Goal: Communication & Community: Answer question/provide support

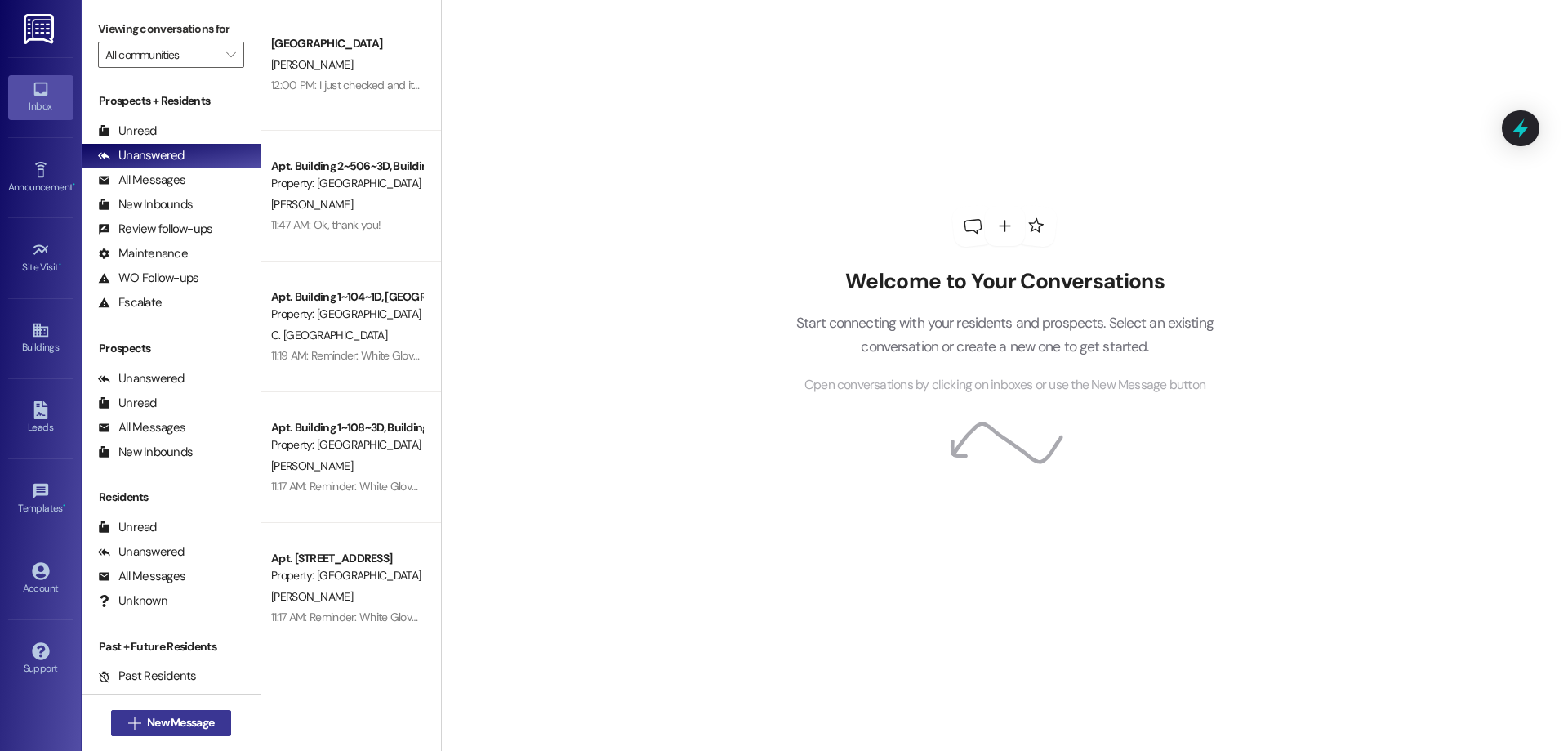
click at [180, 725] on span "New Message" at bounding box center [180, 722] width 67 height 18
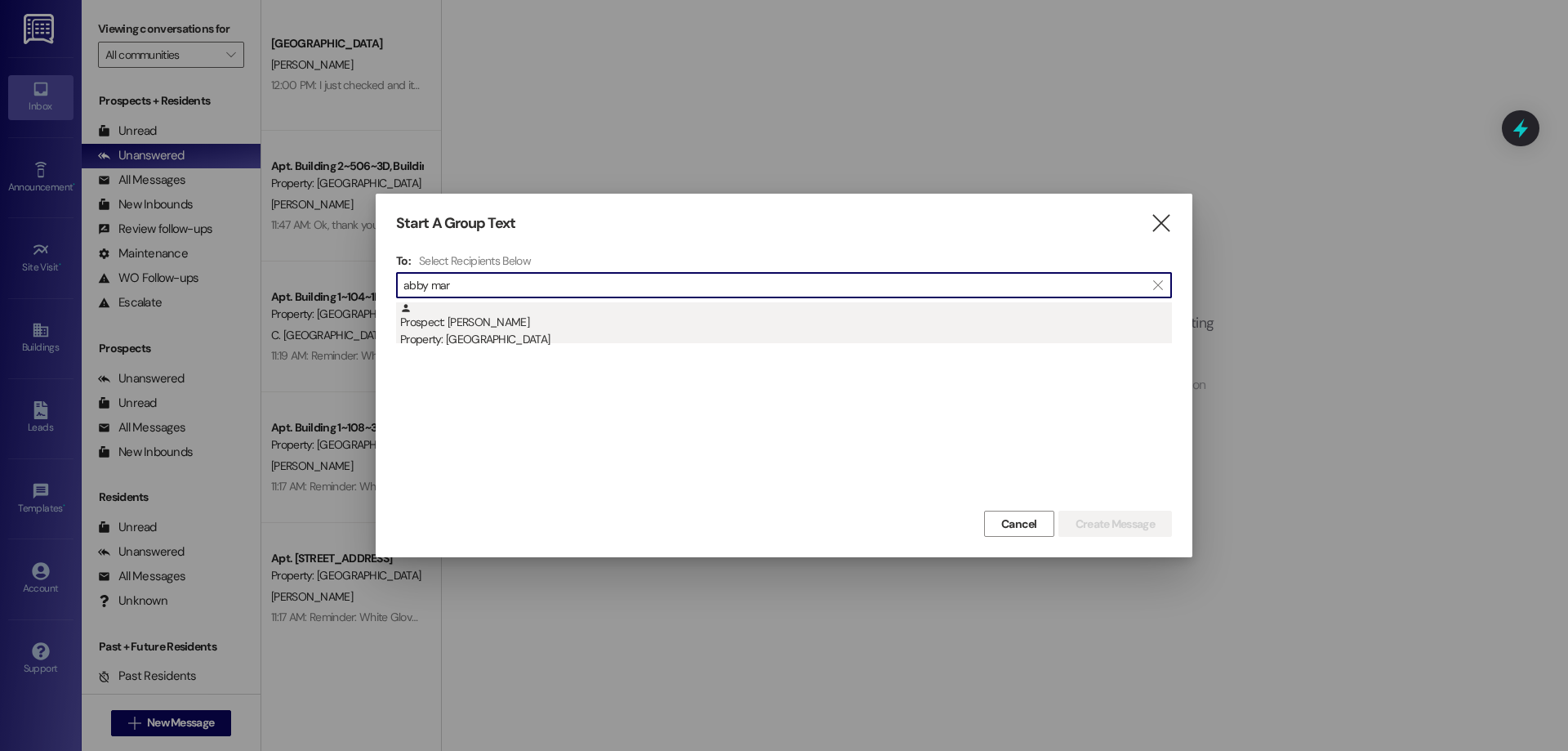
type input "abby mar"
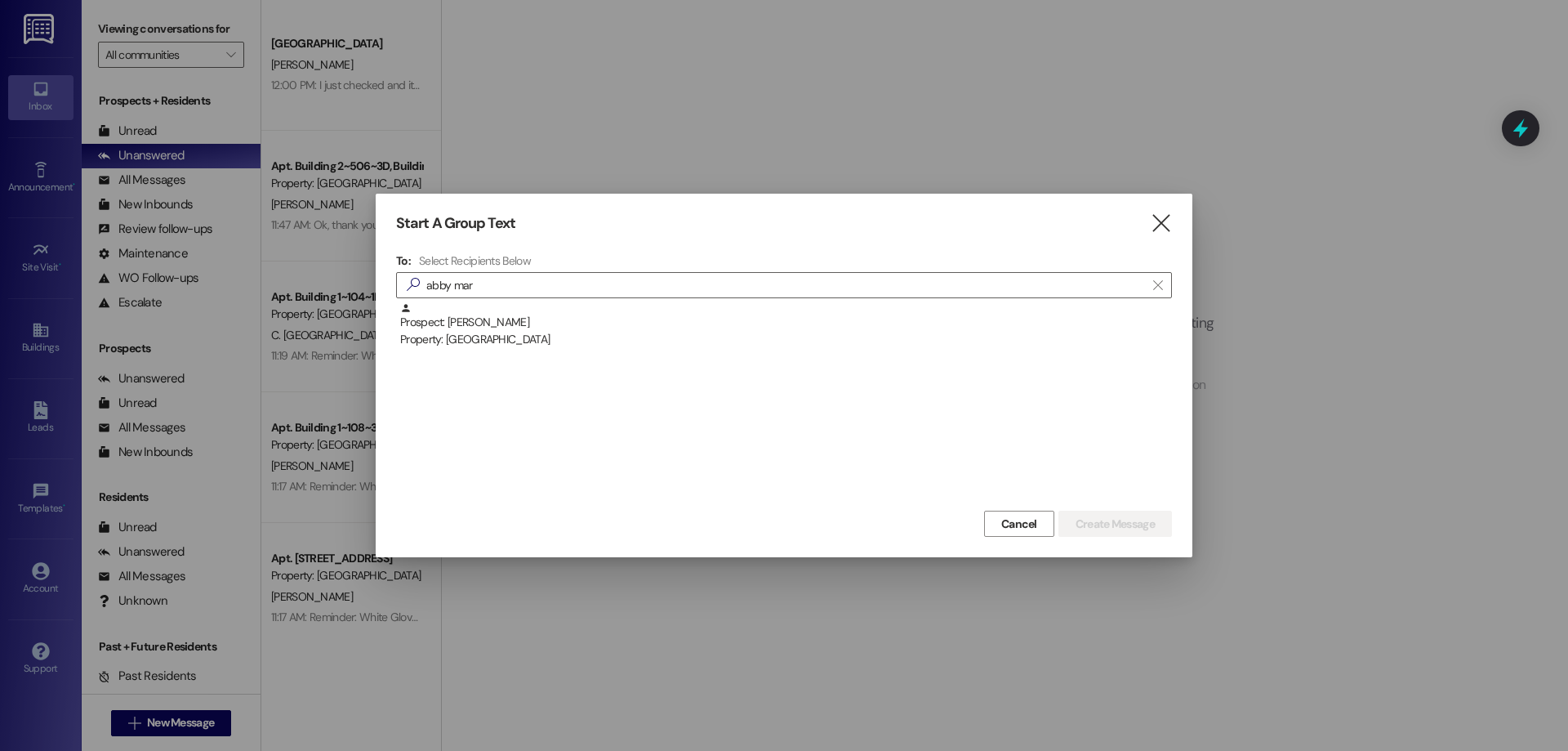
click at [533, 305] on div "Prospect: Abby Martin Property: Colonial House" at bounding box center [786, 325] width 772 height 46
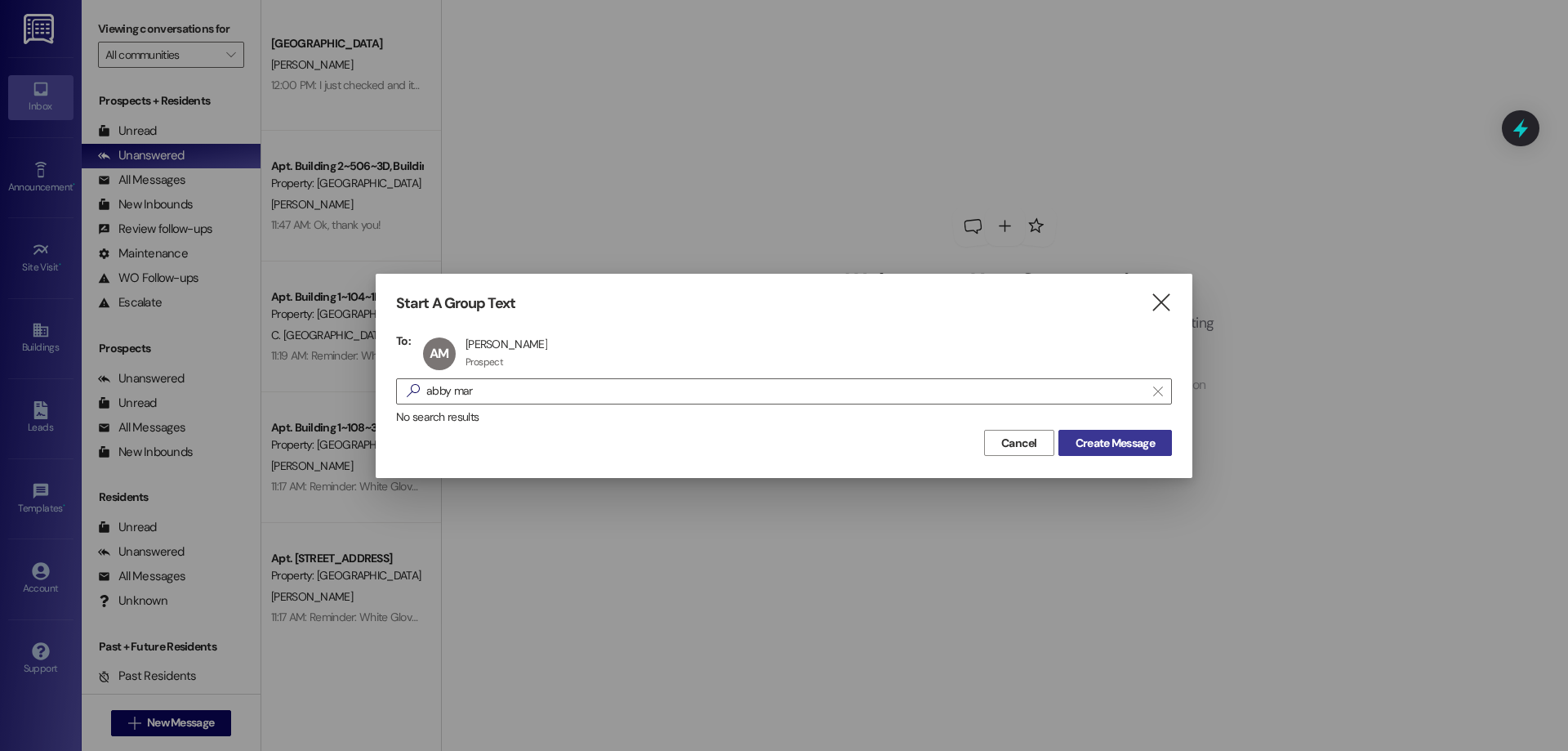
click at [1121, 448] on span "Create Message" at bounding box center [1116, 442] width 79 height 18
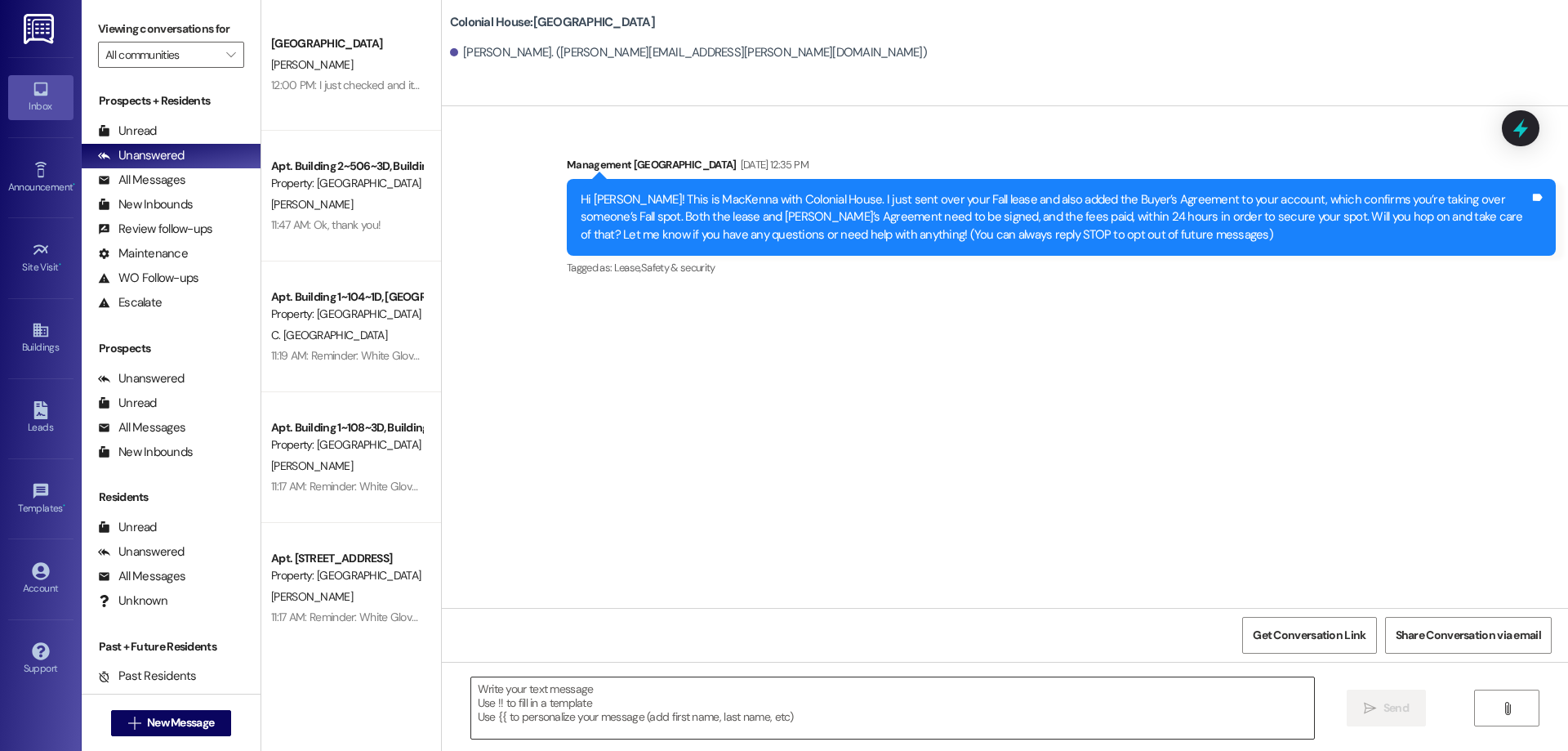
click at [680, 698] on textarea at bounding box center [892, 708] width 843 height 61
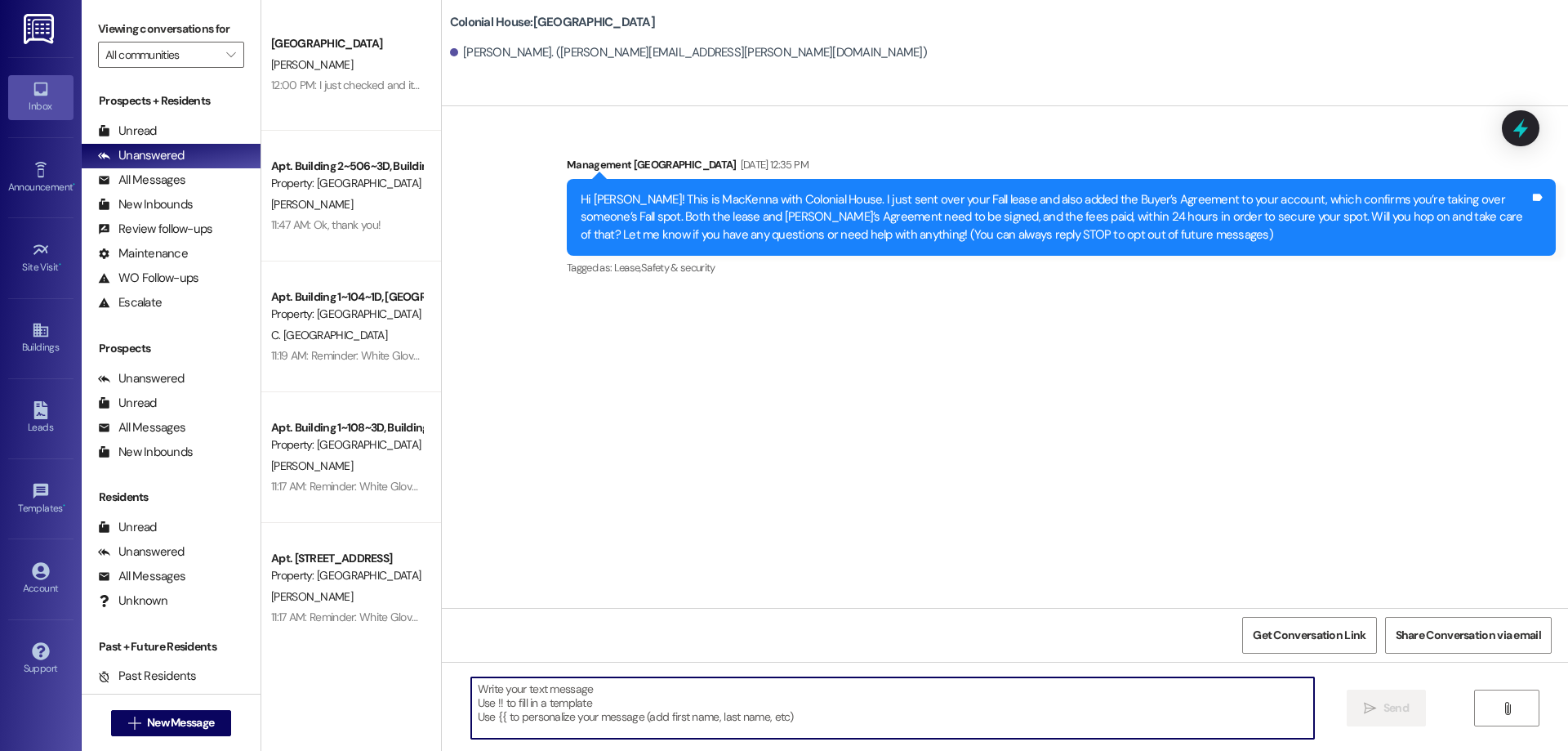
click at [646, 696] on textarea at bounding box center [892, 708] width 843 height 61
paste textarea "Hey [Name], Thanks for wrapping up your lease — you're almost there! 🎉 The fina…"
type textarea "Hey [Name], Thanks for wrapping up your lease — you're almost there! 🎉 The fina…"
click at [548, 704] on textarea at bounding box center [892, 708] width 843 height 61
paste textarea "Hey _____, thank you for completing your lease! The last step is to pay the app…"
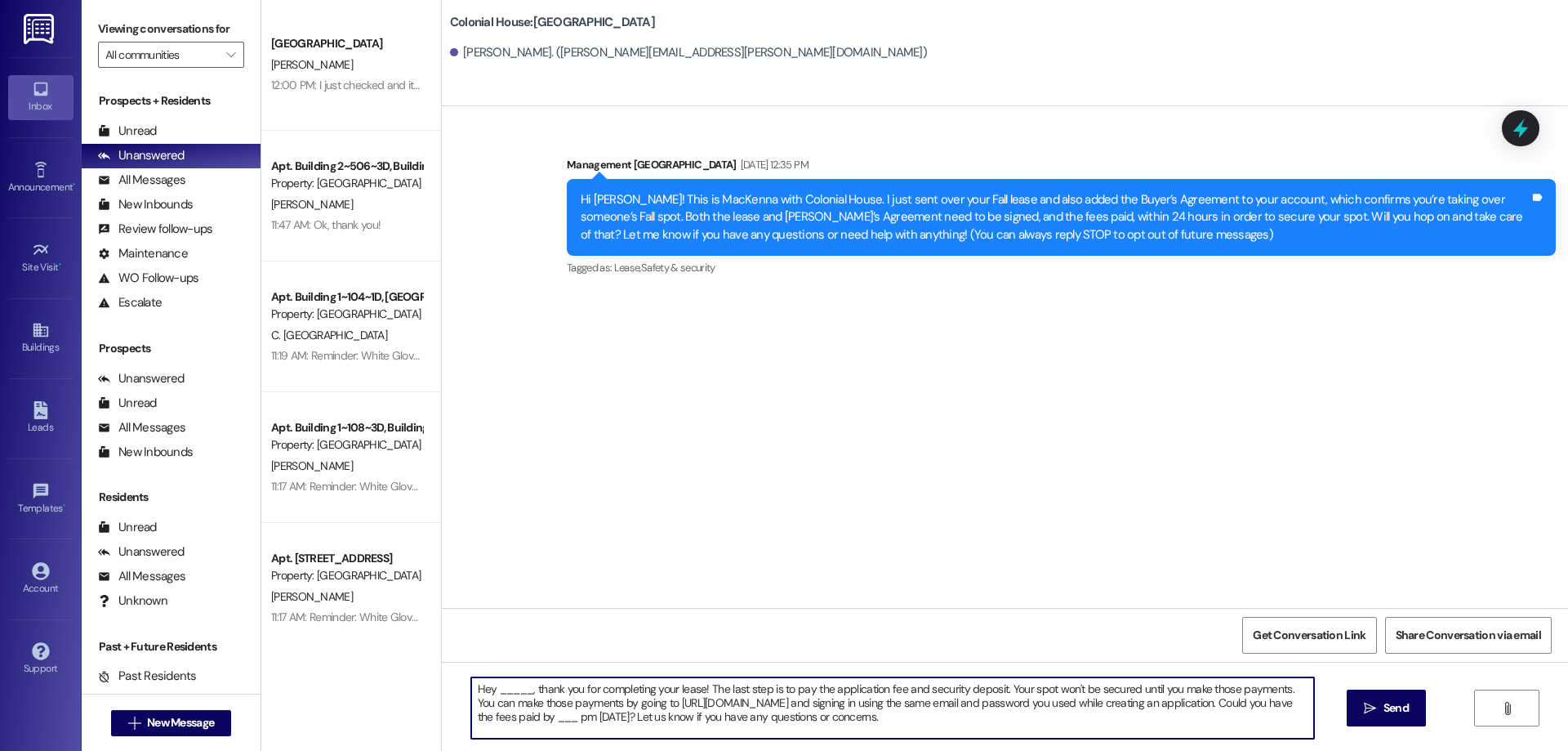
click at [491, 692] on textarea "Hey _____, thank you for completing your lease! The last step is to pay the app…" at bounding box center [892, 708] width 843 height 61
click at [692, 717] on textarea "Hey Abby, thank you for completing your lease! The last step is to pay the appl…" at bounding box center [892, 708] width 843 height 61
type textarea "Hey Abby, thank you for completing your lease! The last step is to pay the appl…"
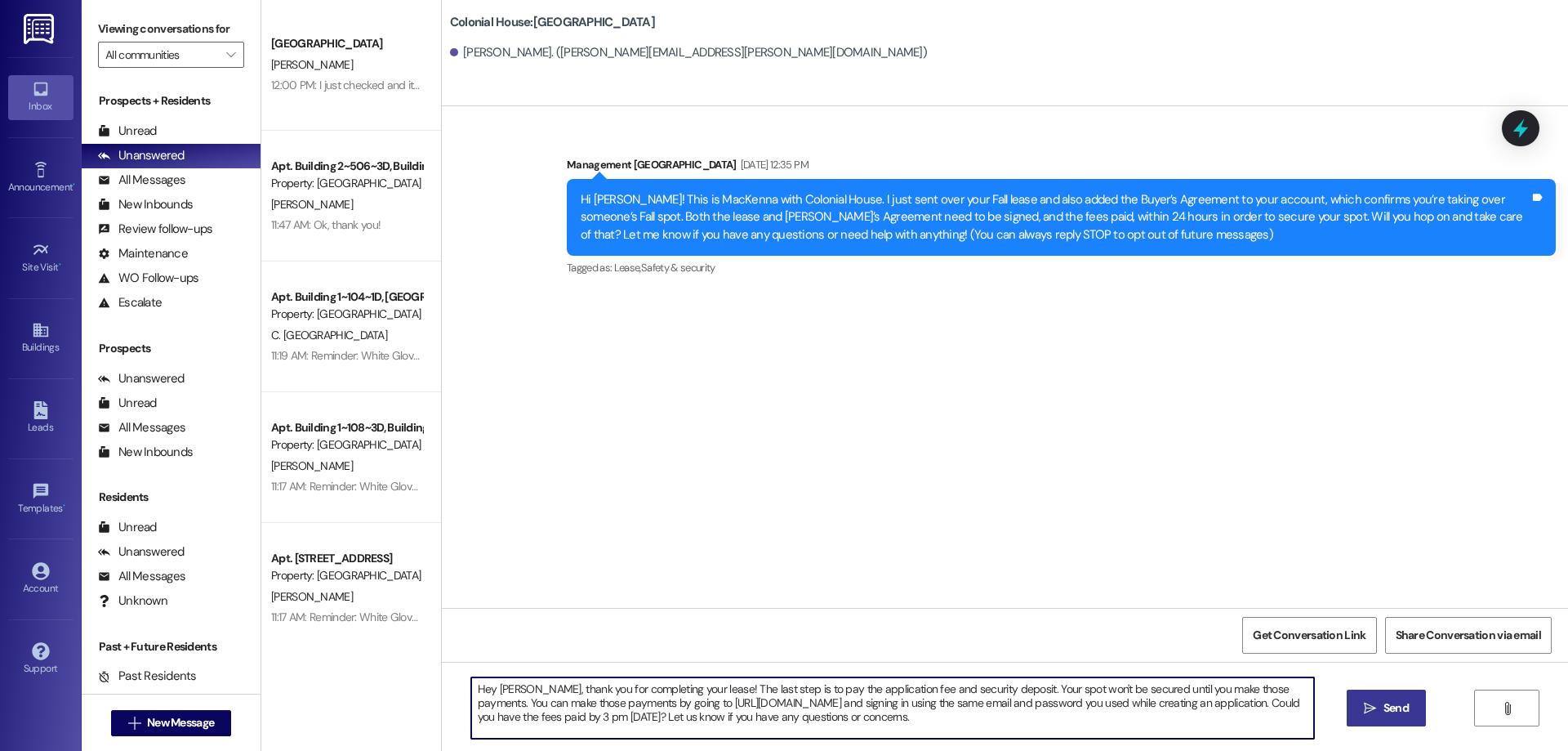
click at [1373, 705] on icon "" at bounding box center [1369, 709] width 12 height 13
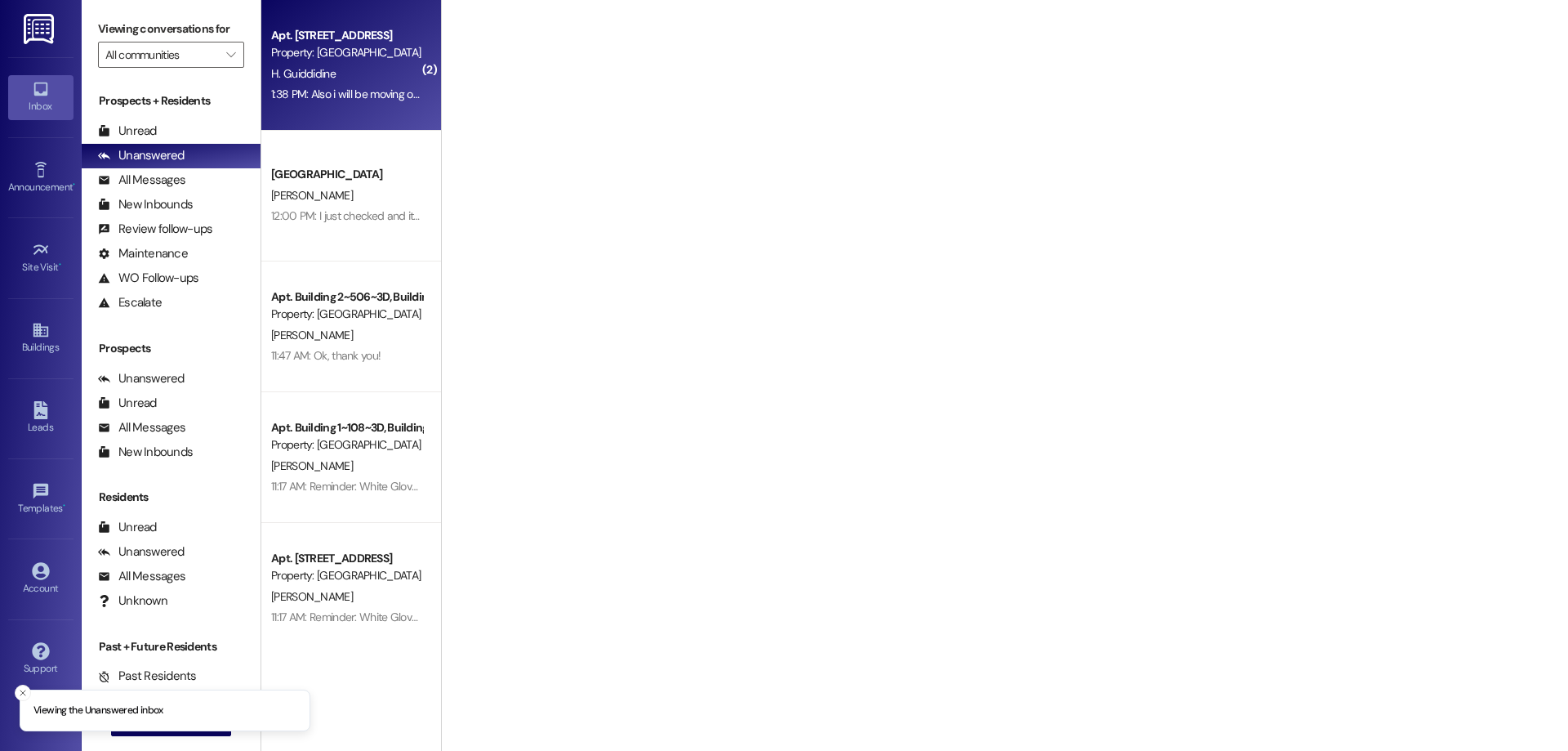
click at [356, 79] on div "H. Guiddidine" at bounding box center [346, 74] width 154 height 20
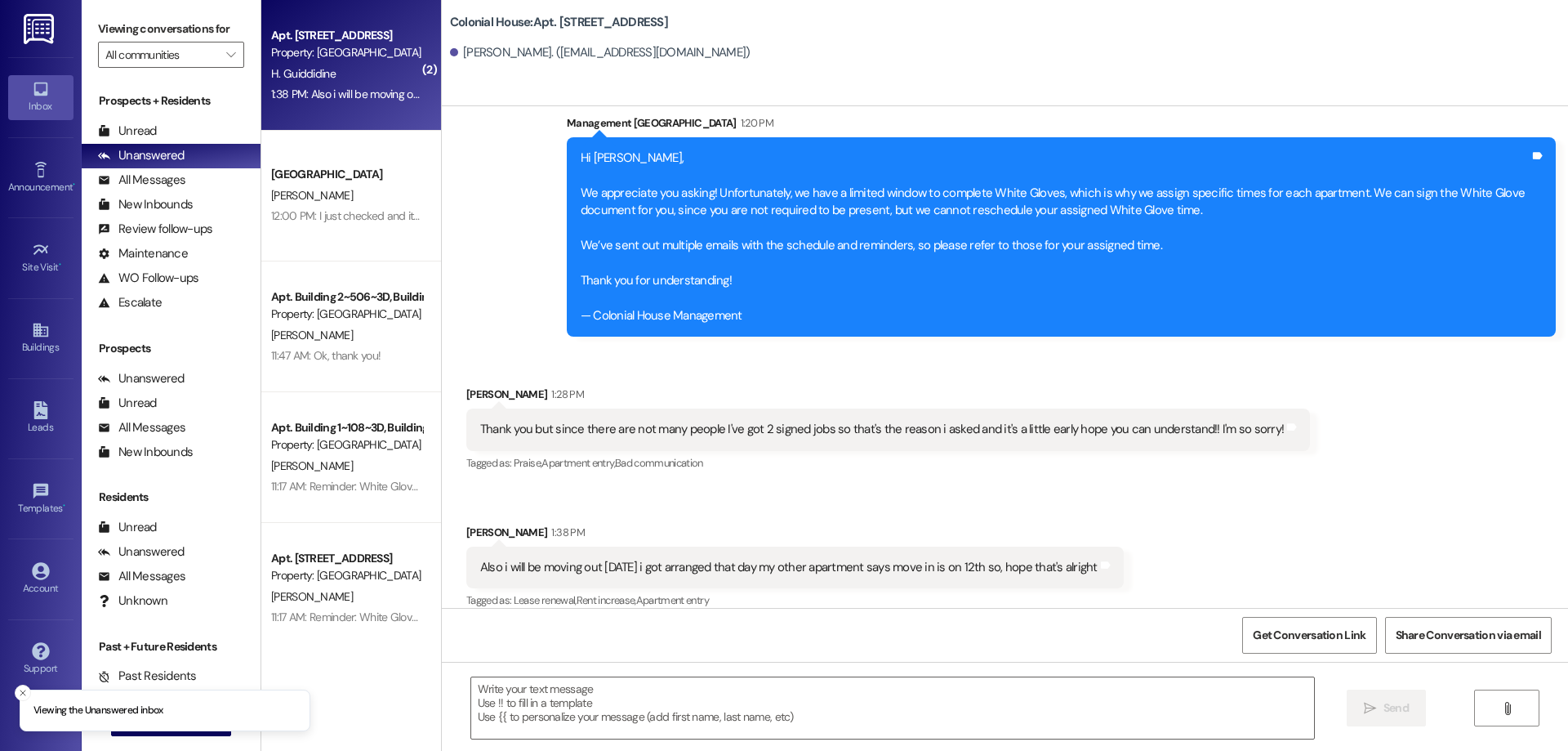
click at [388, 181] on div "[GEOGRAPHIC_DATA]" at bounding box center [347, 175] width 151 height 18
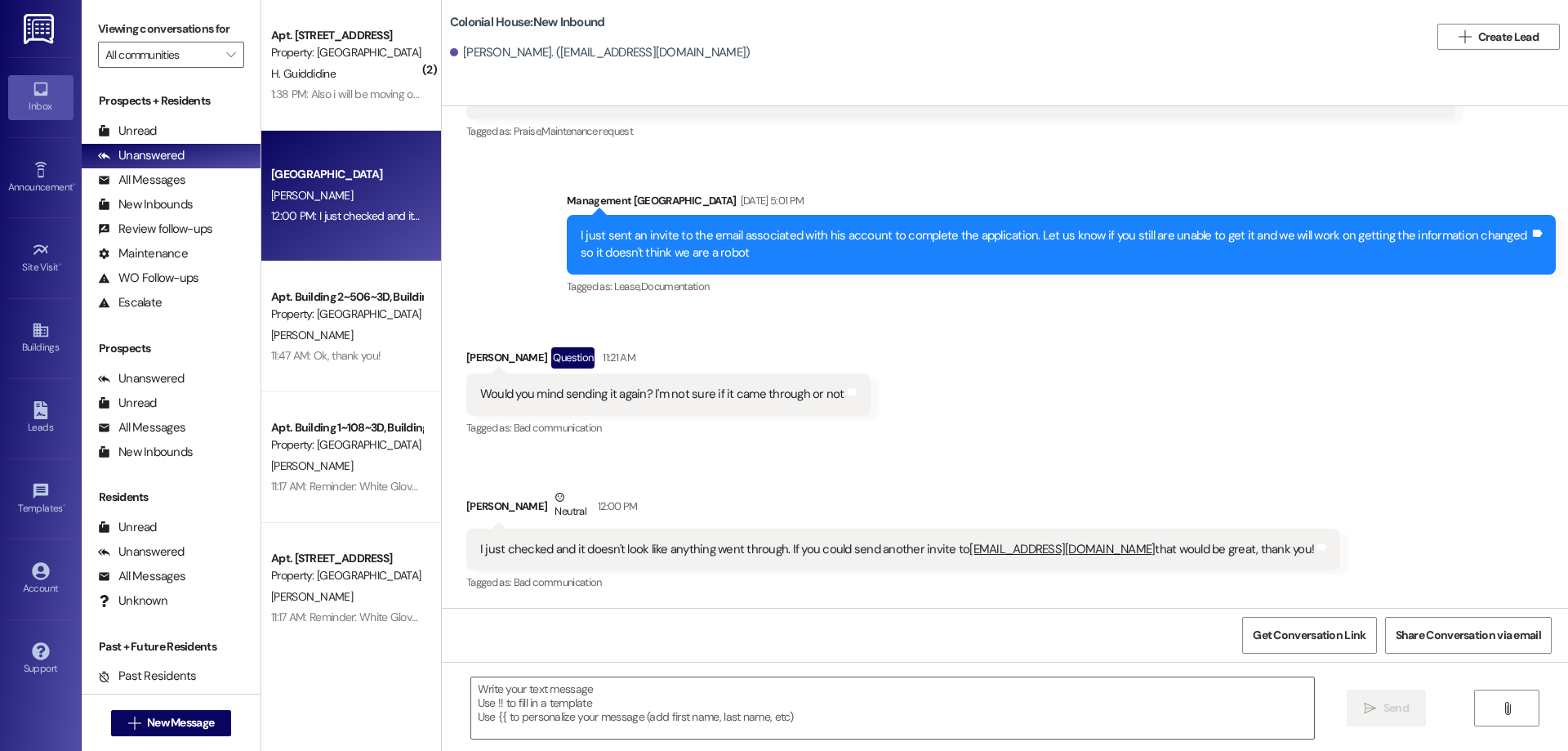
scroll to position [1566, 0]
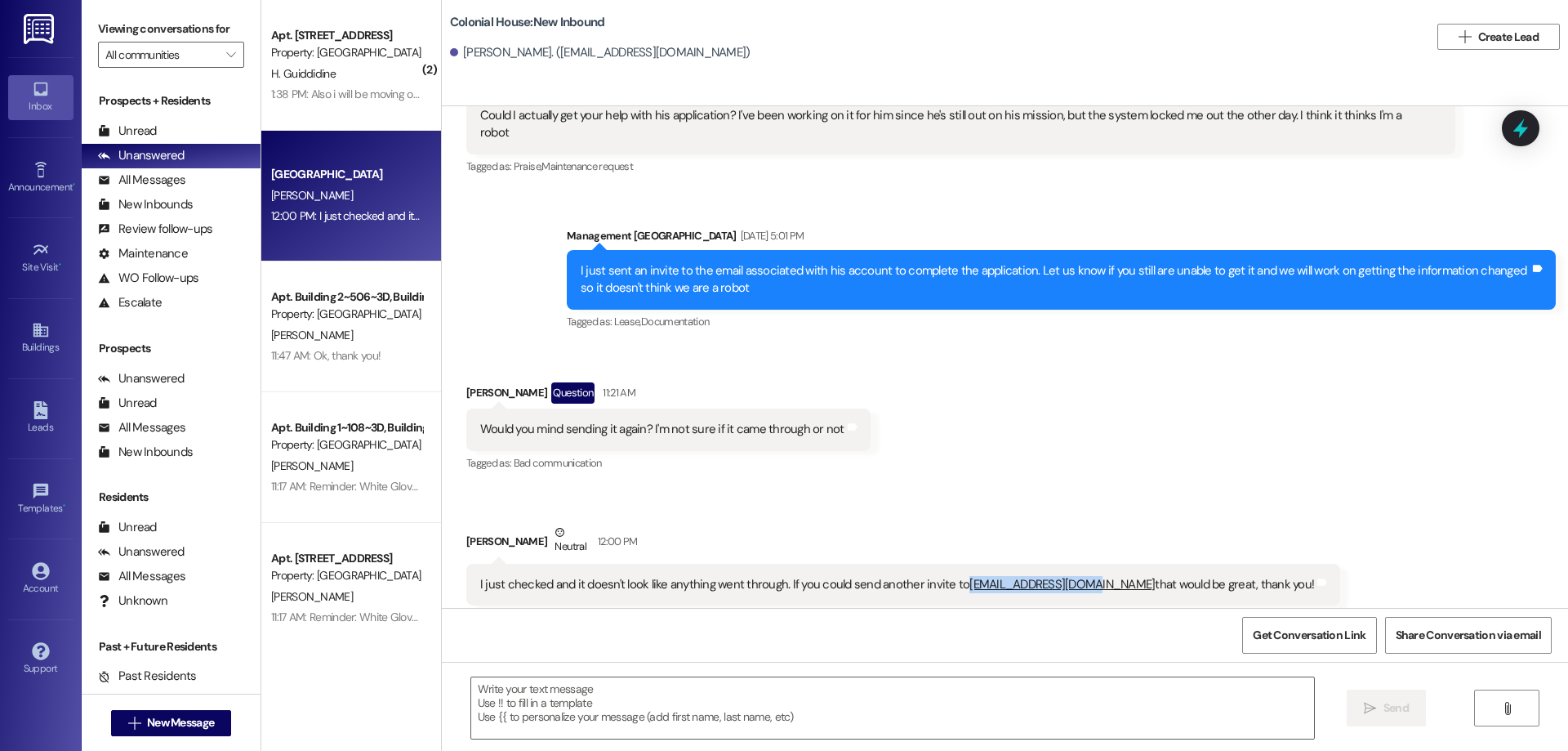
drag, startPoint x: 1062, startPoint y: 550, endPoint x: 947, endPoint y: 554, distance: 115.1
click at [947, 575] on div "I just checked and it doesn't look like anything went through. If you could sen…" at bounding box center [897, 584] width 834 height 18
copy link "rtdjreeder@gmail.com"
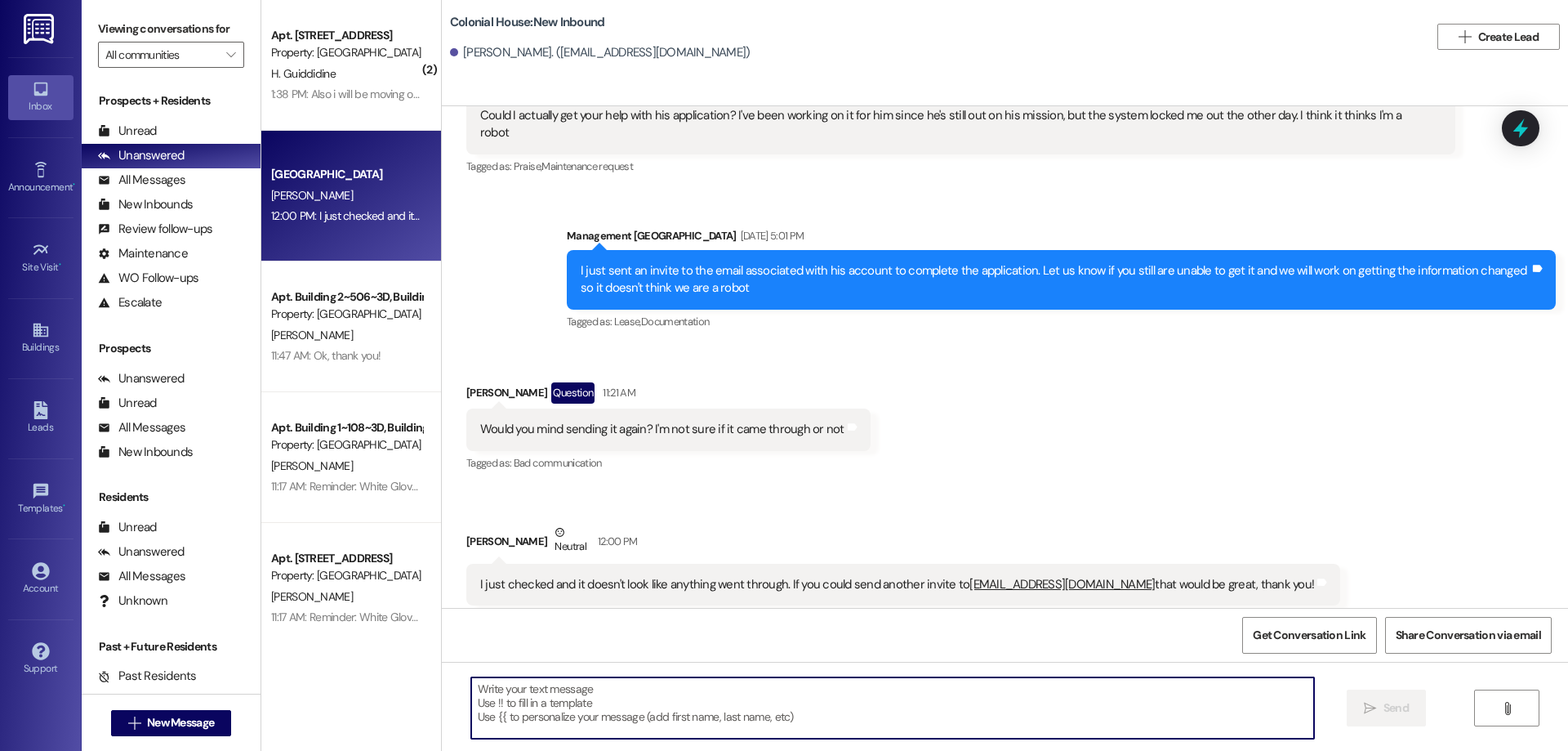
click at [1016, 701] on textarea at bounding box center [892, 708] width 843 height 61
paste textarea "rtdjreeder@gmail.com"
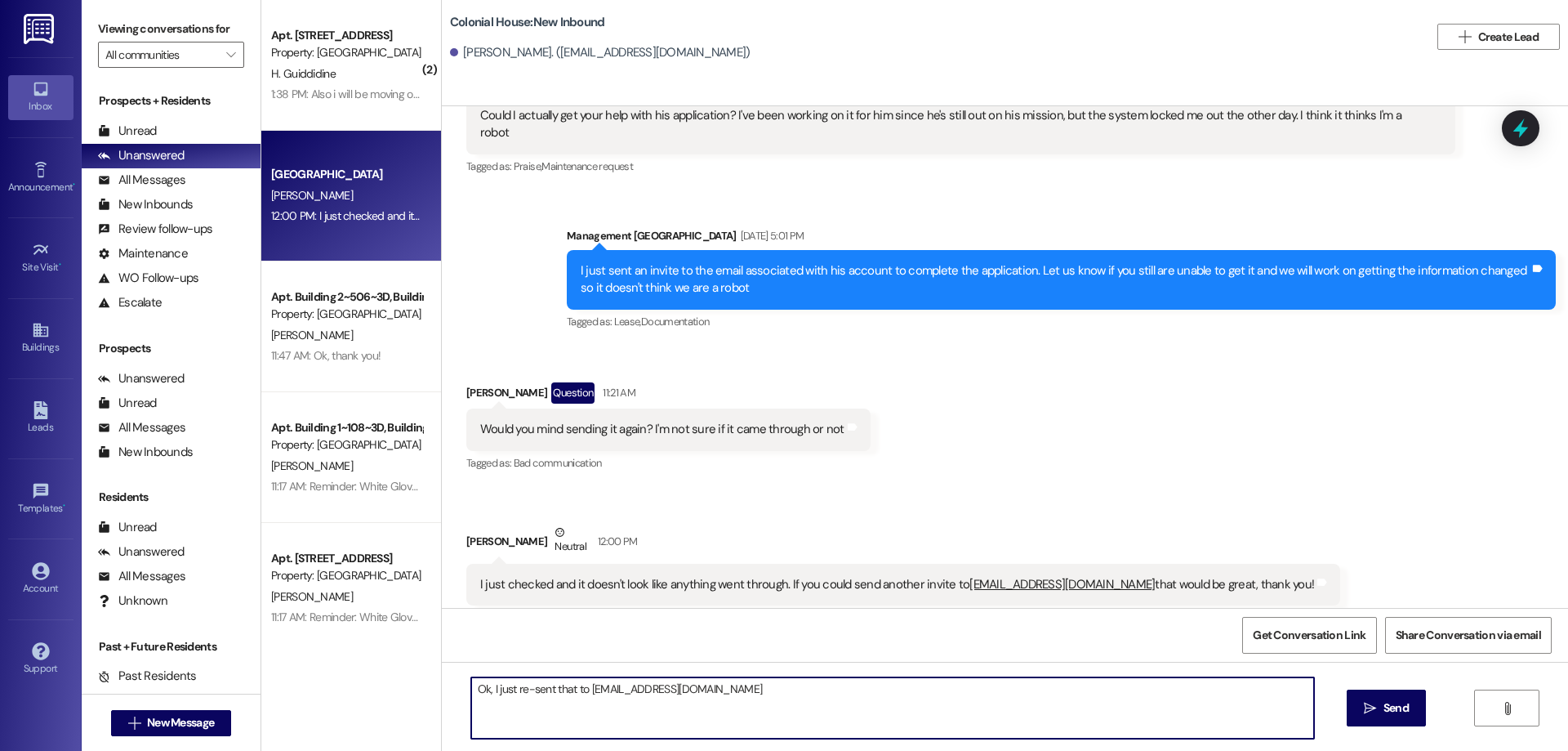
drag, startPoint x: 807, startPoint y: 696, endPoint x: 457, endPoint y: 681, distance: 350.3
click at [470, 681] on div "Ok, I just re-sent that to rtdjreeder@gmail.com" at bounding box center [892, 708] width 844 height 63
type textarea "Ok, I just re-sent that to rtdjreeder@gmail.com"
click at [1383, 702] on span "Send" at bounding box center [1395, 708] width 25 height 18
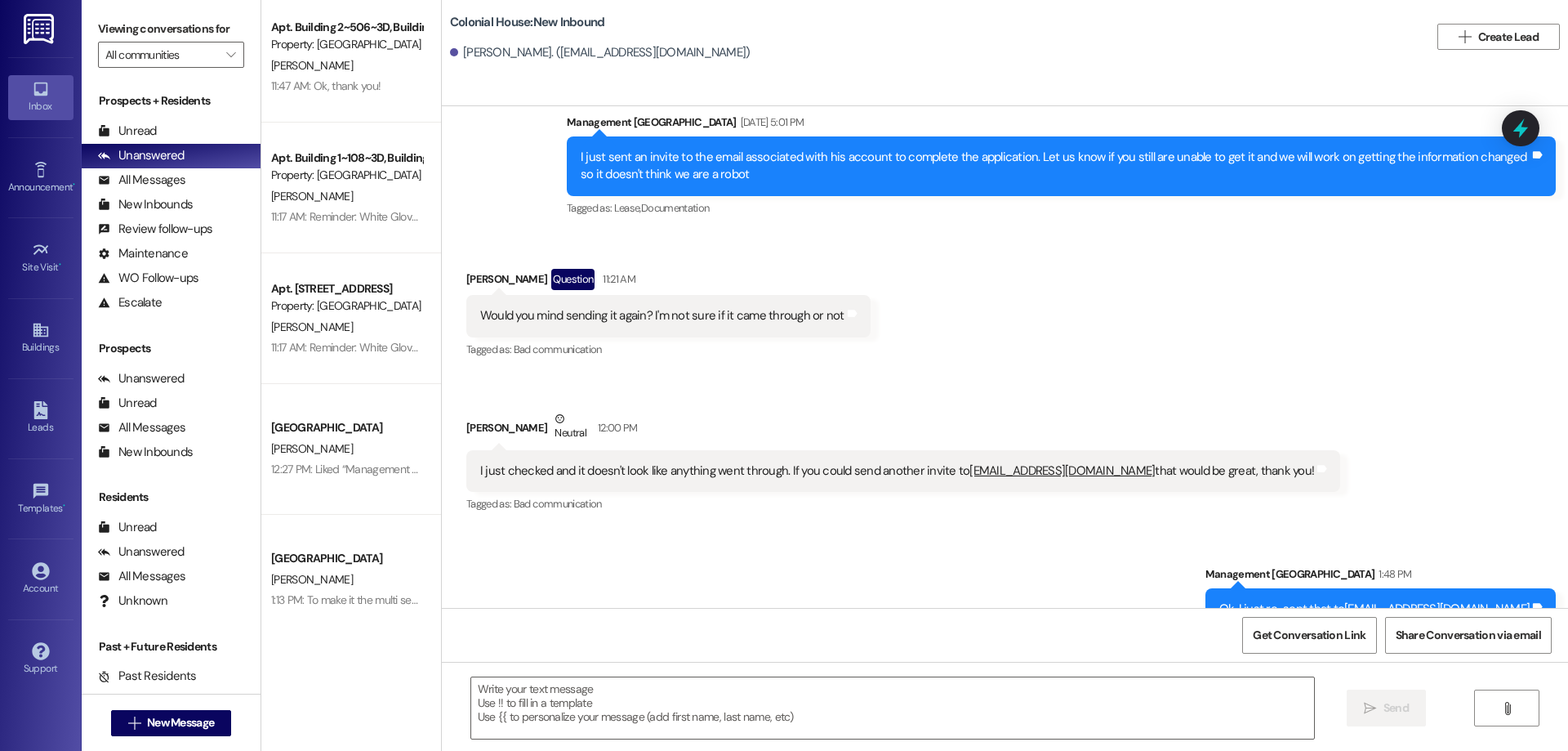
scroll to position [541, 0]
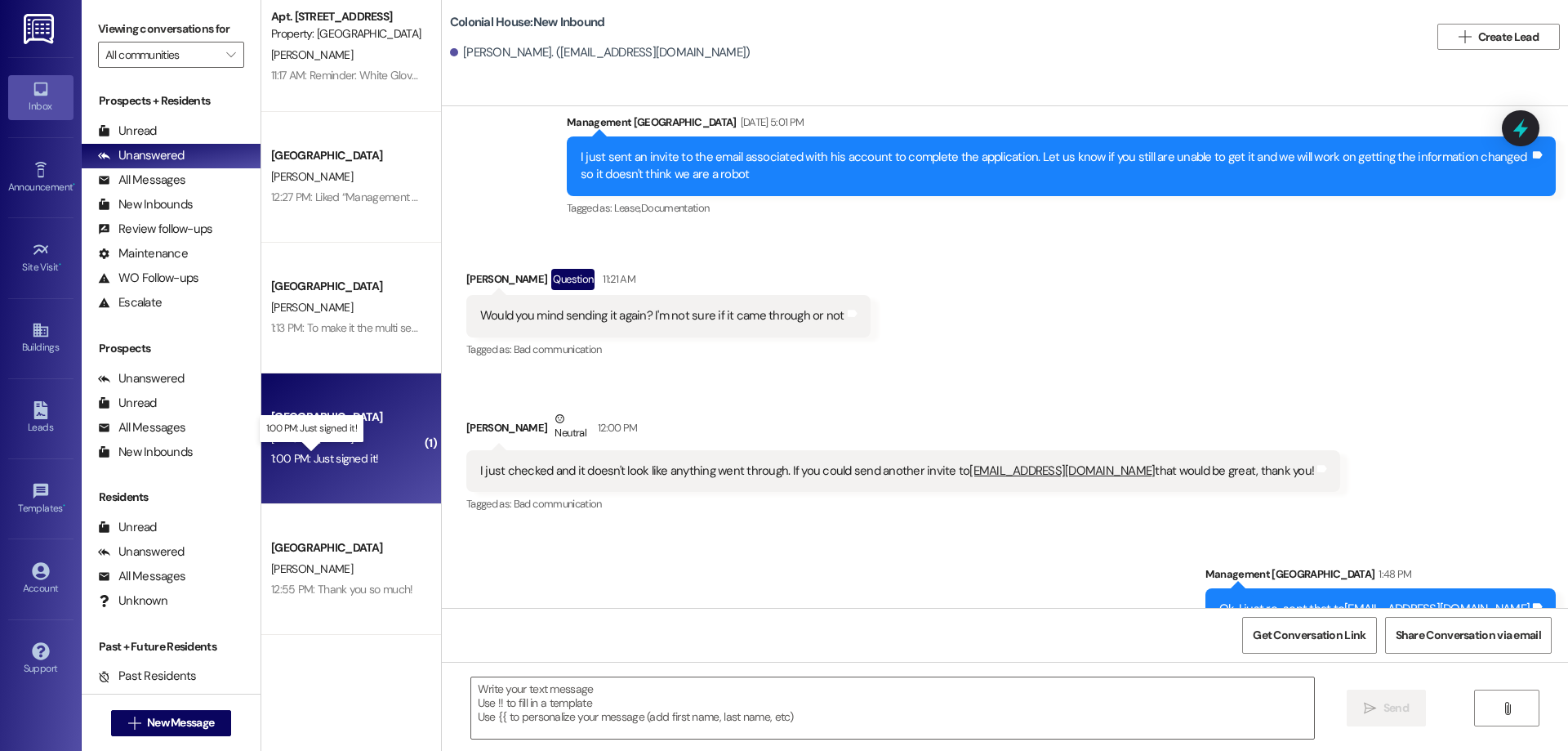
click at [348, 466] on div "1:00 PM: Just signed it! 1:00 PM: Just signed it!" at bounding box center [346, 458] width 154 height 20
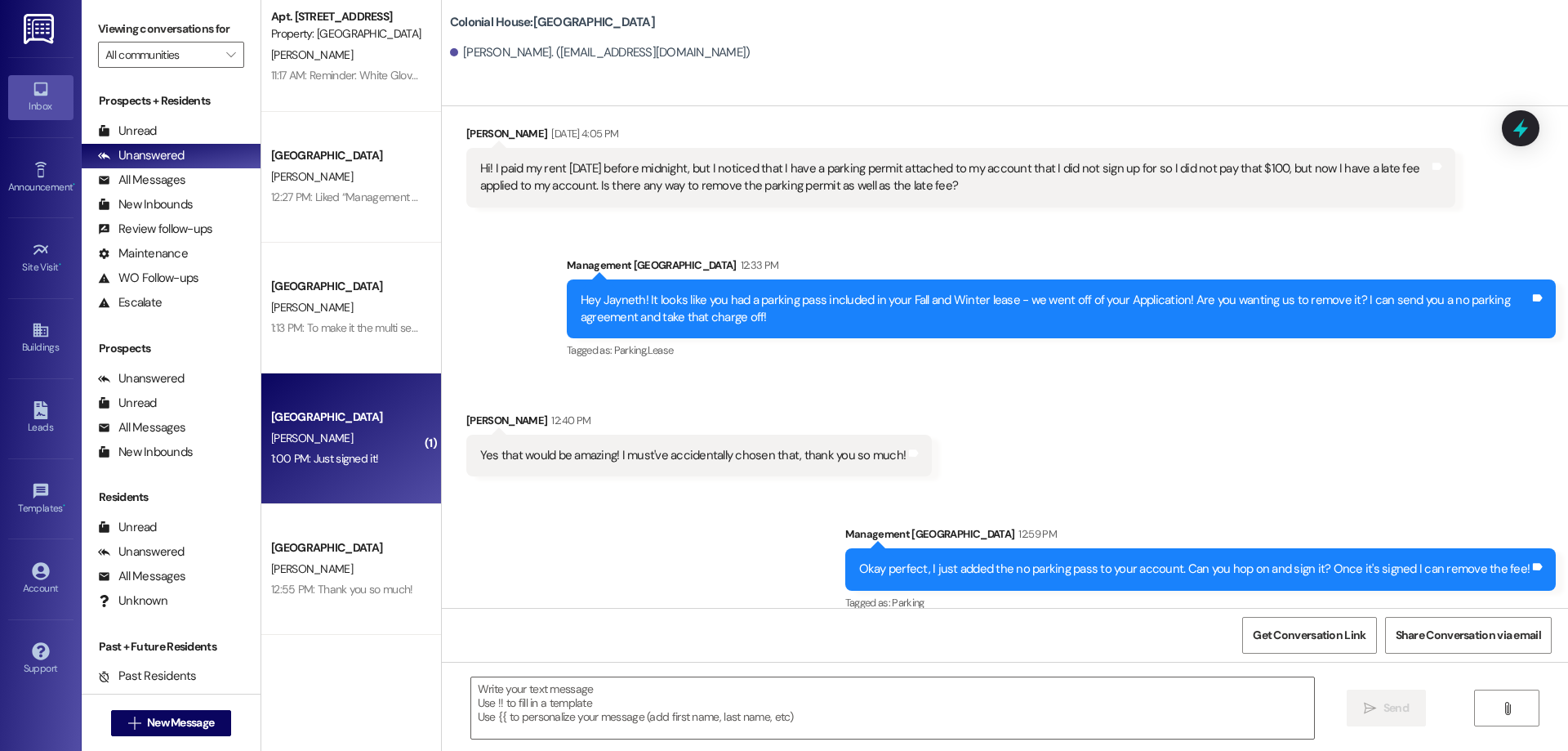
scroll to position [1698, 0]
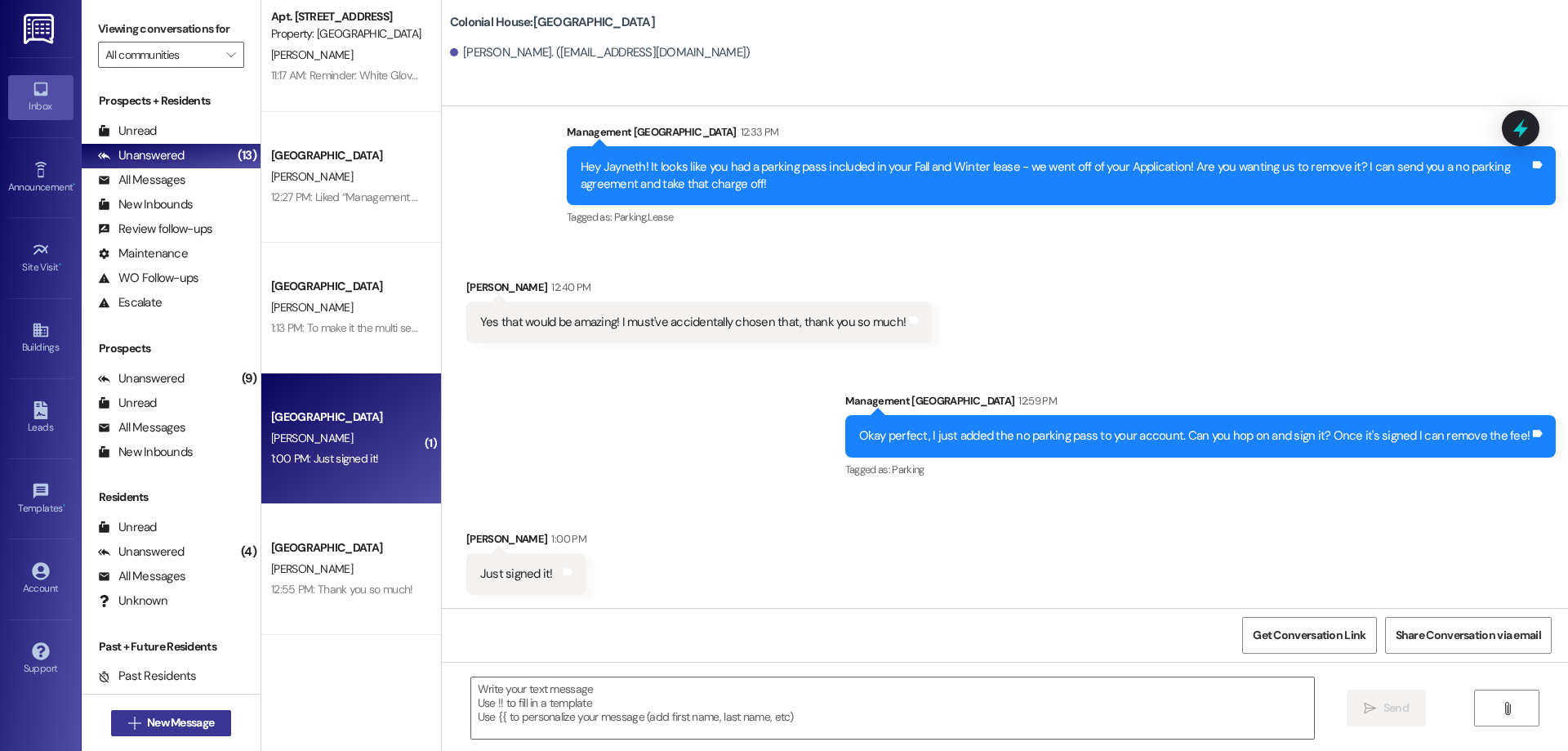
click at [196, 719] on span "New Message" at bounding box center [180, 722] width 67 height 18
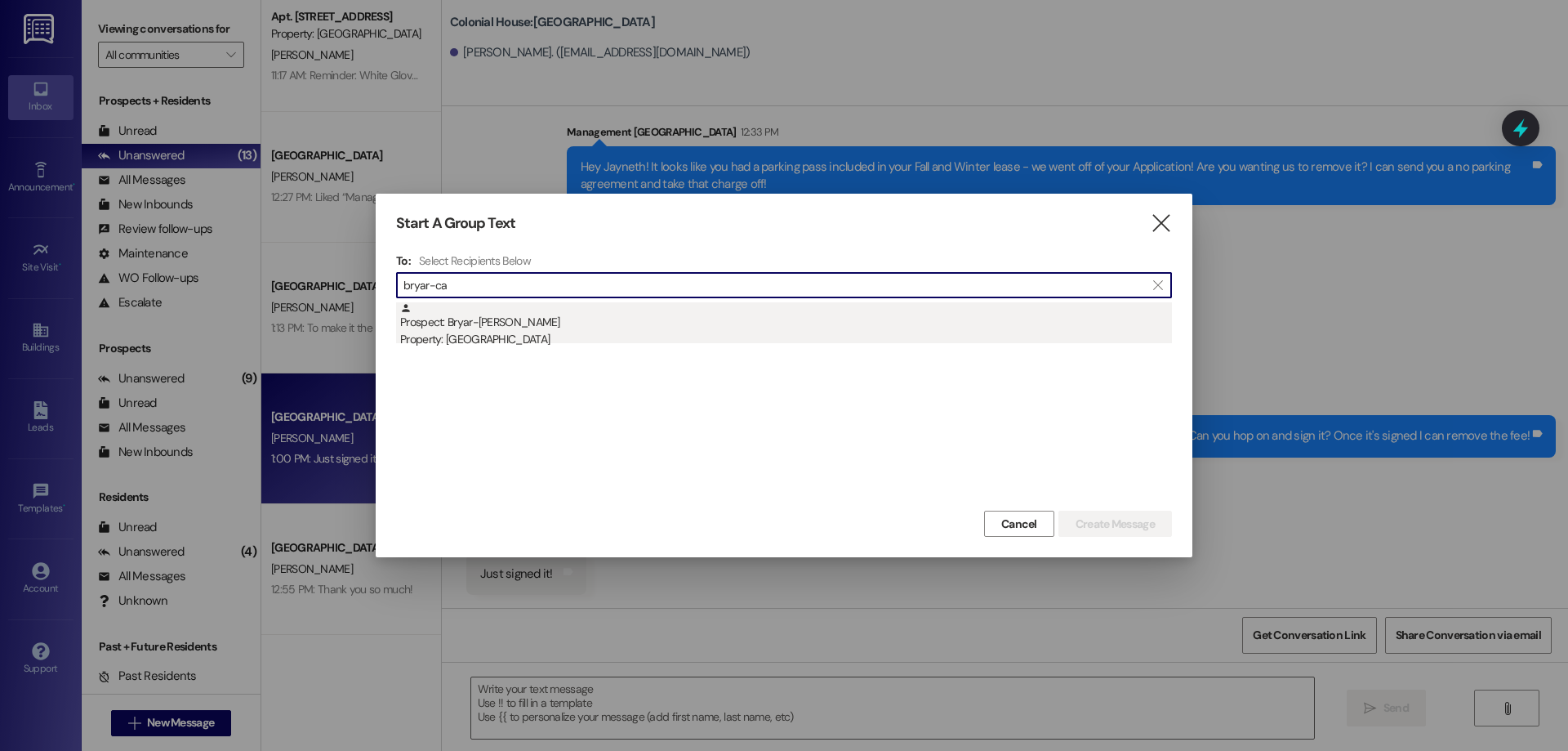
type input "bryar-ca"
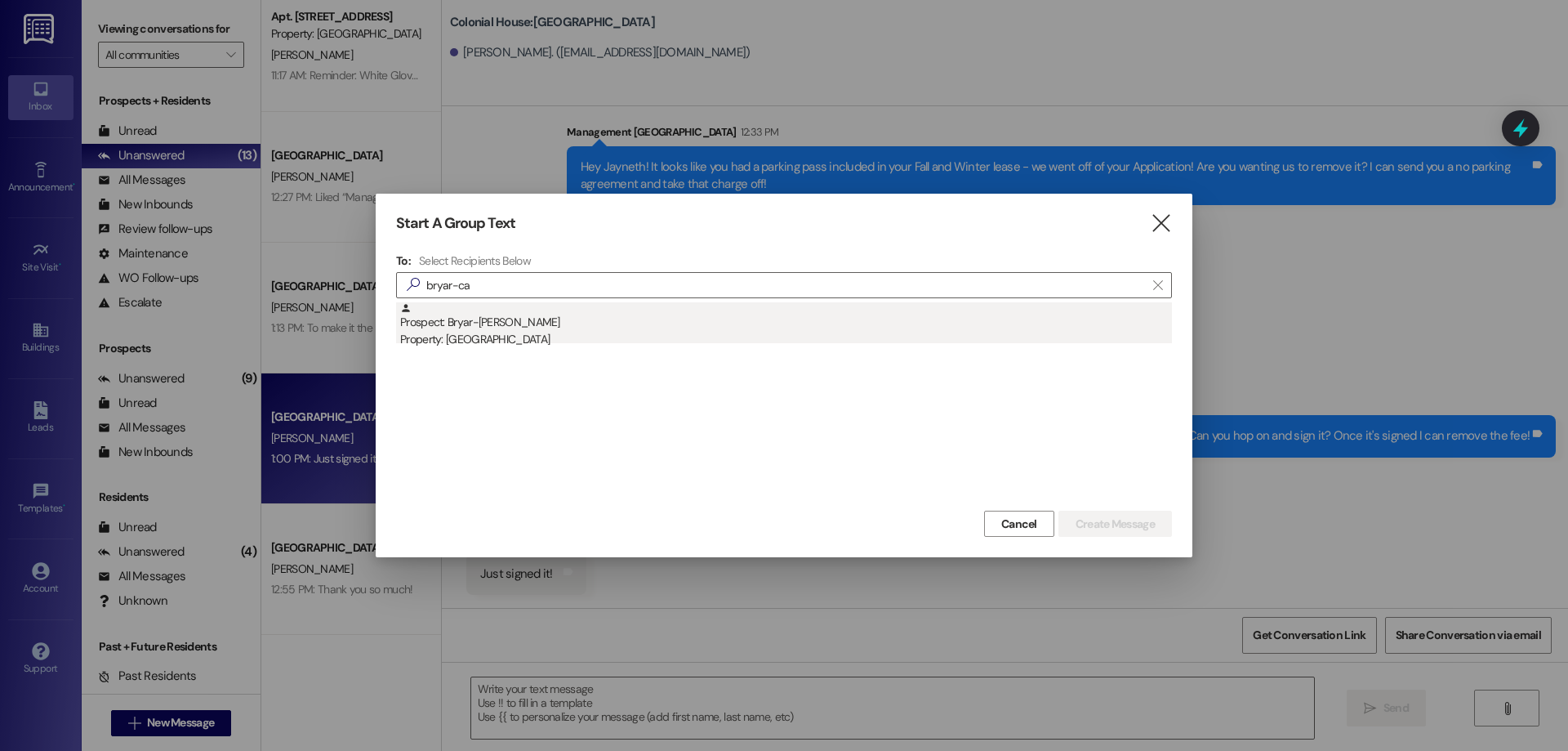
click at [674, 316] on div "Prospect: Bryar-Cade Rodgers Property: Colonial House" at bounding box center [786, 325] width 772 height 46
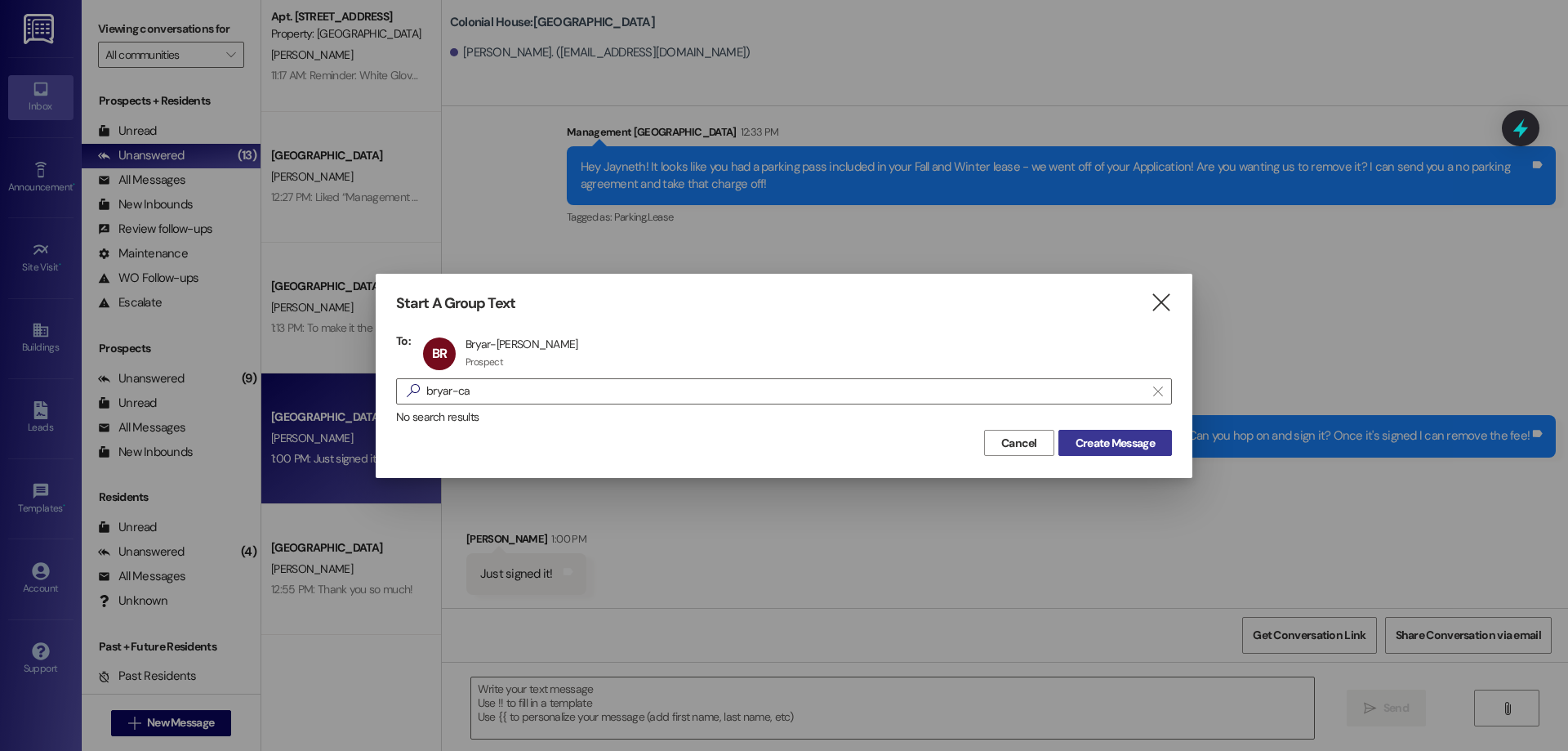
click at [1096, 441] on span "Create Message" at bounding box center [1116, 442] width 79 height 18
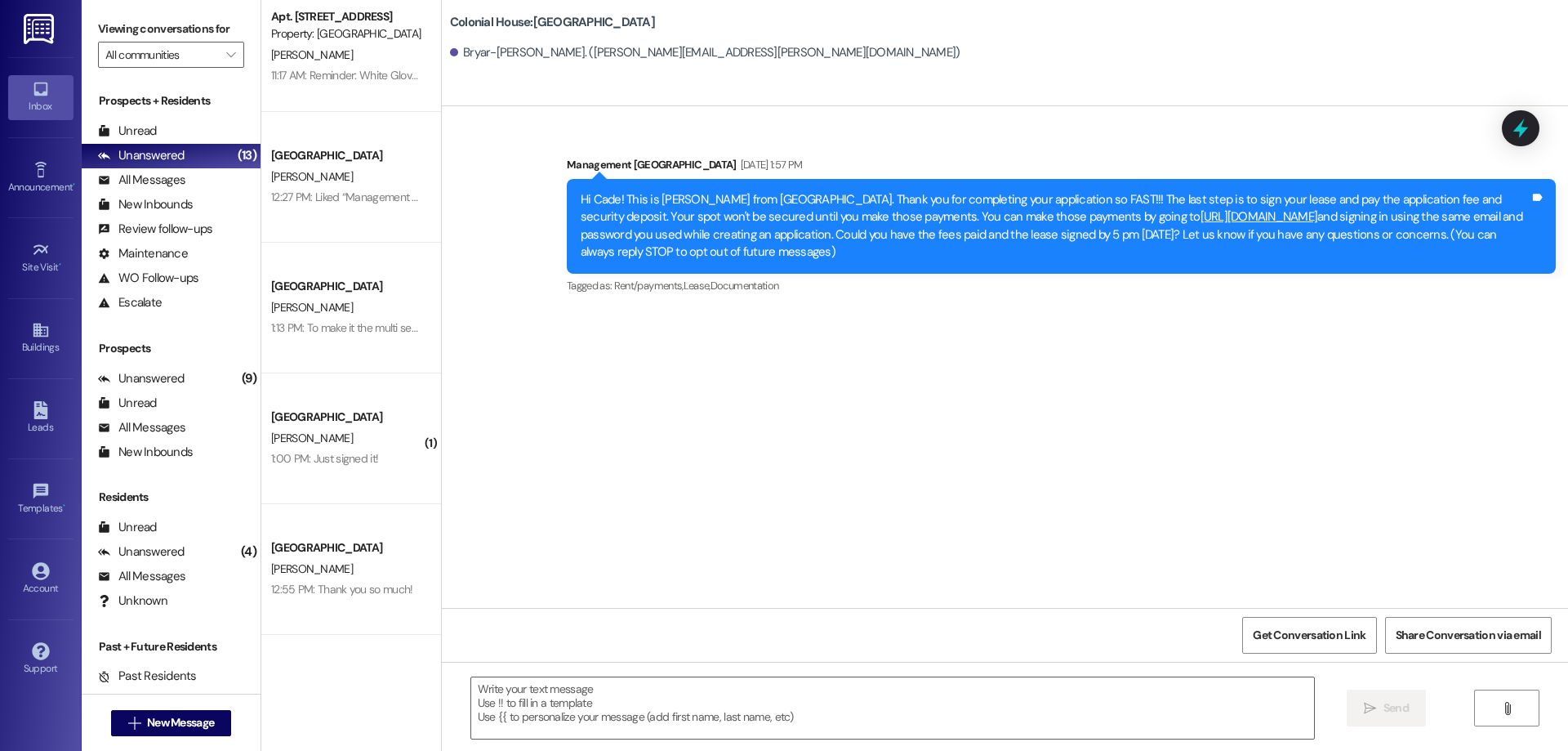
scroll to position [0, 0]
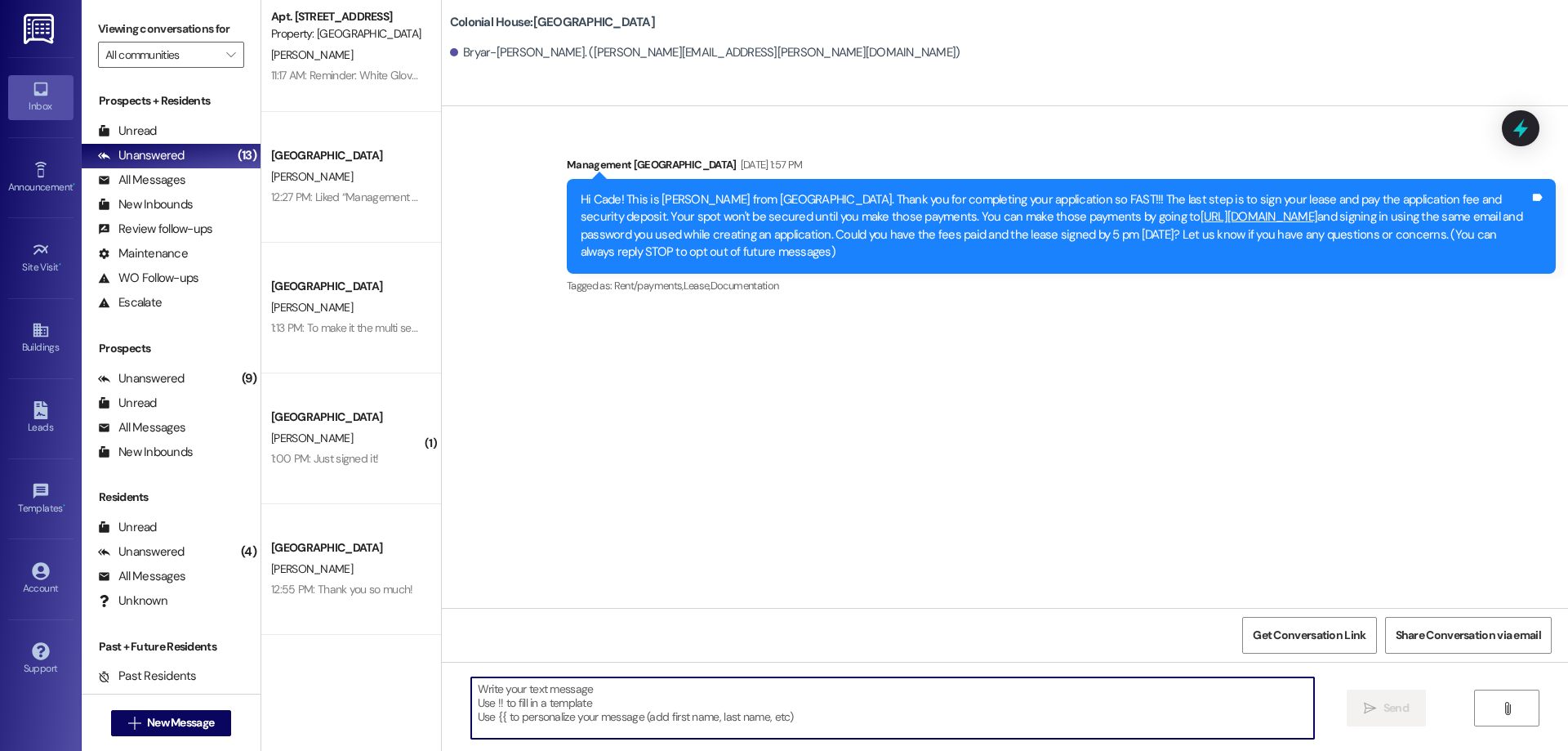
click at [882, 716] on textarea at bounding box center [892, 708] width 843 height 61
paste textarea "Hey [Name], Thanks for wrapping up your lease — you're almost there! 🎉 The fina…"
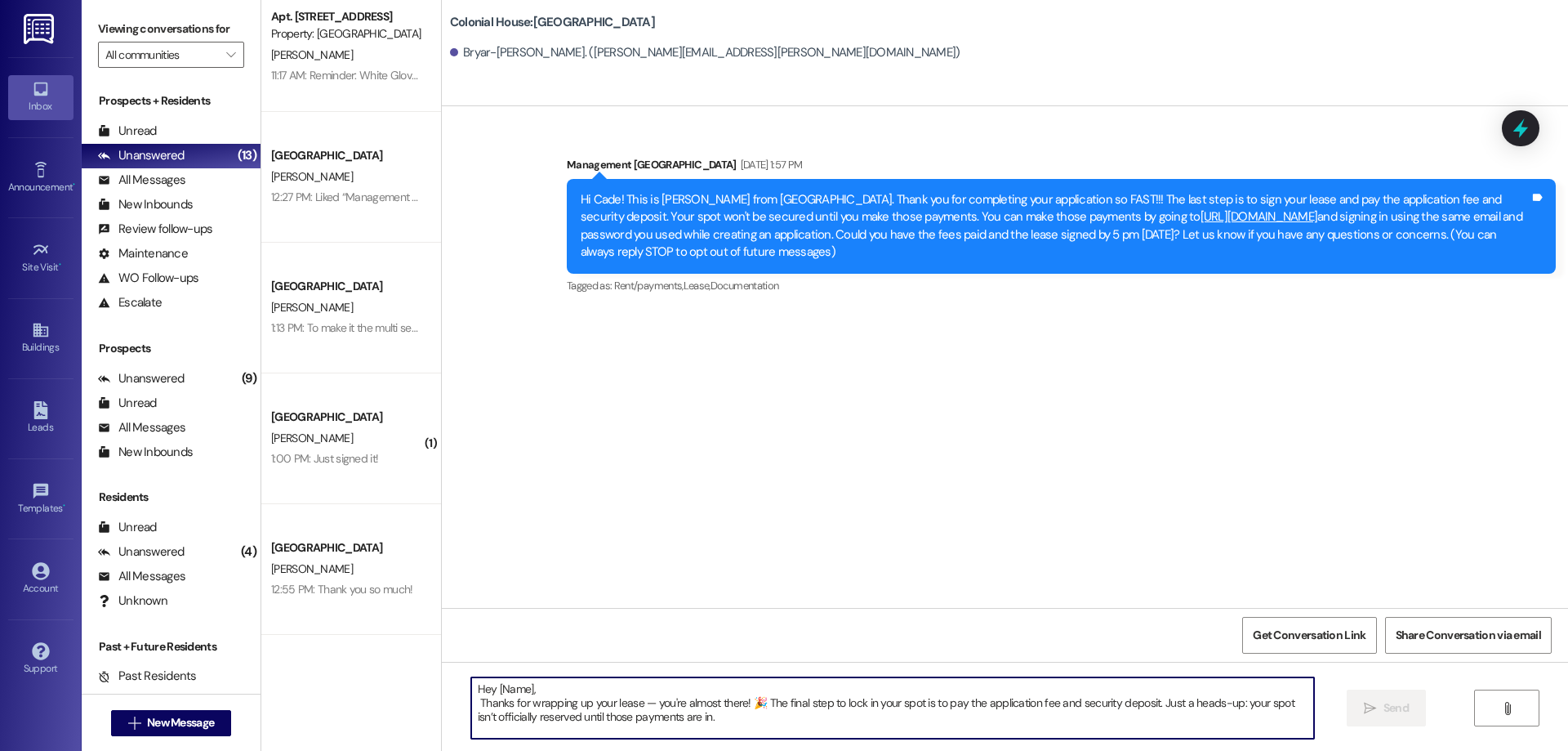
scroll to position [42, 0]
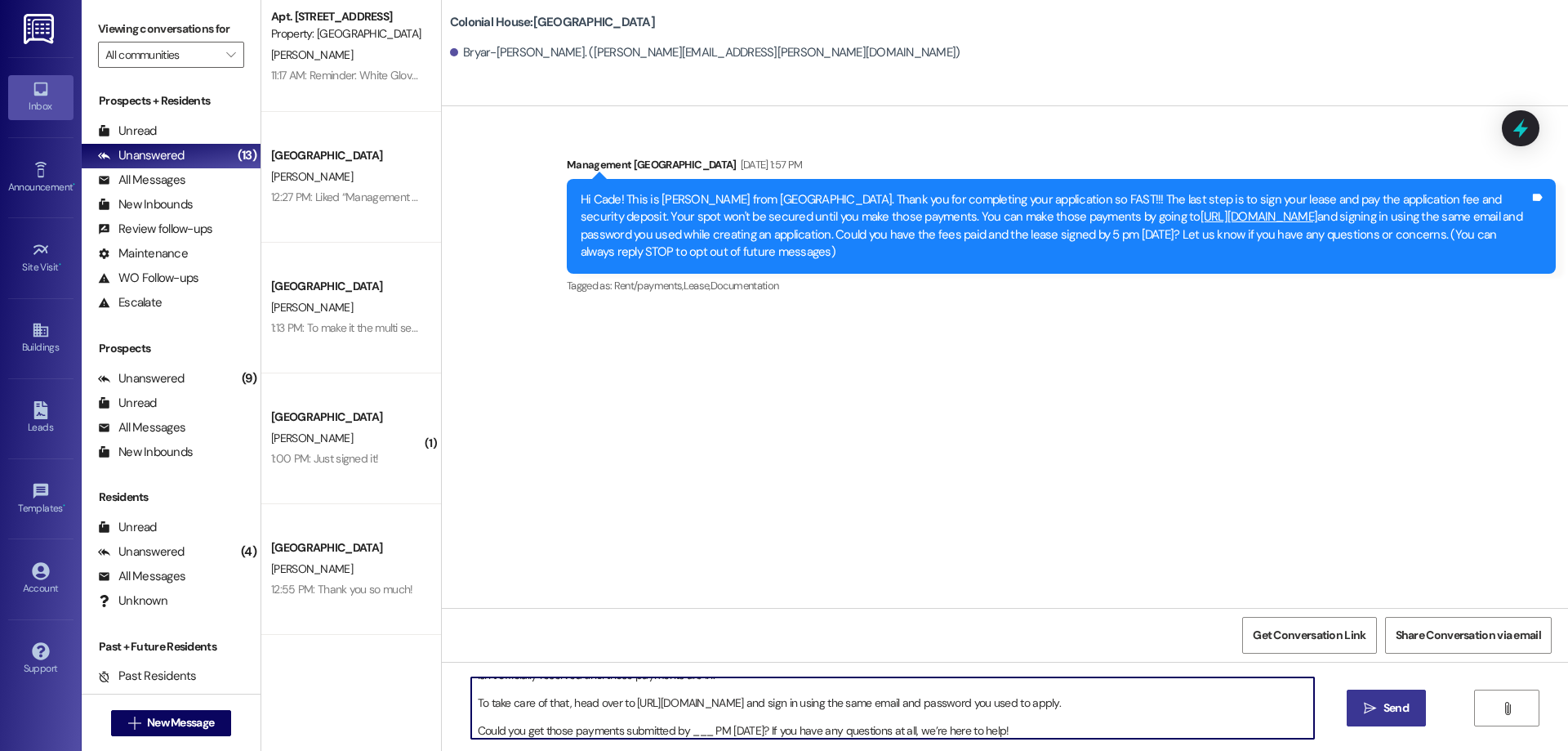
click at [489, 716] on textarea "Hey [Name], Thanks for wrapping up your lease — you're almost there! 🎉 The fina…" at bounding box center [892, 708] width 843 height 61
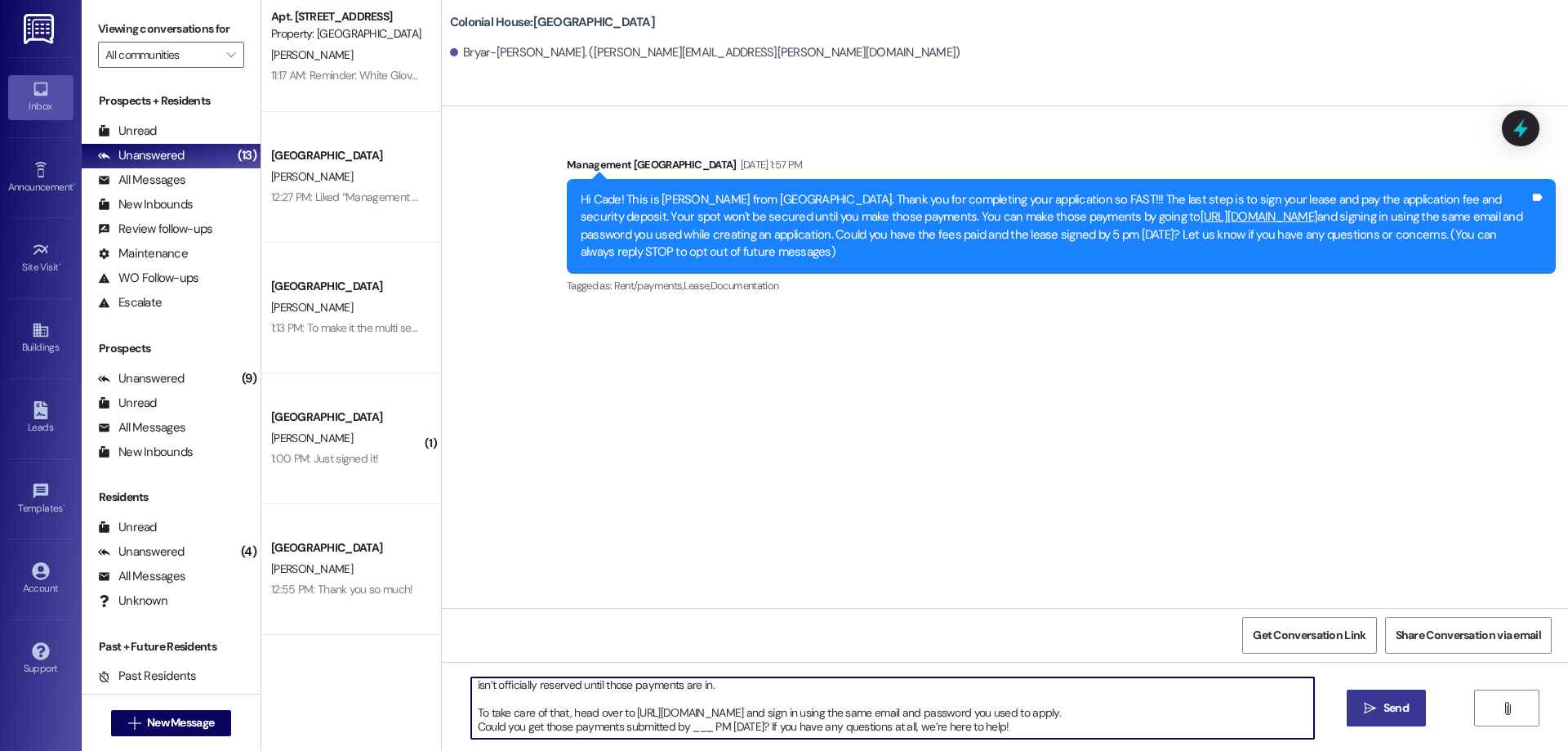
scroll to position [31, 0]
click at [547, 698] on textarea "Hey [Name], Thanks for wrapping up your lease — you're almost there! 🎉 The fina…" at bounding box center [892, 708] width 843 height 61
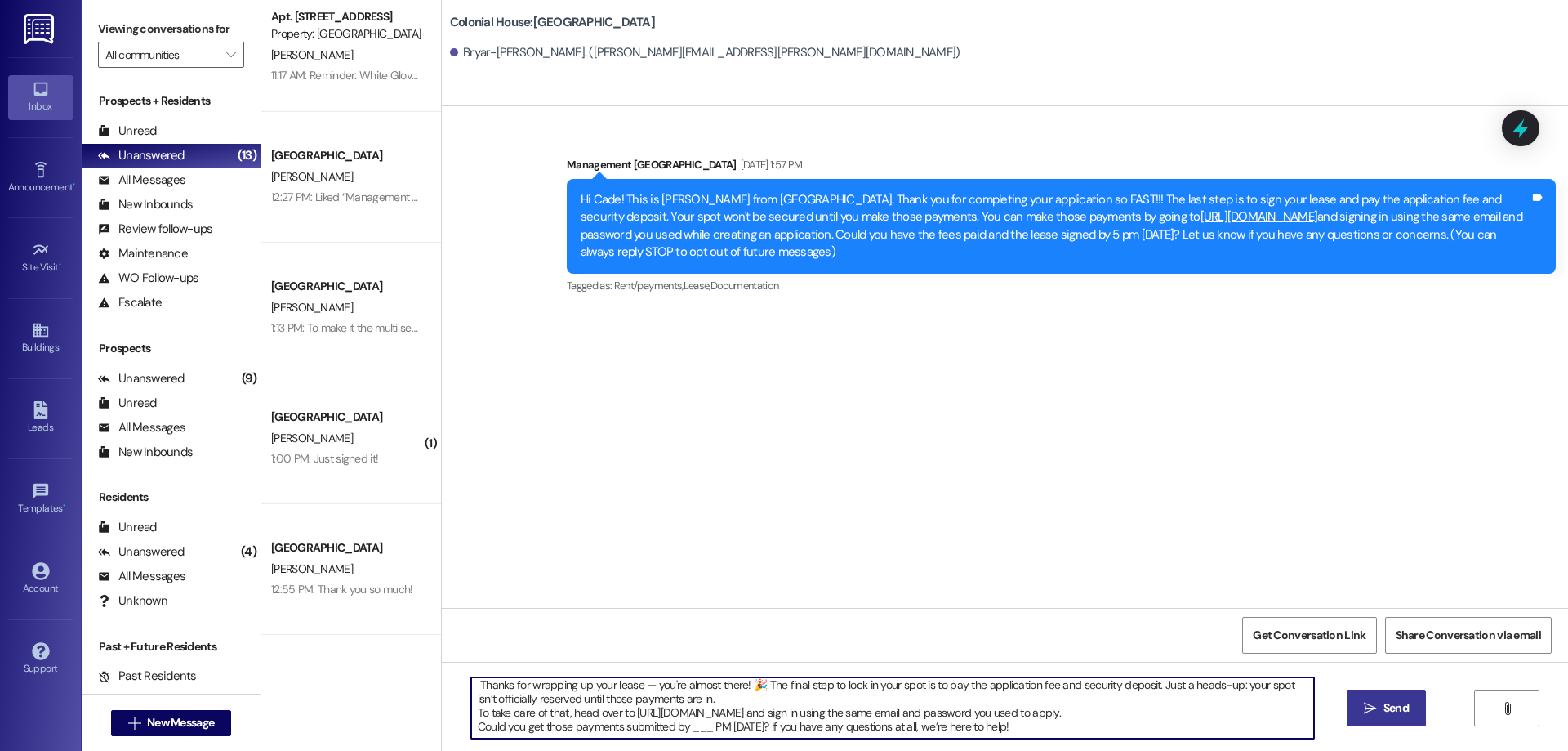
scroll to position [18, 0]
click at [471, 709] on textarea "Hey [Name], Thanks for wrapping up your lease — you're almost there! 🎉 The fina…" at bounding box center [892, 708] width 843 height 61
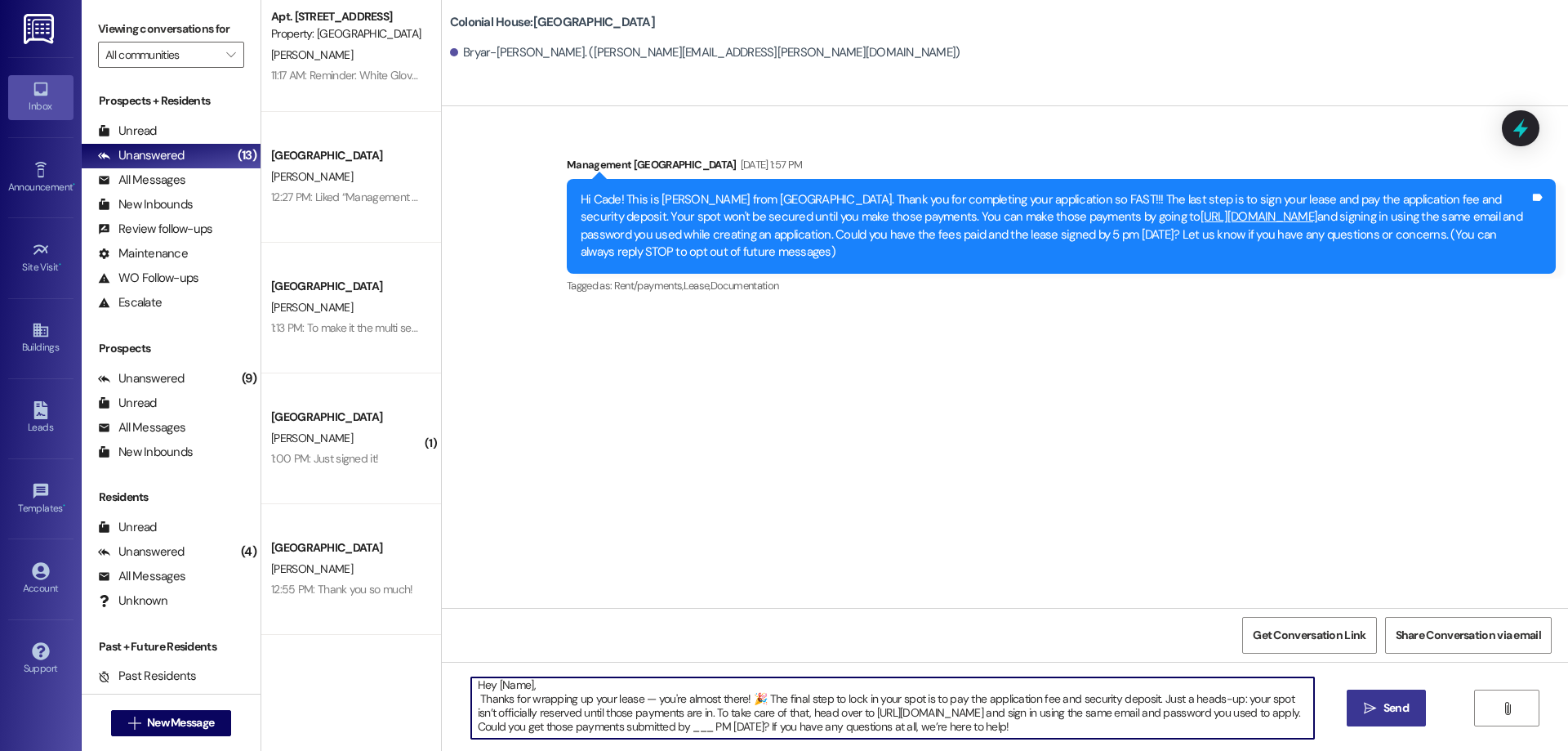
scroll to position [4, 0]
click at [506, 683] on textarea "Hey [Name], Thanks for wrapping up your lease — you're almost there! 🎉 The fina…" at bounding box center [892, 708] width 843 height 61
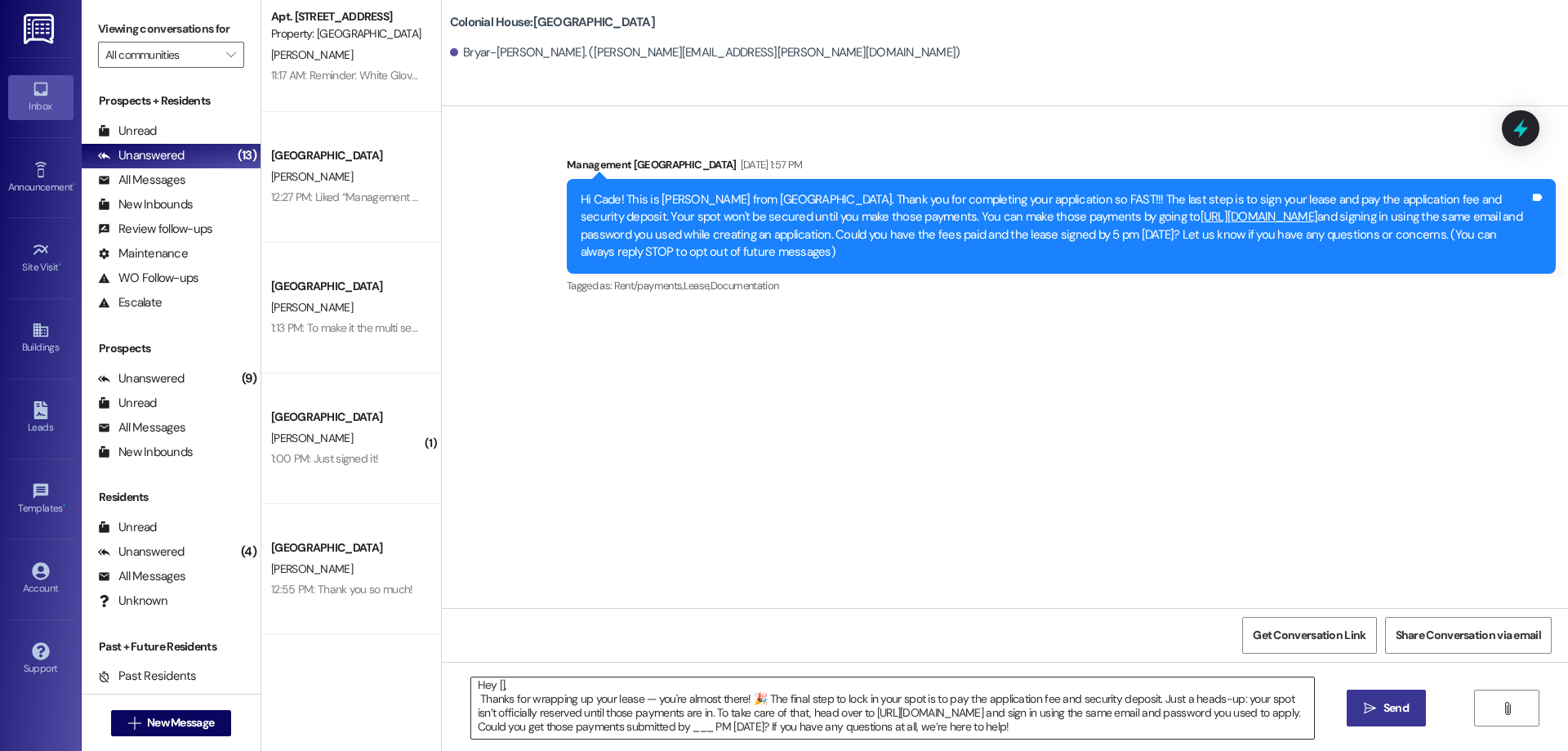
drag, startPoint x: 490, startPoint y: 687, endPoint x: 508, endPoint y: 694, distance: 19.3
click at [490, 687] on textarea "Hey [], Thanks for wrapping up your lease — you're almost there! 🎉 The final st…" at bounding box center [892, 708] width 843 height 61
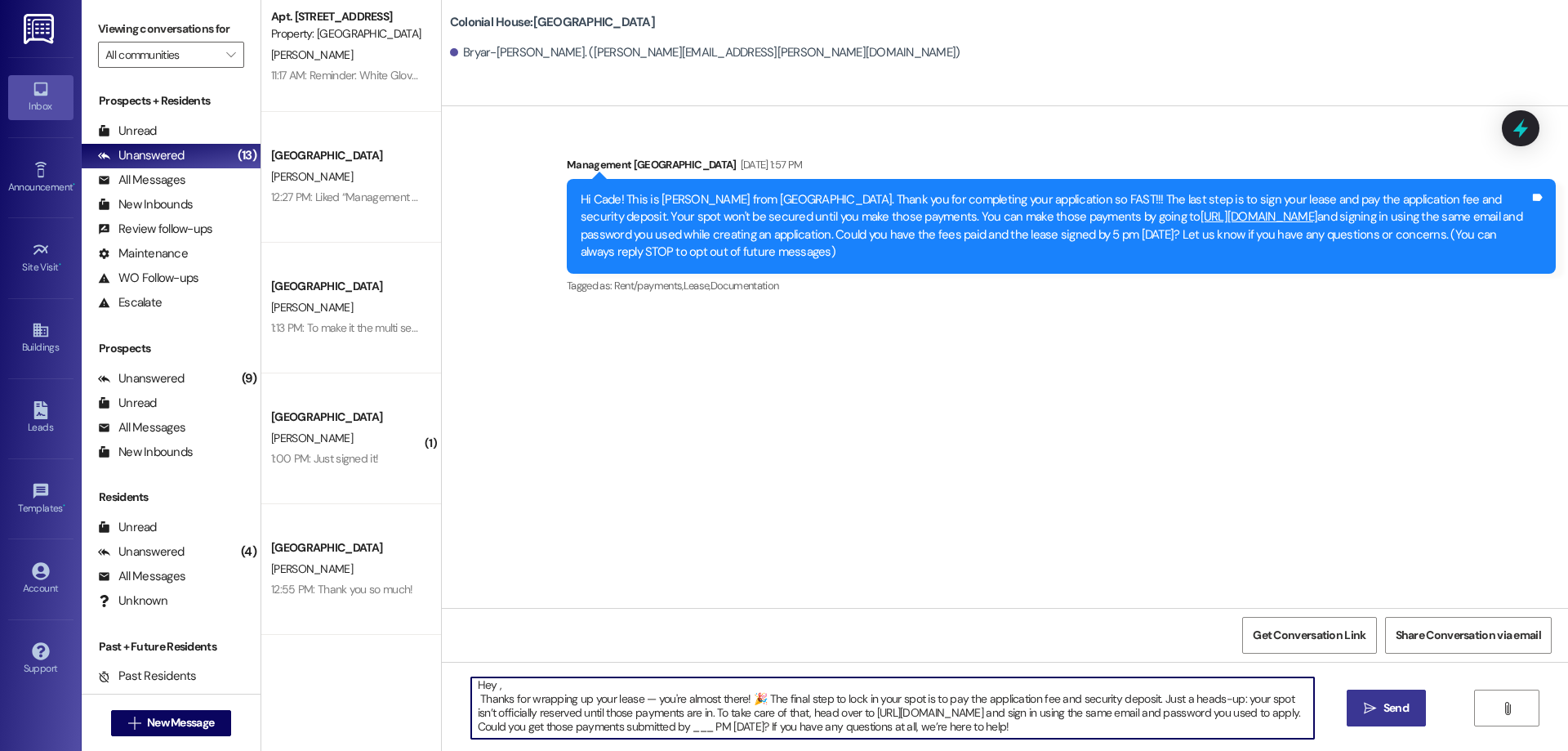
paste textarea "Bryar-Cade"
click at [692, 727] on textarea "Hey Bryar-Cade, Thanks for wrapping up your lease — you're almost there! 🎉 The …" at bounding box center [892, 708] width 843 height 61
click at [692, 728] on textarea "Hey Bryar-Cade, Thanks for wrapping up your lease — you're almost there! 🎉 The …" at bounding box center [892, 708] width 843 height 61
type textarea "Hey Bryar-Cade, Thanks for wrapping up your lease — you're almost there! 🎉 The …"
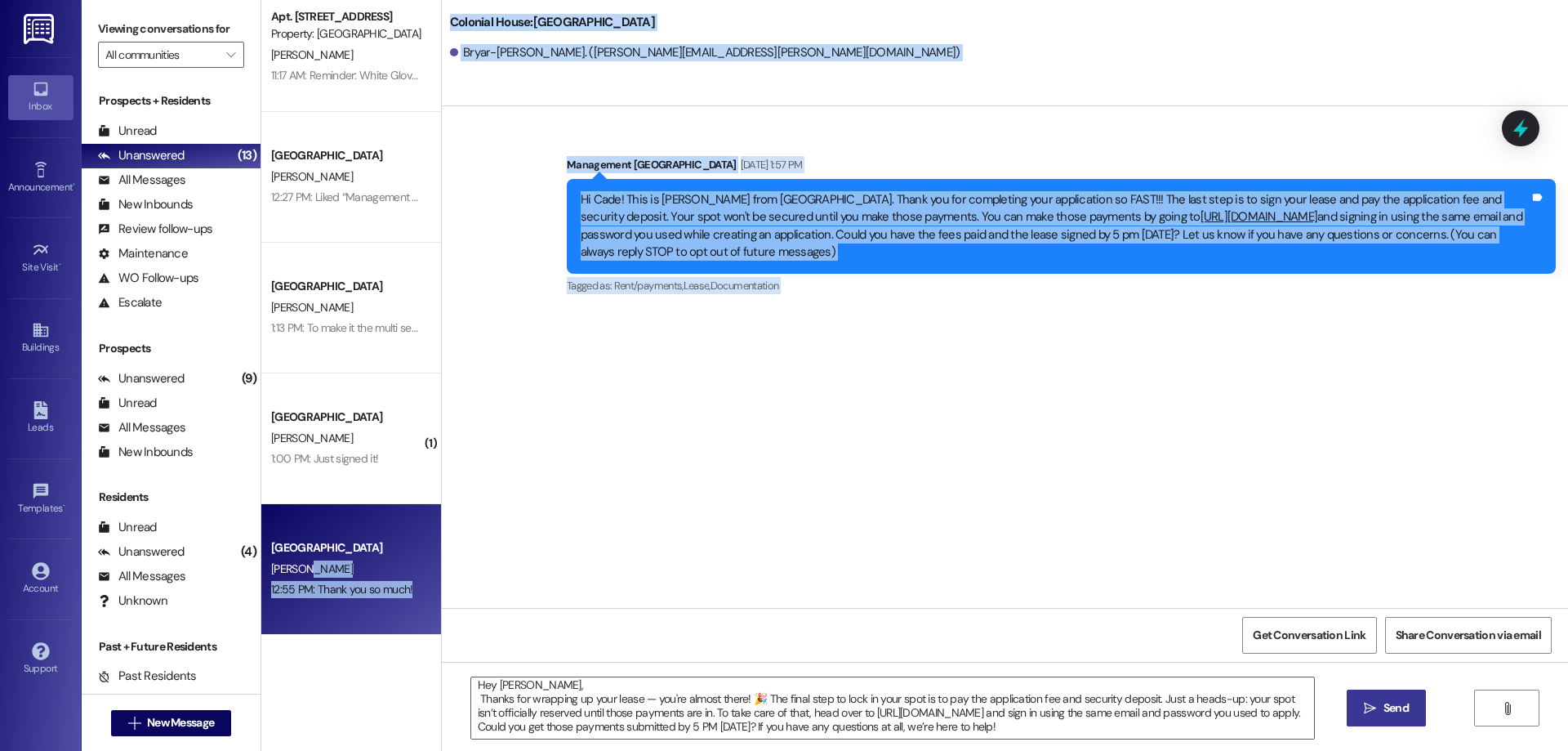
drag, startPoint x: 1021, startPoint y: 739, endPoint x: 337, endPoint y: 561, distance: 706.8
click at [337, 561] on div "Apt. Building 2~506~3D, Building 2 Colonial House Property: Colonial House J. M…" at bounding box center [914, 375] width 1307 height 751
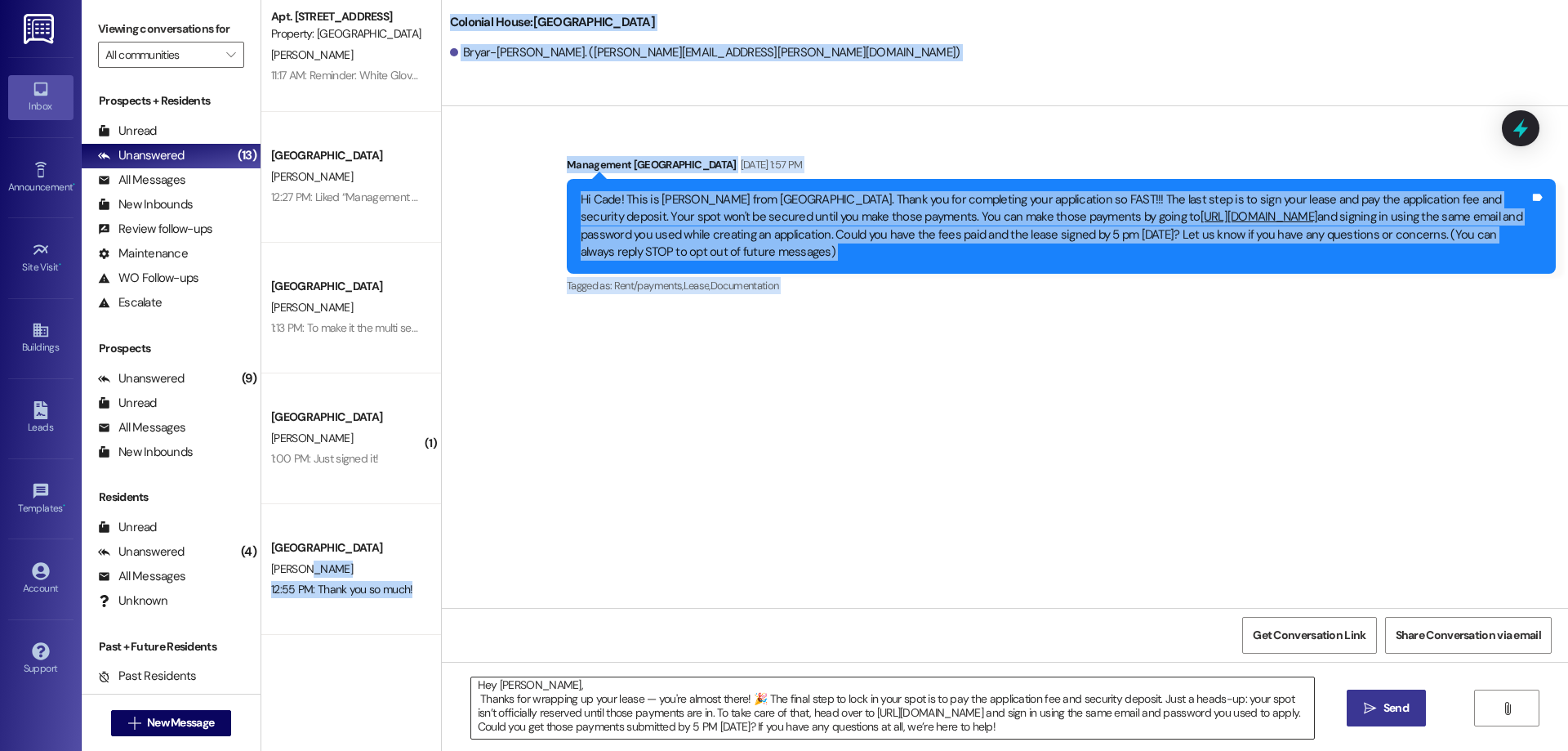
click at [698, 699] on textarea "Hey Bryar-Cade, Thanks for wrapping up your lease — you're almost there! 🎉 The …" at bounding box center [892, 708] width 843 height 61
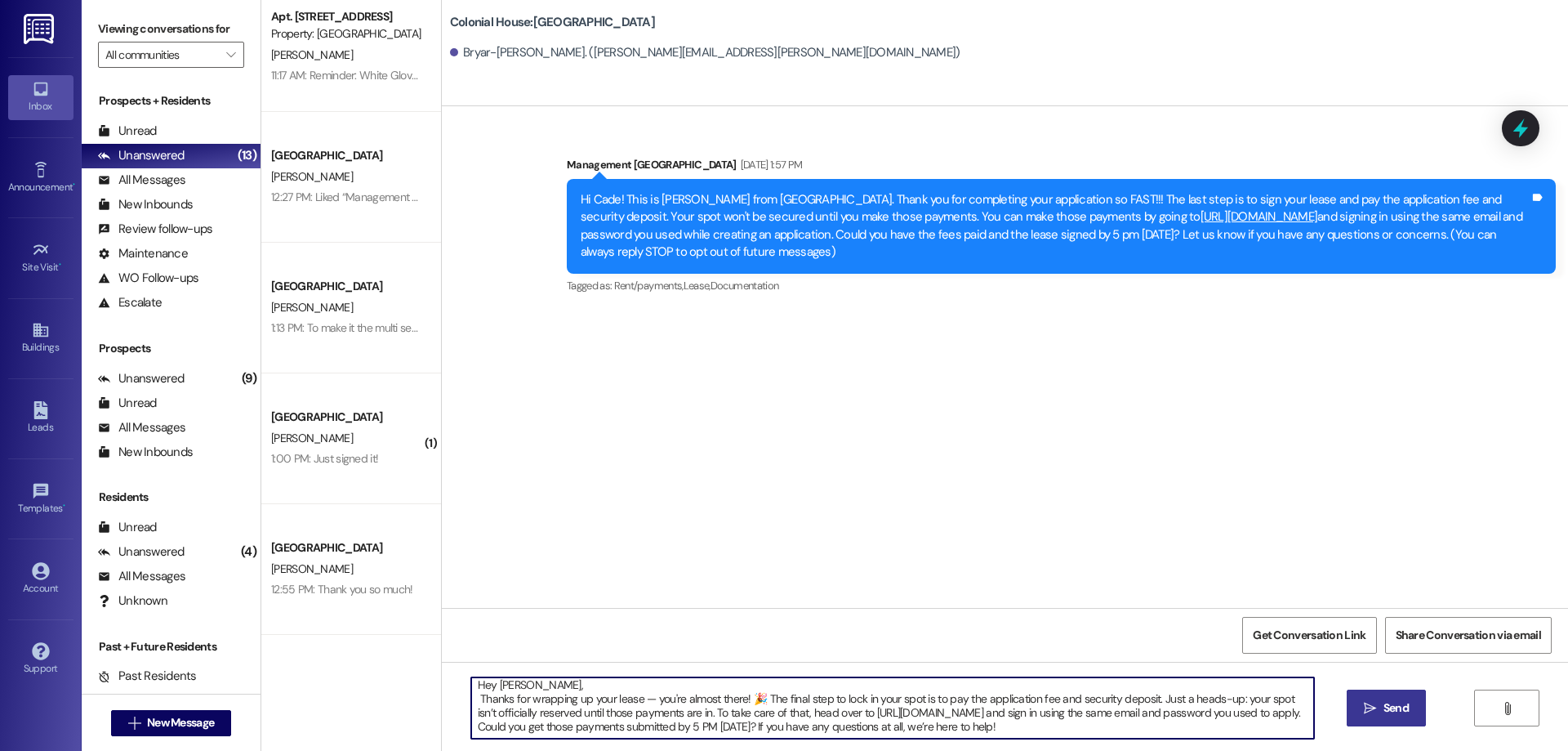
click at [698, 699] on textarea "Hey Bryar-Cade, Thanks for wrapping up your lease — you're almost there! 🎉 The …" at bounding box center [892, 708] width 843 height 61
click at [1383, 716] on span "Send" at bounding box center [1395, 708] width 25 height 18
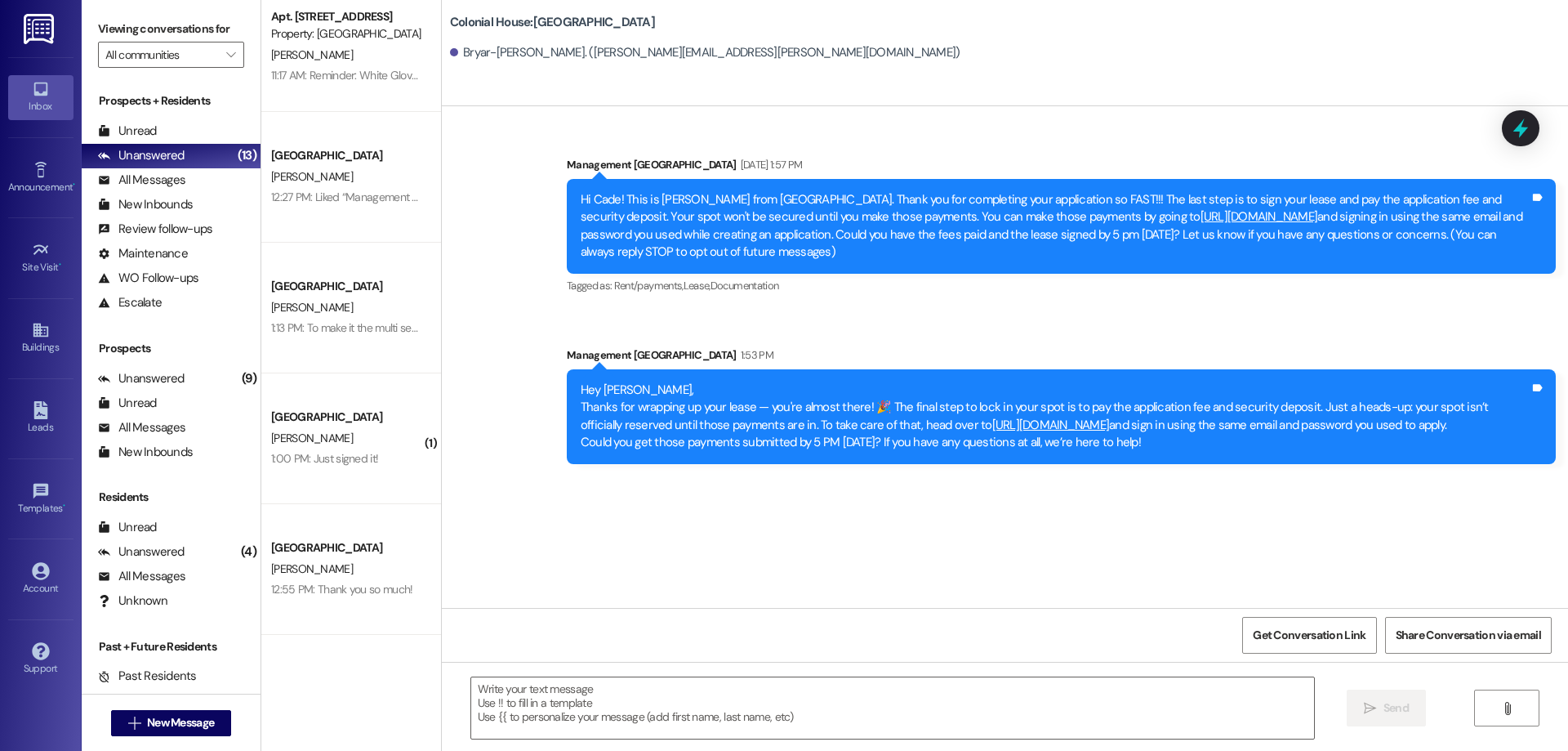
scroll to position [411, 0]
click at [147, 717] on span "New Message" at bounding box center [180, 722] width 67 height 18
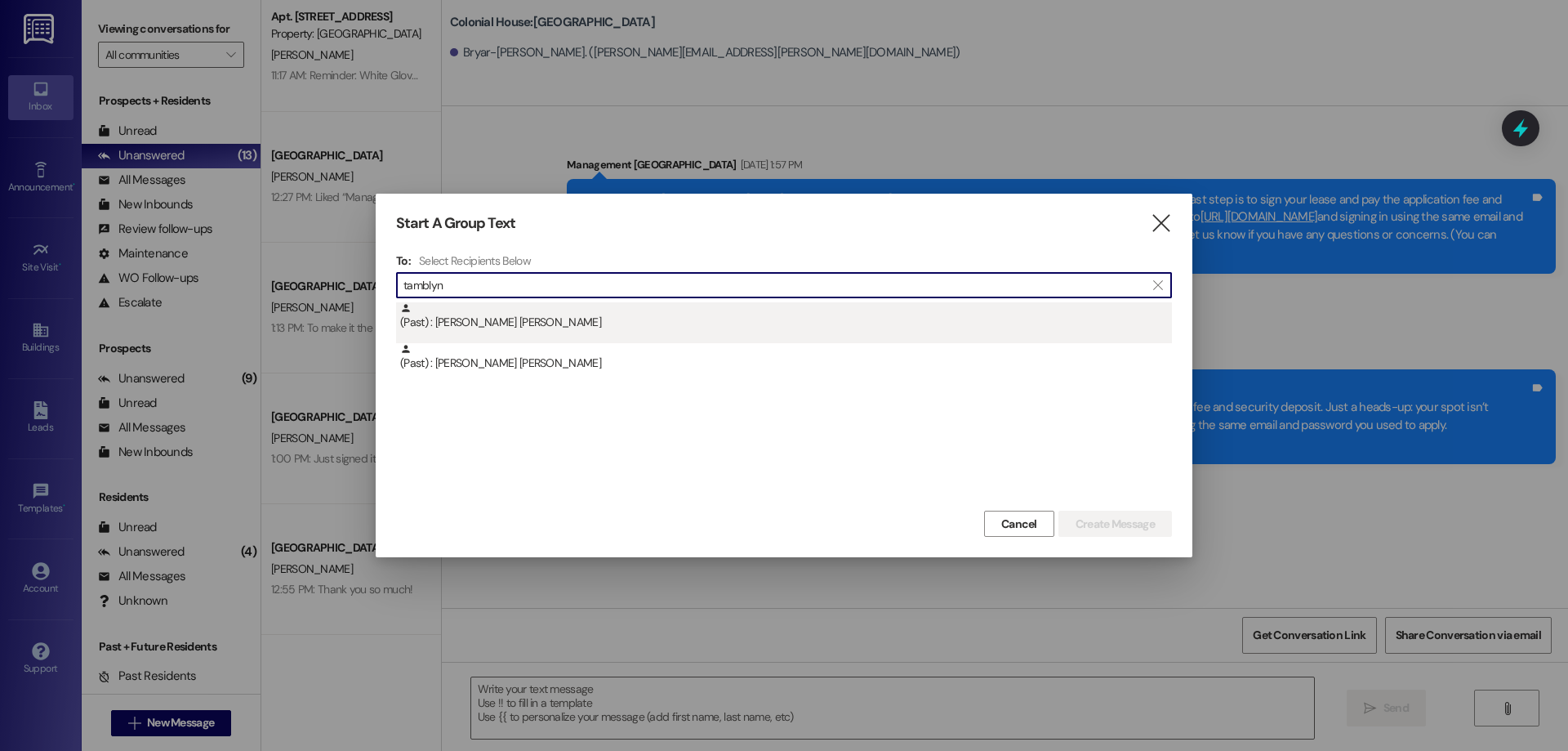
type input "tamblyn"
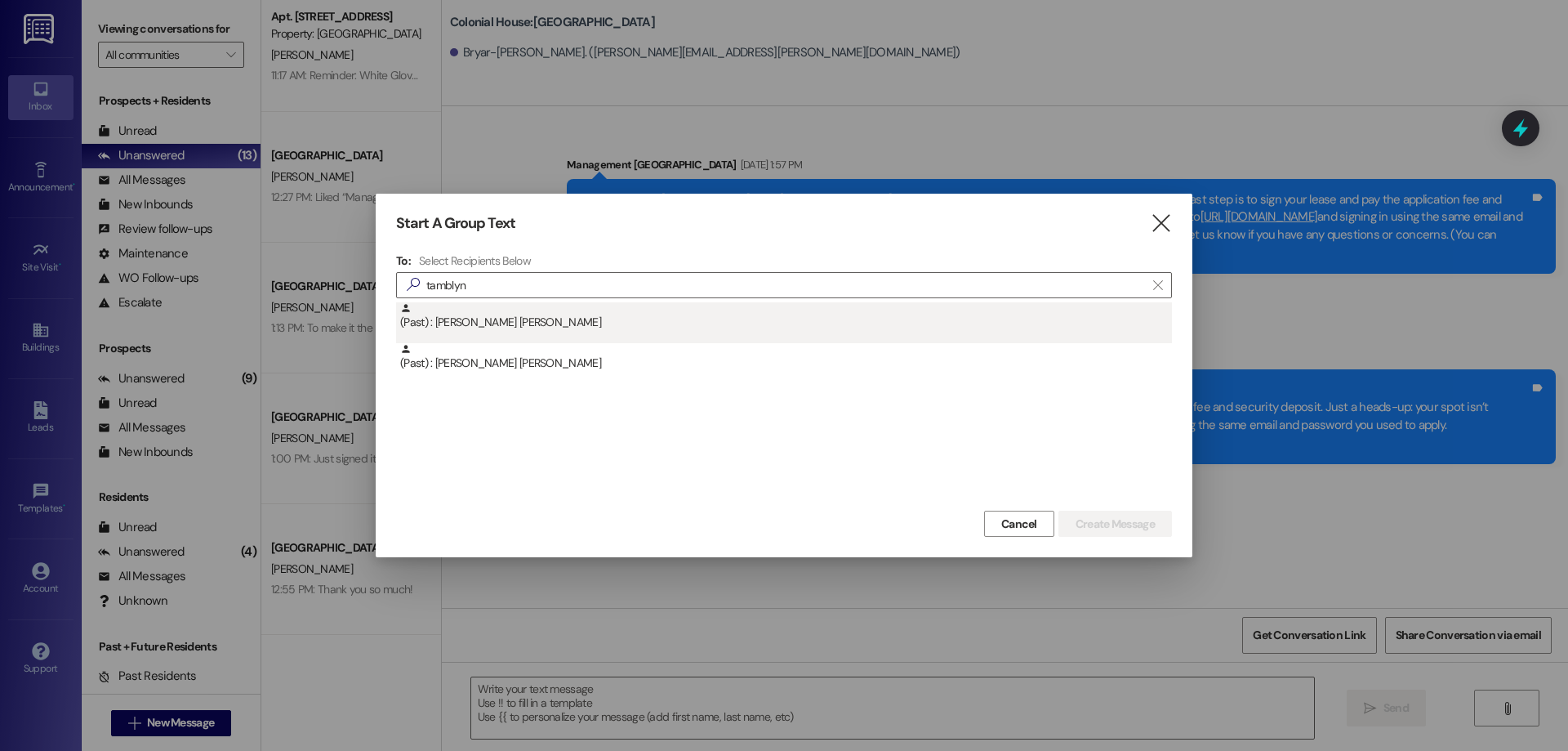
click at [621, 326] on div "(Past) : Tamblyn Johnson" at bounding box center [786, 316] width 772 height 29
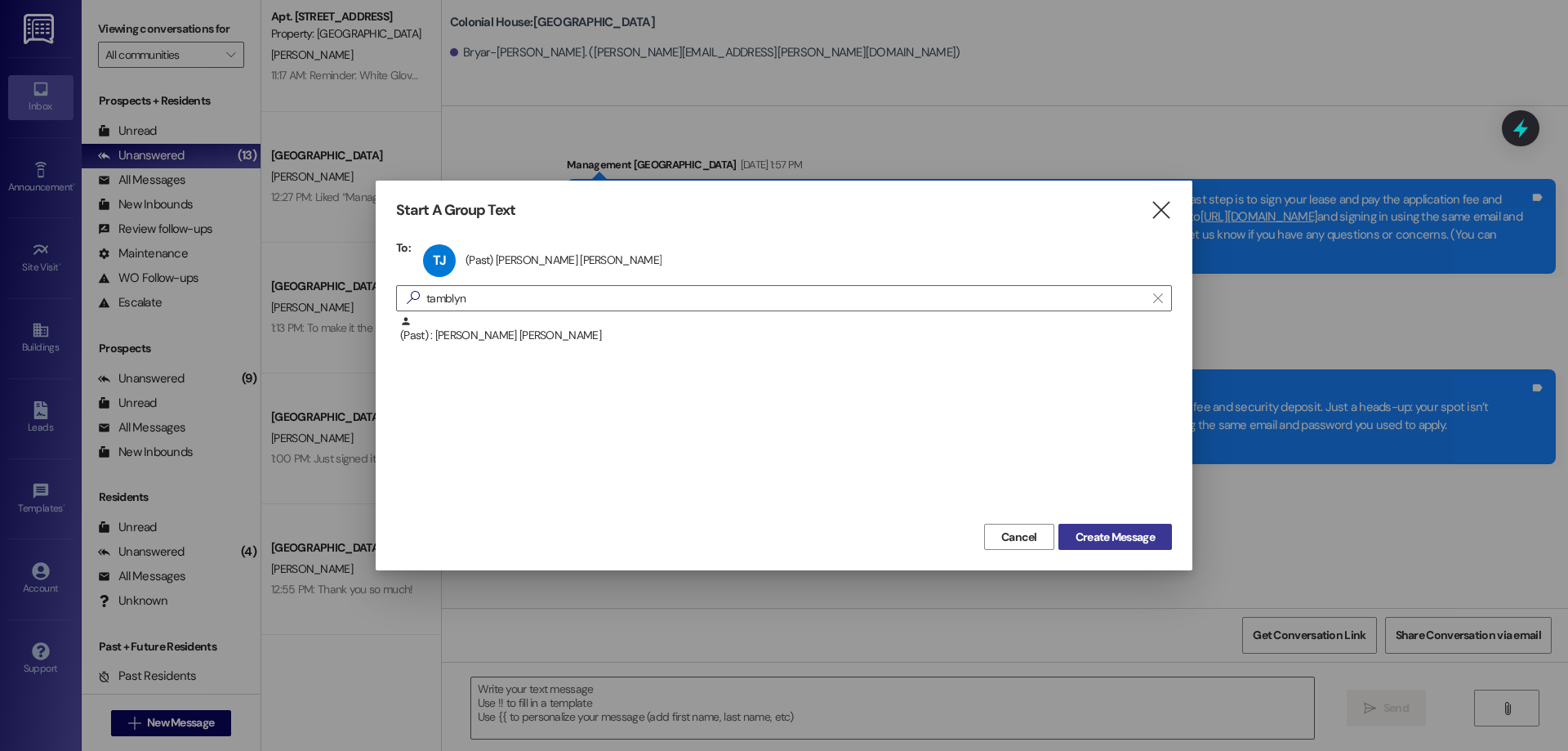
click at [1140, 543] on span "Create Message" at bounding box center [1116, 537] width 79 height 18
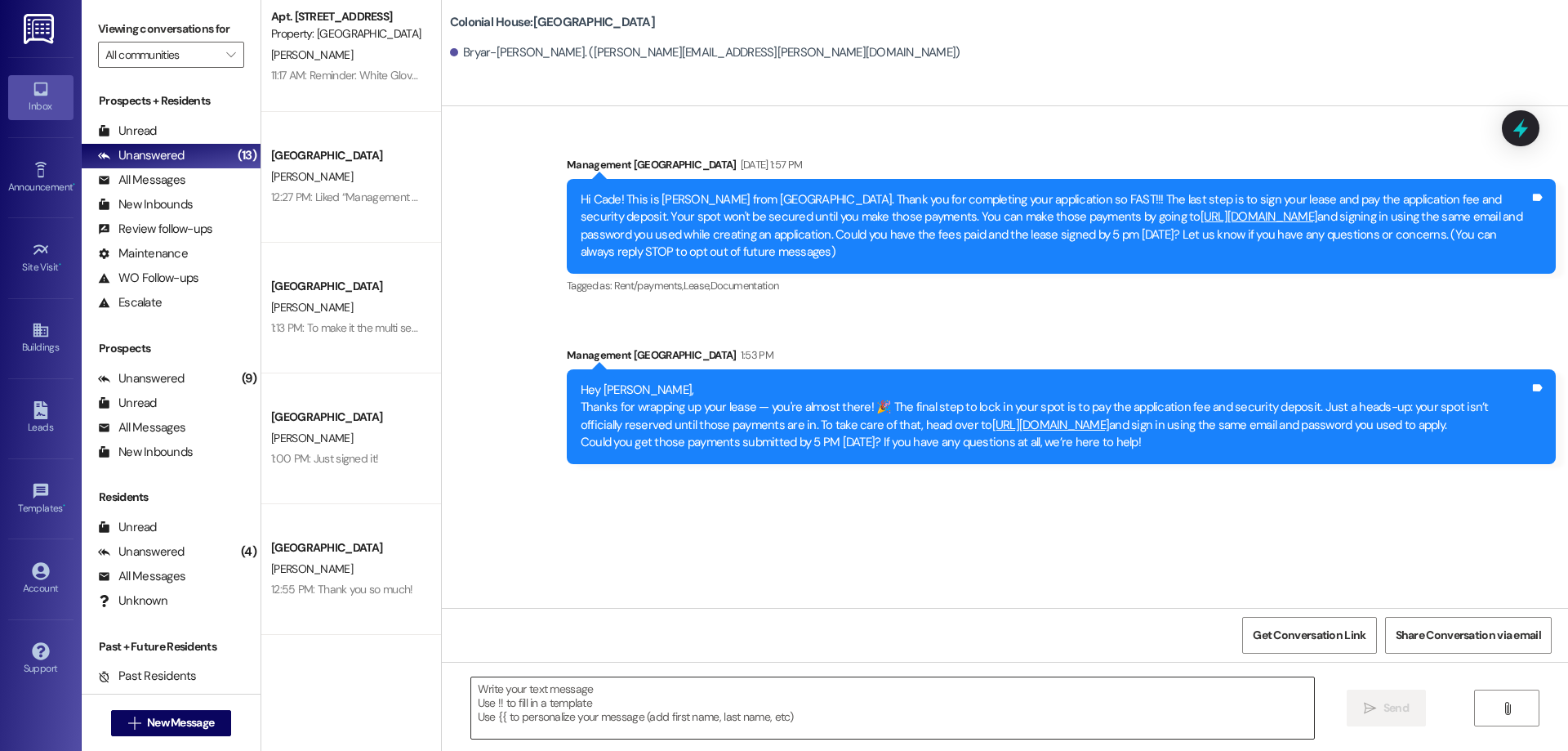
click at [1157, 702] on textarea at bounding box center [892, 708] width 843 height 61
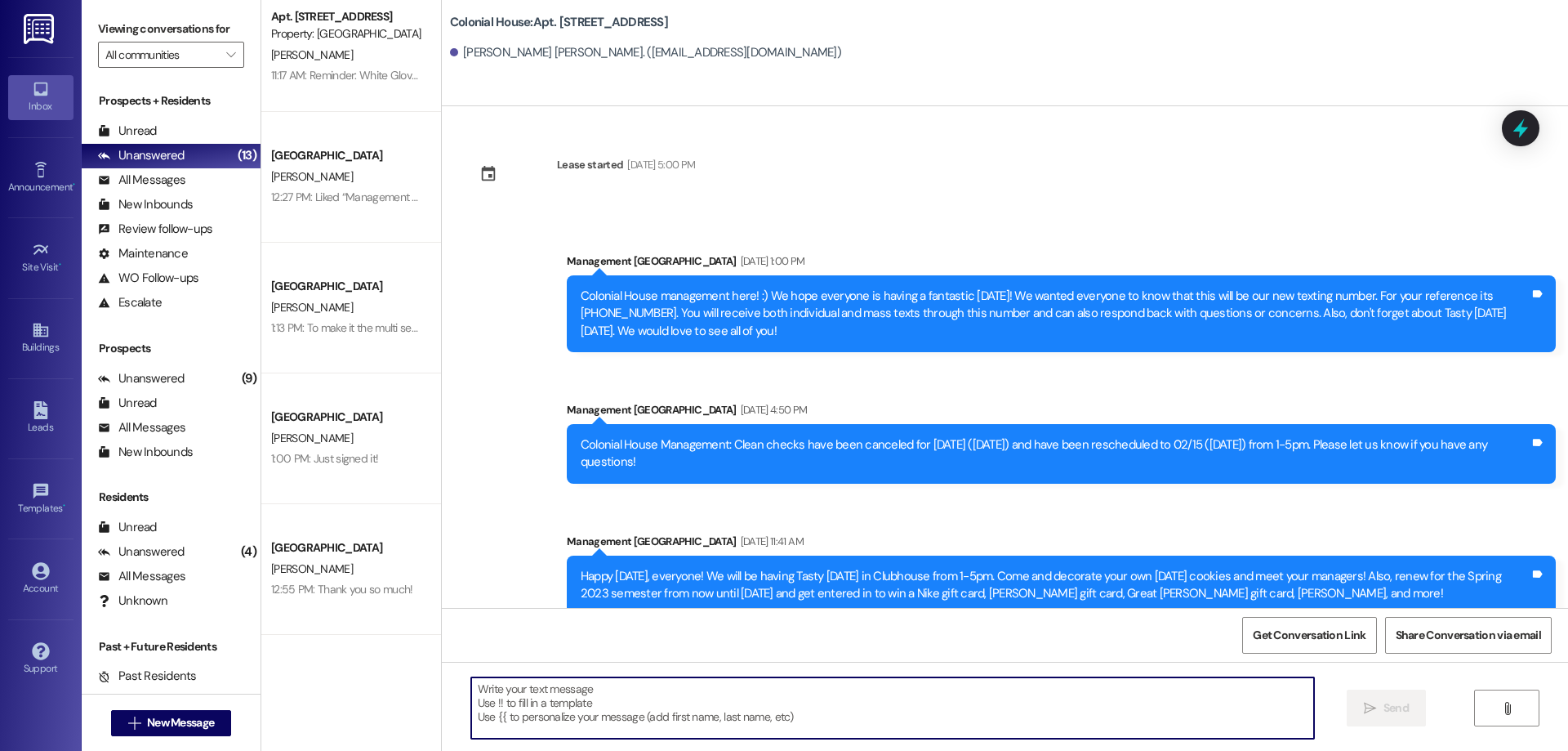
paste textarea "Hey Bryar-Cade, Thanks for wrapping up your lease — you're almost there! 🎉 The …"
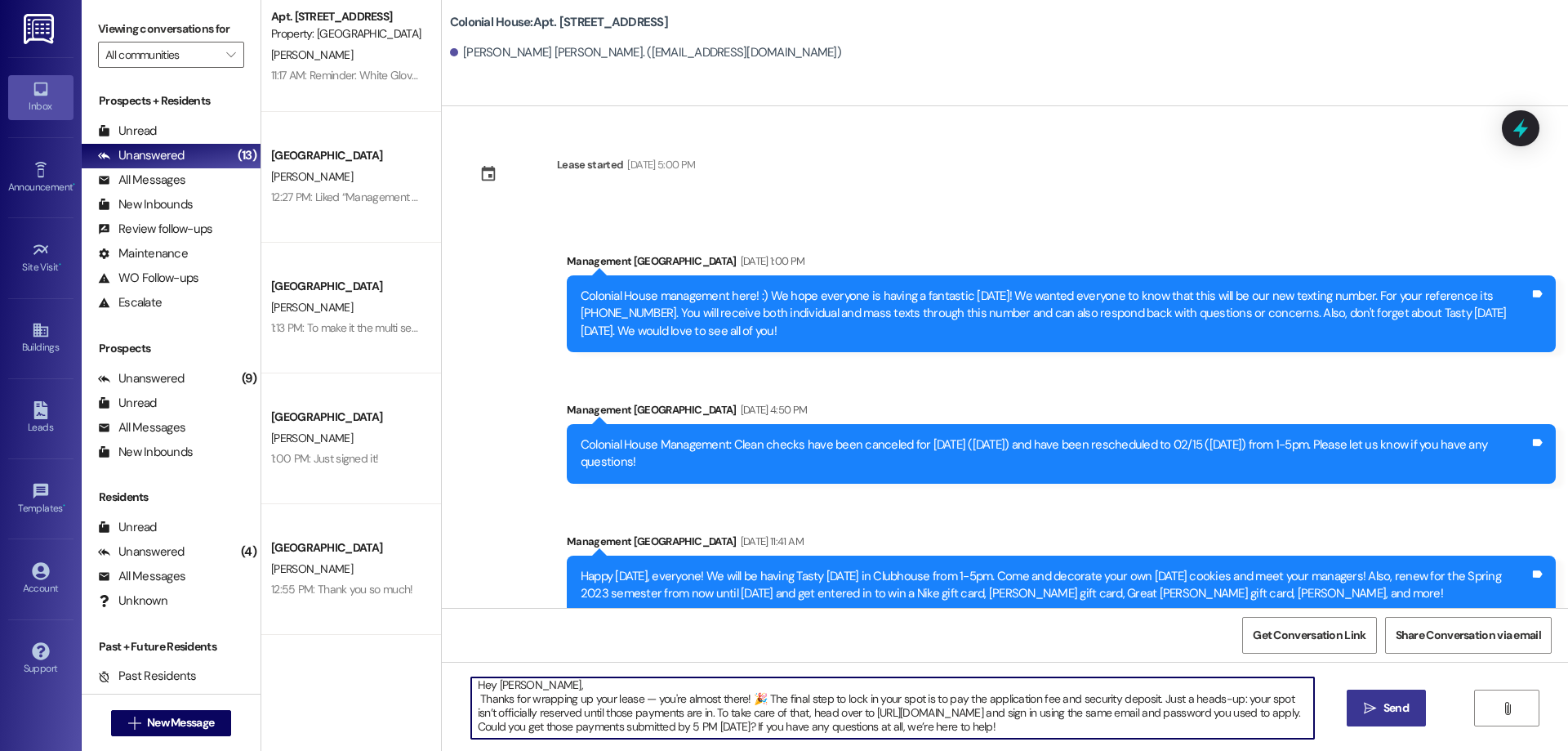
scroll to position [0, 0]
click at [500, 692] on textarea "Hey Bryar-Cade, Thanks for wrapping up your lease — you're almost there! 🎉 The …" at bounding box center [892, 708] width 843 height 61
click at [510, 690] on textarea "Hey Bryar-Cade, Thanks for wrapping up your lease — you're almost there! 🎉 The …" at bounding box center [892, 708] width 843 height 61
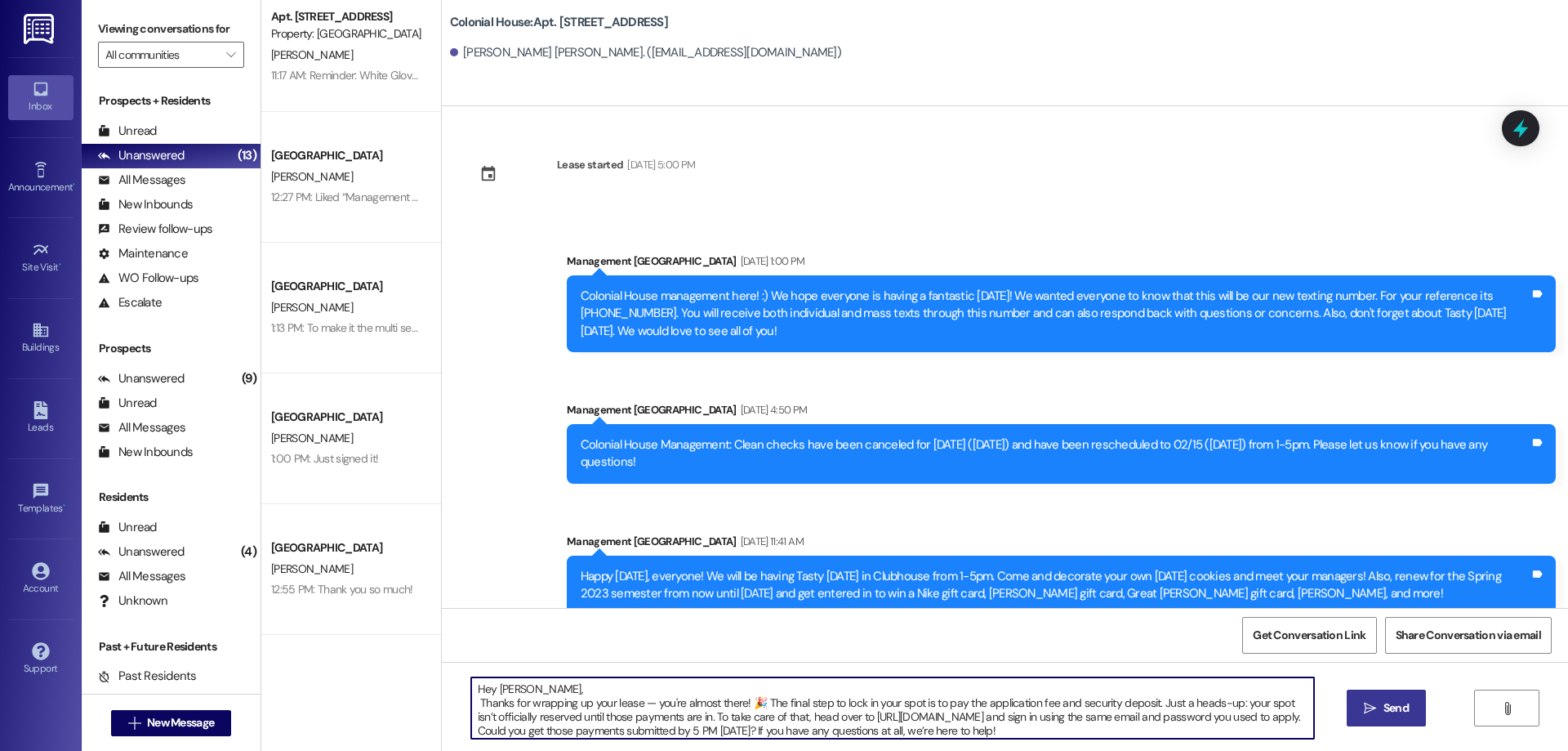
click at [488, 688] on textarea "Hey Bryar-Cade, Thanks for wrapping up your lease — you're almost there! 🎉 The …" at bounding box center [892, 708] width 843 height 61
drag, startPoint x: 488, startPoint y: 688, endPoint x: 543, endPoint y: 695, distance: 55.4
click at [543, 695] on textarea "Hey Bryar-Cade, Thanks for wrapping up your lease — you're almost there! 🎉 The …" at bounding box center [892, 708] width 843 height 61
drag, startPoint x: 464, startPoint y: 702, endPoint x: 519, endPoint y: 707, distance: 55.2
click at [519, 707] on textarea "Hey Tamblyn, Thanks for wrapping up your lease — you're almost there! 🎉 The fin…" at bounding box center [892, 708] width 843 height 61
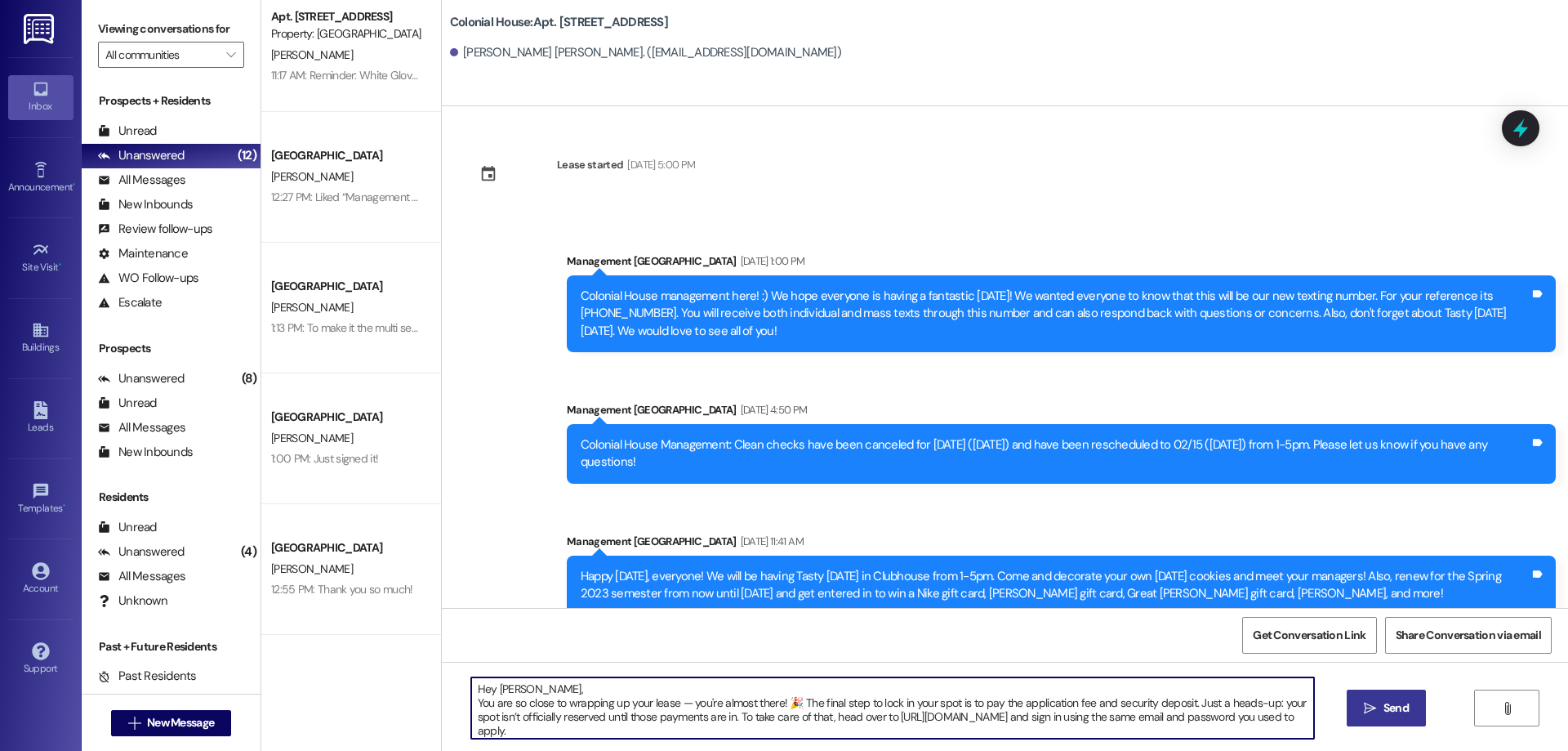
click at [799, 706] on textarea "Hey Tamblyn, You are so close to wrapping up your lease — you're almost there! …" at bounding box center [892, 708] width 843 height 61
drag, startPoint x: 1041, startPoint y: 732, endPoint x: 265, endPoint y: 675, distance: 778.1
click at [265, 675] on div "Apt. Building 2~506~3D, Building 2 Colonial House Property: Colonial House J. M…" at bounding box center [914, 375] width 1307 height 751
type textarea "Hey Tamblyn, You are so close to wrapping up your lease — you're almost there! …"
click at [1407, 705] on span "Send" at bounding box center [1395, 708] width 31 height 18
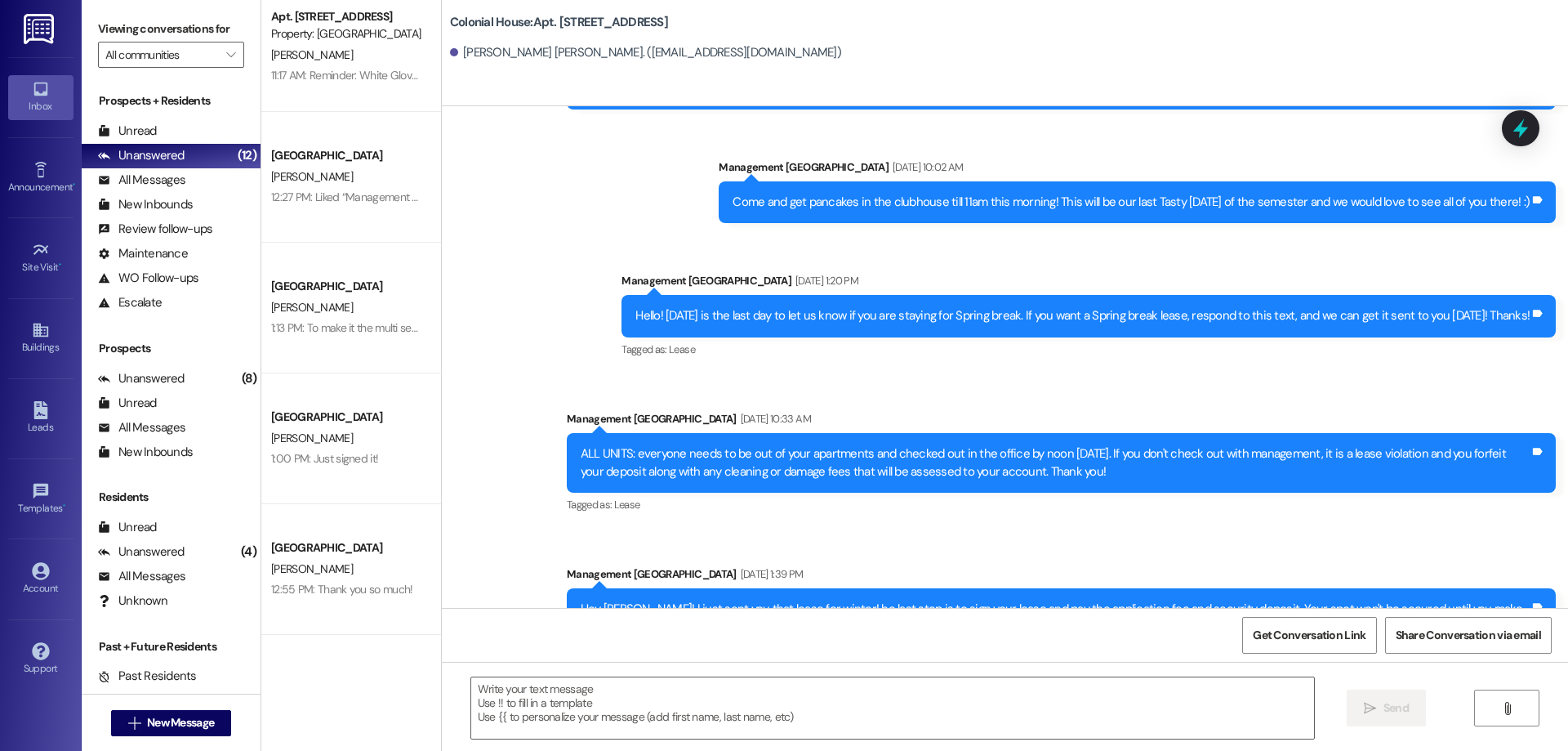
scroll to position [2996, 0]
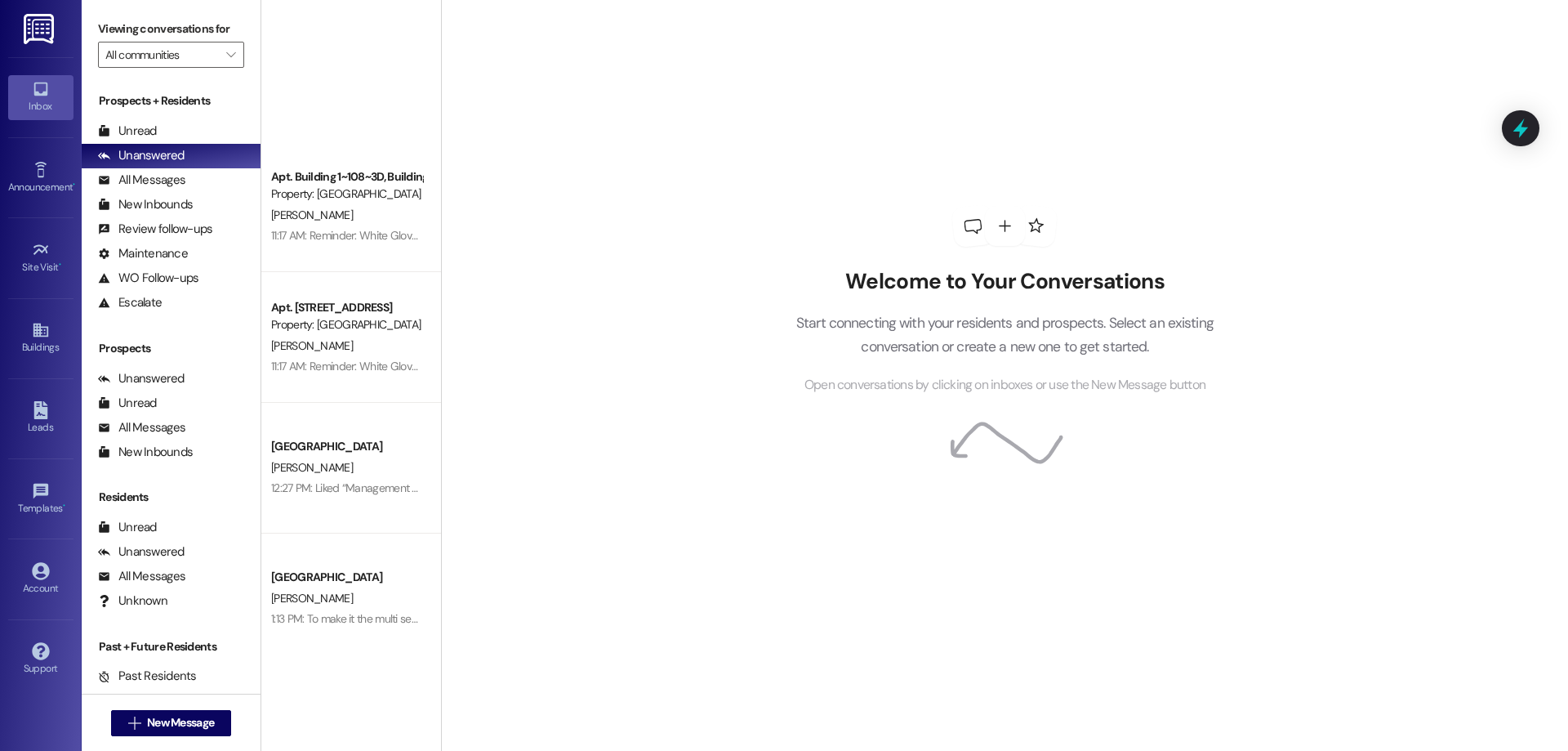
scroll to position [803, 0]
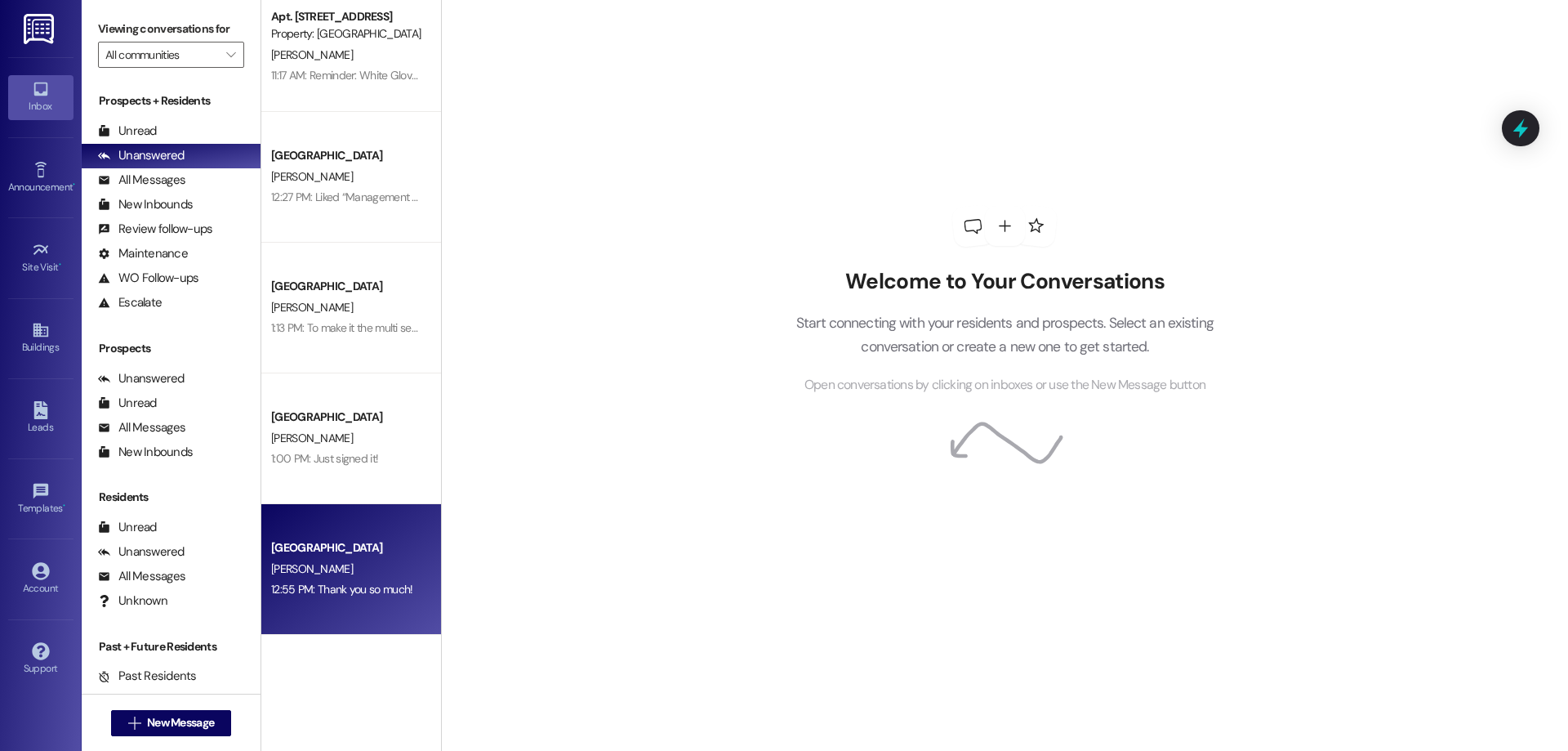
click at [384, 580] on div "12:55 PM: Thank you so much! 12:55 PM: Thank you so much!" at bounding box center [346, 589] width 154 height 20
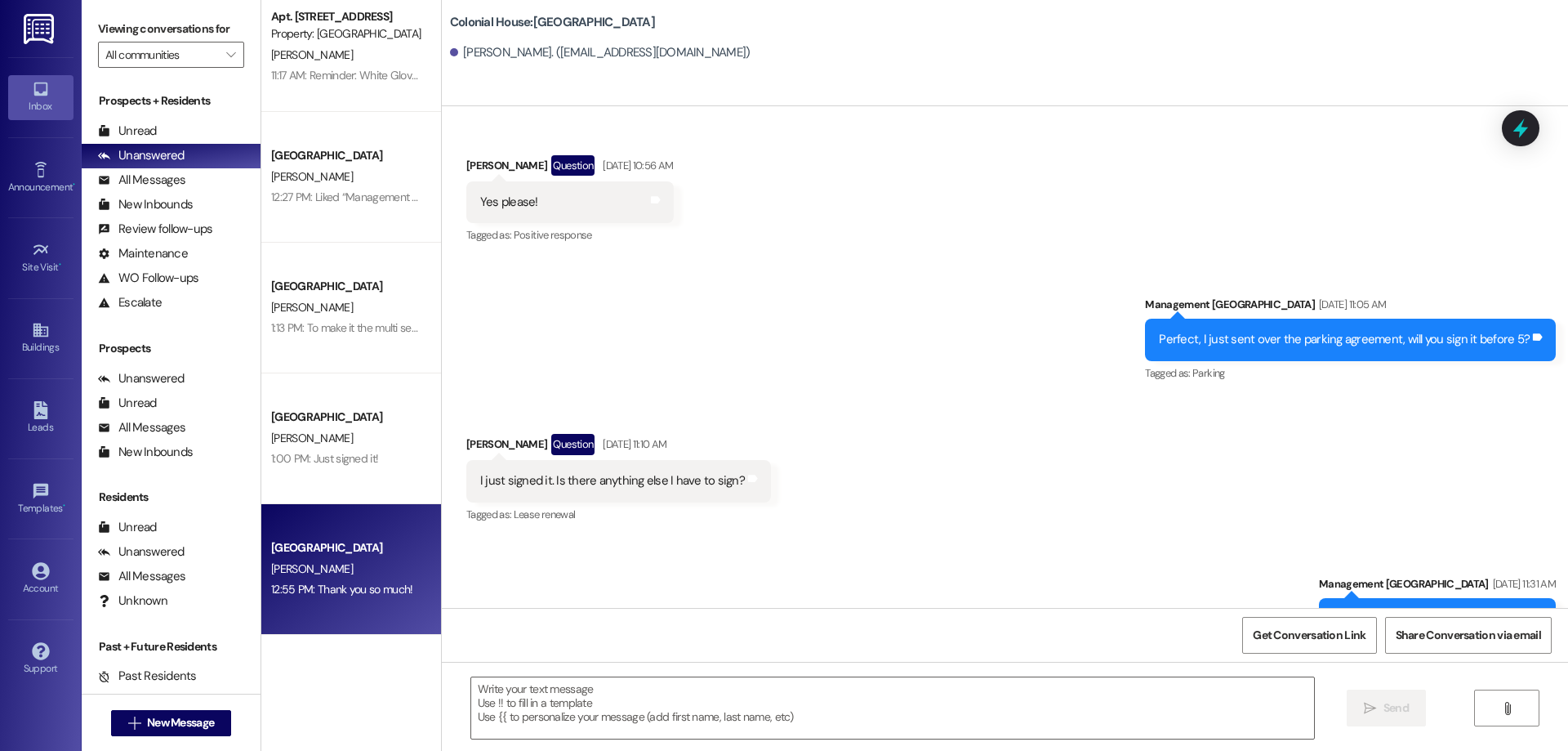
scroll to position [2630, 0]
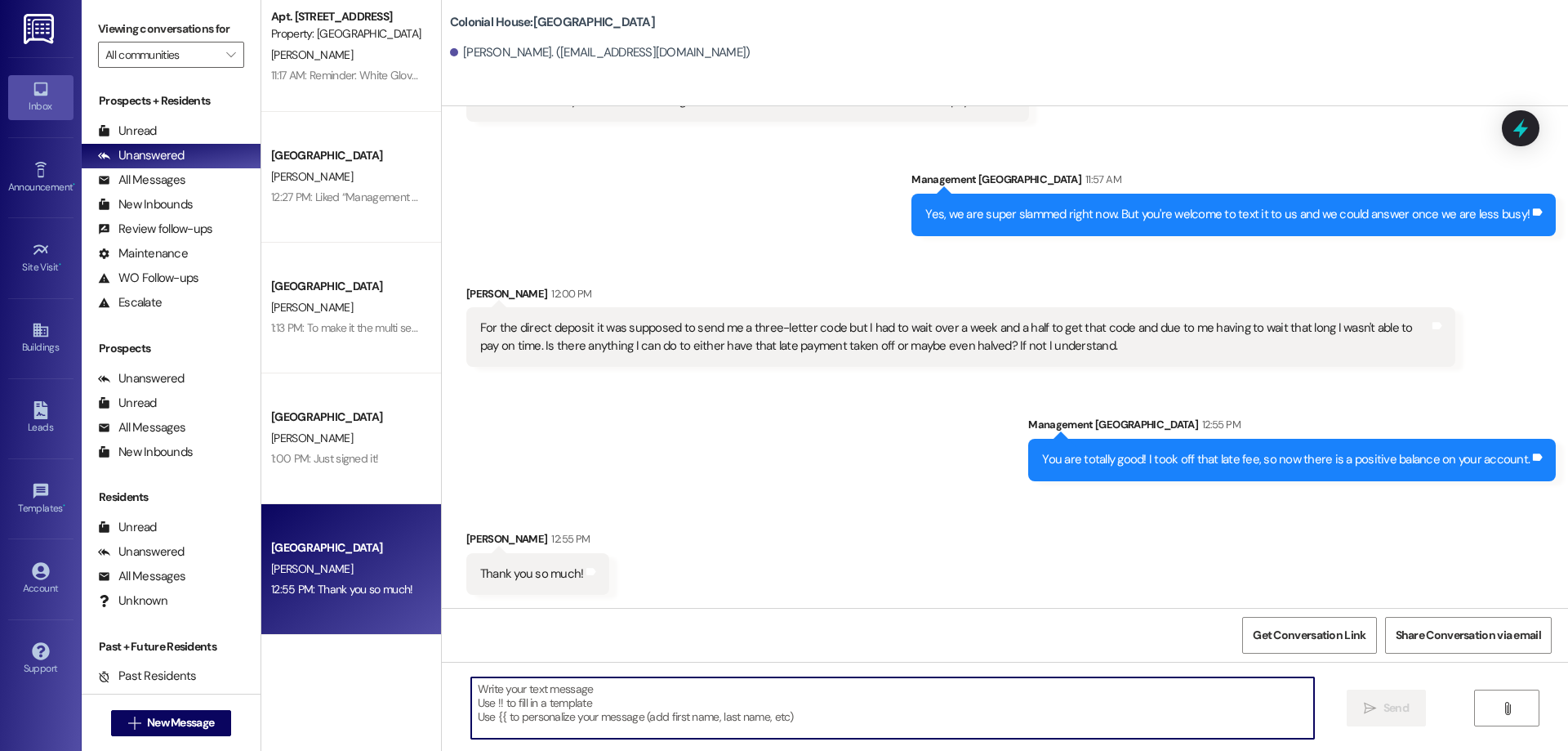
click at [1060, 713] on textarea at bounding box center [892, 708] width 843 height 61
type textarea "Of course!"
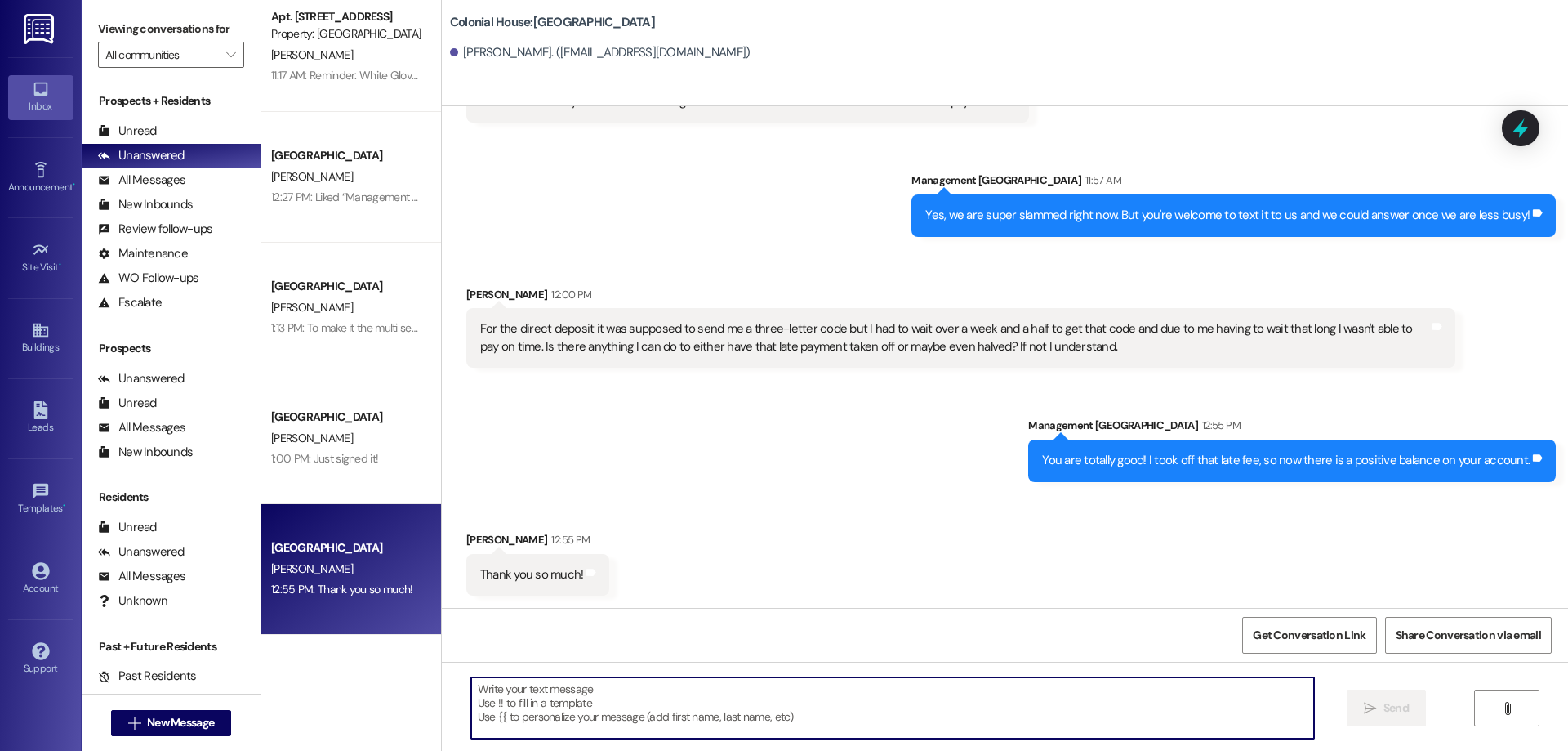
scroll to position [2744, 0]
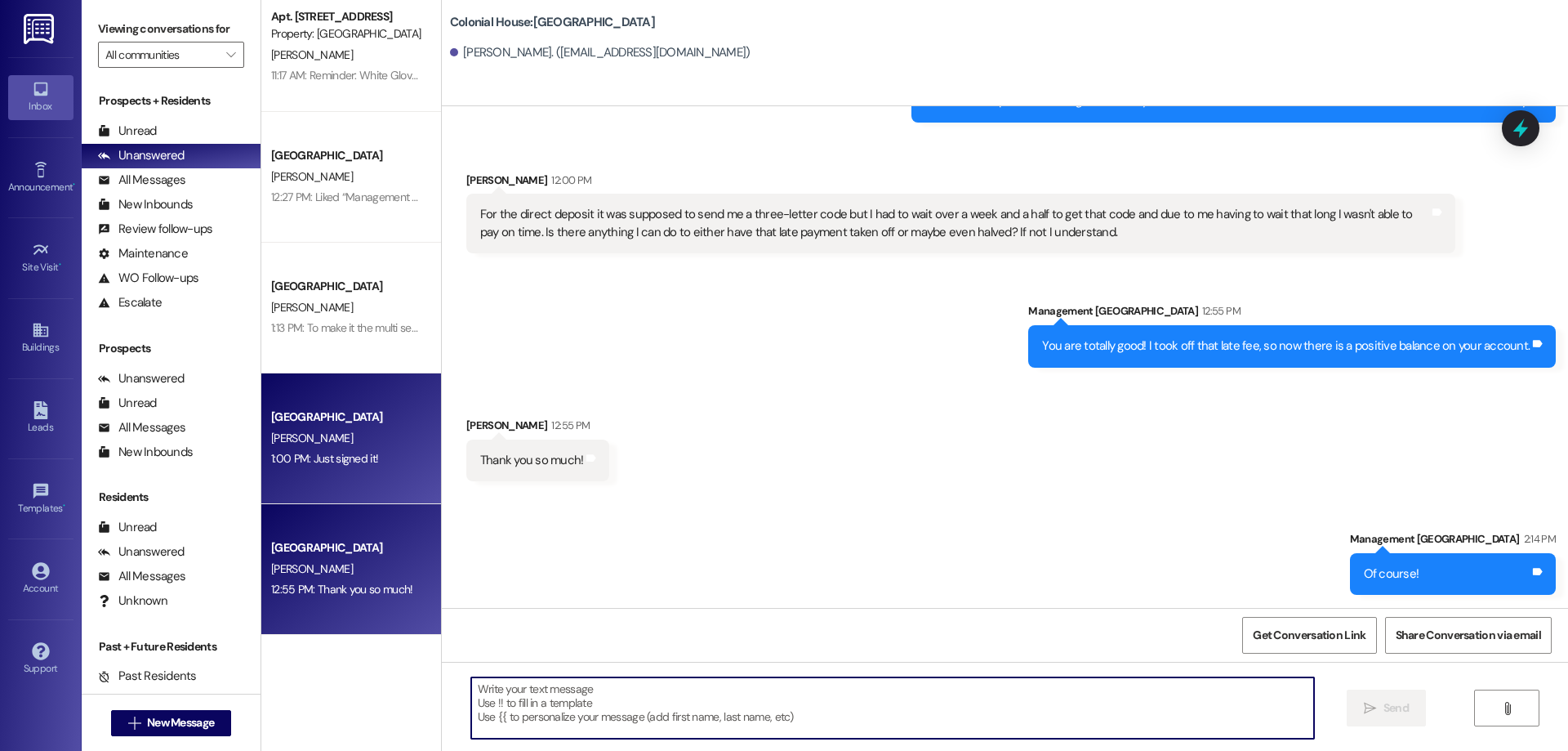
click at [360, 440] on div "[PERSON_NAME]" at bounding box center [346, 438] width 154 height 20
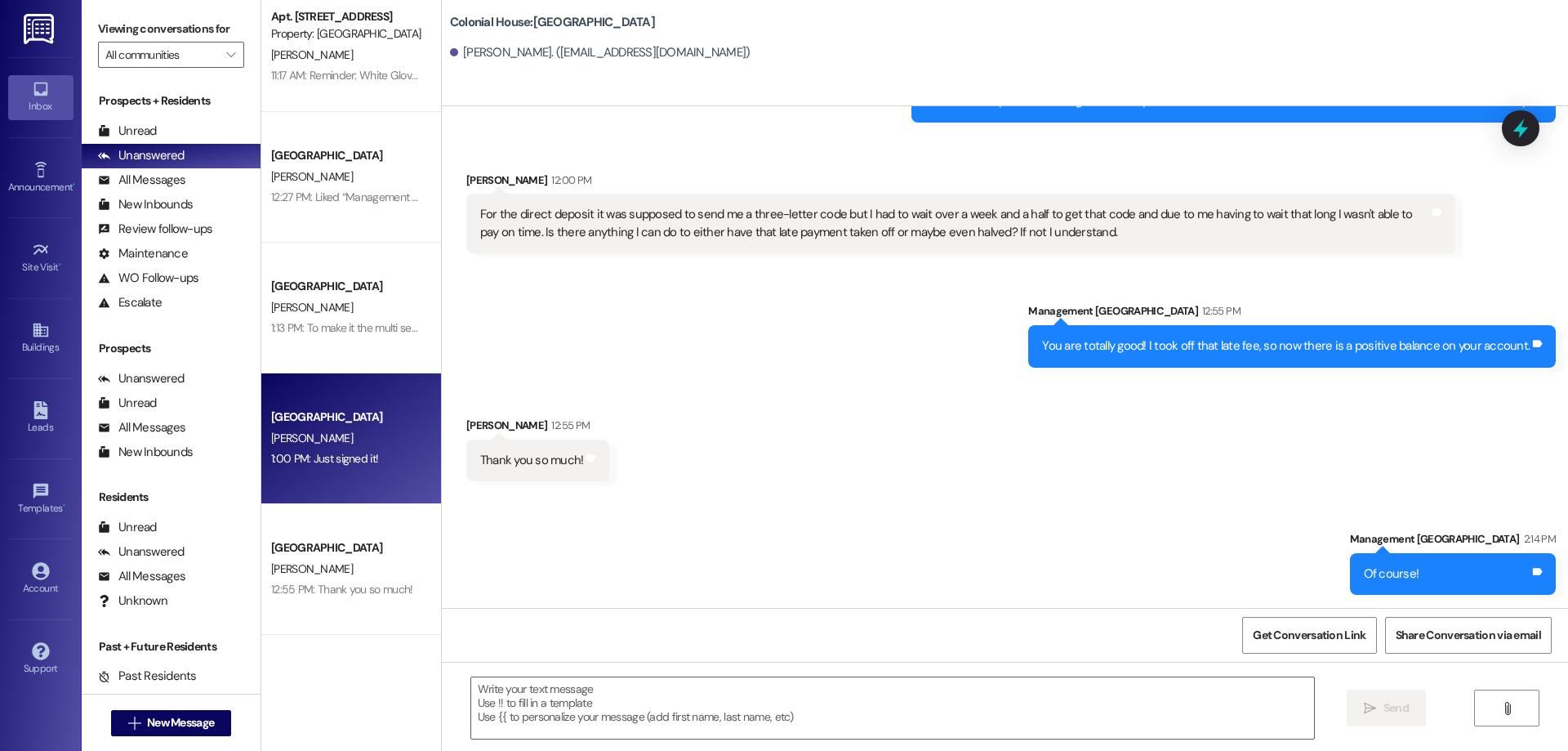
scroll to position [1698, 0]
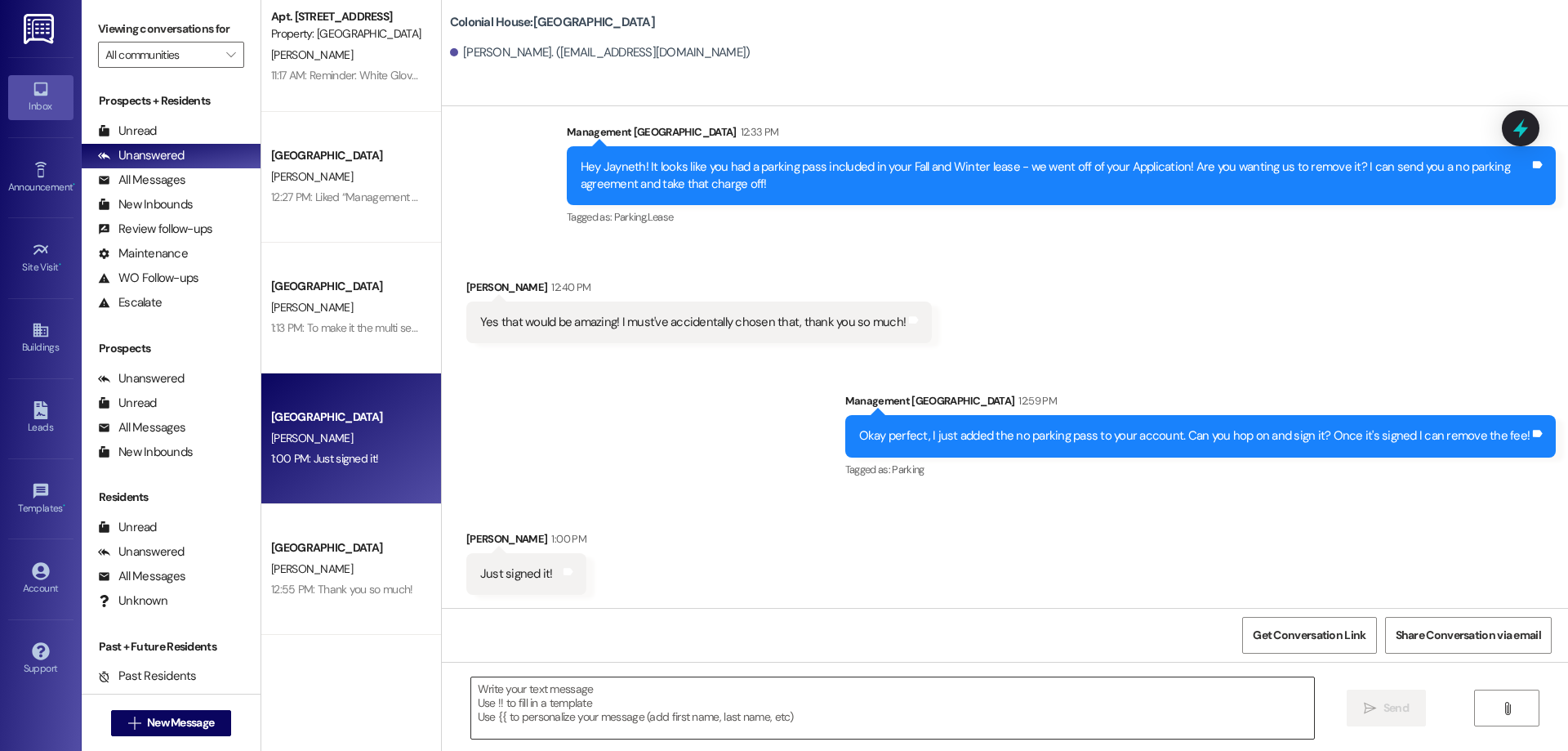
click at [1124, 728] on textarea at bounding box center [892, 708] width 843 height 61
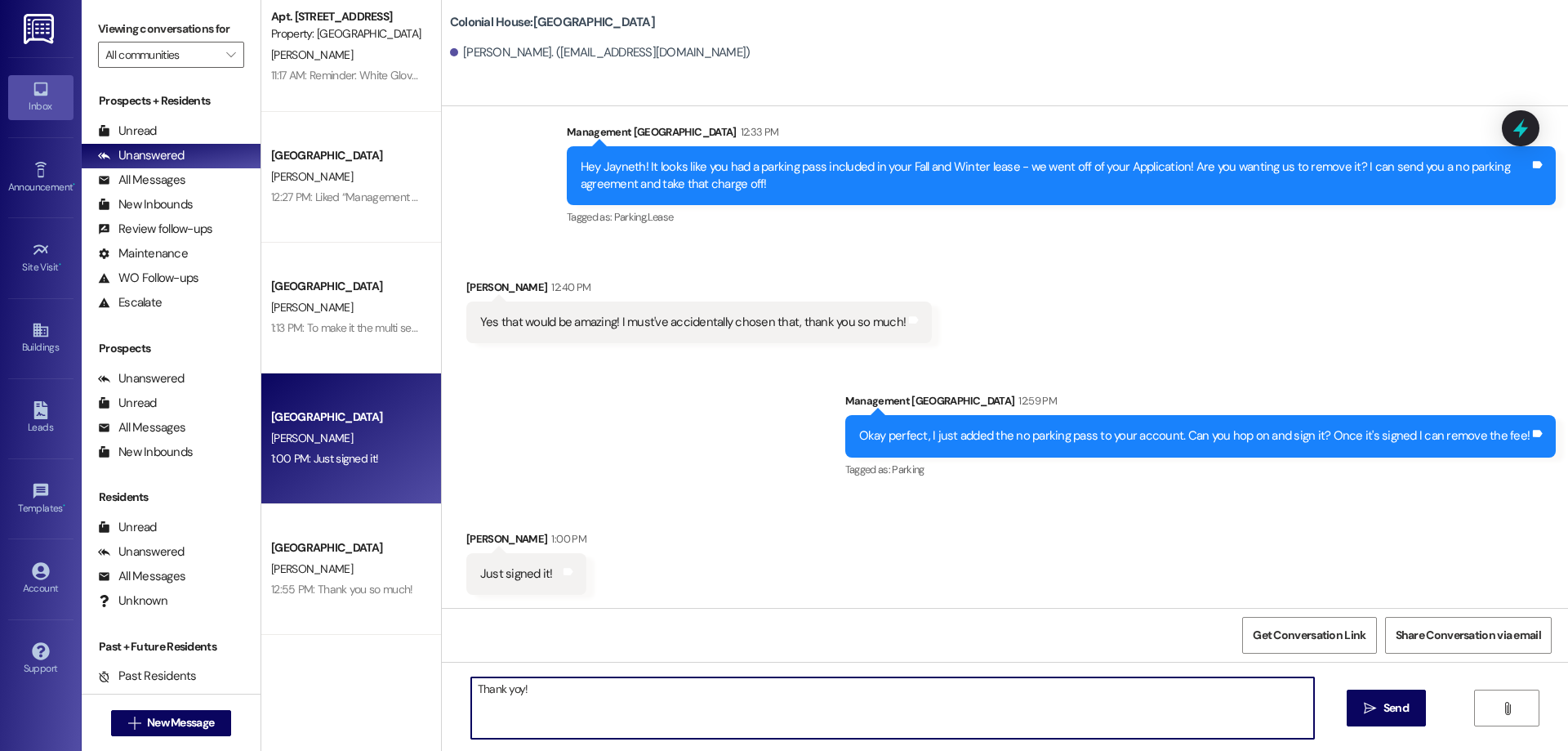
click at [505, 699] on textarea "Thank yoy!" at bounding box center [892, 708] width 843 height 61
type textarea "Thank you!"
click at [1380, 705] on span "Send" at bounding box center [1395, 708] width 31 height 18
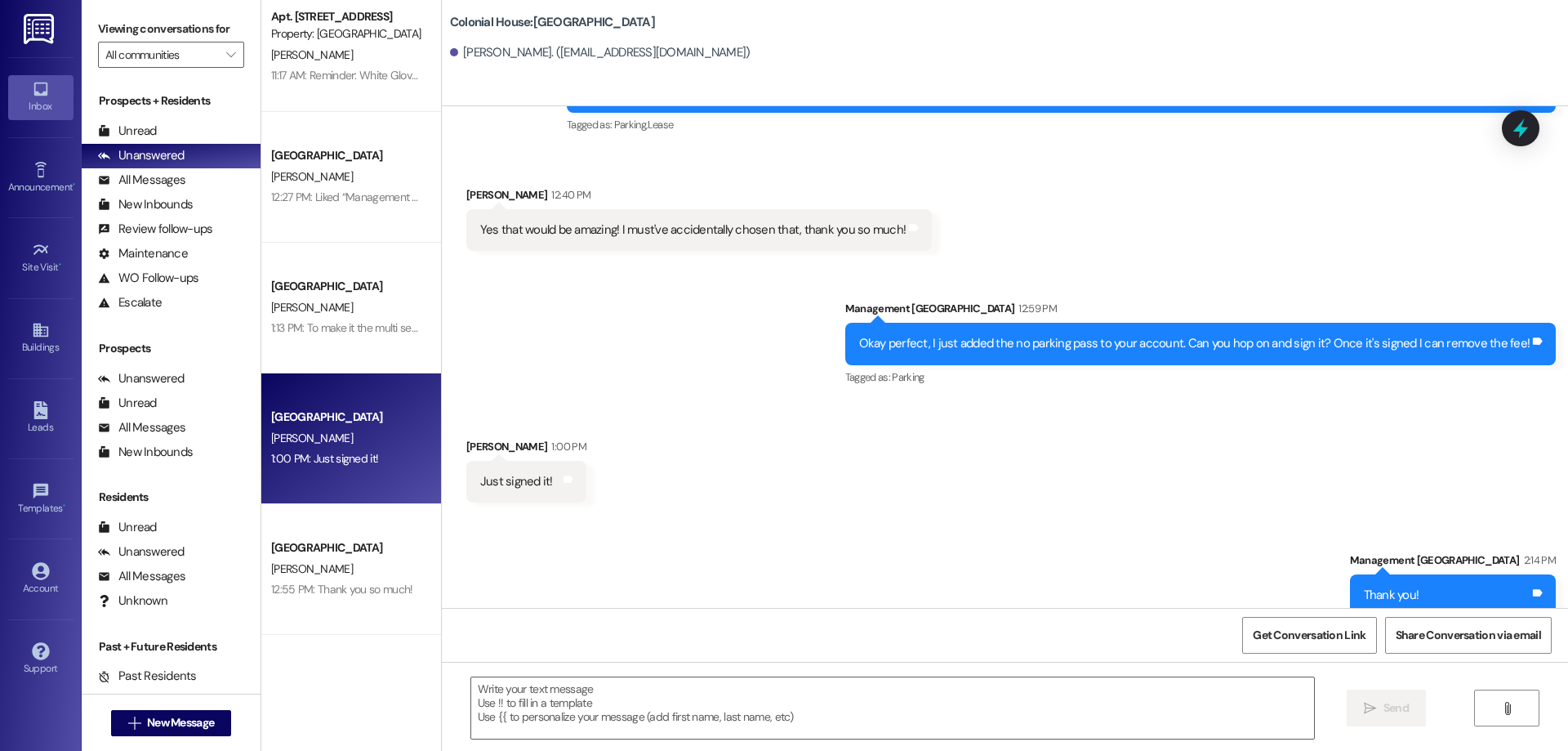
scroll to position [1812, 0]
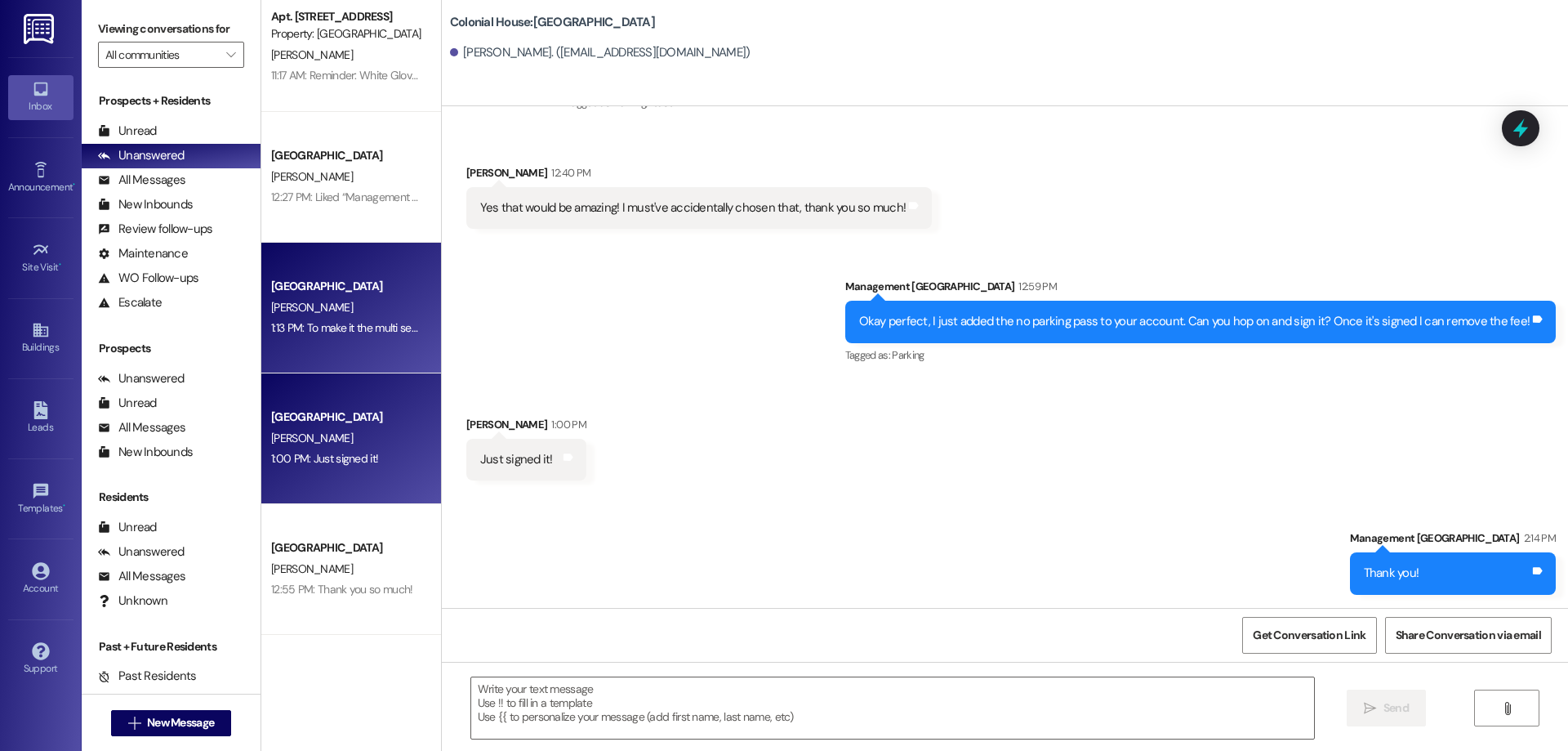
click at [358, 314] on div "[PERSON_NAME]" at bounding box center [346, 308] width 154 height 20
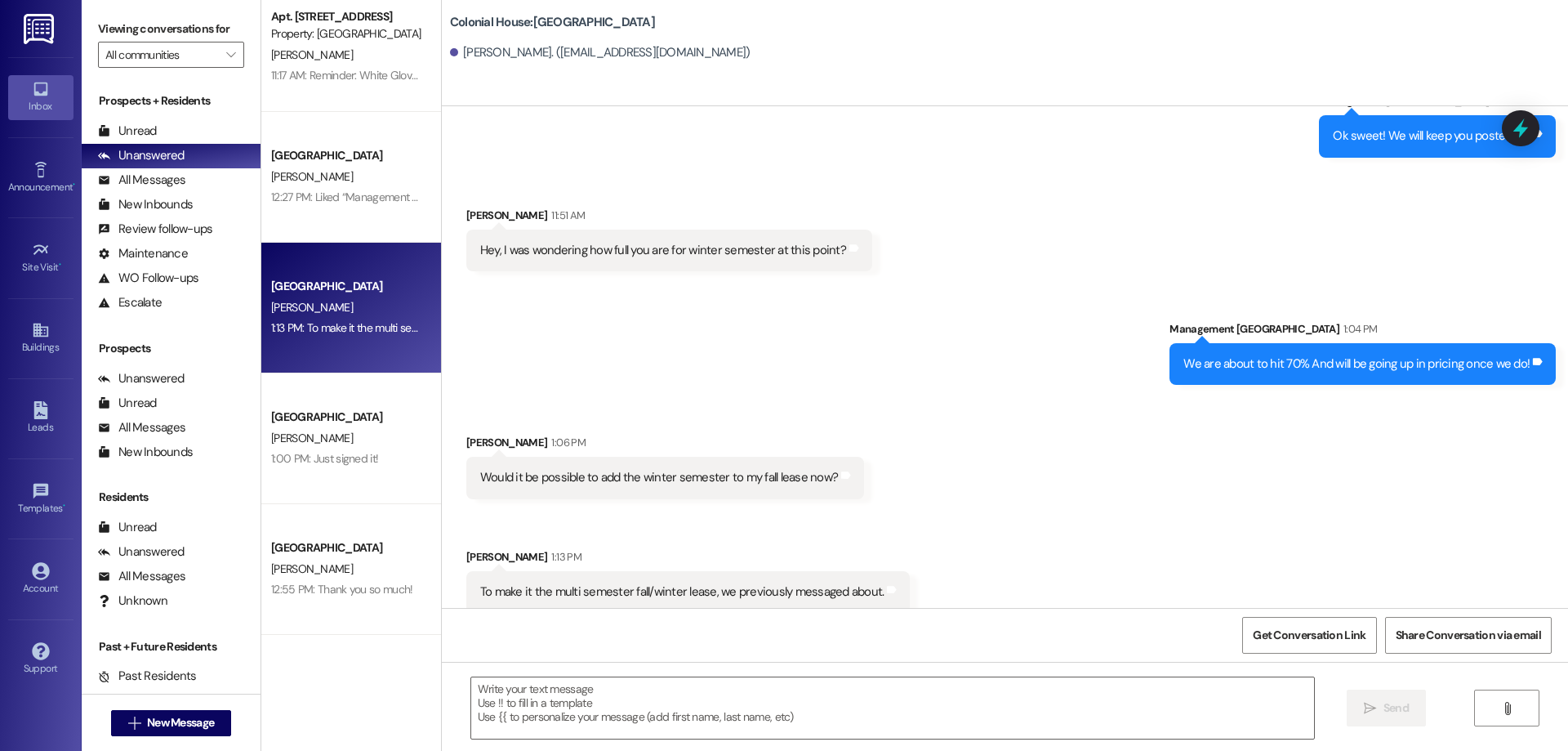
scroll to position [2662, 0]
click at [934, 705] on textarea at bounding box center [892, 708] width 843 height 61
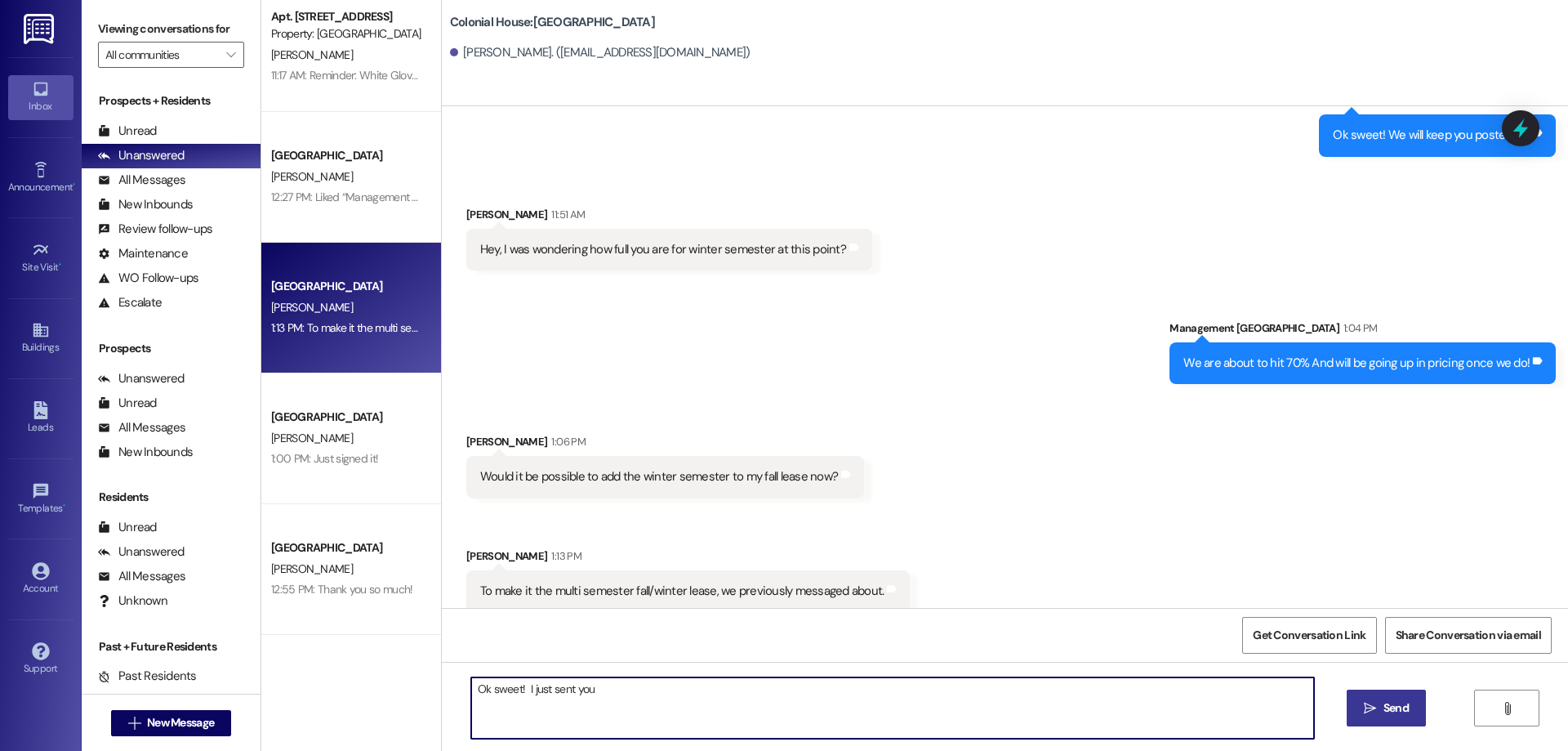
click at [645, 692] on textarea "Ok sweet! I just sent you" at bounding box center [892, 708] width 843 height 61
type textarea "Ok sweet! I just sent you that lease!!"
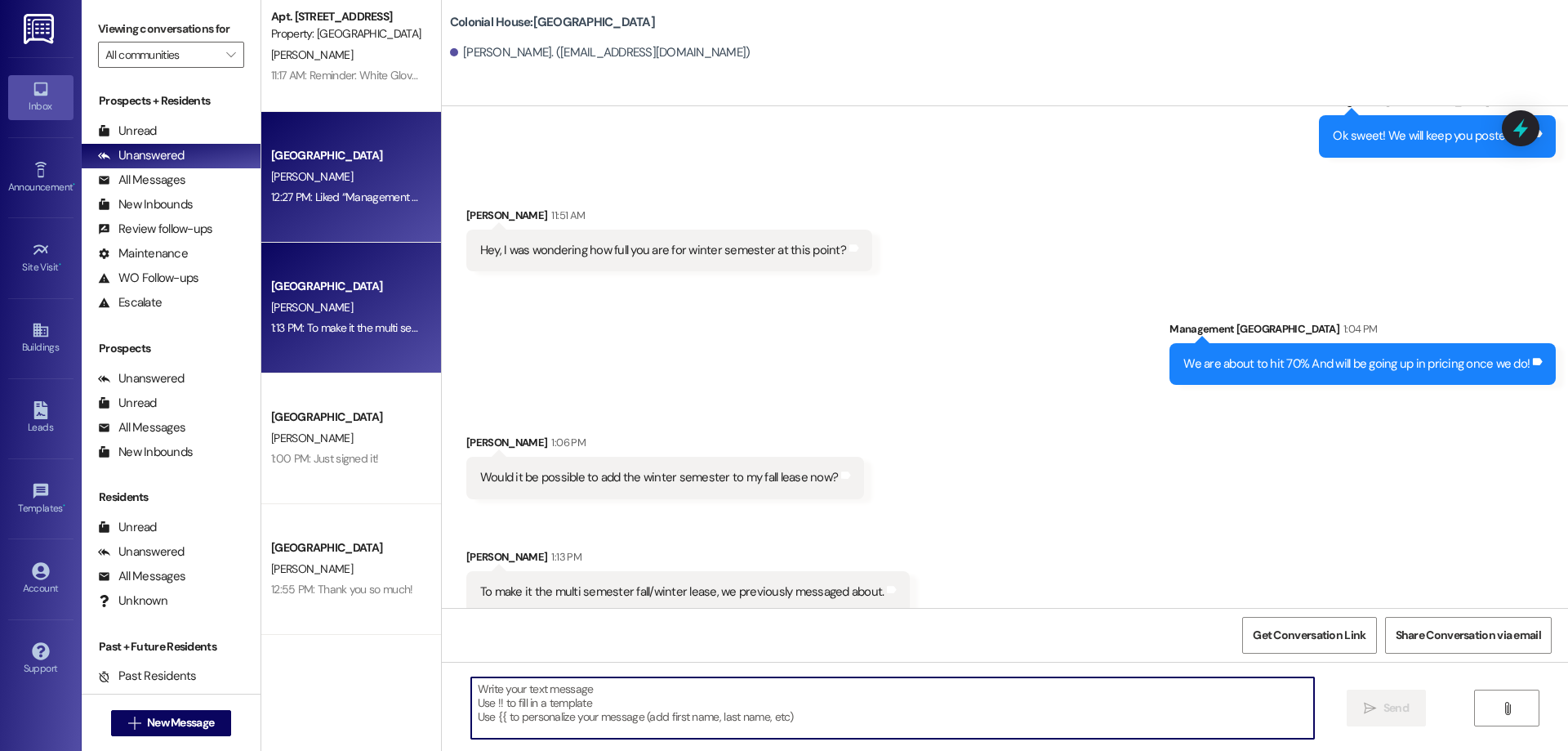
click at [261, 201] on div "Colonial House Prospect C. McDaniel 12:27 PM: Liked “Management Colonial House …" at bounding box center [351, 176] width 180 height 130
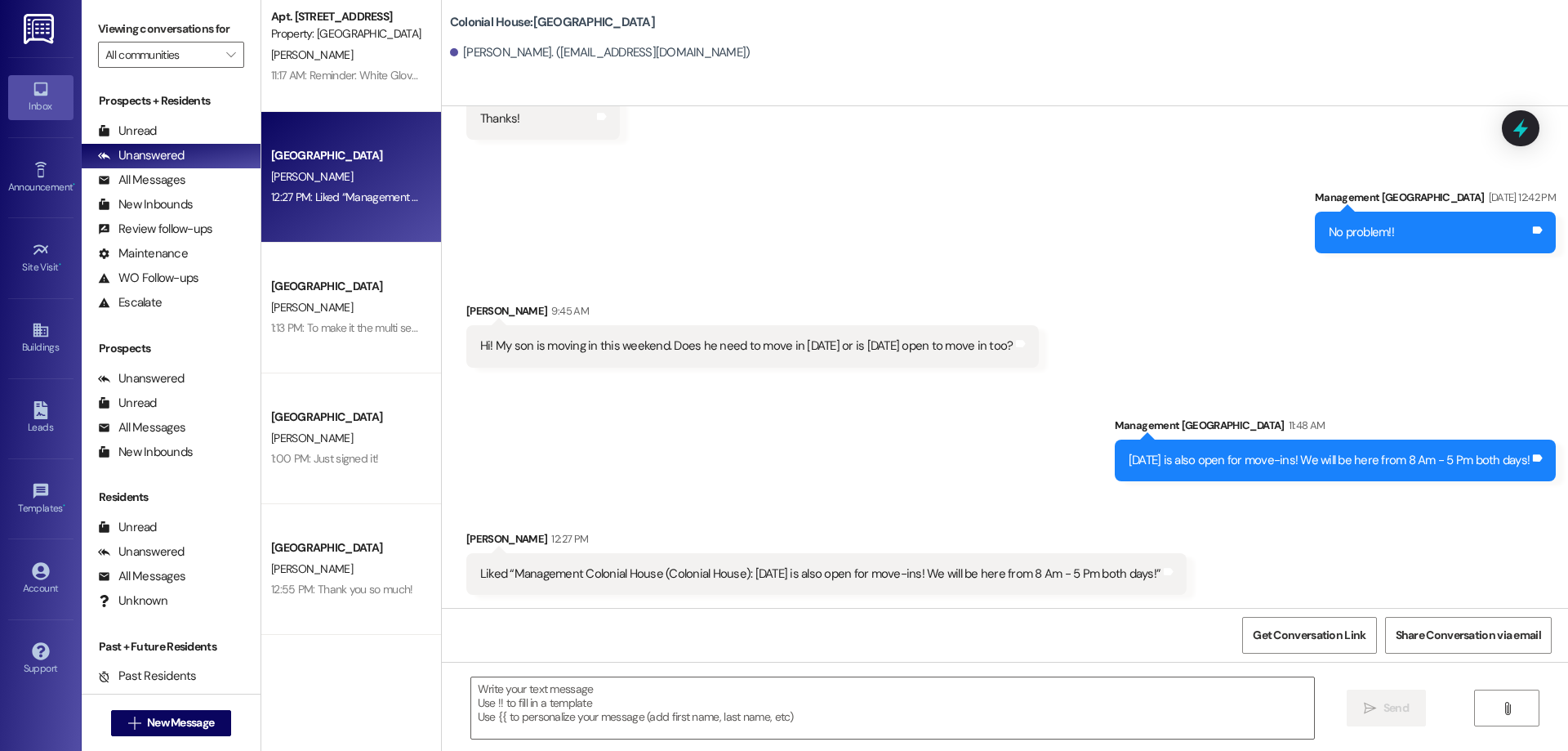
scroll to position [9648, 0]
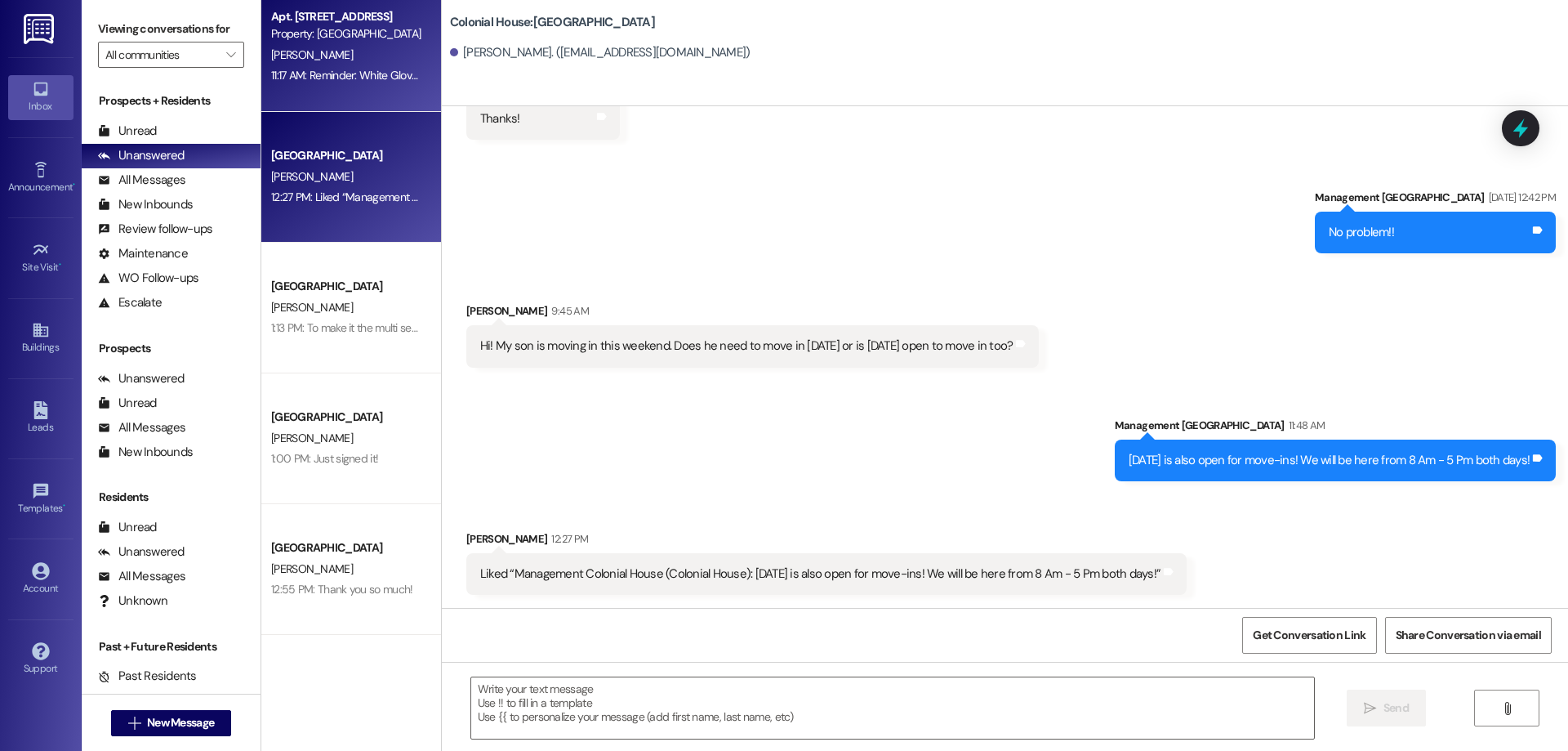
click at [369, 74] on div "11:17 AM: Reminder: White Gloves are TOMORROW! You must be out BEFORE your Whit…" at bounding box center [1096, 75] width 1650 height 15
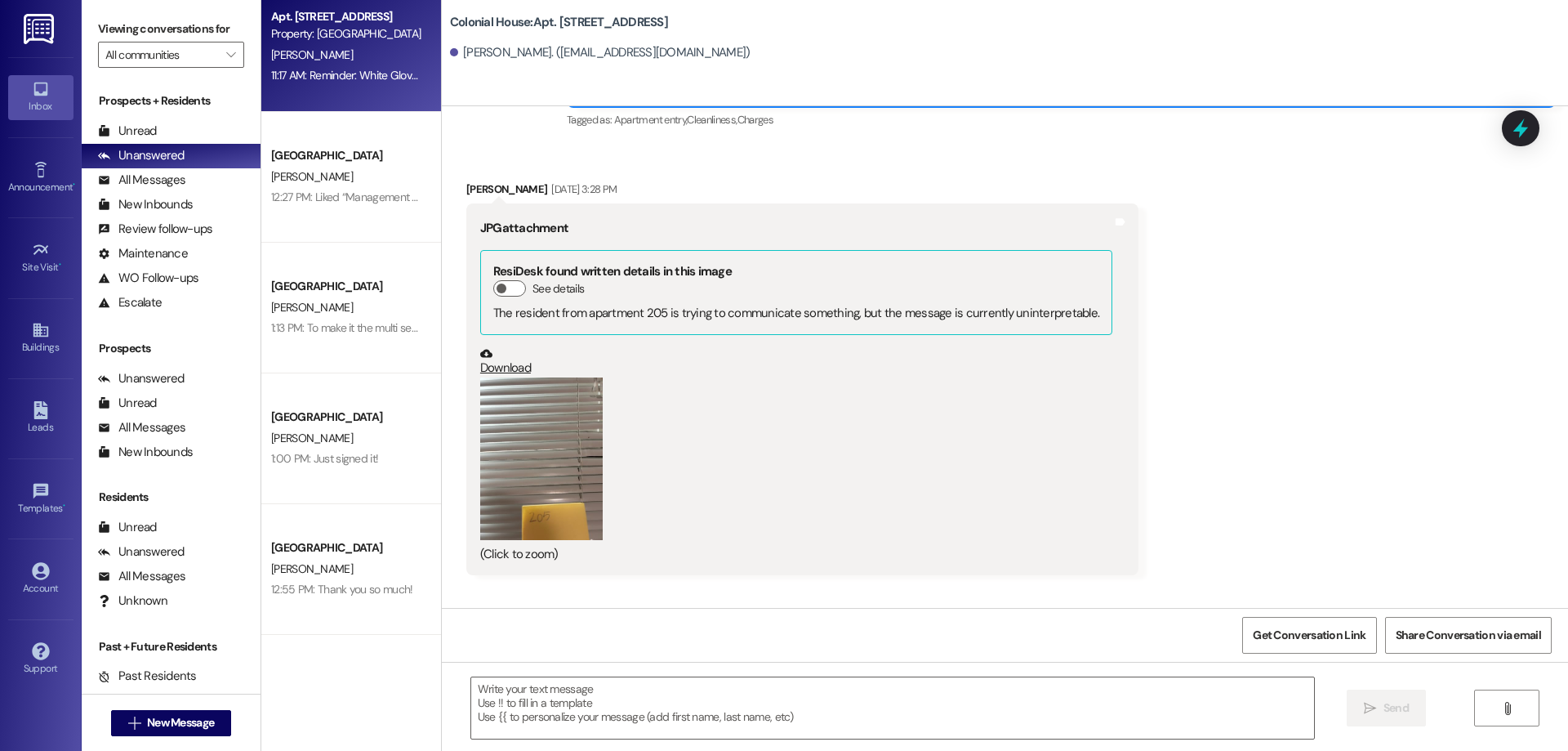
scroll to position [75686, 0]
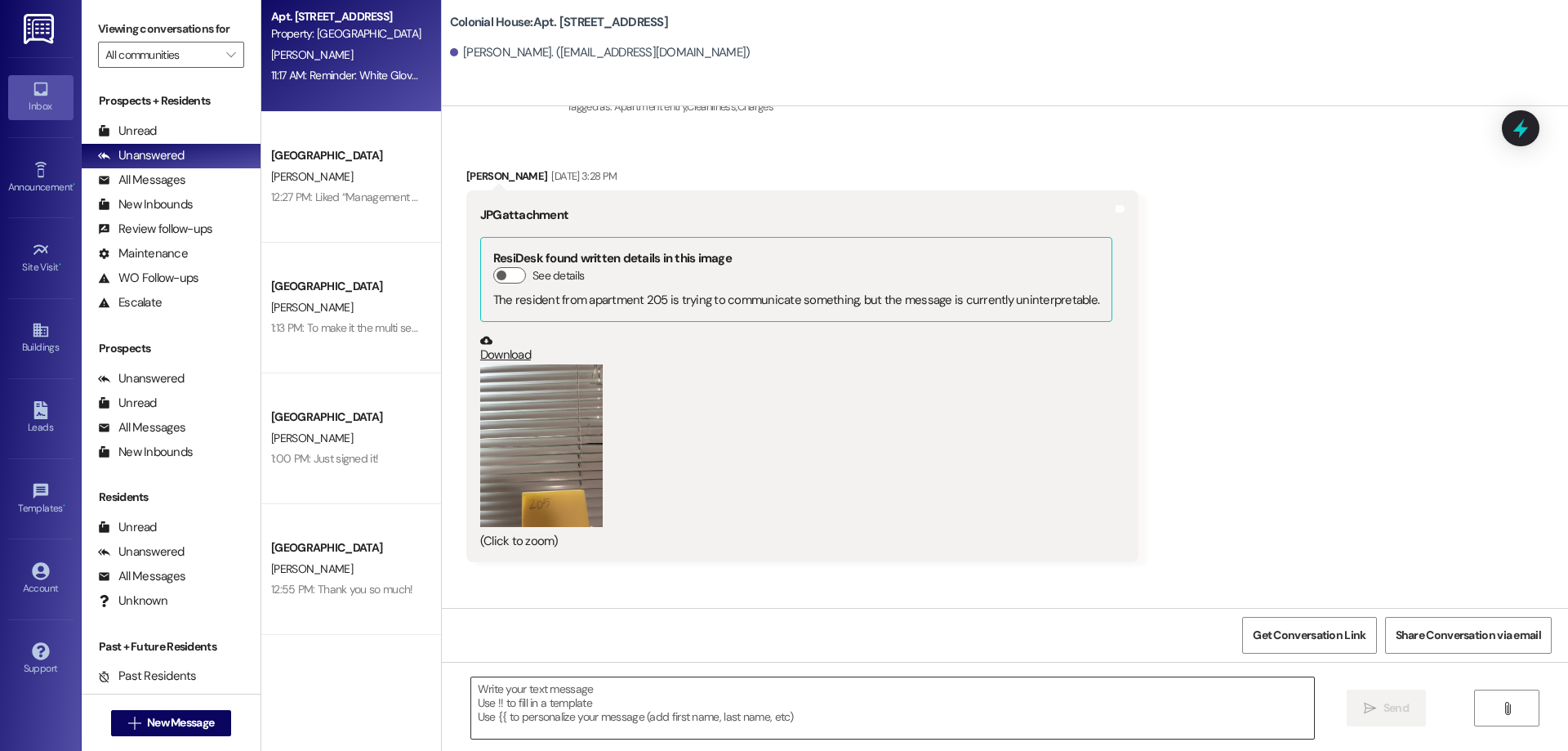
click at [850, 723] on textarea at bounding box center [892, 708] width 843 height 61
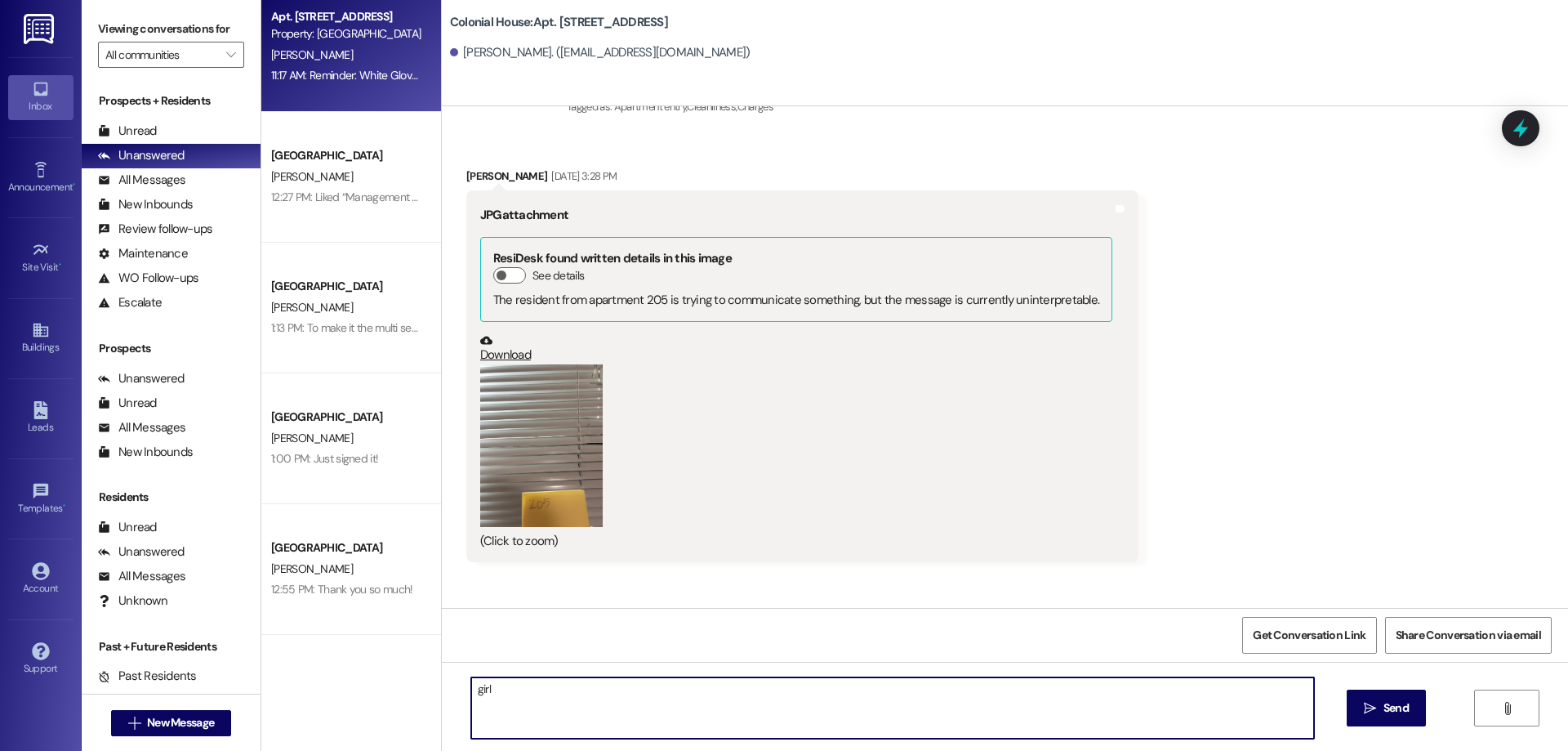
type textarea "girl"
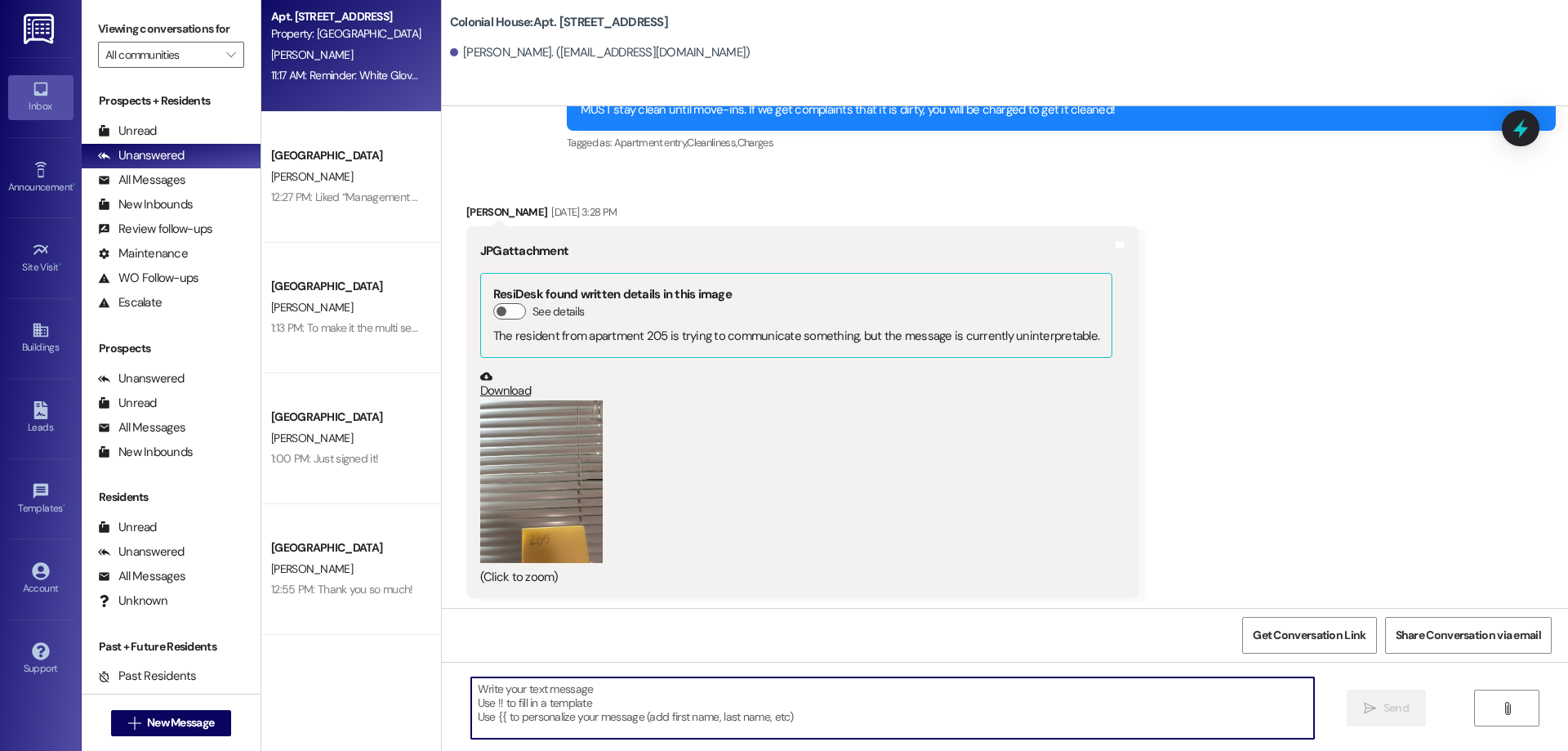
scroll to position [75800, 0]
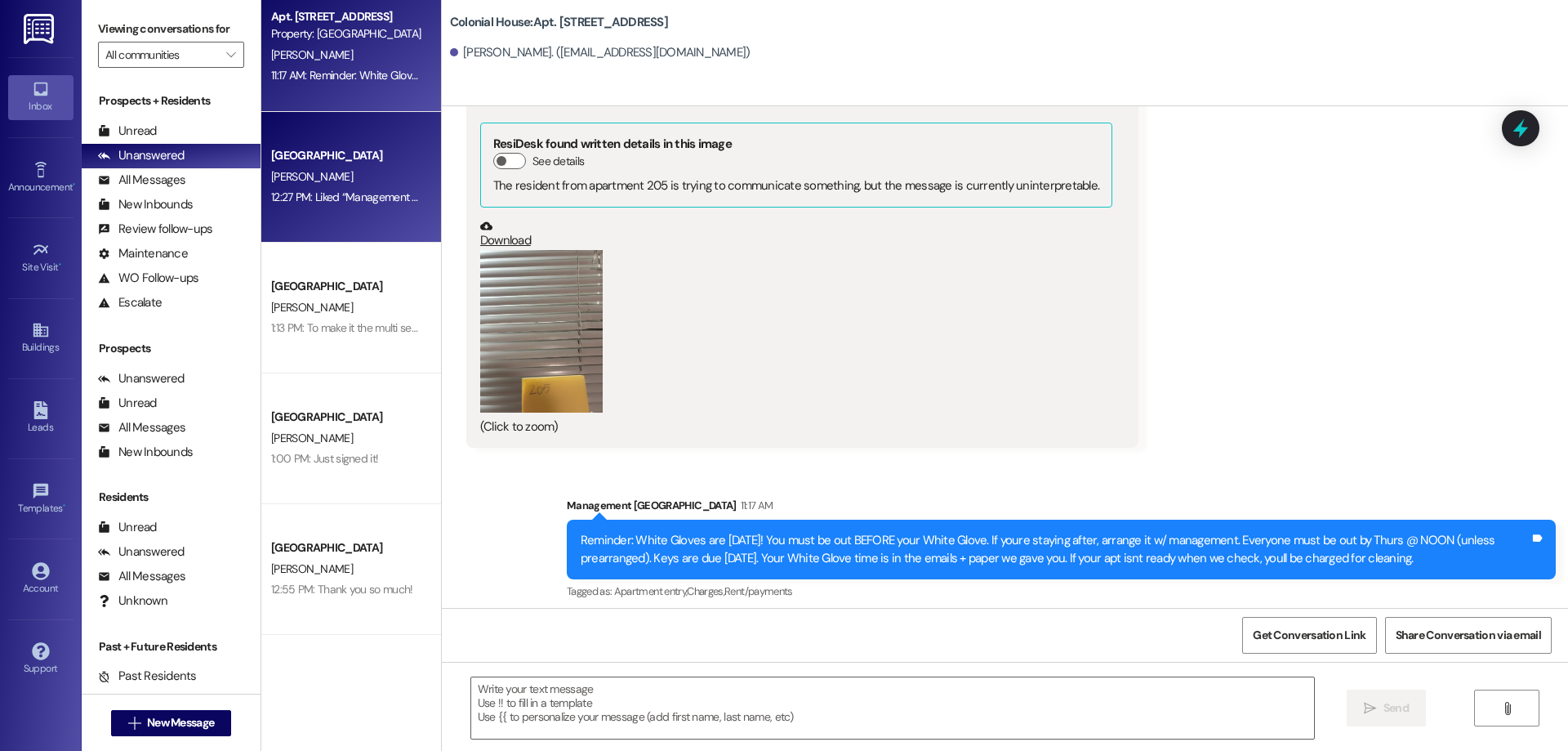
click at [320, 176] on div "[PERSON_NAME]" at bounding box center [346, 176] width 154 height 20
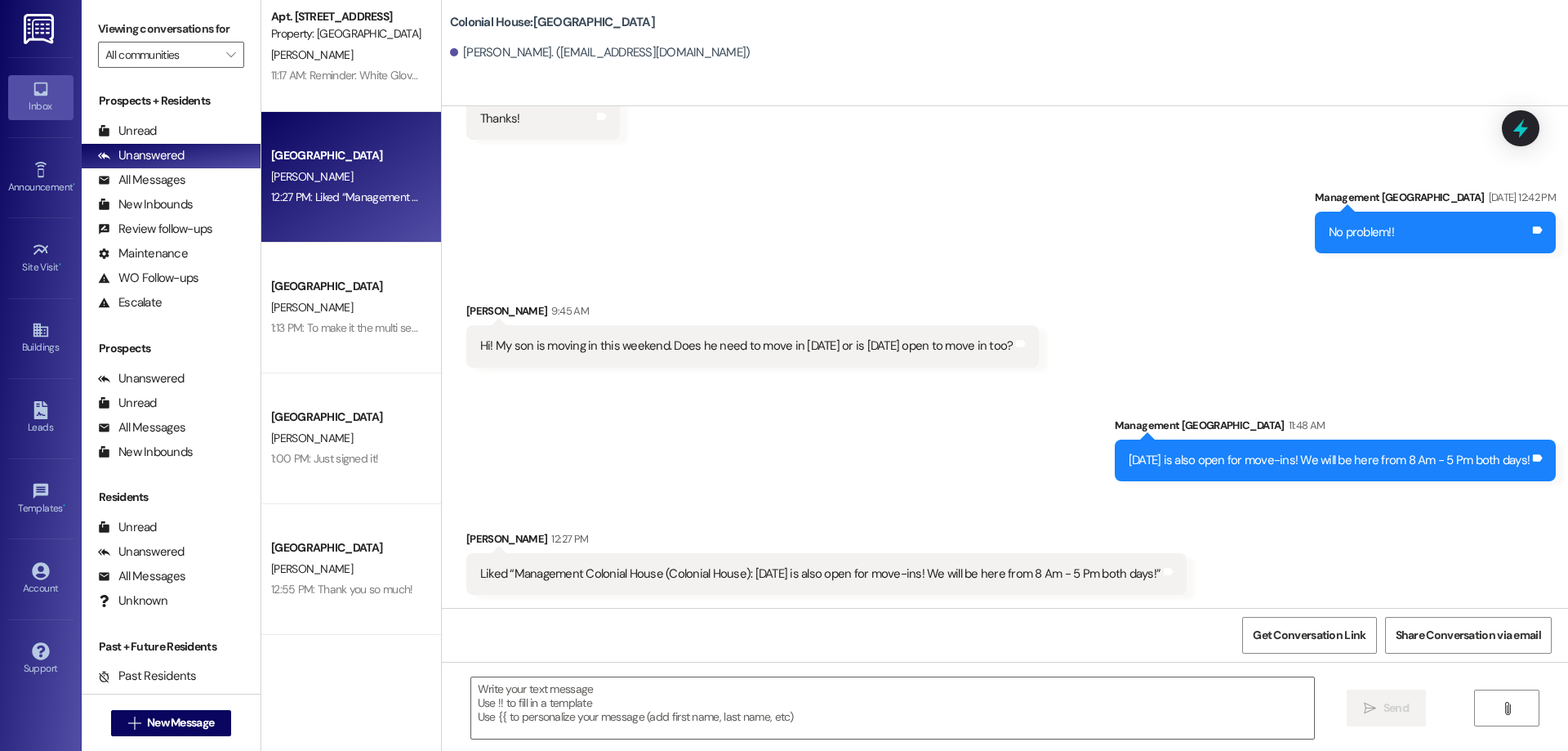
scroll to position [9648, 0]
click at [1042, 695] on textarea at bounding box center [892, 708] width 843 height 61
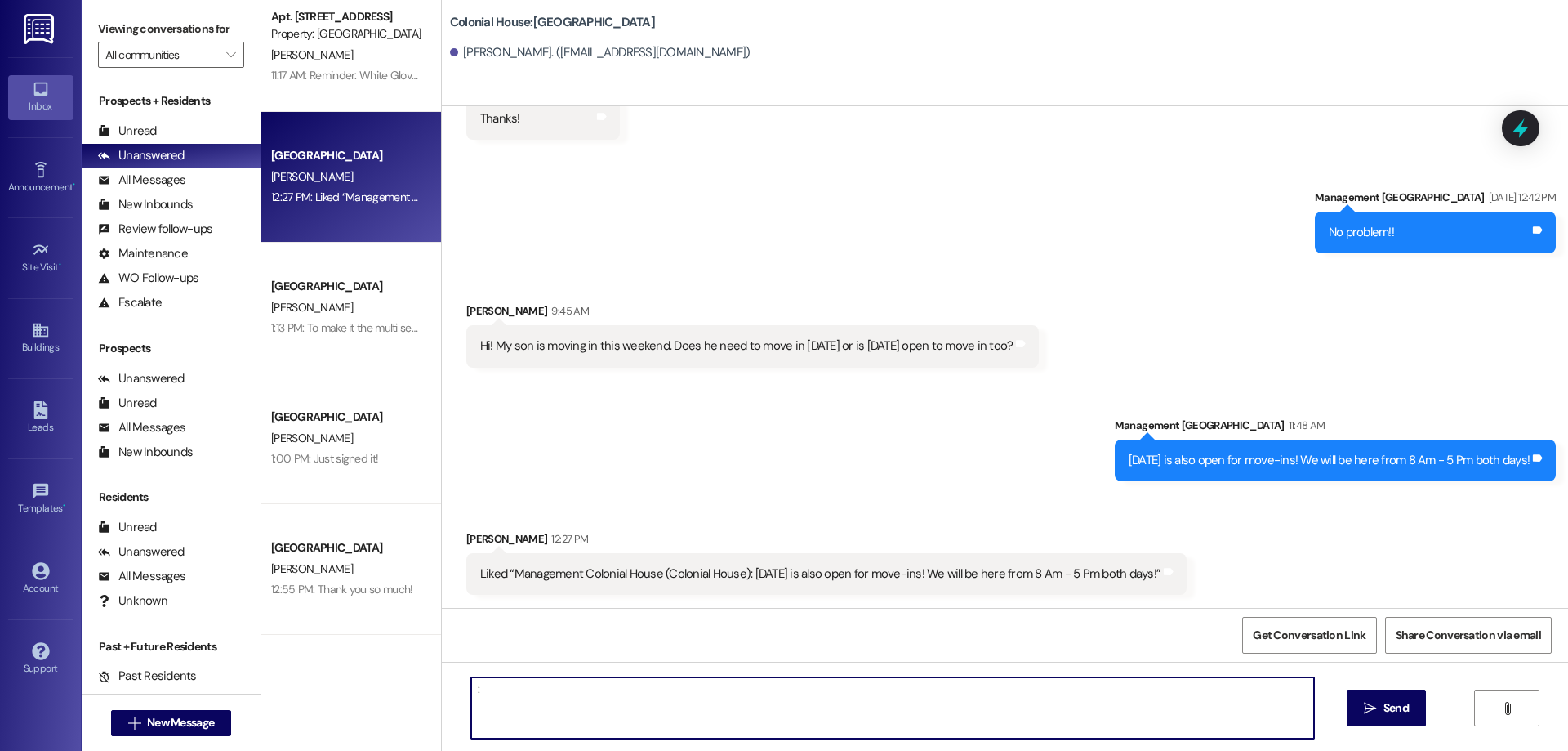
type textarea ":)"
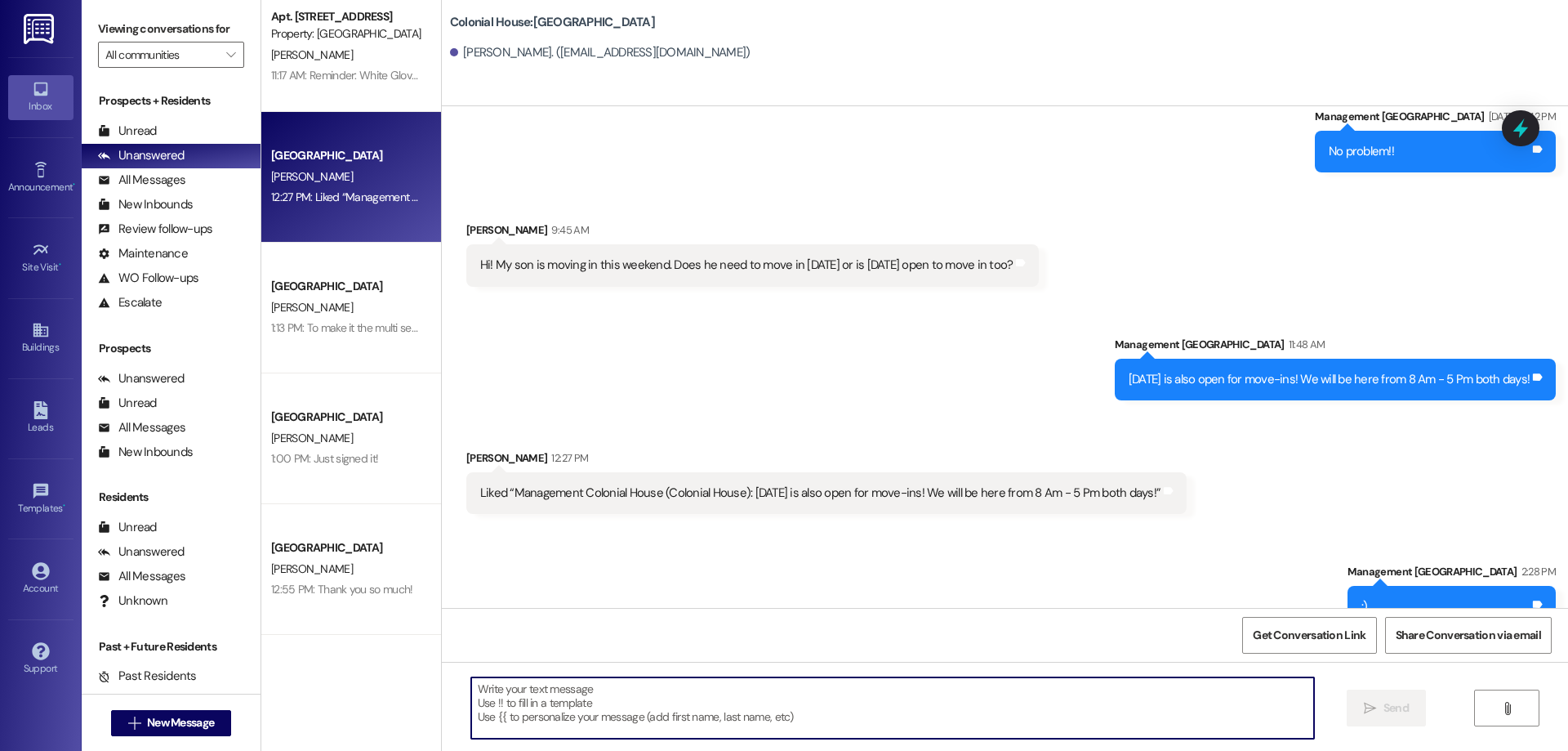
scroll to position [9762, 0]
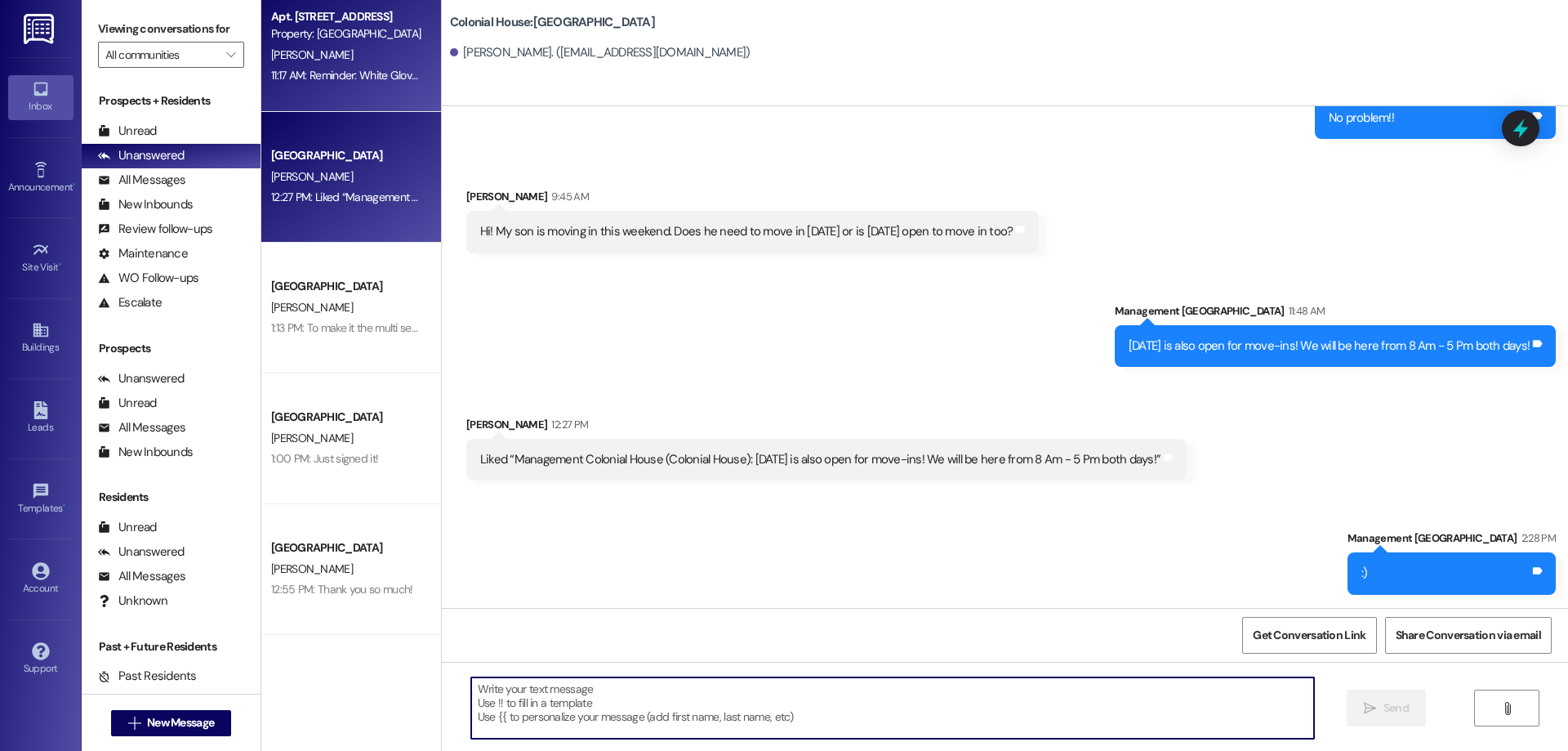
click at [308, 98] on div "Apt. Building 1~202~1W, Building 1 Colonial House Property: Colonial House R. H…" at bounding box center [351, 46] width 180 height 130
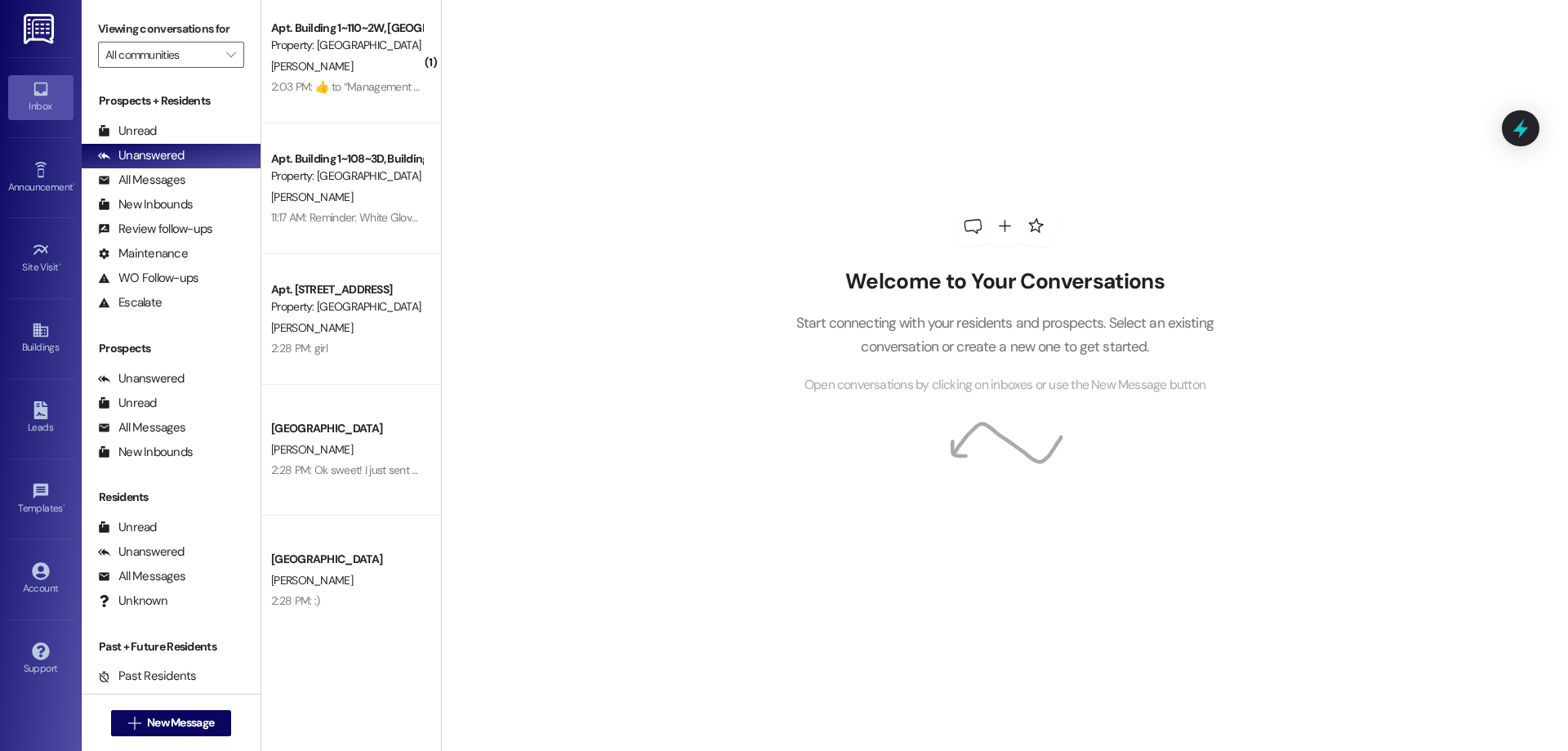
scroll to position [541, 0]
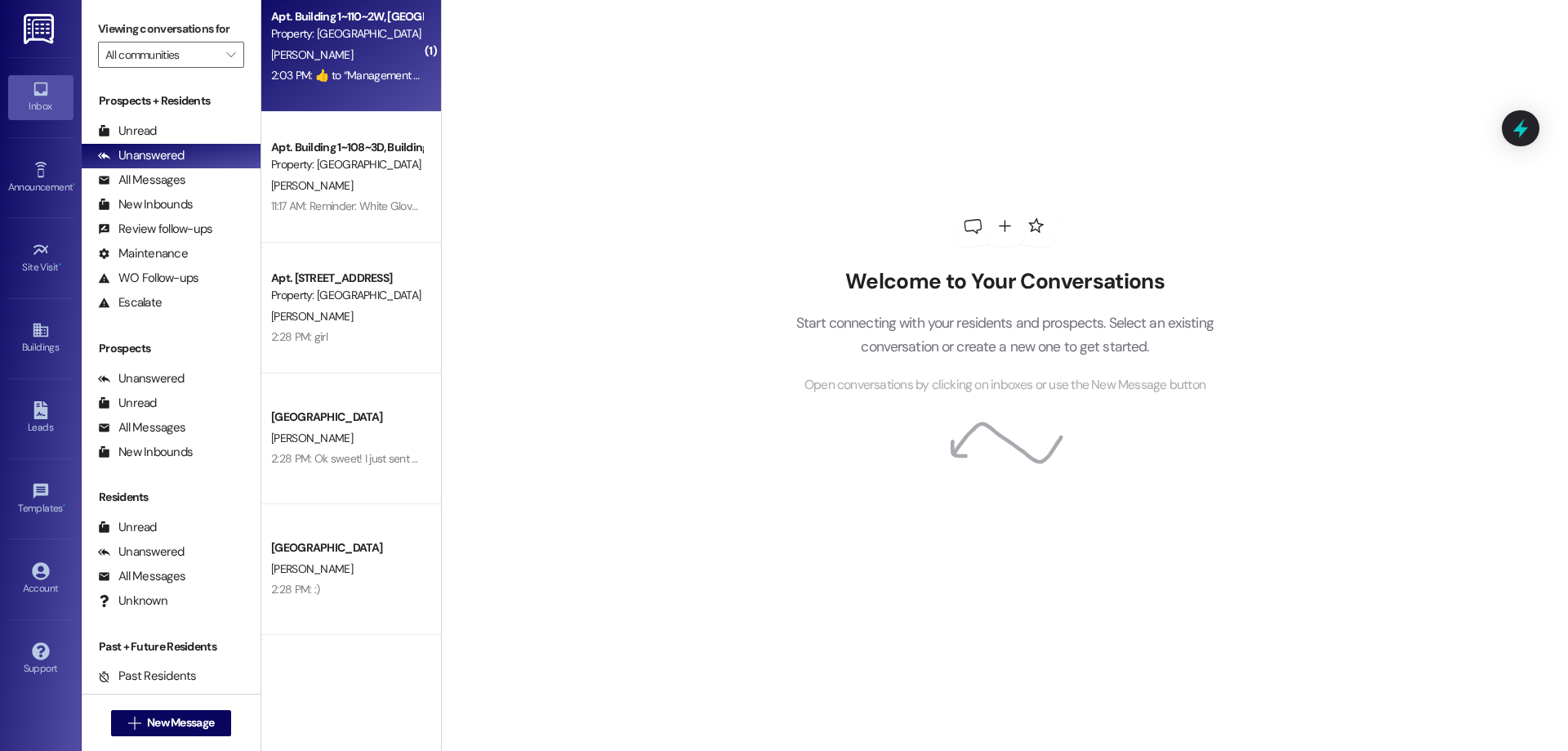
click at [365, 85] on div "2:03 PM:  ​👍​ to “ Management Colonial House (Colonial House): I am so sorry! f…" at bounding box center [346, 76] width 154 height 20
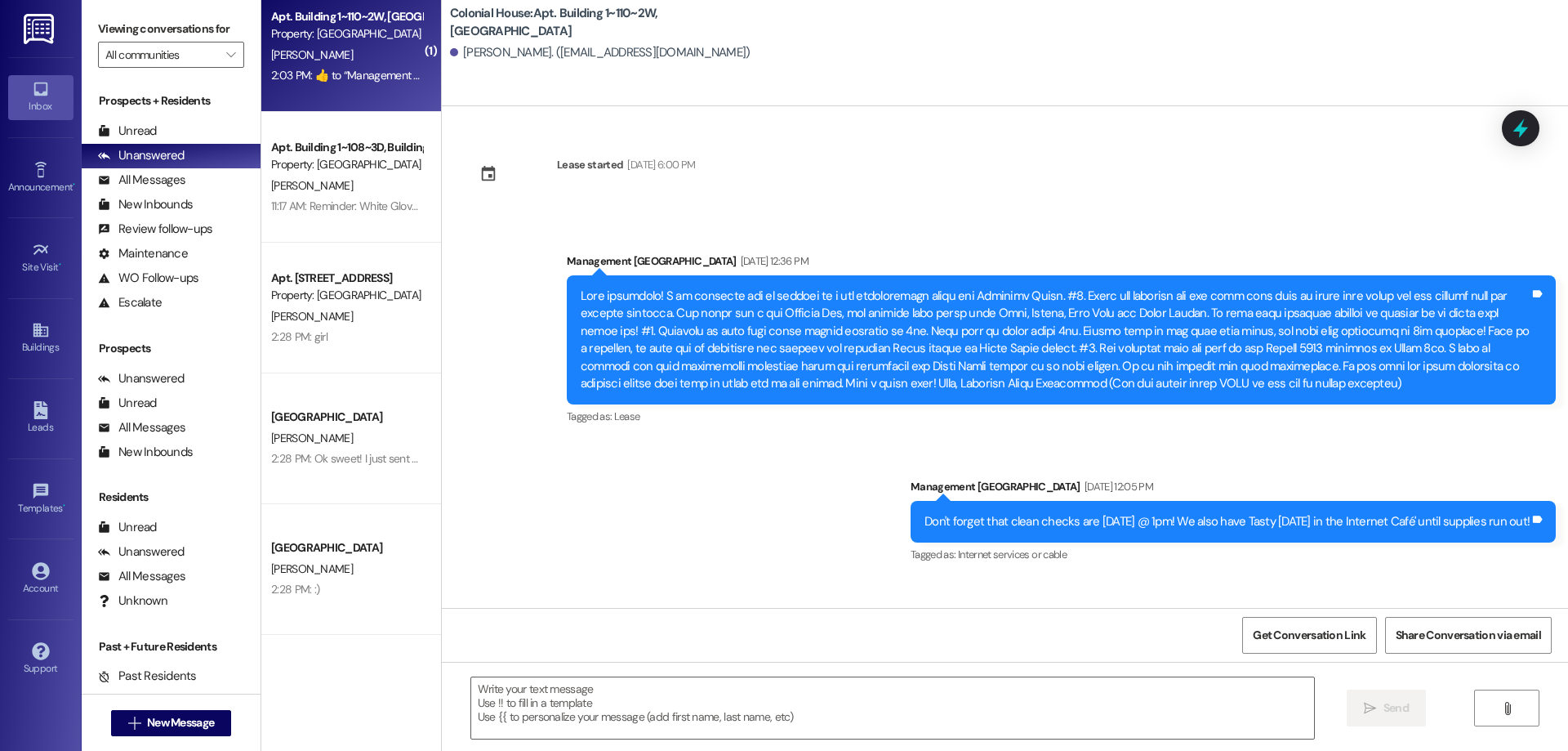
scroll to position [16473, 0]
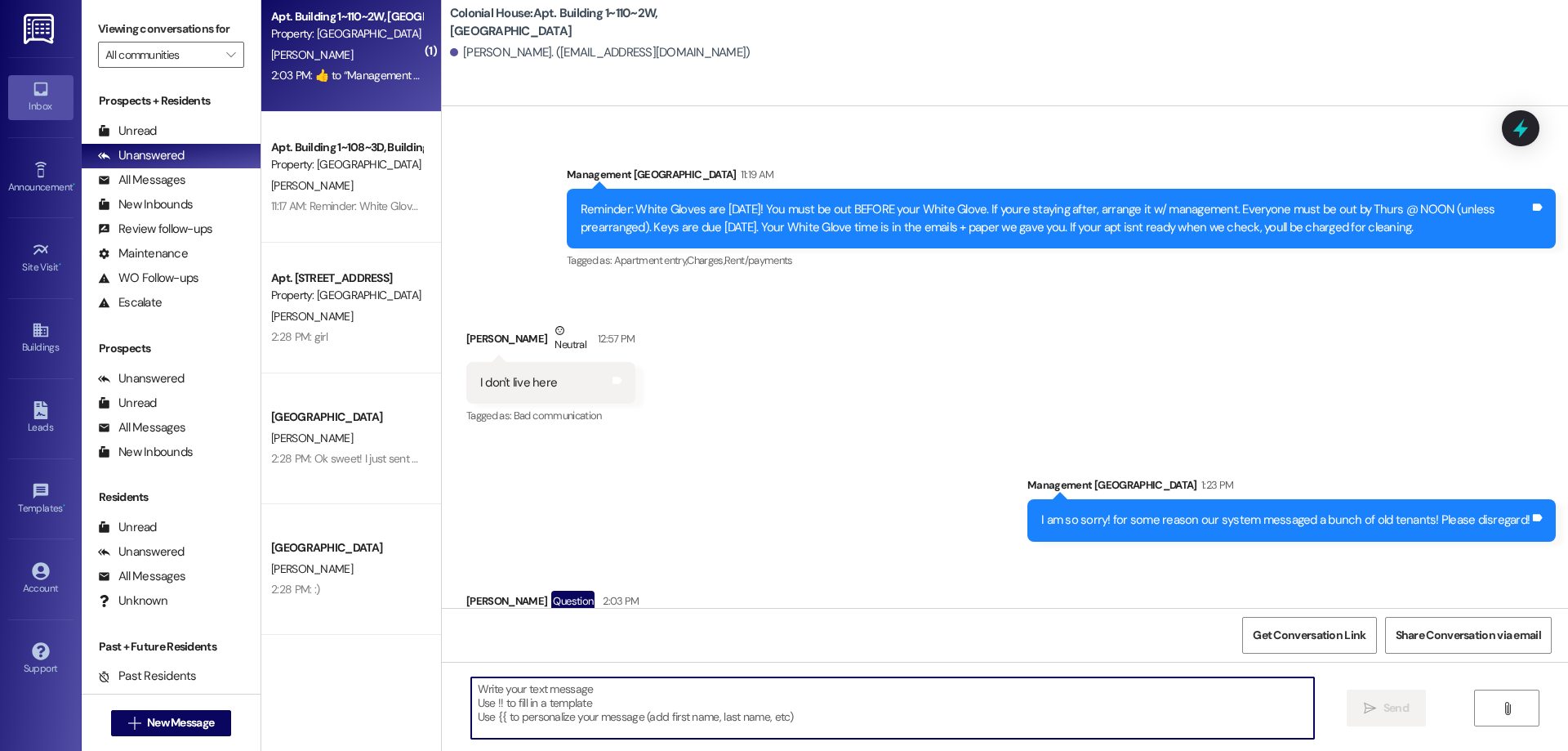
click at [1141, 699] on textarea at bounding box center [892, 708] width 843 height 61
type textarea "."
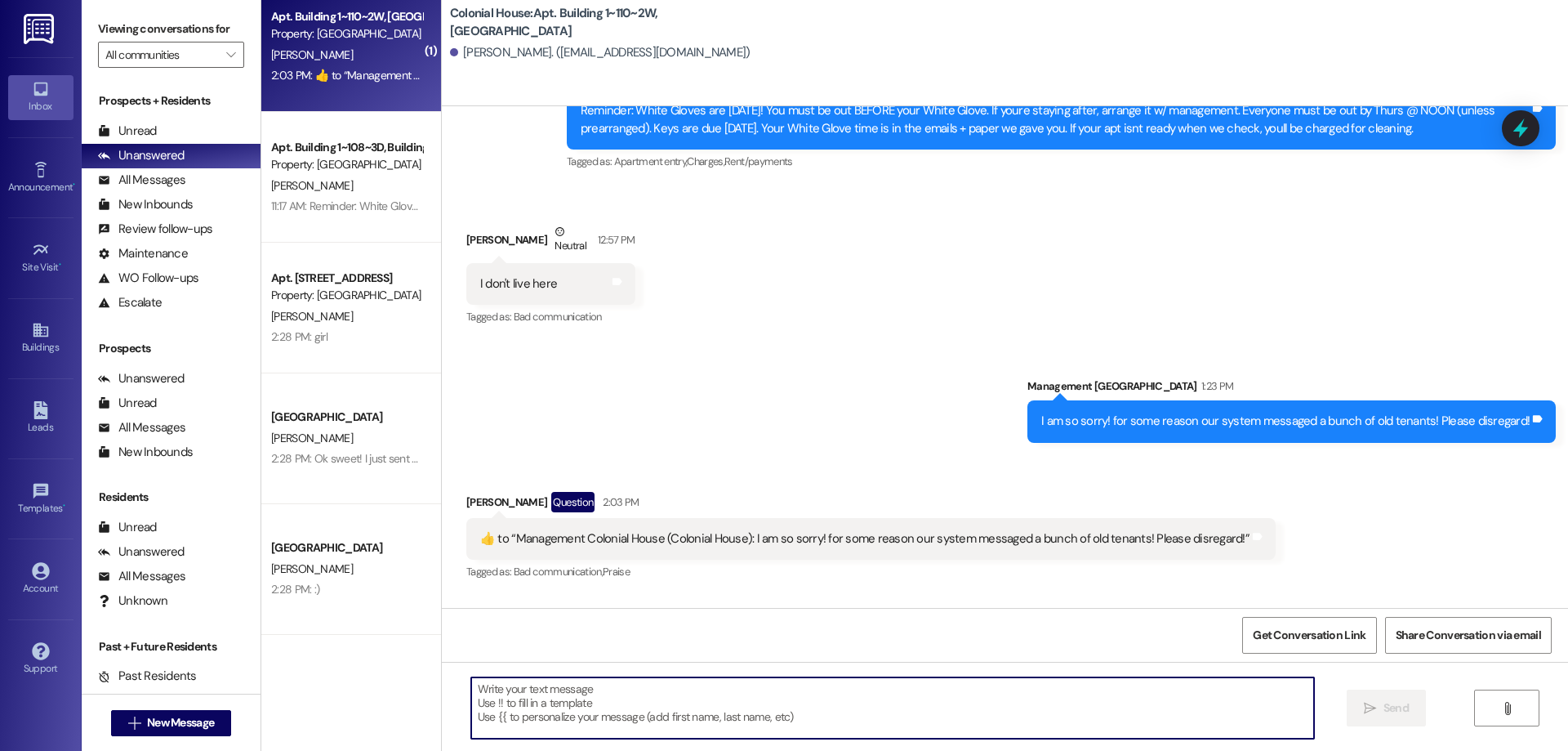
scroll to position [16587, 0]
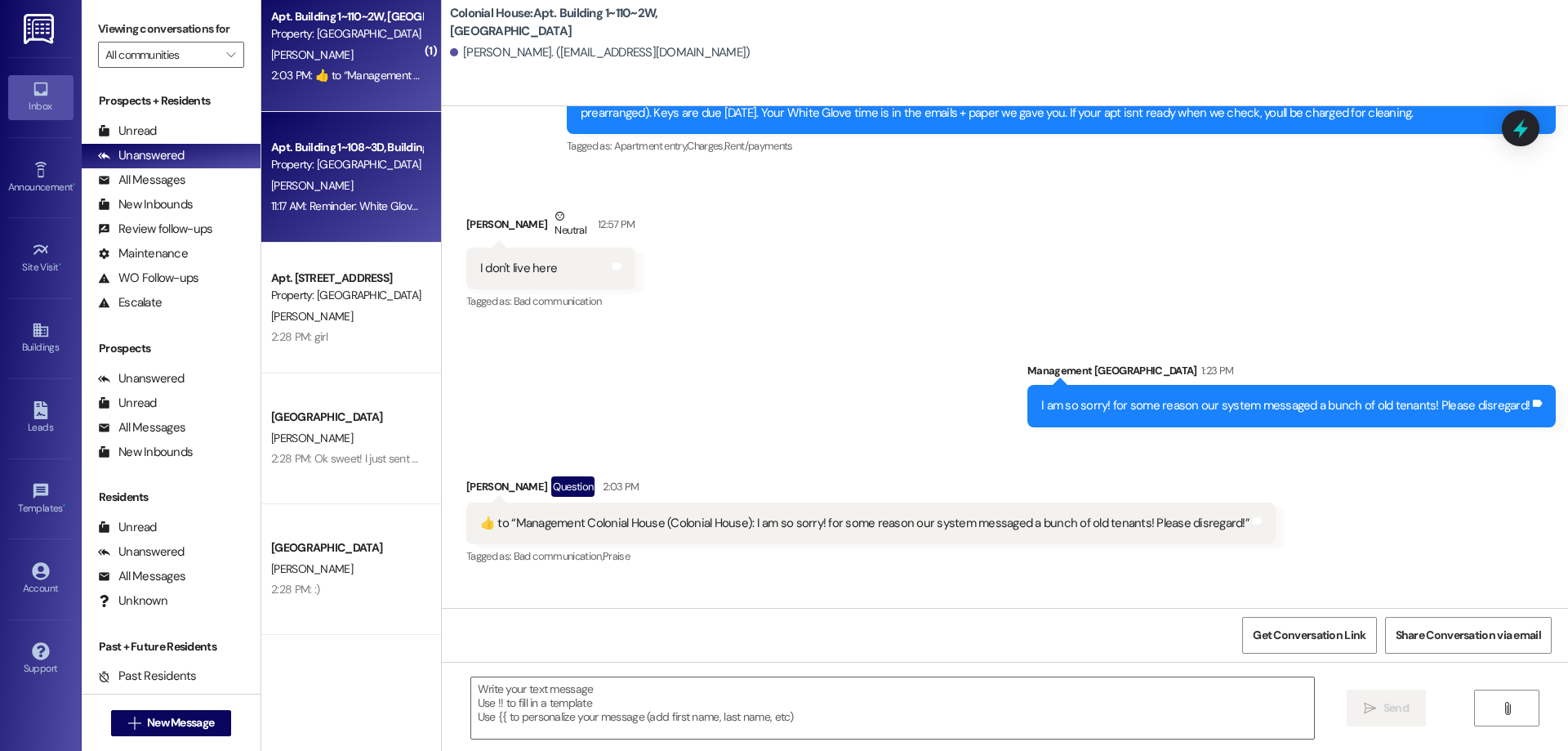
click at [289, 148] on div "Apt. Building 1~108~3D, Building [GEOGRAPHIC_DATA]" at bounding box center [347, 147] width 151 height 18
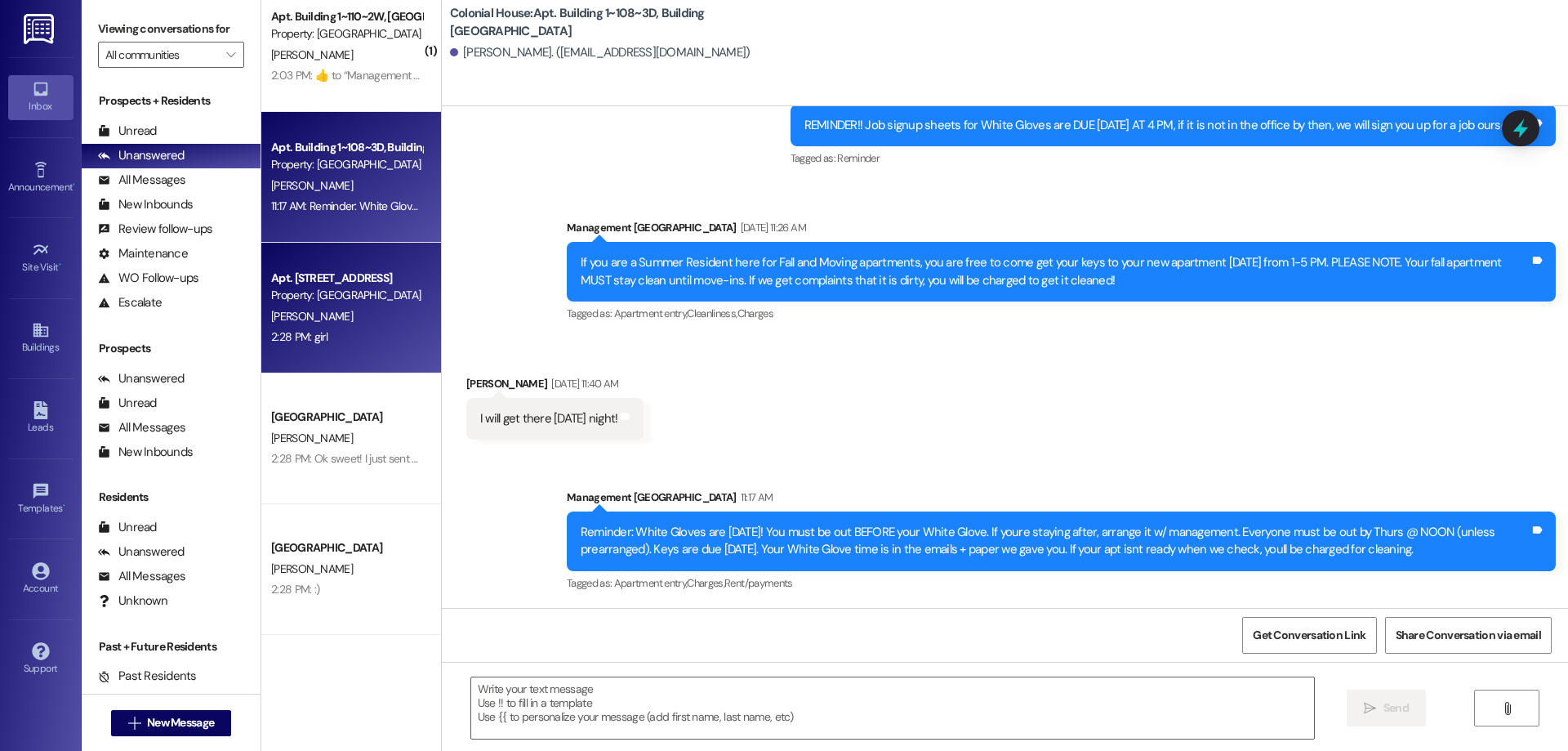
scroll to position [270, 0]
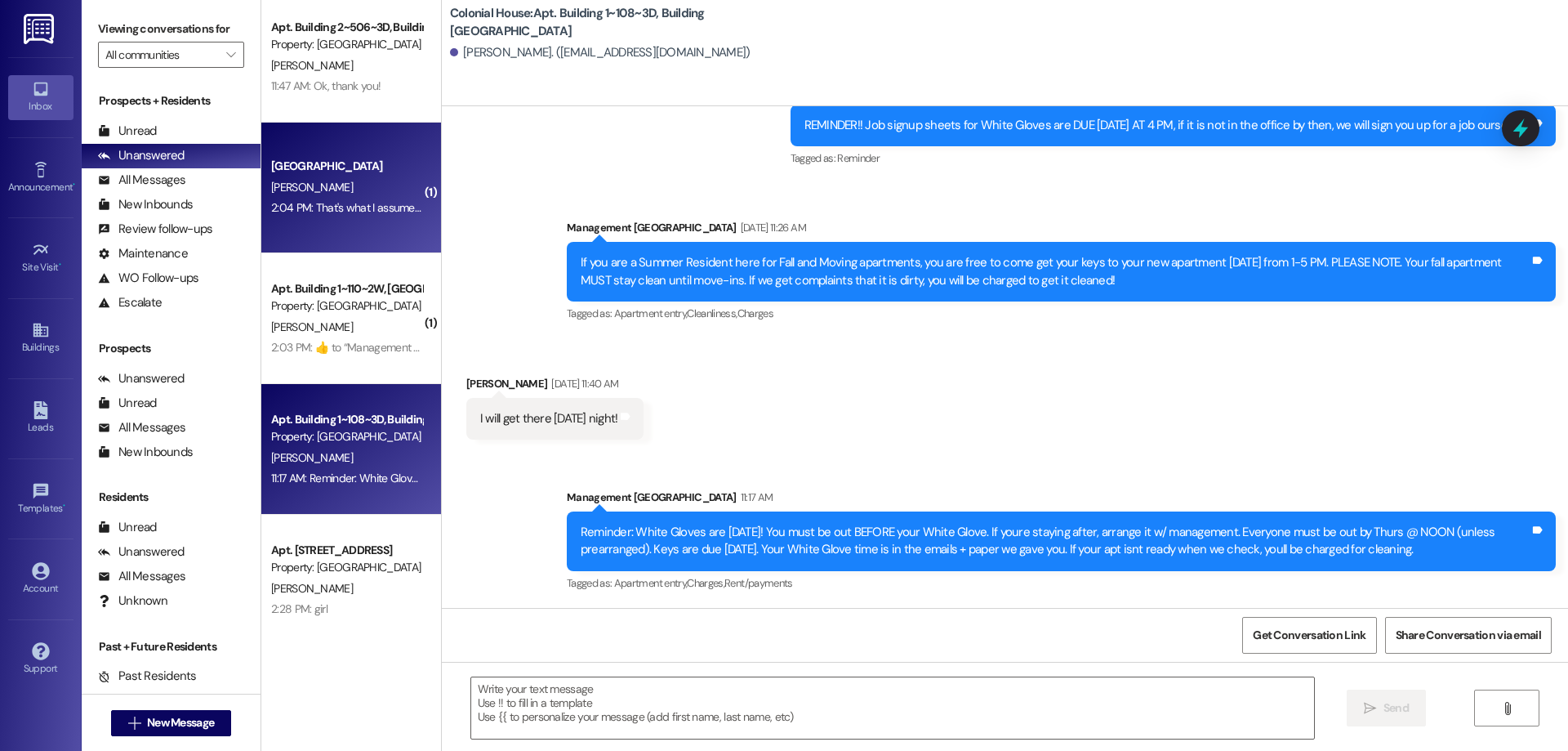
click at [356, 223] on div "Colonial House Prospect R. Reeder 2:04 PM: That's what I assumed, just wanted t…" at bounding box center [351, 188] width 180 height 130
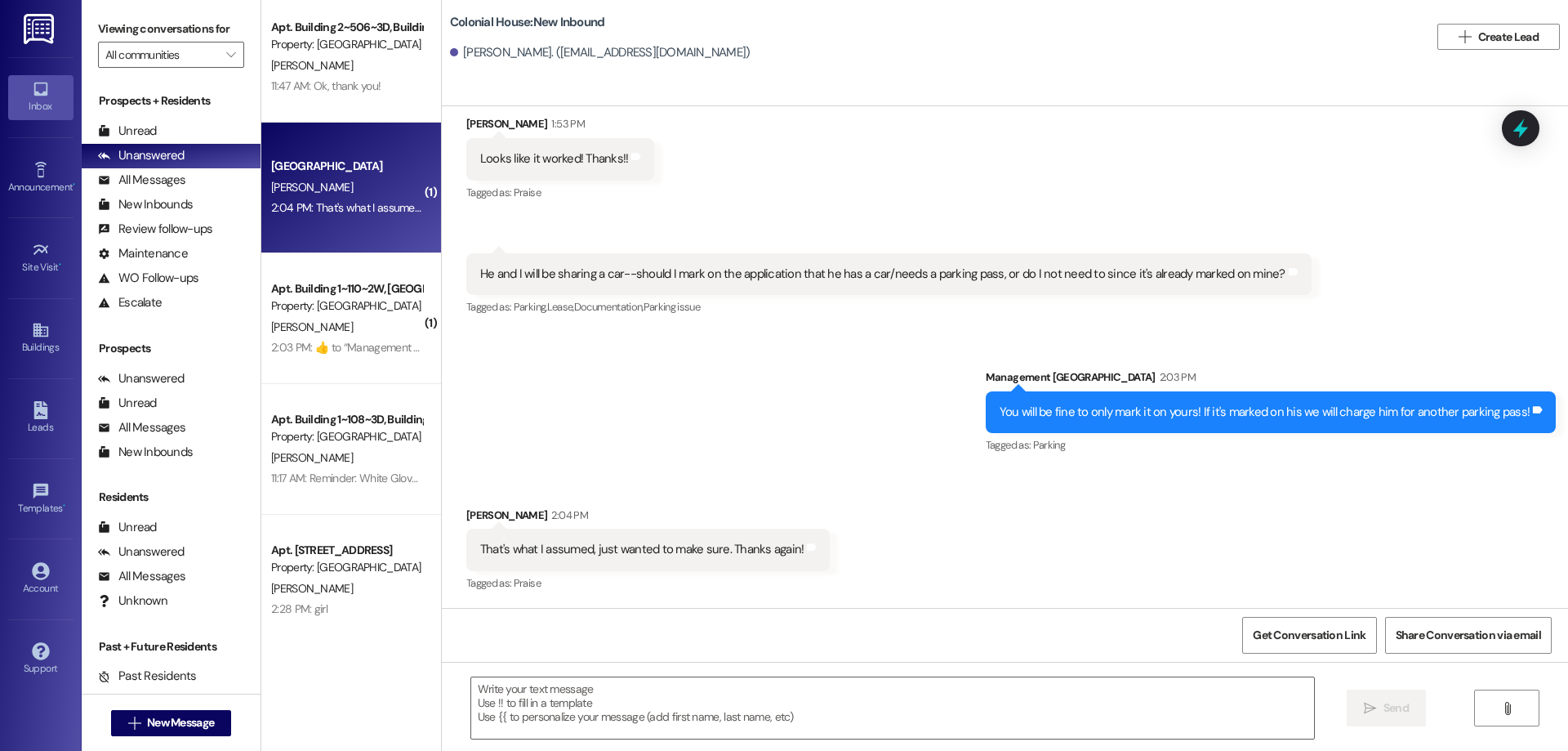
scroll to position [2208, 0]
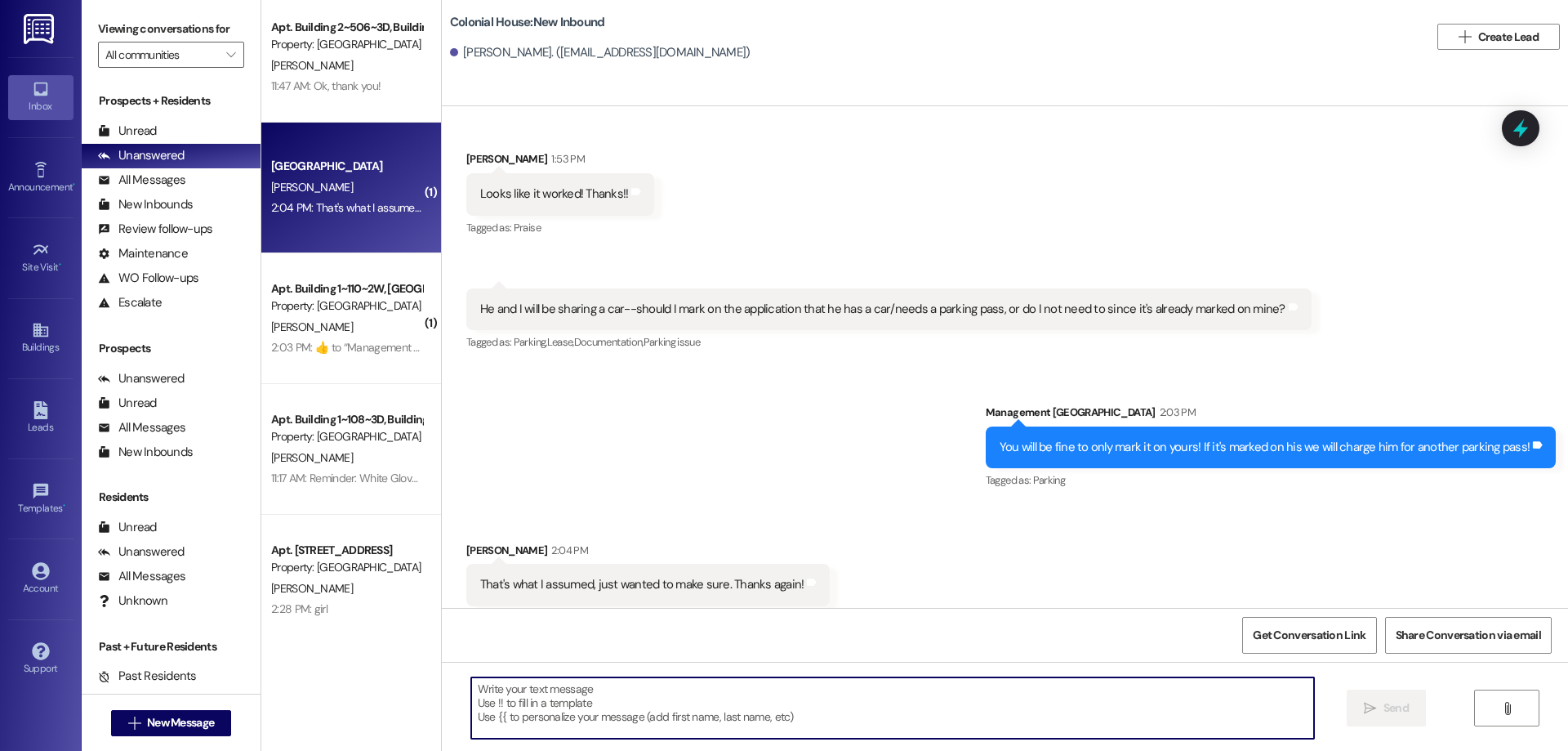
click at [874, 680] on textarea at bounding box center [892, 708] width 843 height 61
type textarea "Of course!"
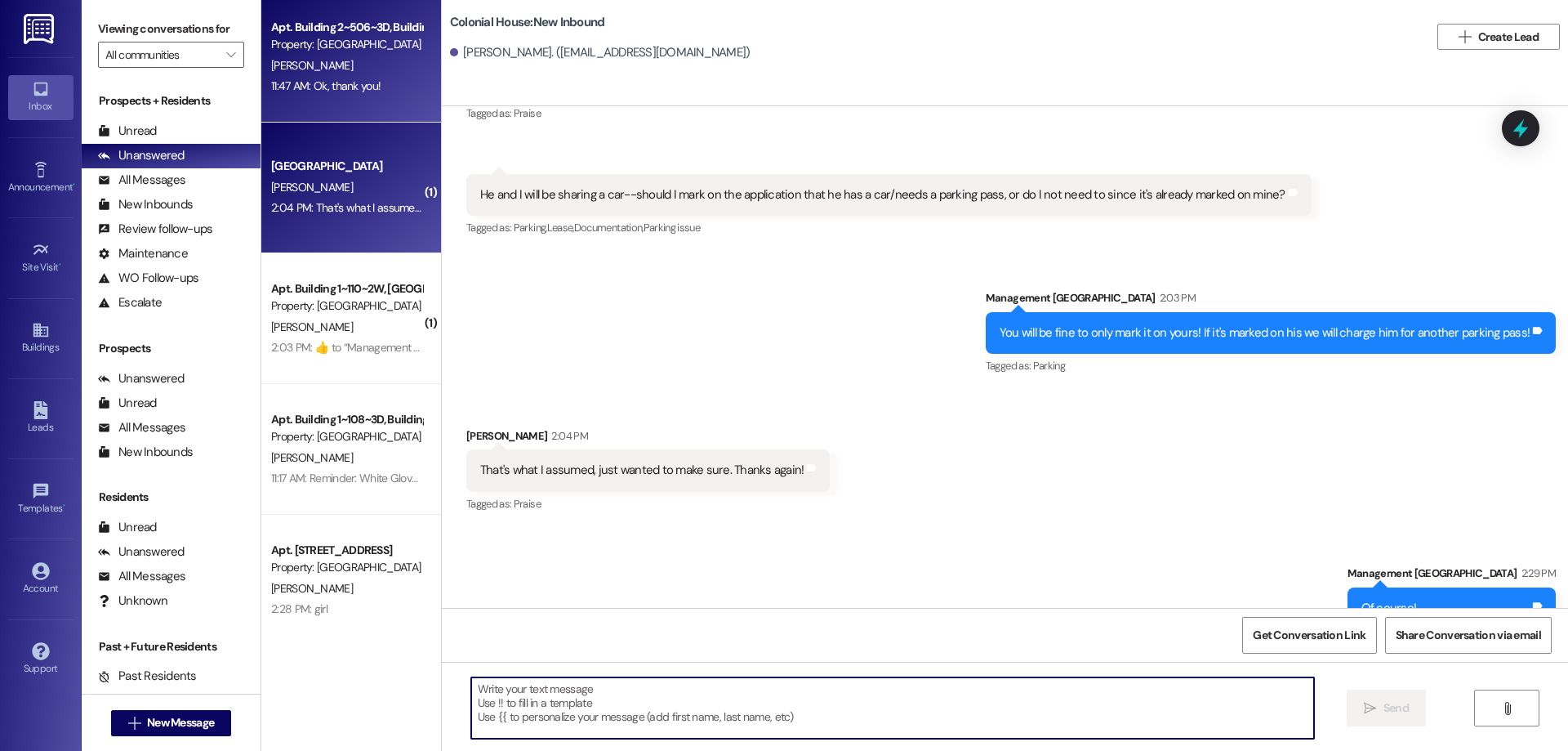
click at [311, 53] on div "Property: [GEOGRAPHIC_DATA]" at bounding box center [347, 44] width 151 height 18
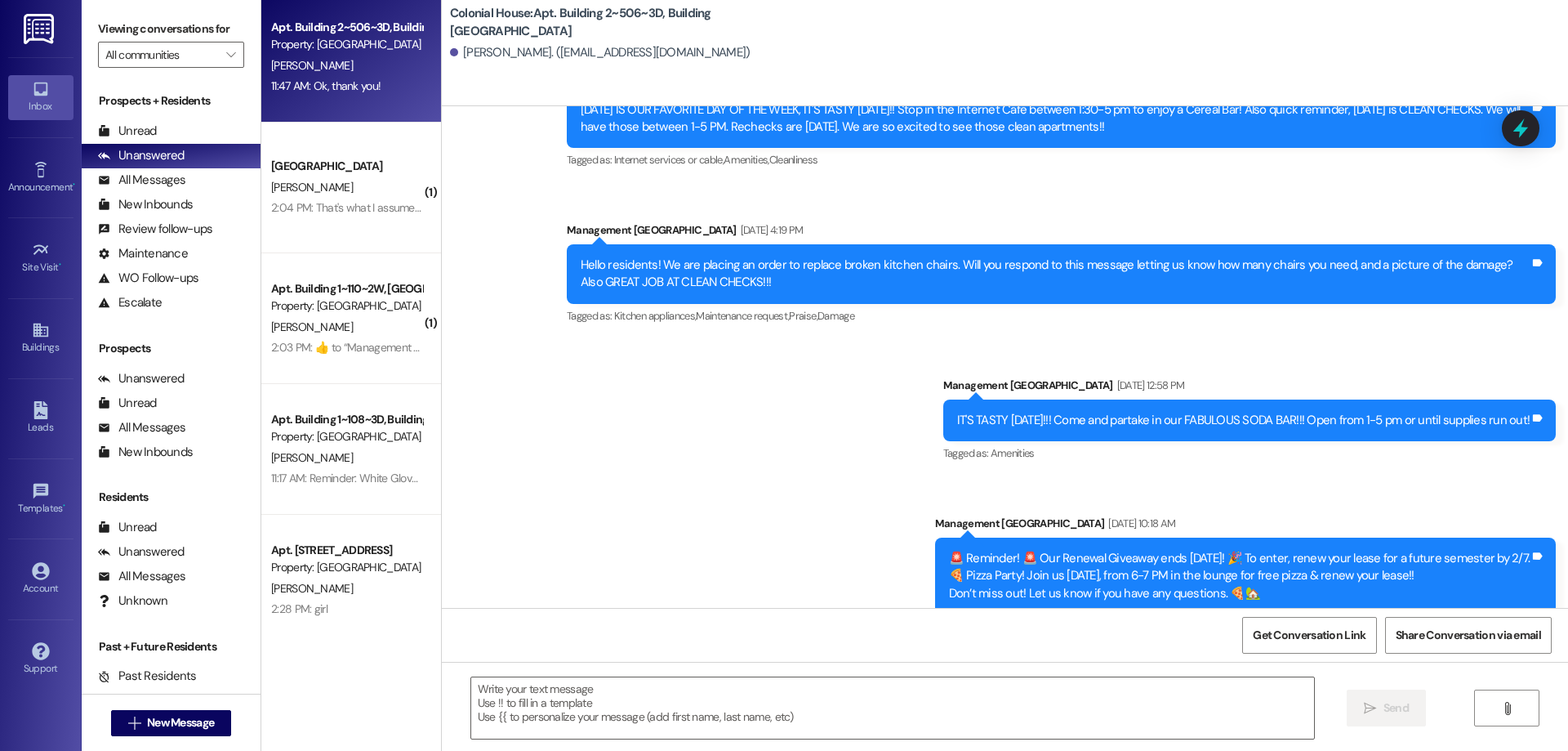
scroll to position [26888, 0]
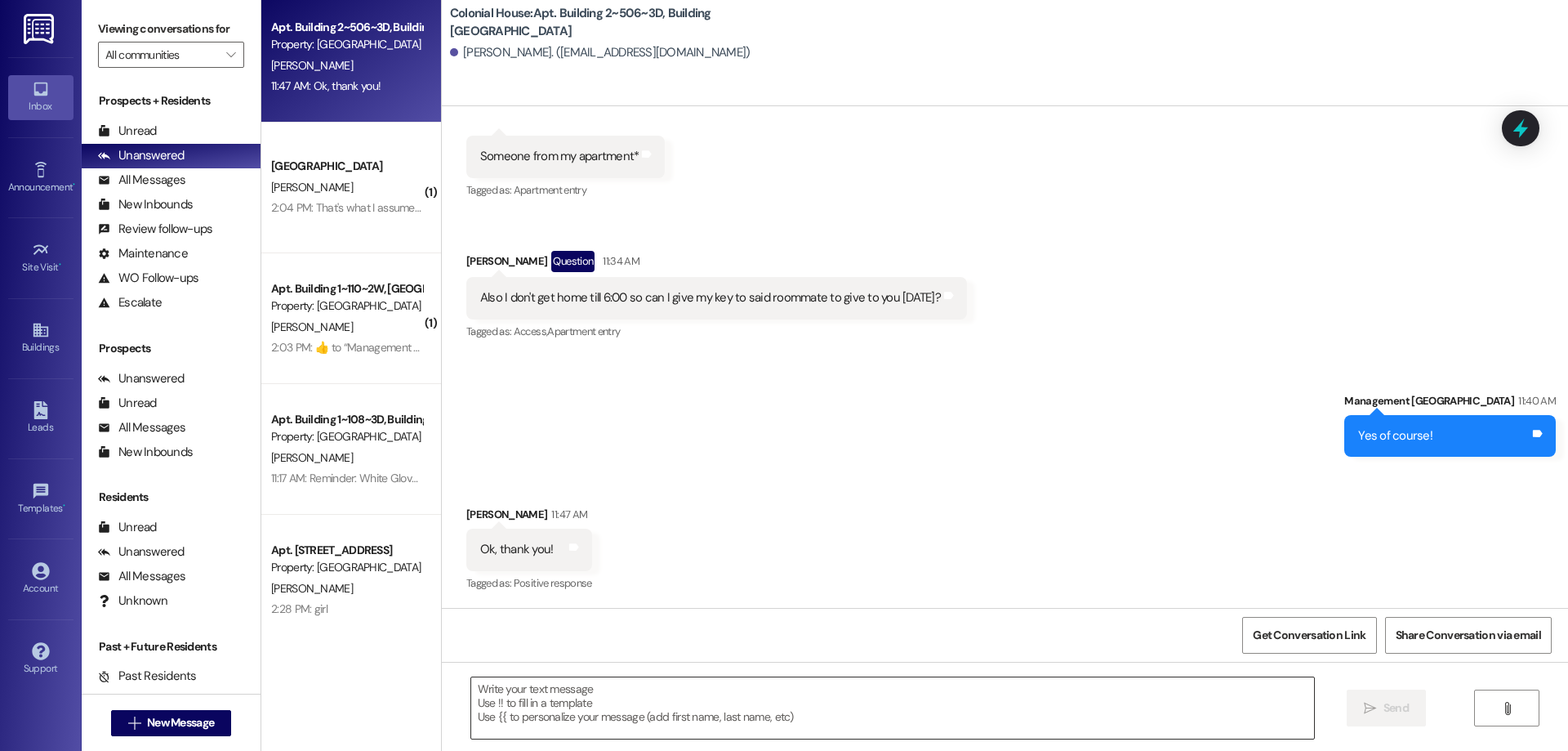
click at [977, 684] on textarea at bounding box center [892, 708] width 843 height 61
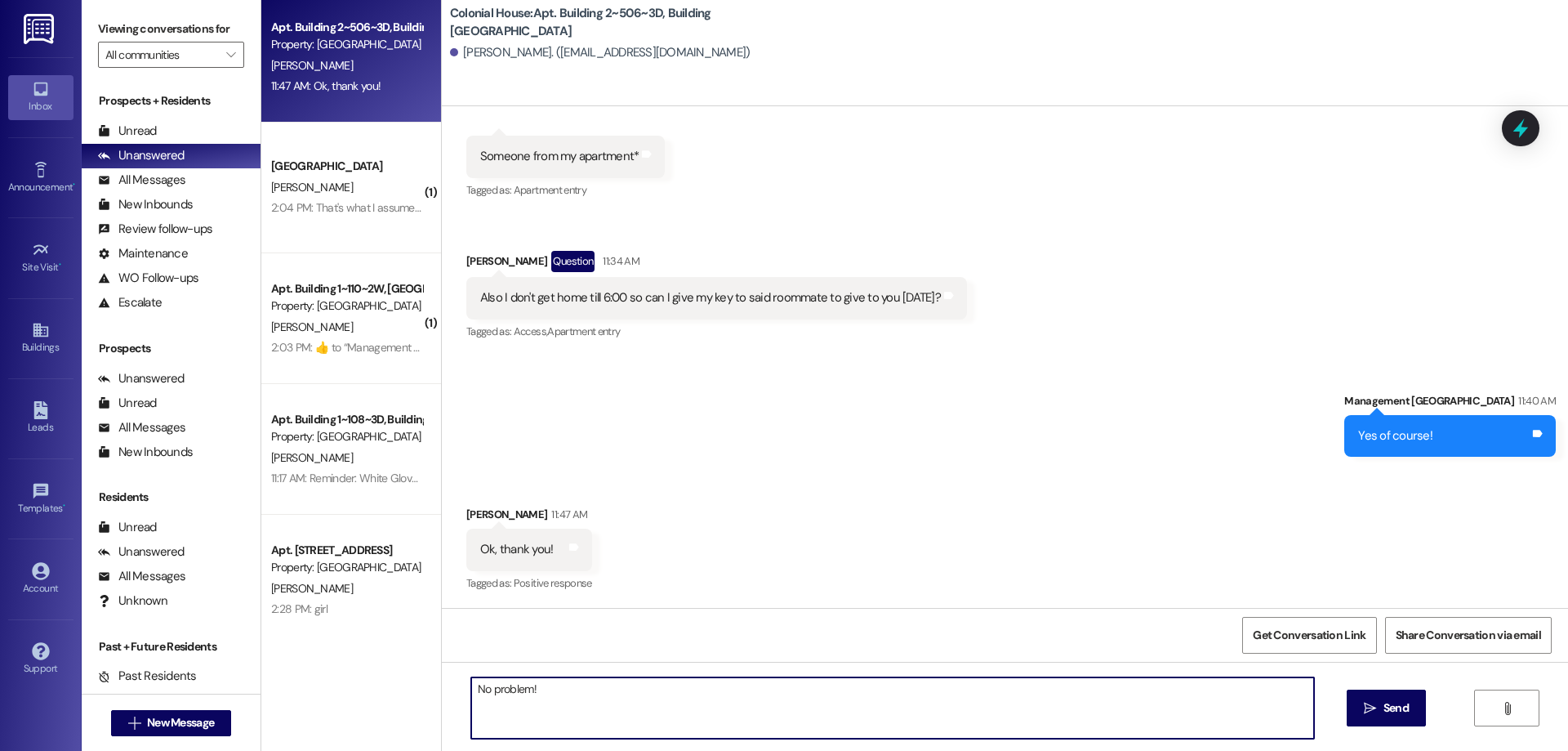
type textarea "No problem!"
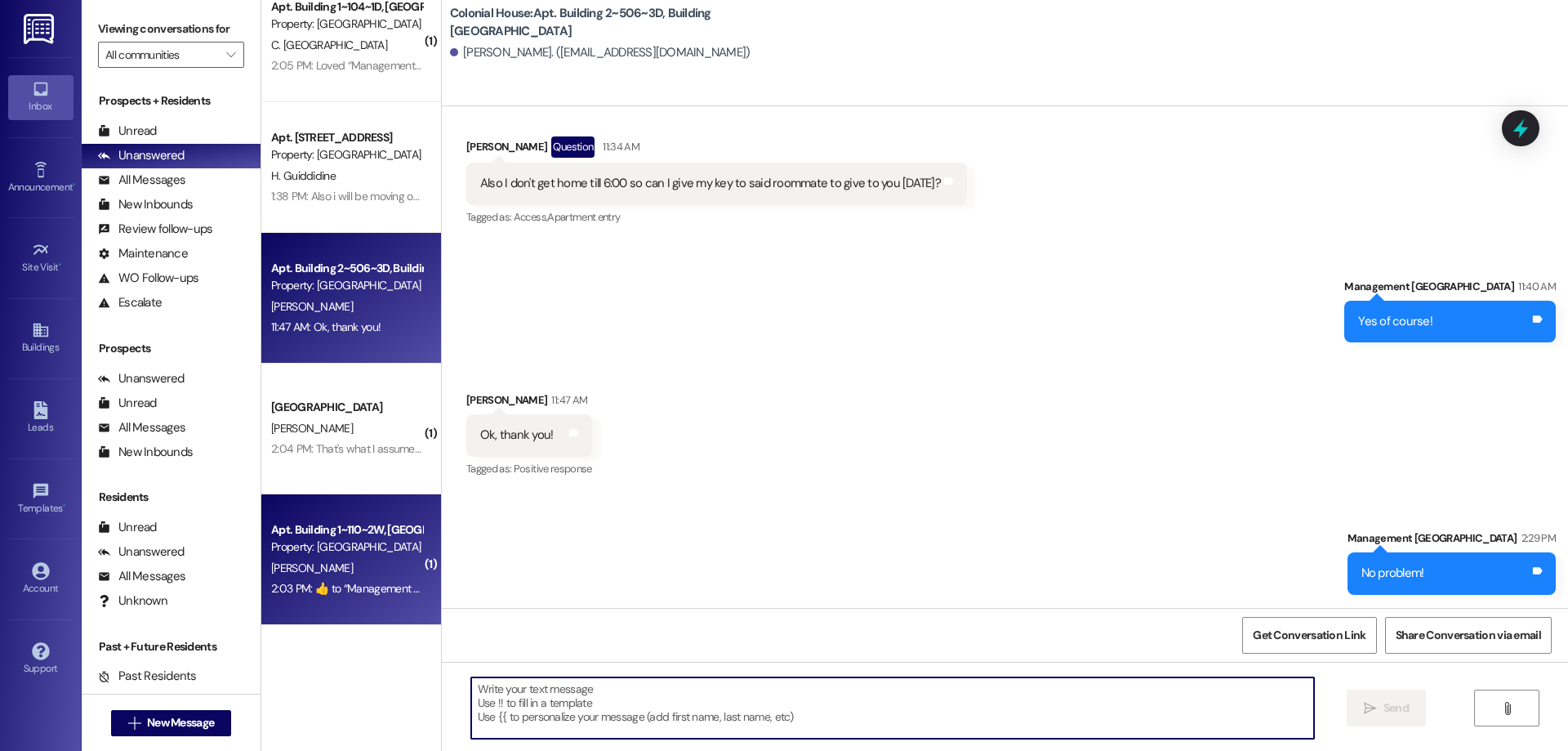
scroll to position [0, 0]
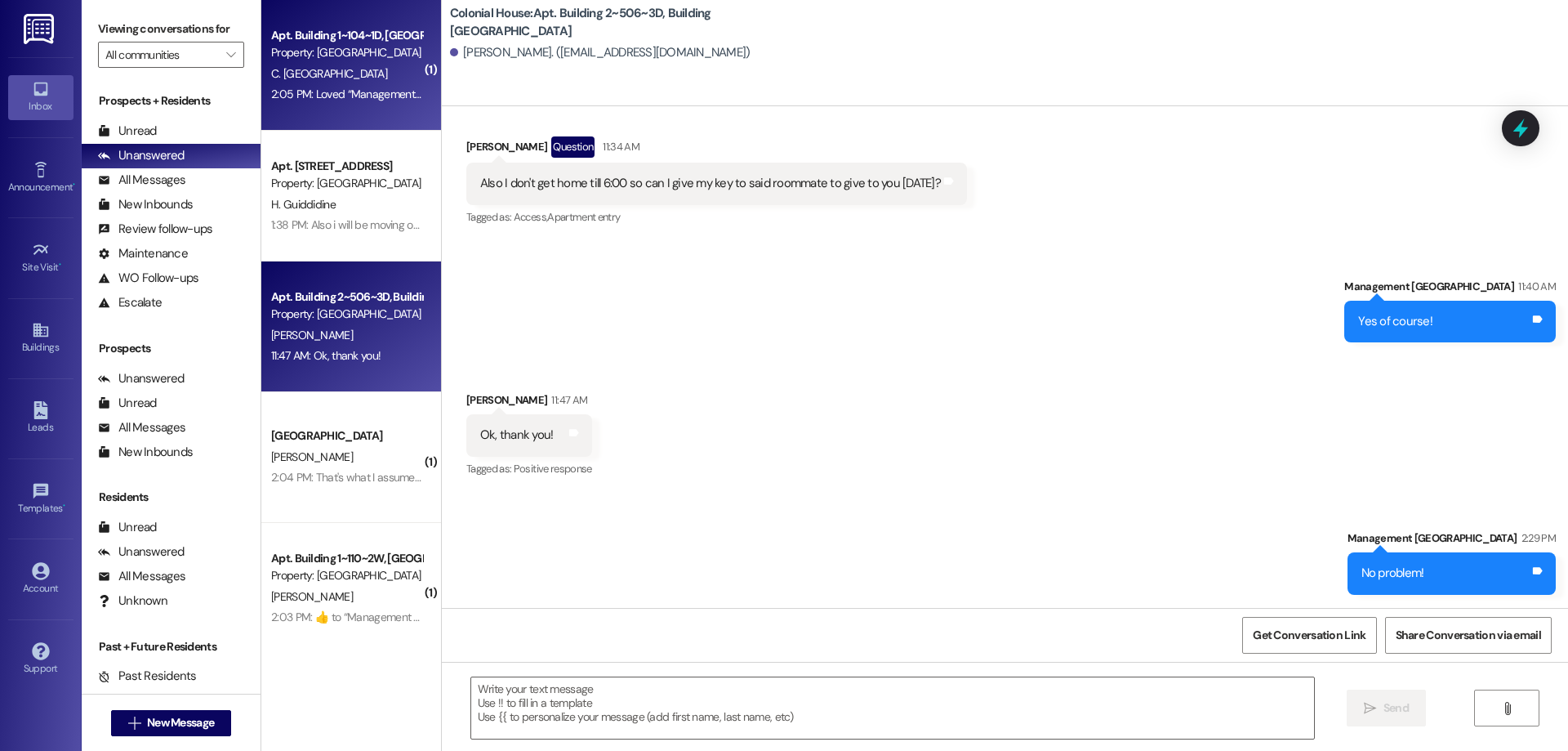
click at [261, 124] on div "Apt. Building 1~104~1D, Building 1 Colonial House Property: Colonial House C. P…" at bounding box center [351, 65] width 180 height 130
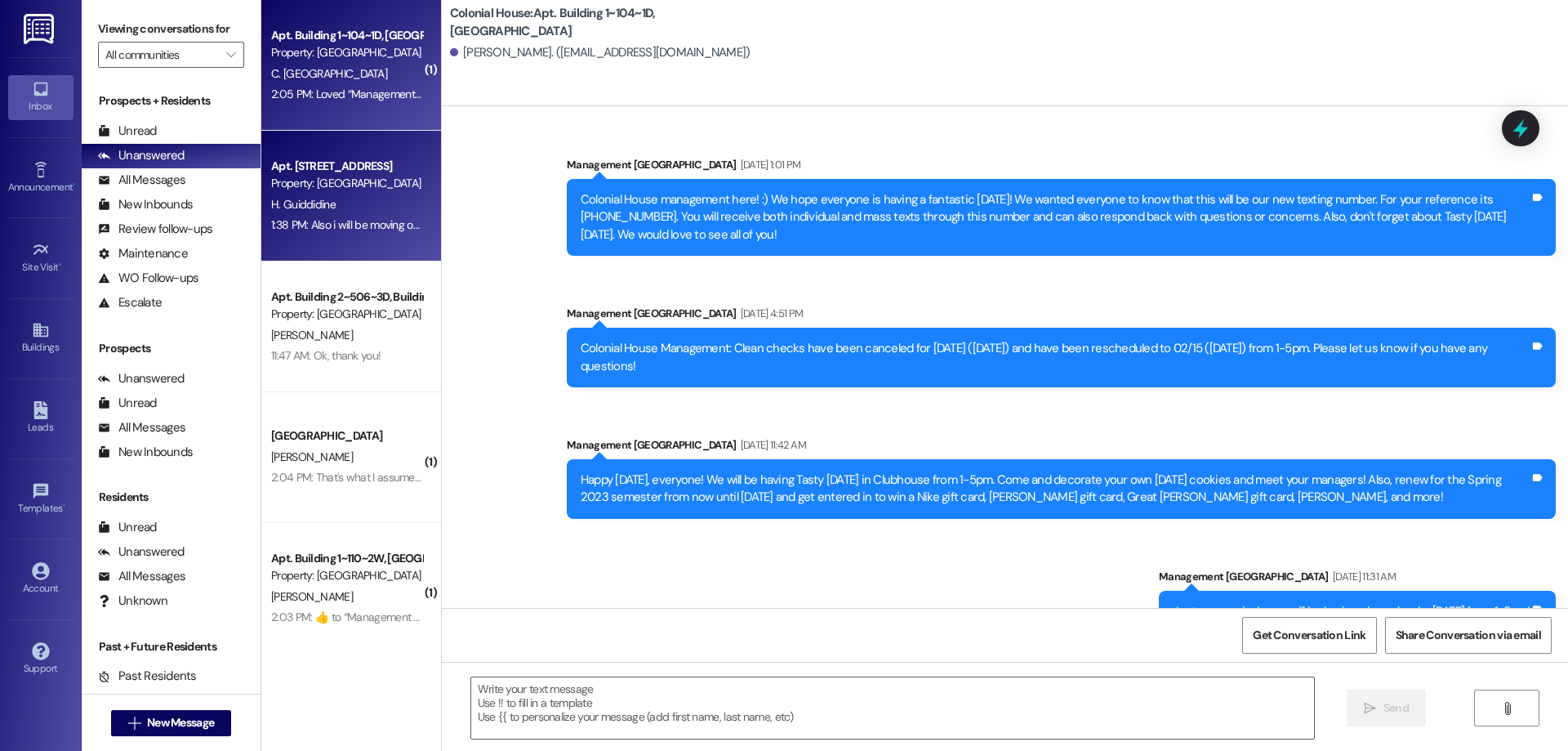
click at [313, 193] on div "Apt. Building 1~110~1W, Building 1 Colonial House Property: Colonial House" at bounding box center [346, 176] width 154 height 39
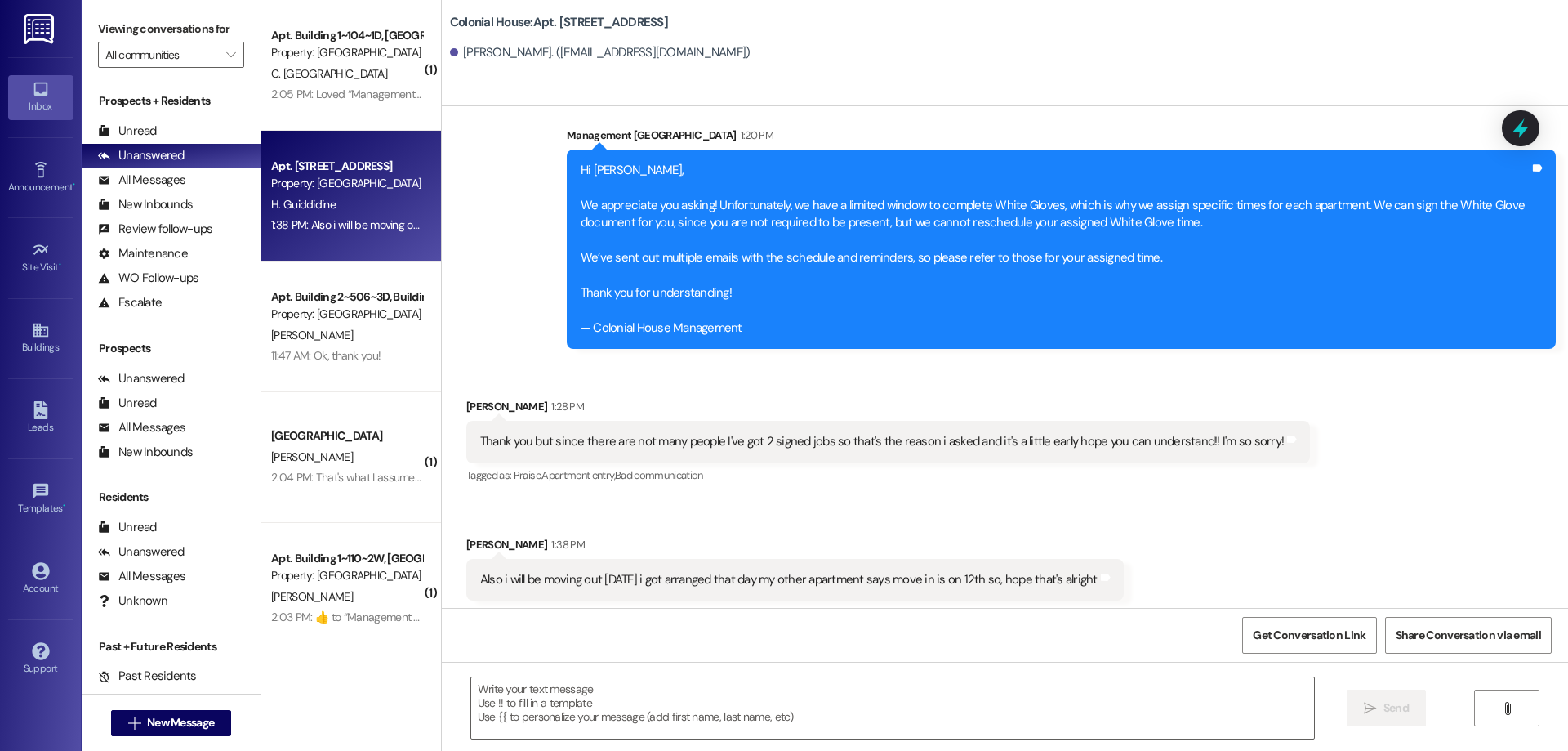
scroll to position [14407, 0]
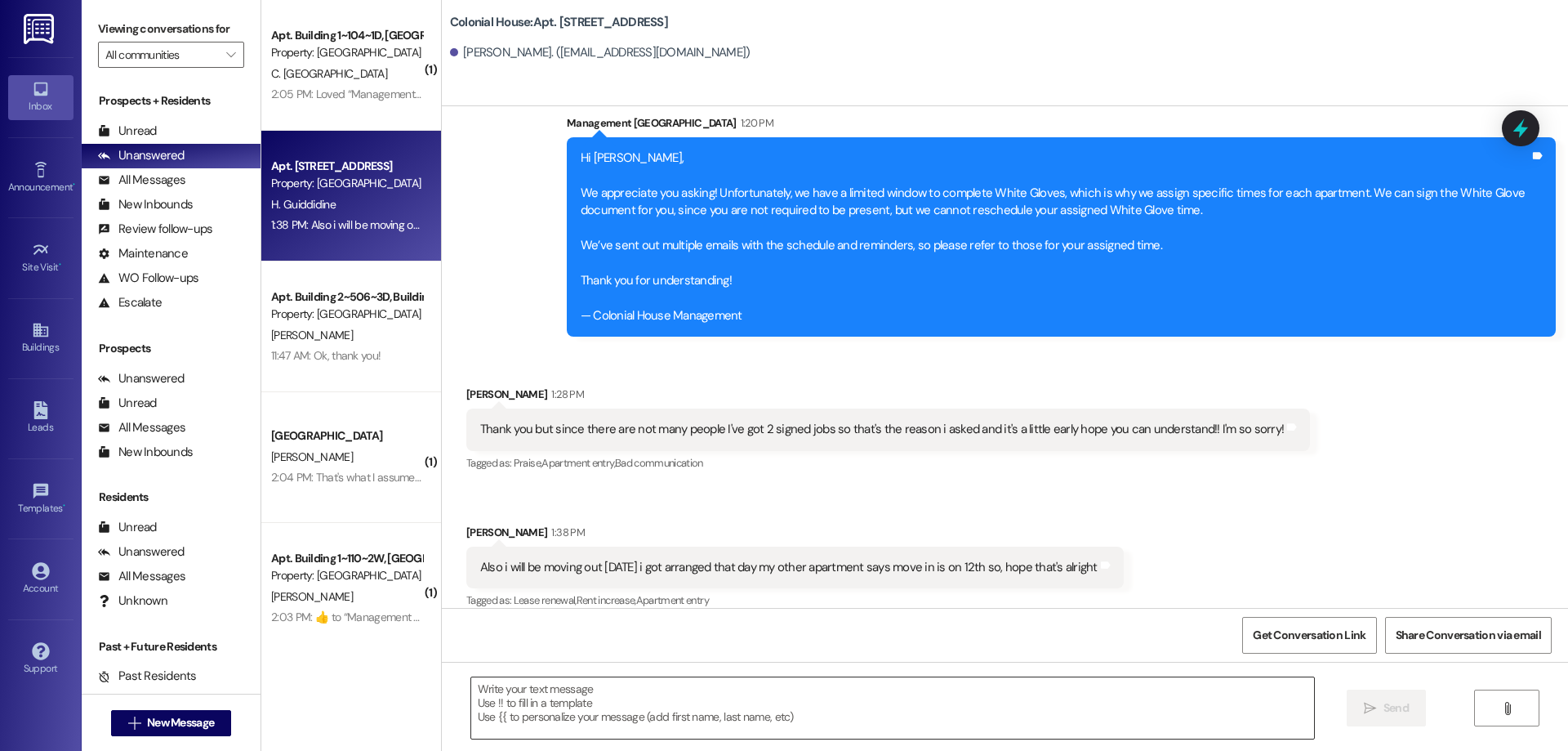
click at [964, 731] on textarea at bounding box center [892, 708] width 843 height 61
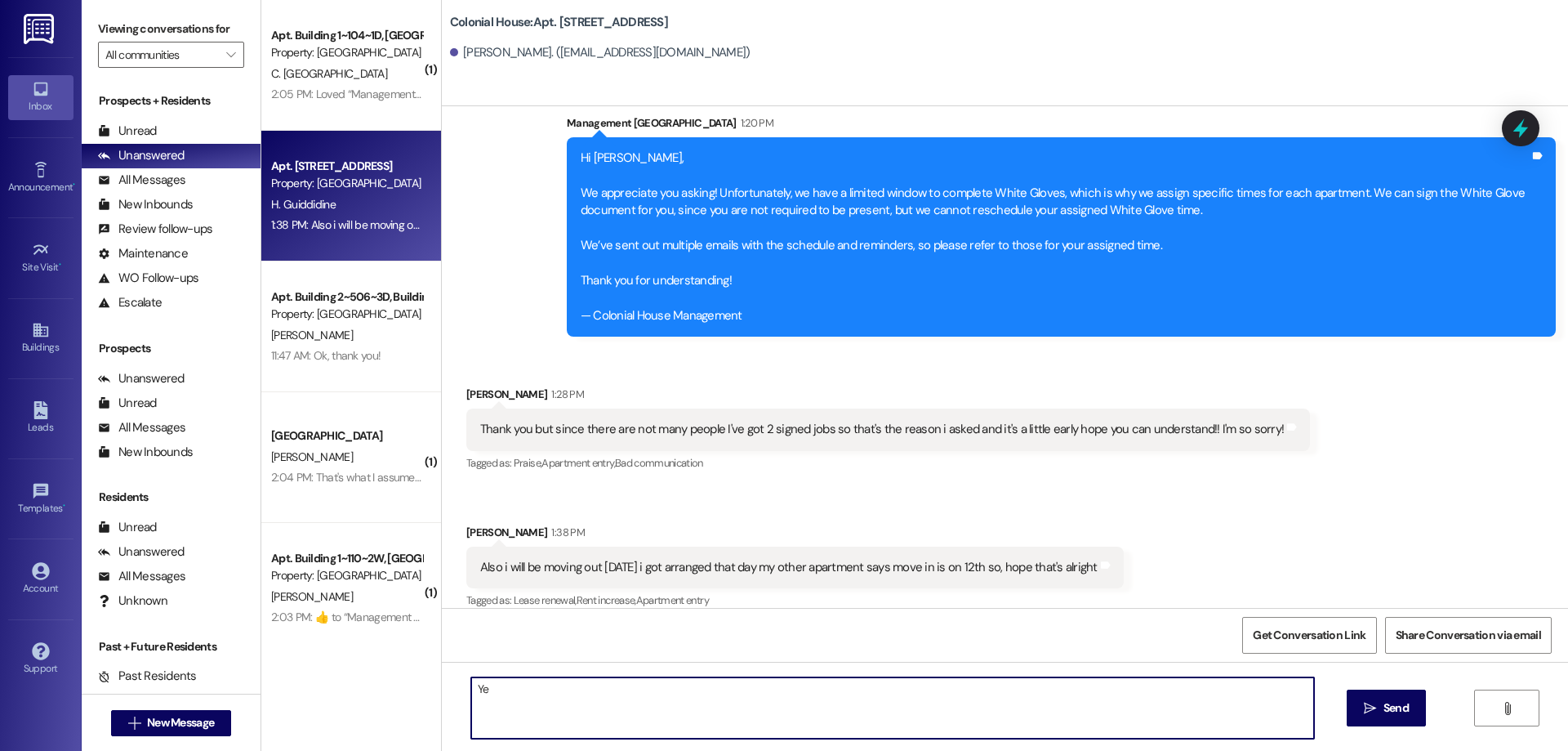
type textarea "Y"
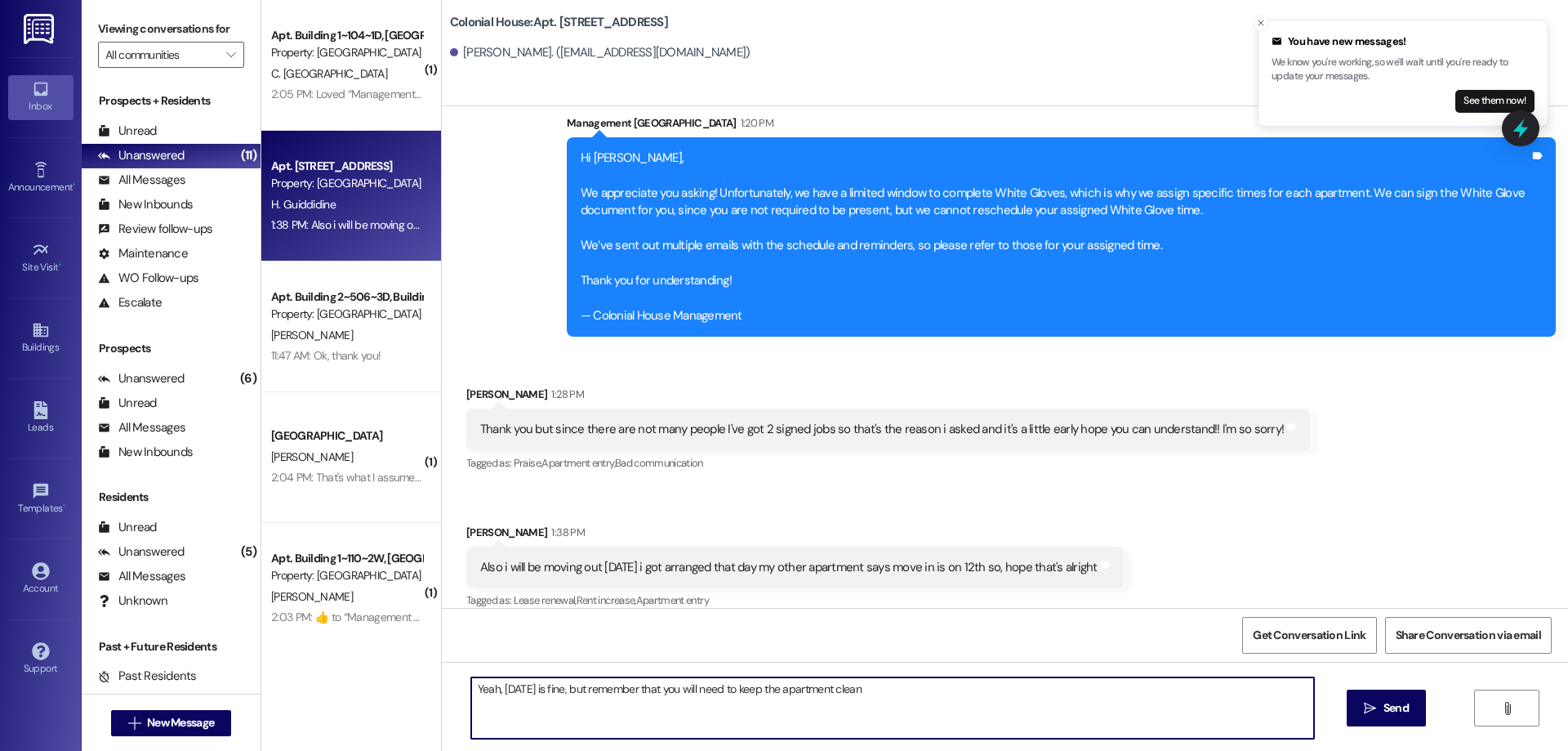
click at [1019, 696] on textarea "Yeah, Thursday is fine, but remember that you will need to keep the apartment c…" at bounding box center [892, 708] width 843 height 61
drag, startPoint x: 927, startPoint y: 685, endPoint x: 920, endPoint y: 692, distance: 9.9
click at [920, 692] on textarea "Yeah, Thursday is fine, but remember that you will need to keep the apartment c…" at bounding box center [892, 708] width 843 height 61
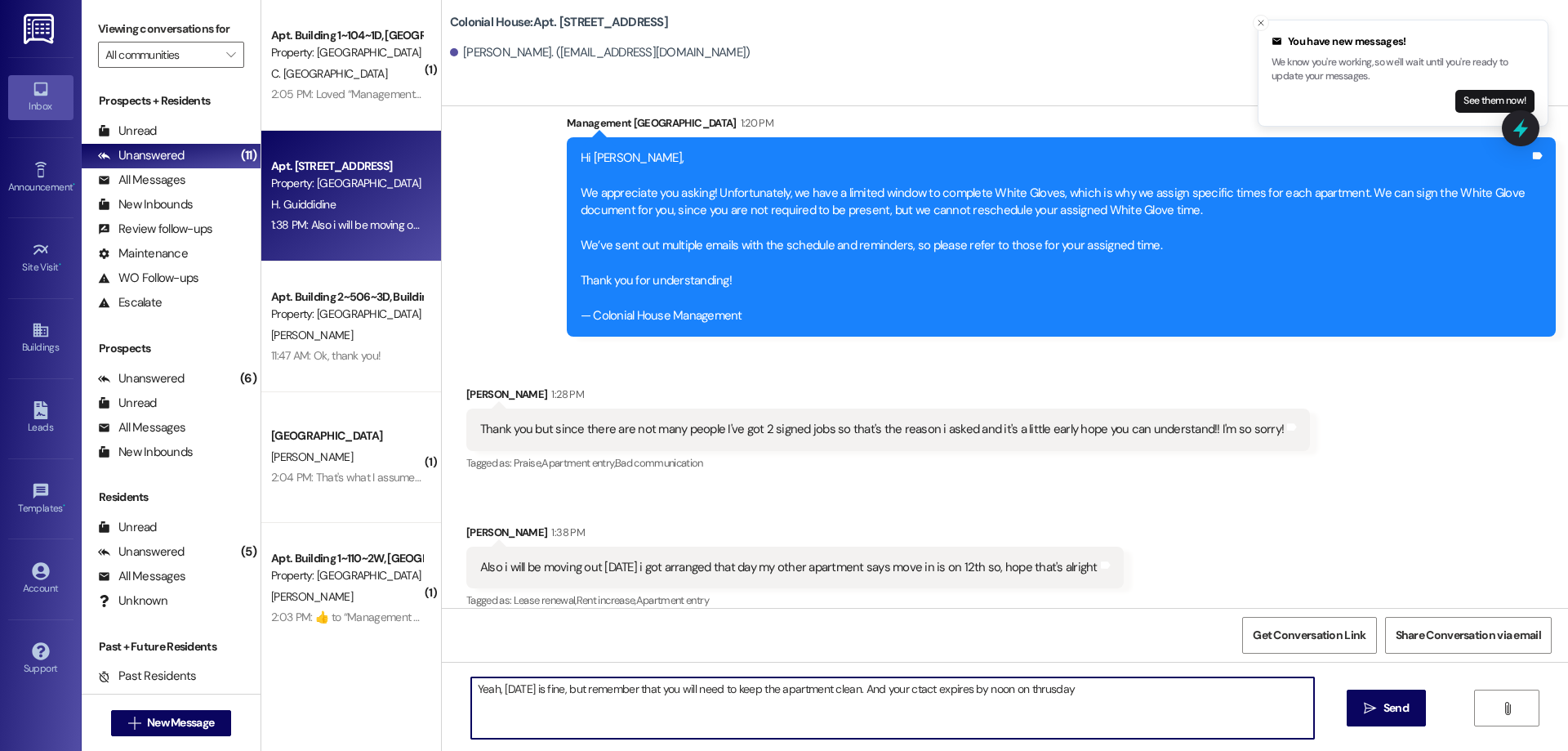
click at [1019, 688] on textarea "Yeah, Thursday is fine, but remember that you will need to keep the apartment c…" at bounding box center [892, 708] width 843 height 61
click at [918, 689] on textarea "Yeah, Thursday is fine, but remember that you will need to keep the apartment c…" at bounding box center [892, 708] width 843 height 61
click at [930, 689] on textarea "Yeah, Thursday is fine, but remember that you will need to keep the apartment c…" at bounding box center [892, 708] width 843 height 61
type textarea "Yeah, Thursday is fine, but remember that you will need to keep the apartment c…"
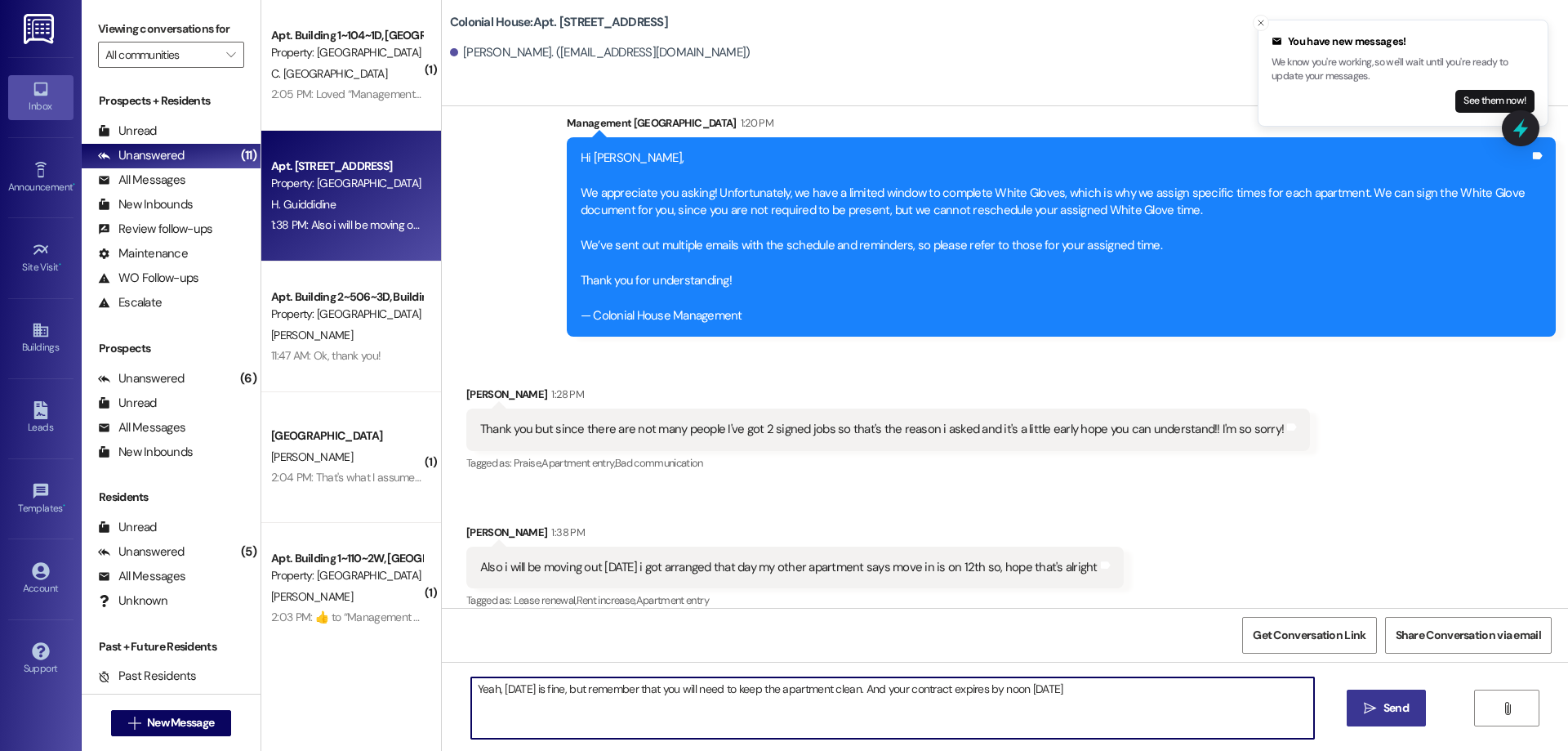
click at [1380, 714] on span "Send" at bounding box center [1395, 708] width 31 height 18
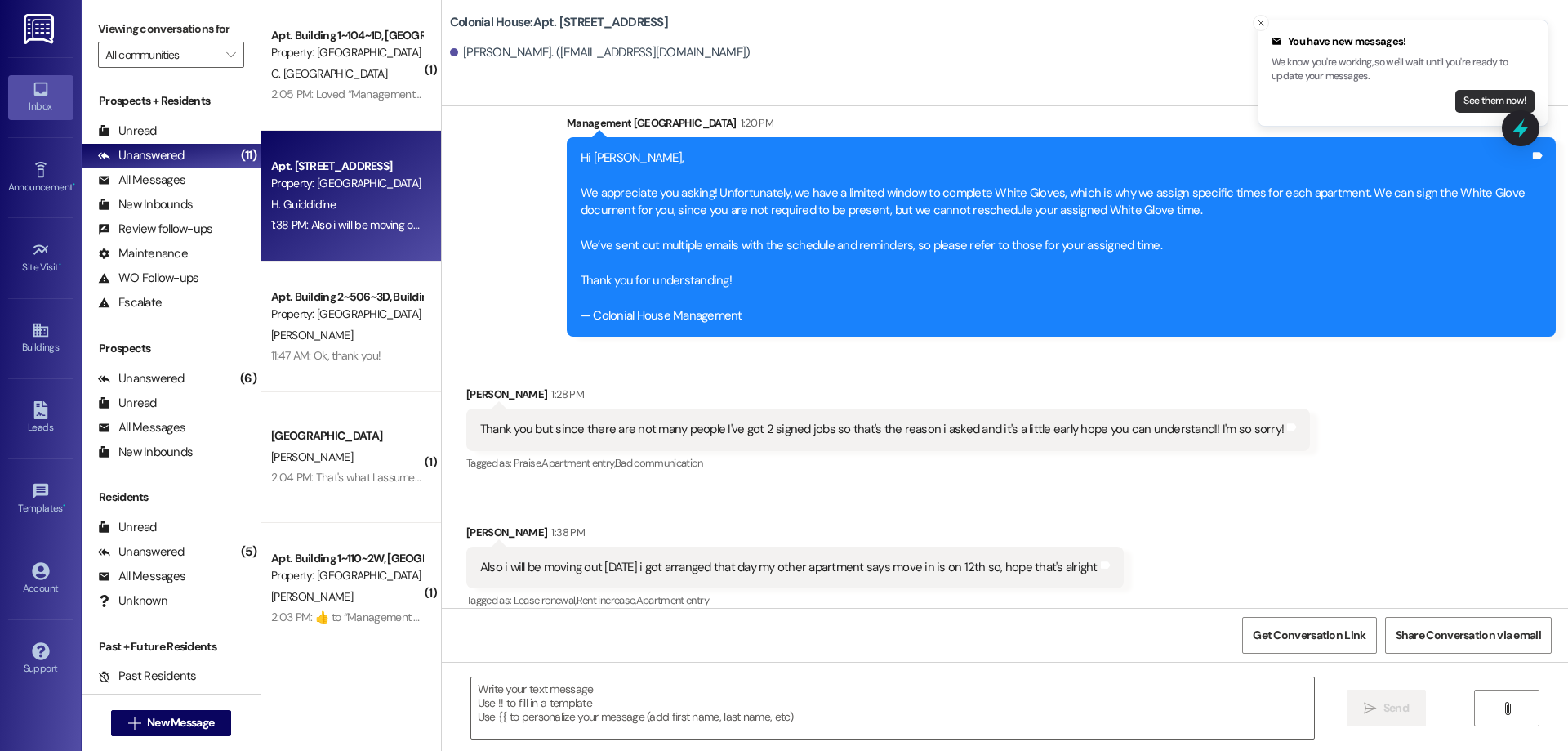
click at [1492, 104] on button "See them now!" at bounding box center [1495, 101] width 79 height 23
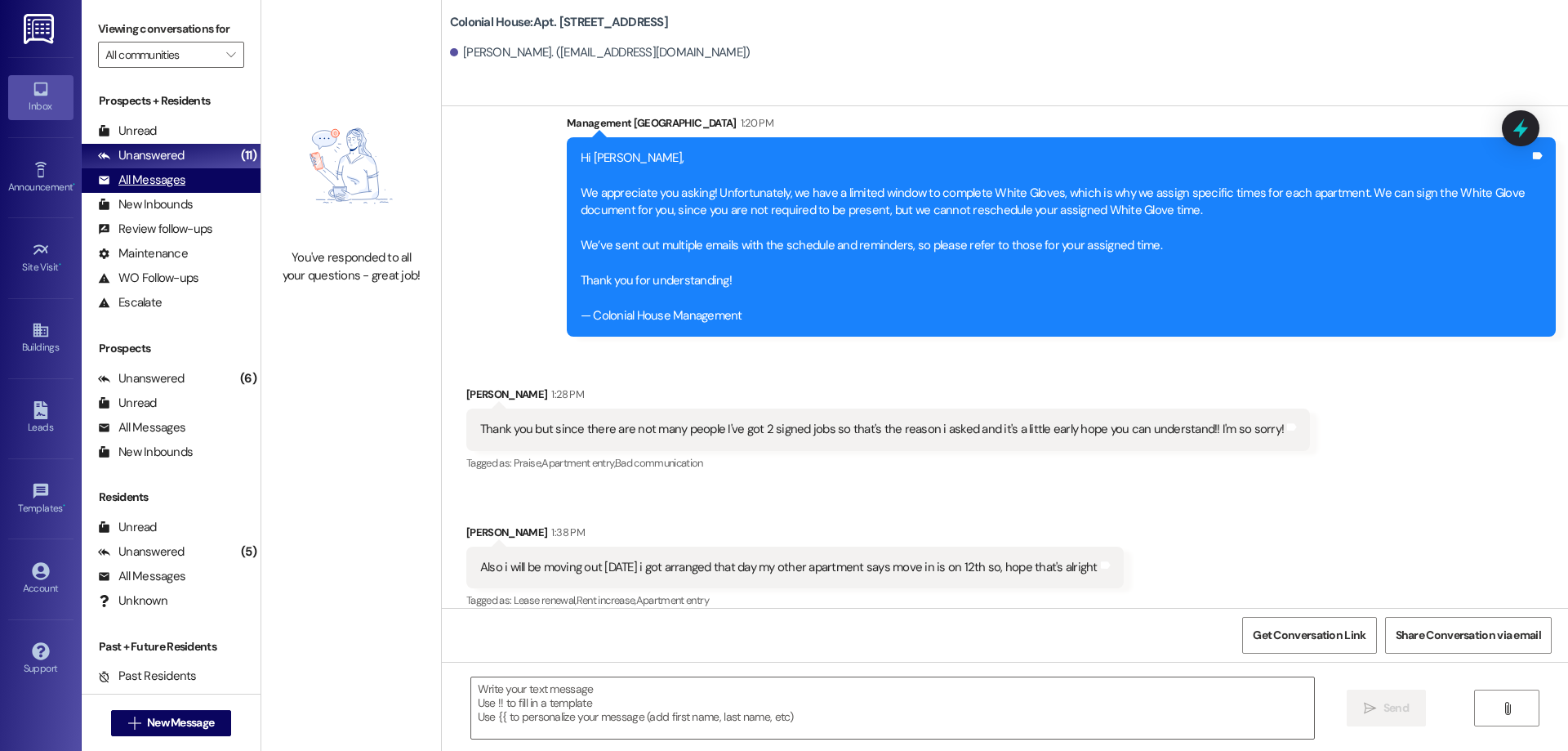
click at [194, 183] on div "All Messages (undefined)" at bounding box center [171, 180] width 179 height 25
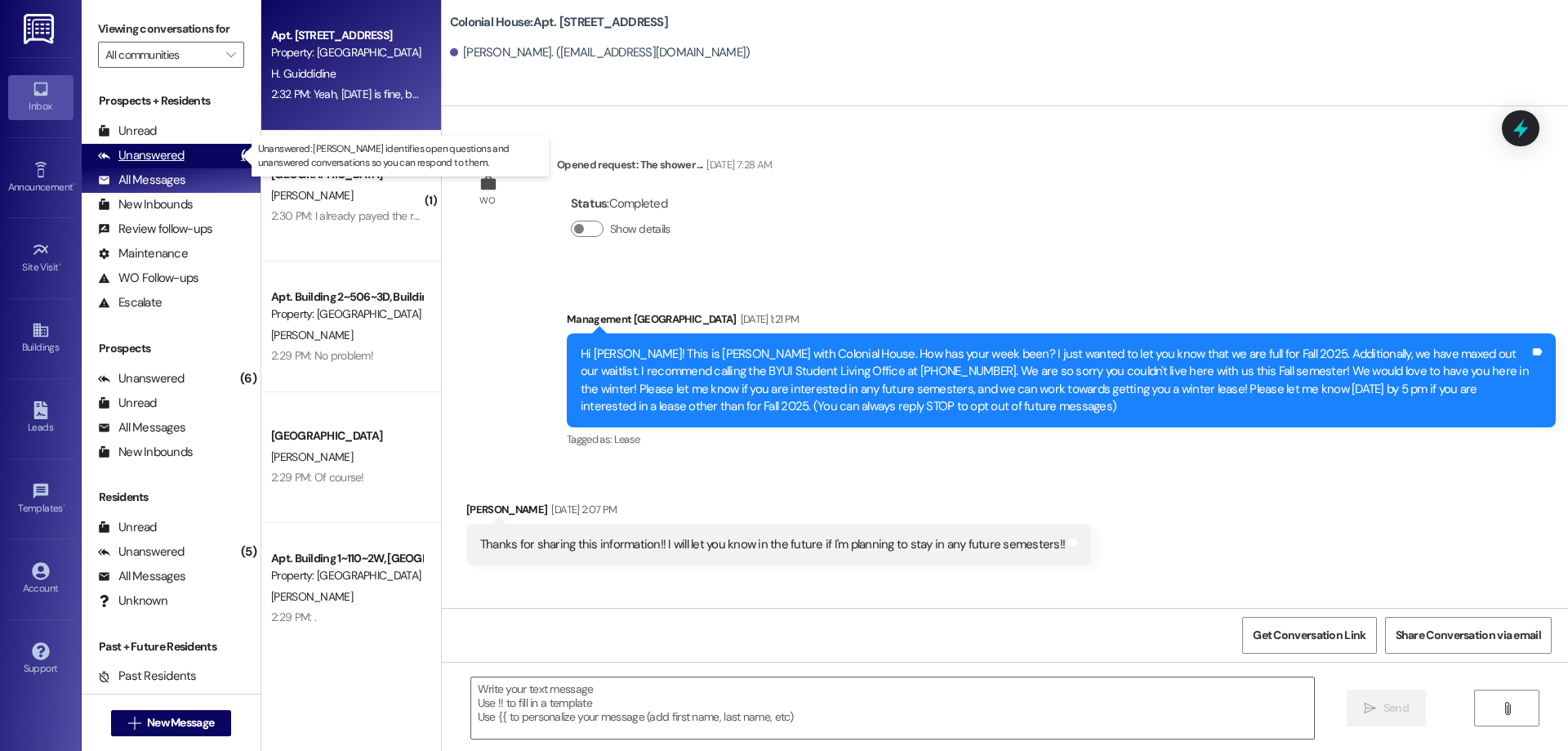
click at [201, 158] on div "Unanswered (11)" at bounding box center [171, 156] width 179 height 25
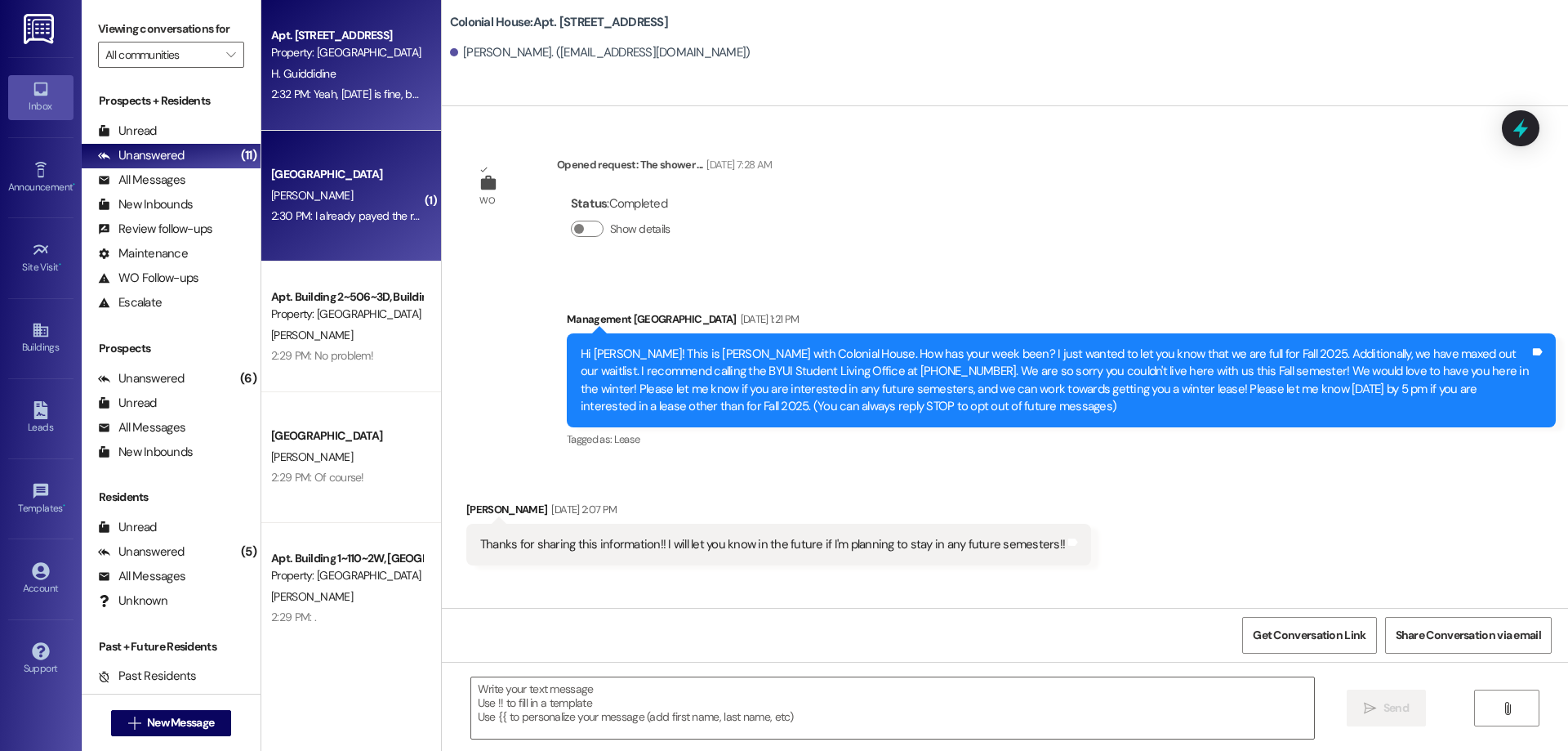
scroll to position [14406, 0]
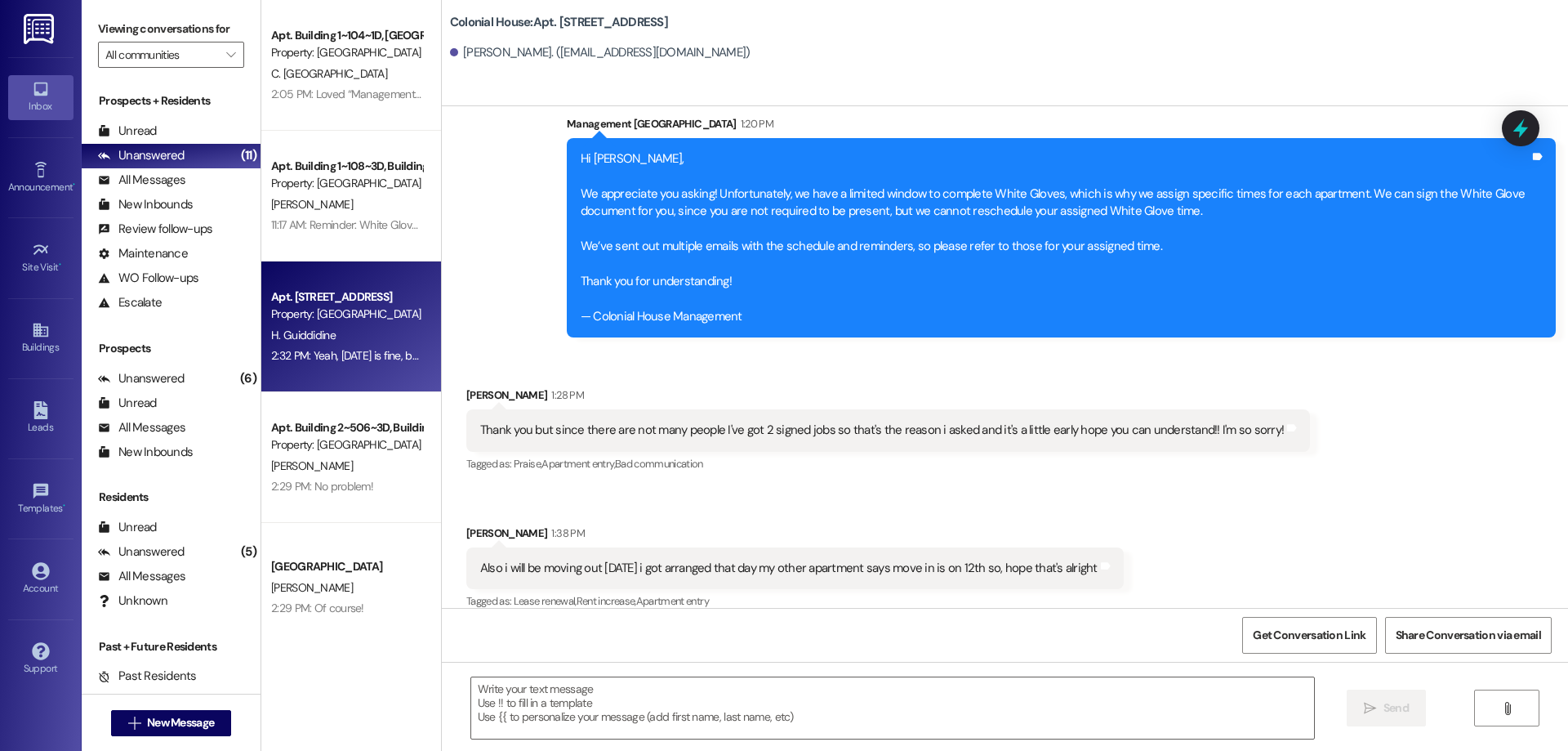
click at [354, 182] on div "Property: [GEOGRAPHIC_DATA]" at bounding box center [347, 183] width 151 height 18
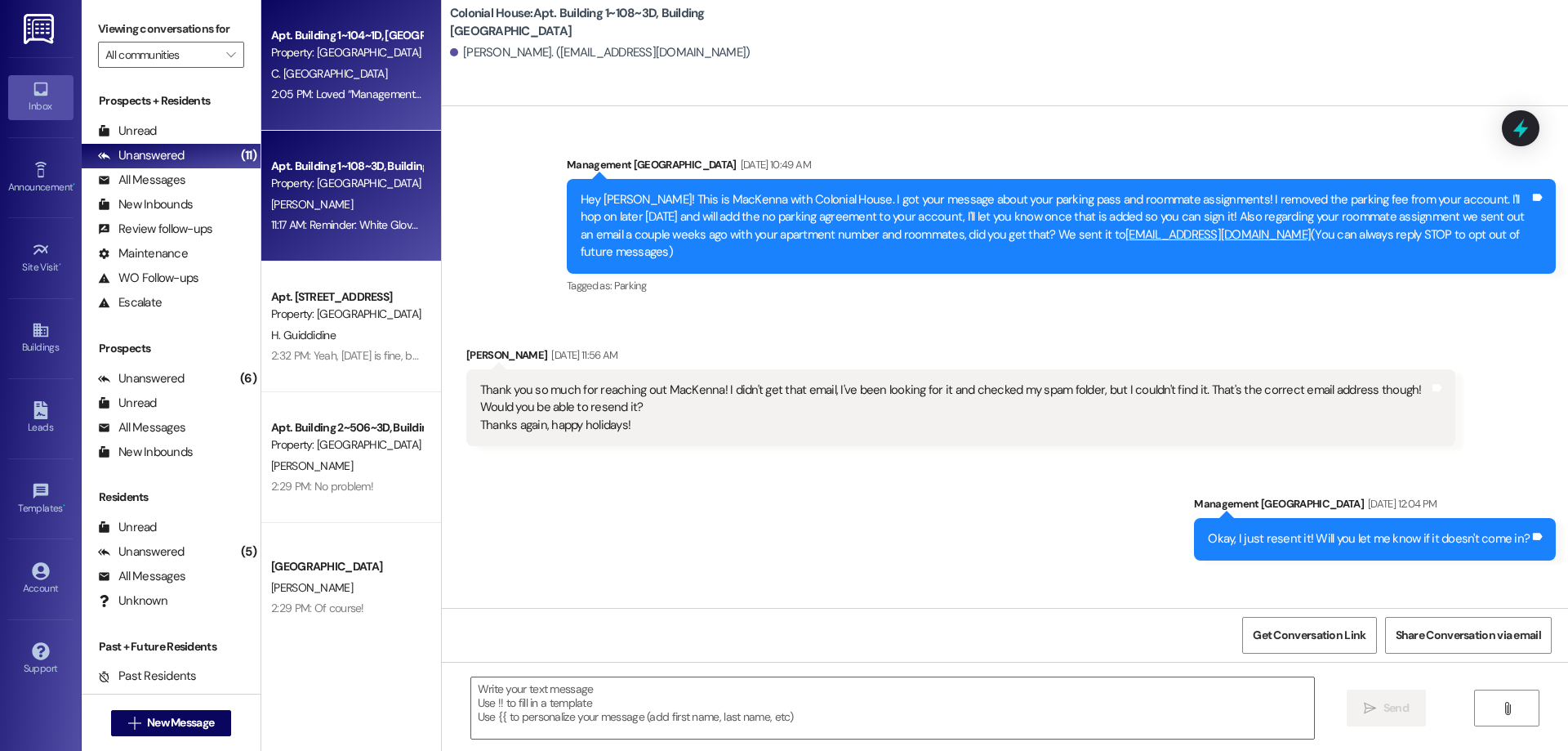
scroll to position [29782, 0]
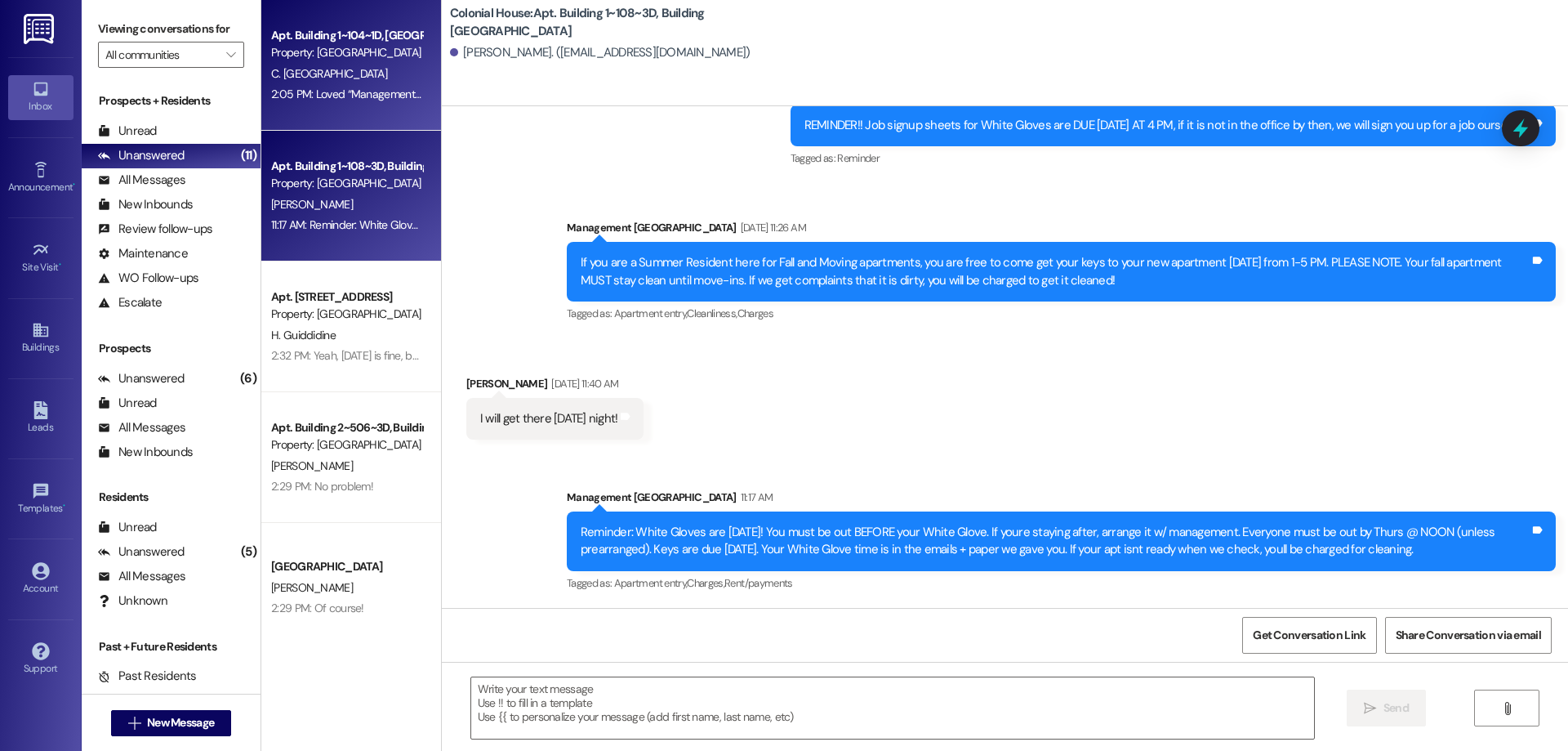
click at [344, 103] on div "2:05 PM: Loved “Management Colonial House (Colonial House): Thank you! I just i…" at bounding box center [346, 94] width 154 height 20
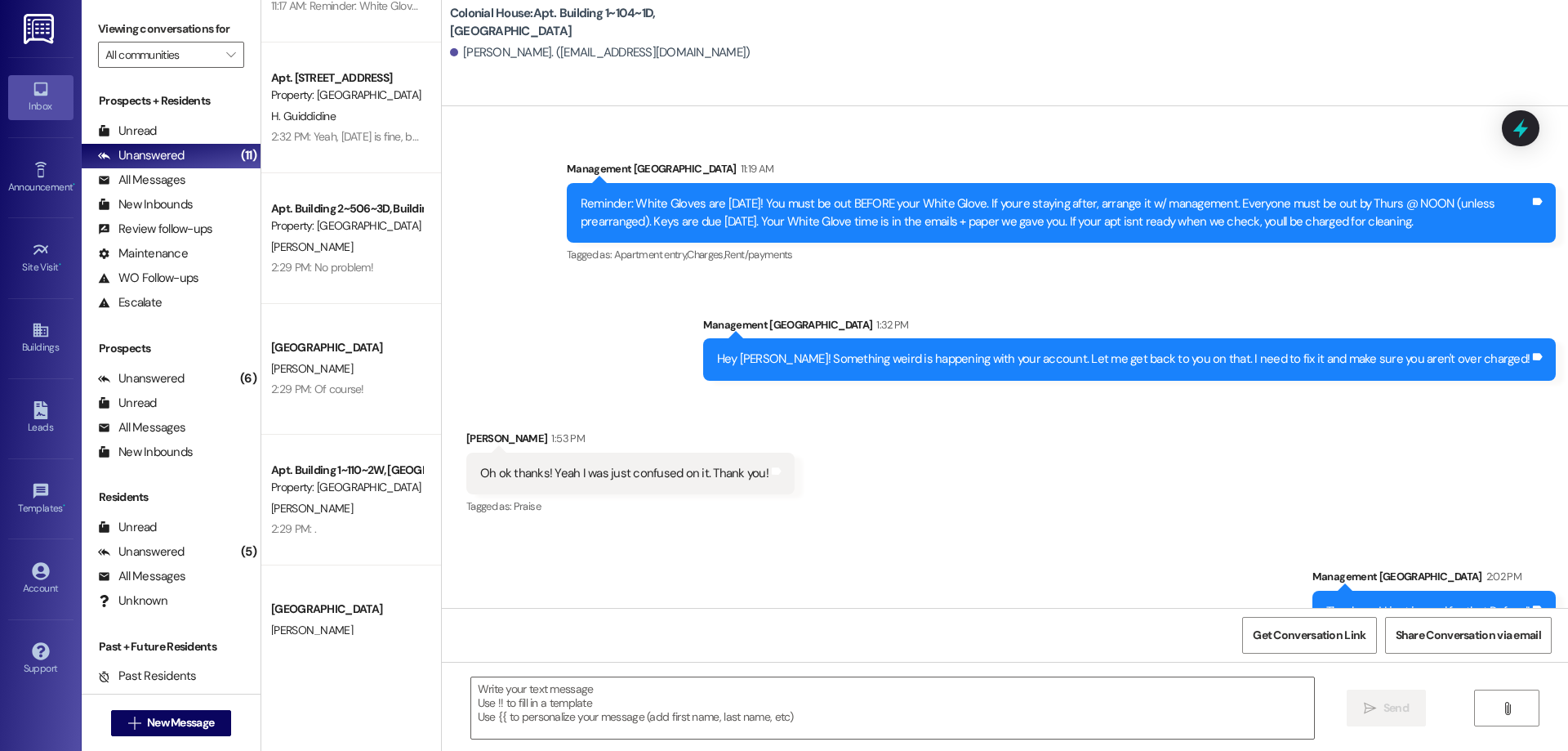
scroll to position [0, 0]
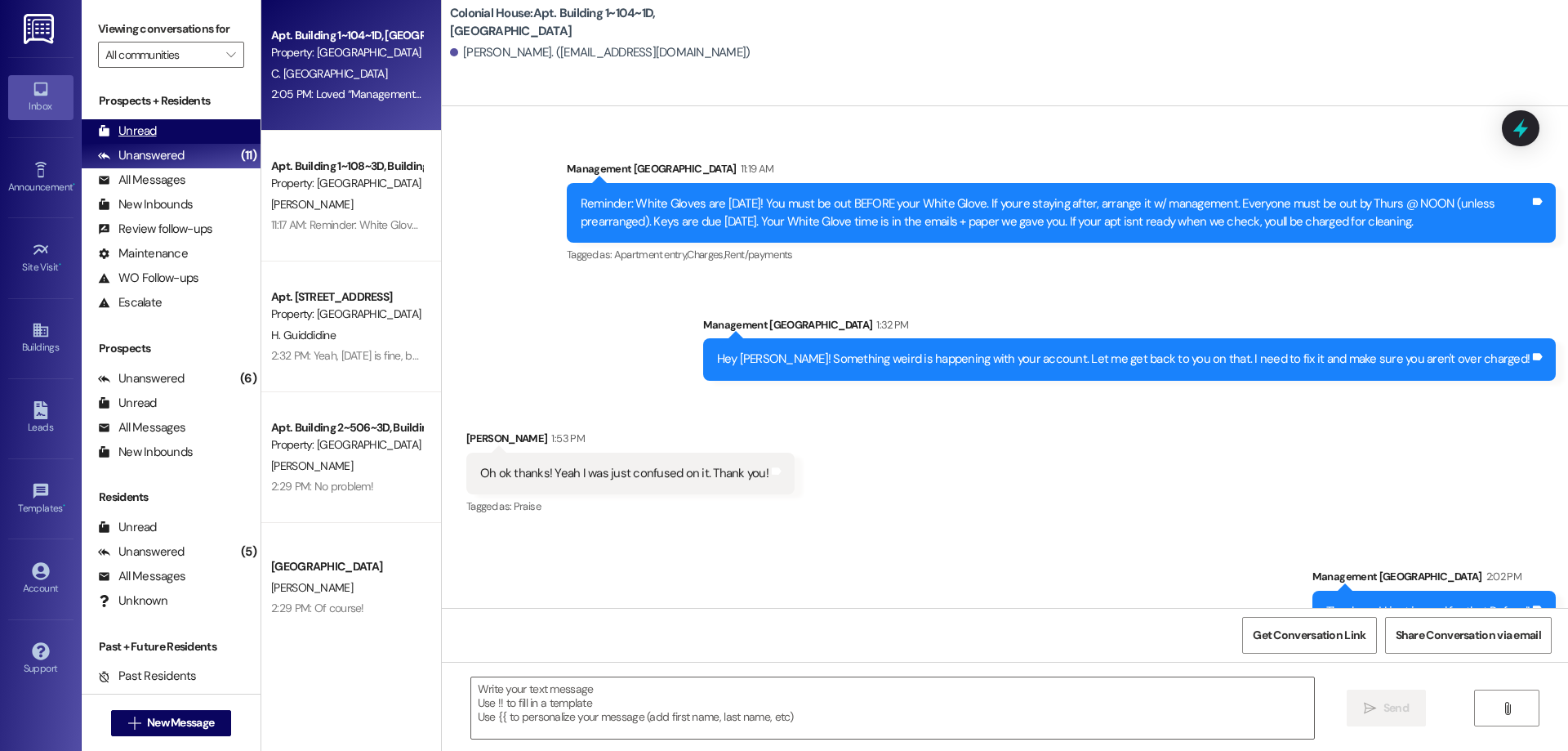
click at [199, 139] on div "Unread (0)" at bounding box center [171, 131] width 179 height 25
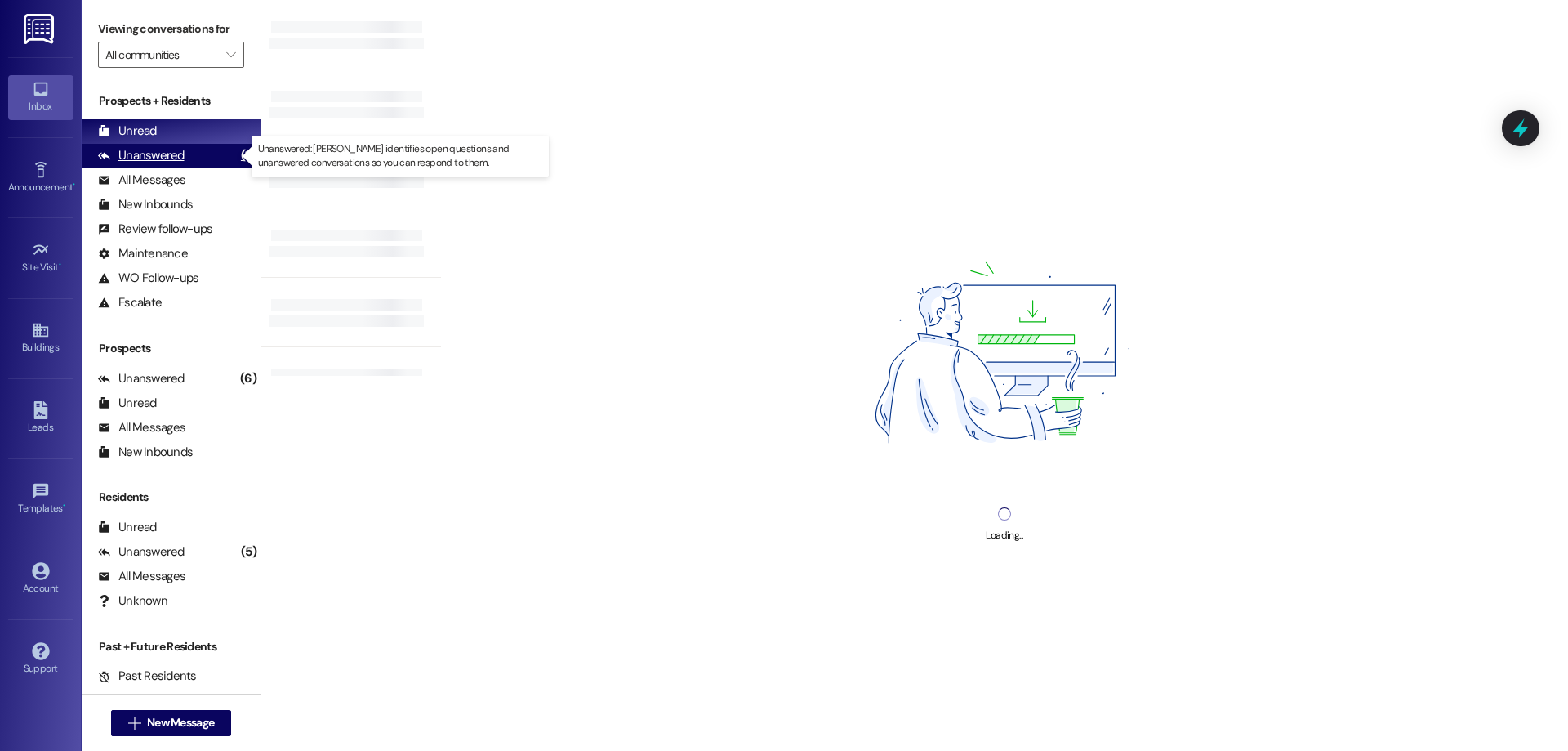
click at [189, 154] on div "Unanswered (11)" at bounding box center [171, 156] width 179 height 25
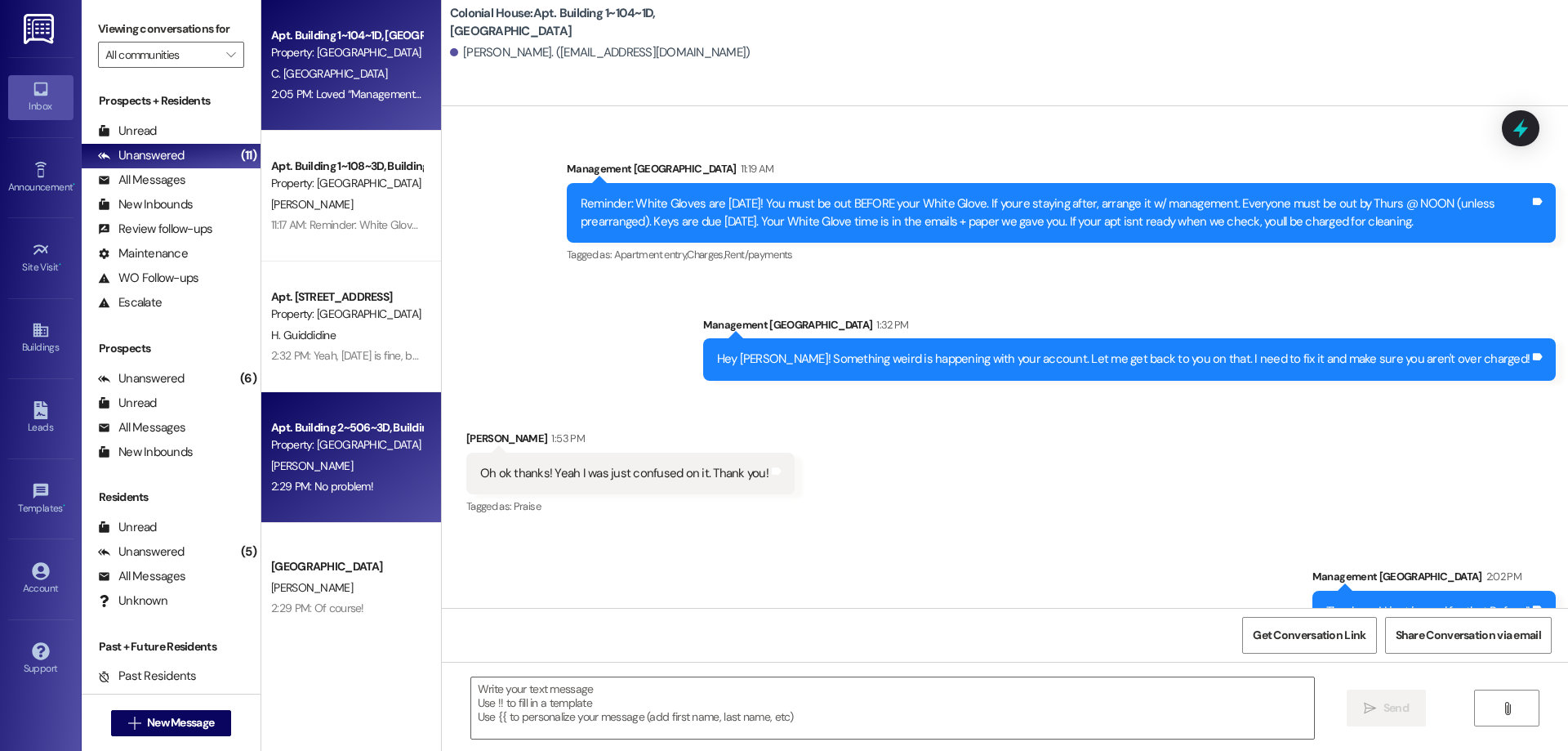
scroll to position [280, 0]
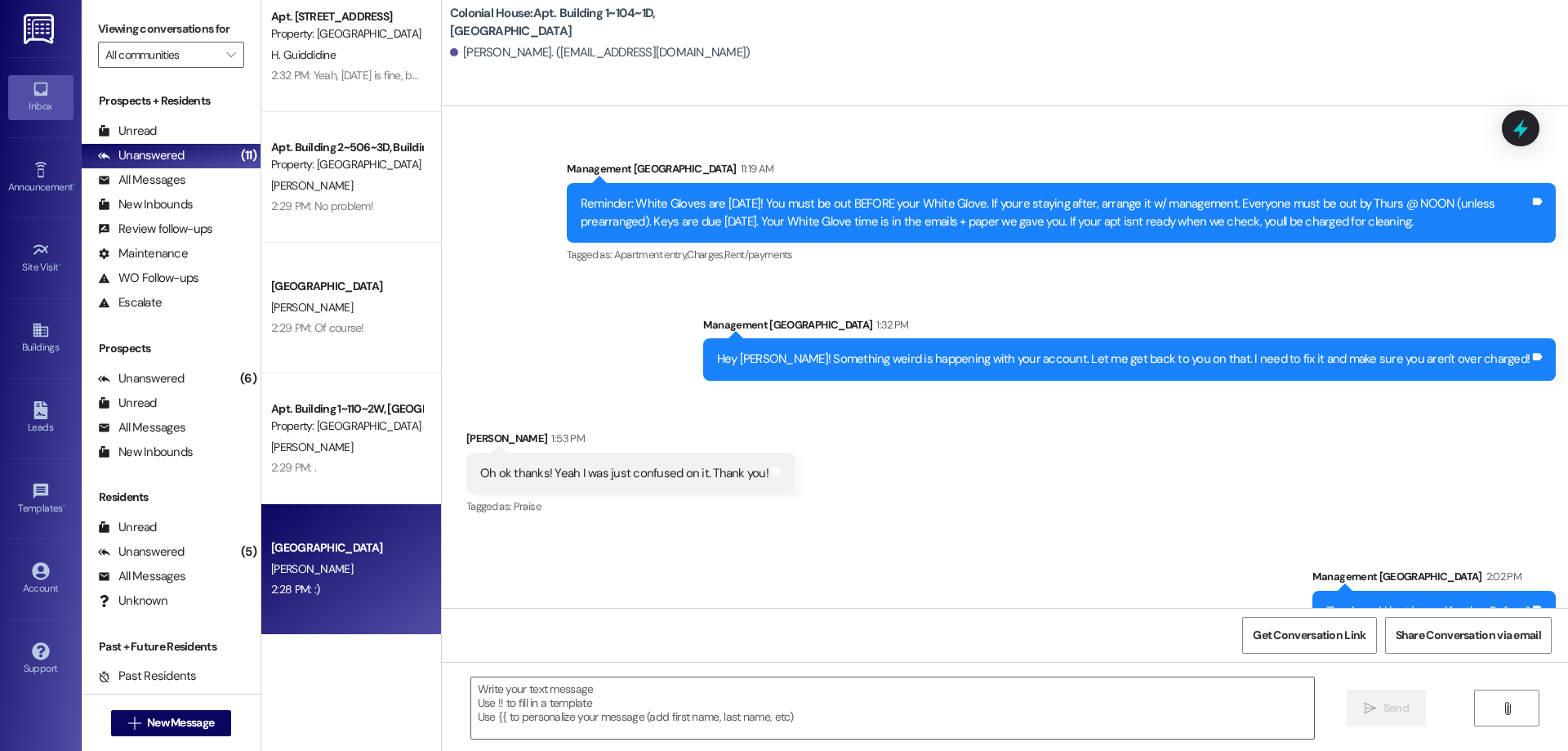
click at [380, 575] on div "C. McDaniel" at bounding box center [346, 569] width 154 height 20
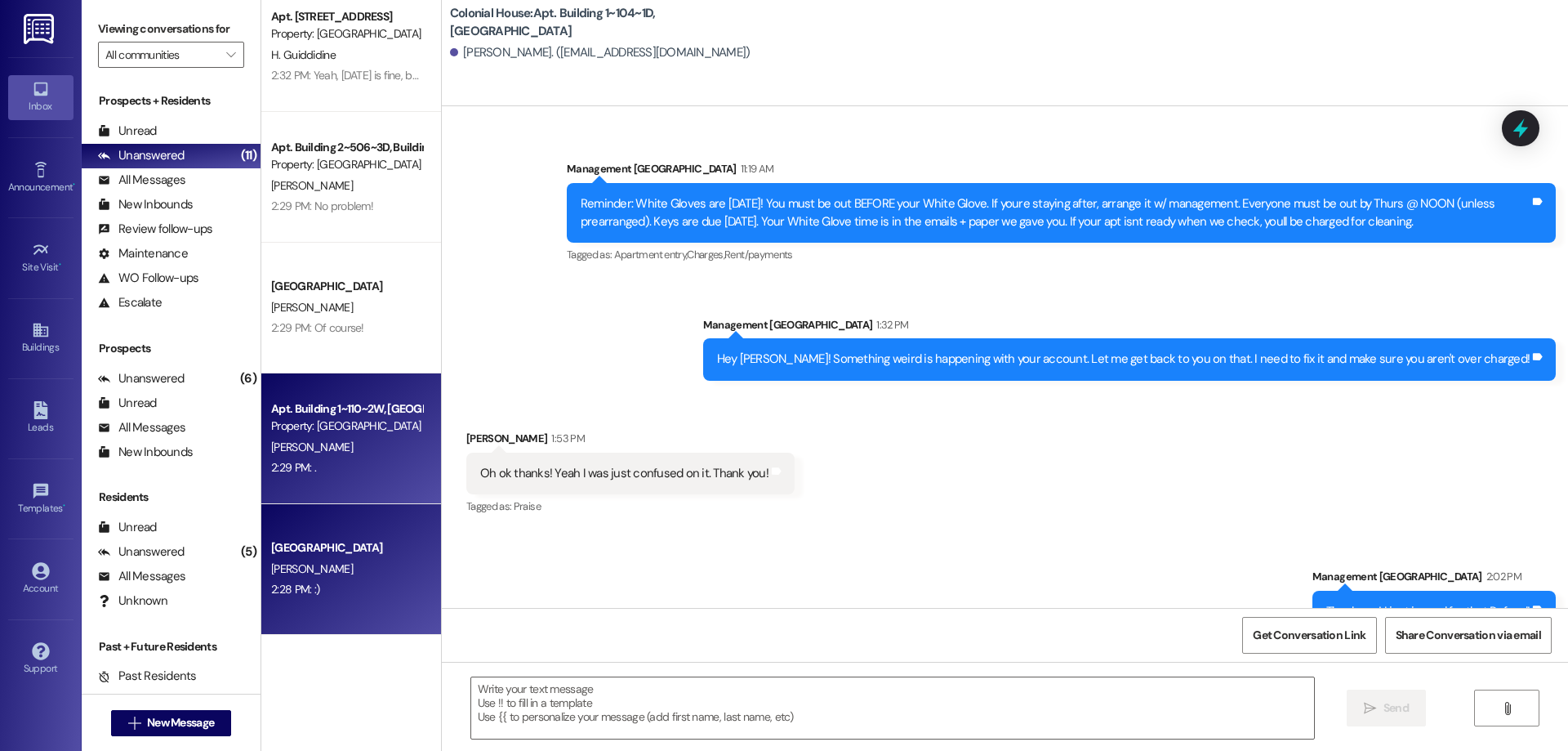
click at [359, 446] on div "A. Carroll" at bounding box center [346, 447] width 154 height 20
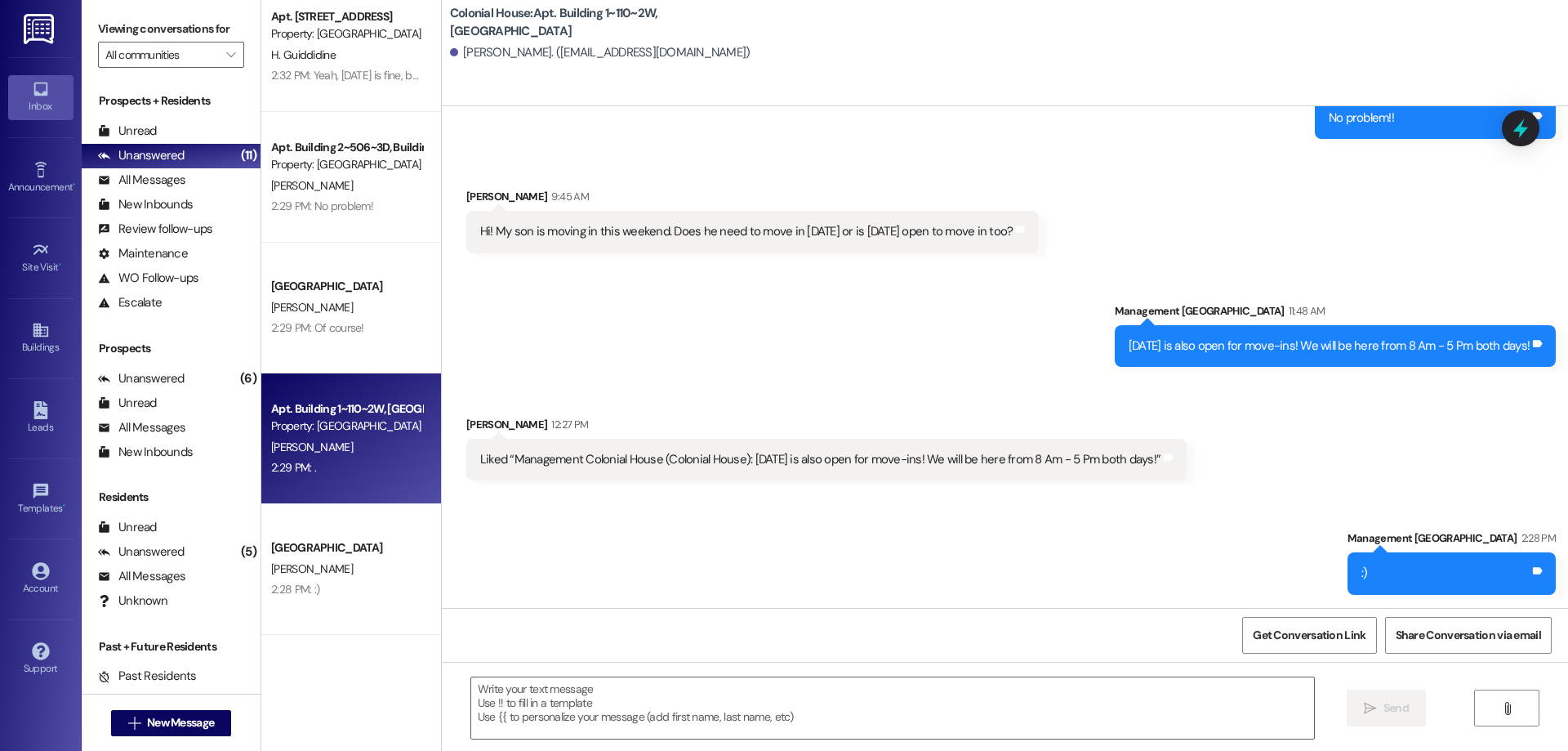
scroll to position [0, 0]
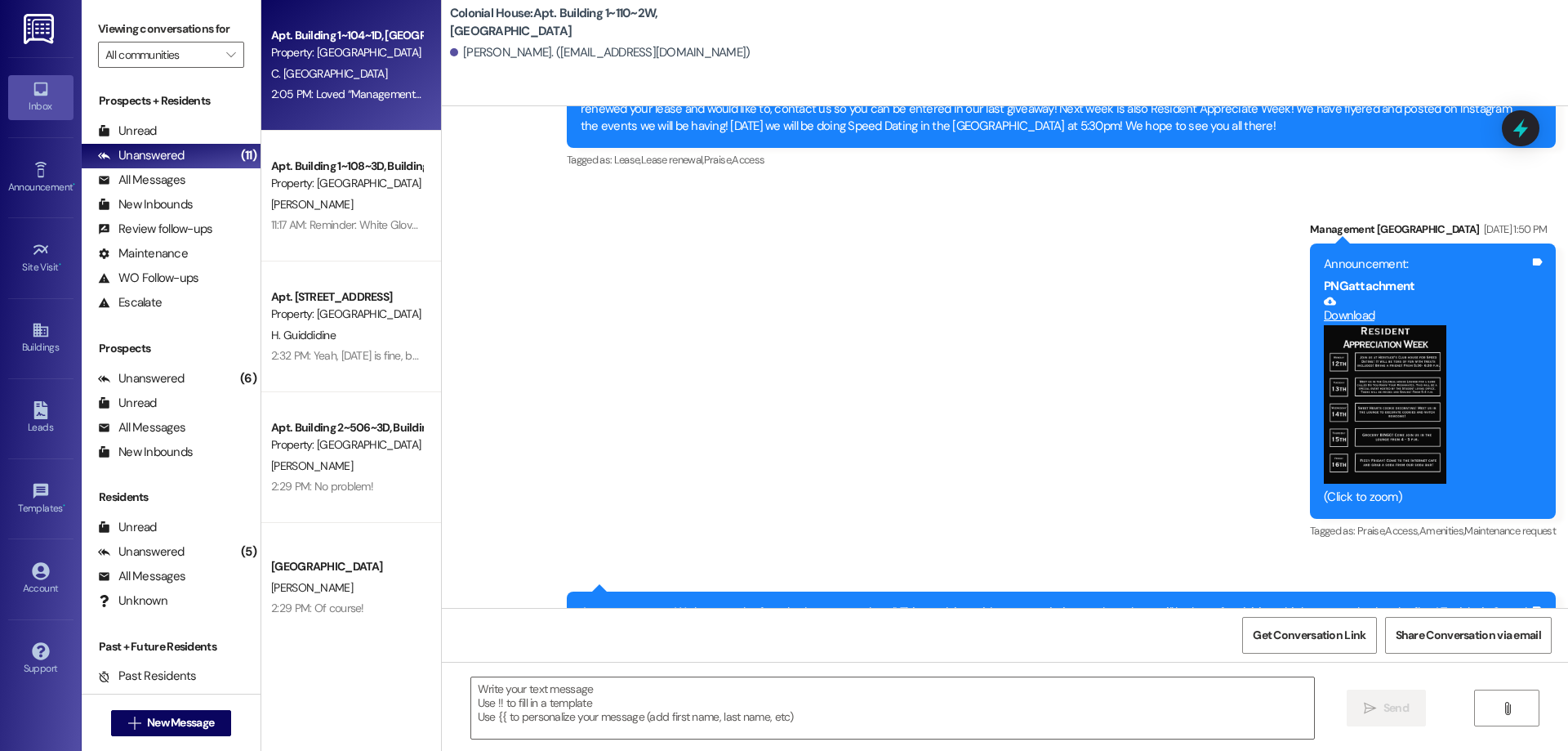
click at [327, 112] on div "Apt. Building 1~104~1D, Building 1 Colonial House Property: Colonial House C. P…" at bounding box center [351, 65] width 180 height 130
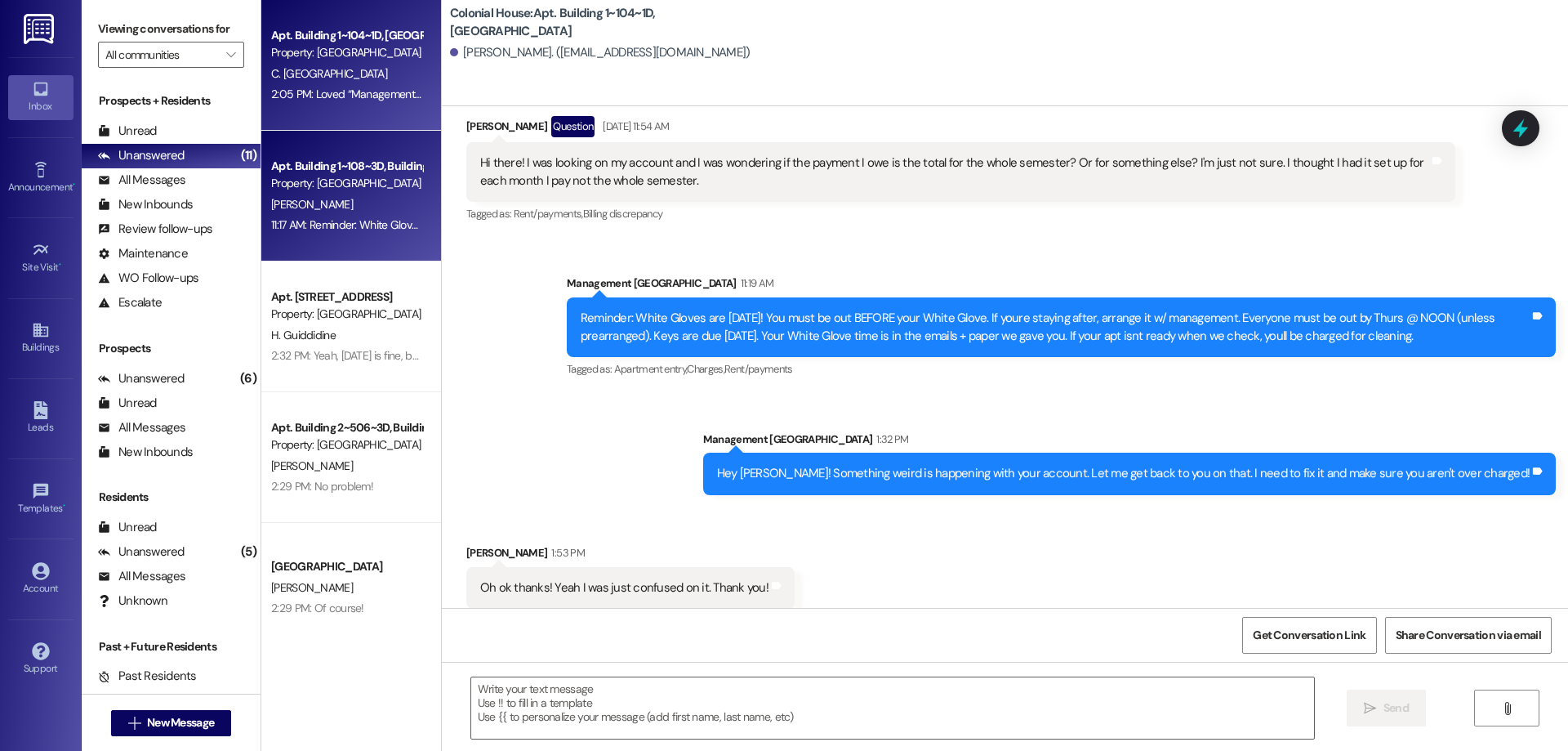
scroll to position [87910, 0]
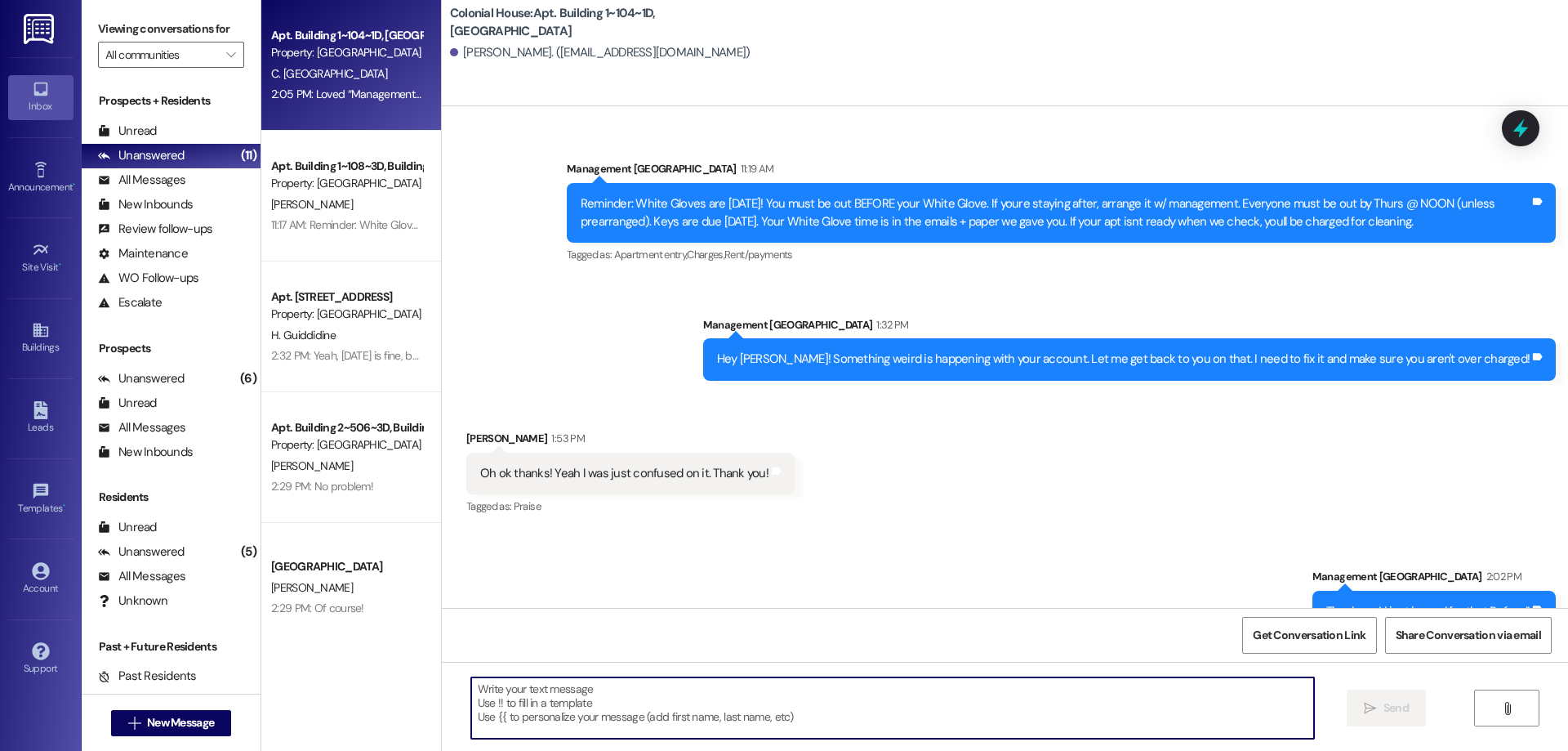
click at [1014, 731] on textarea at bounding box center [892, 708] width 843 height 61
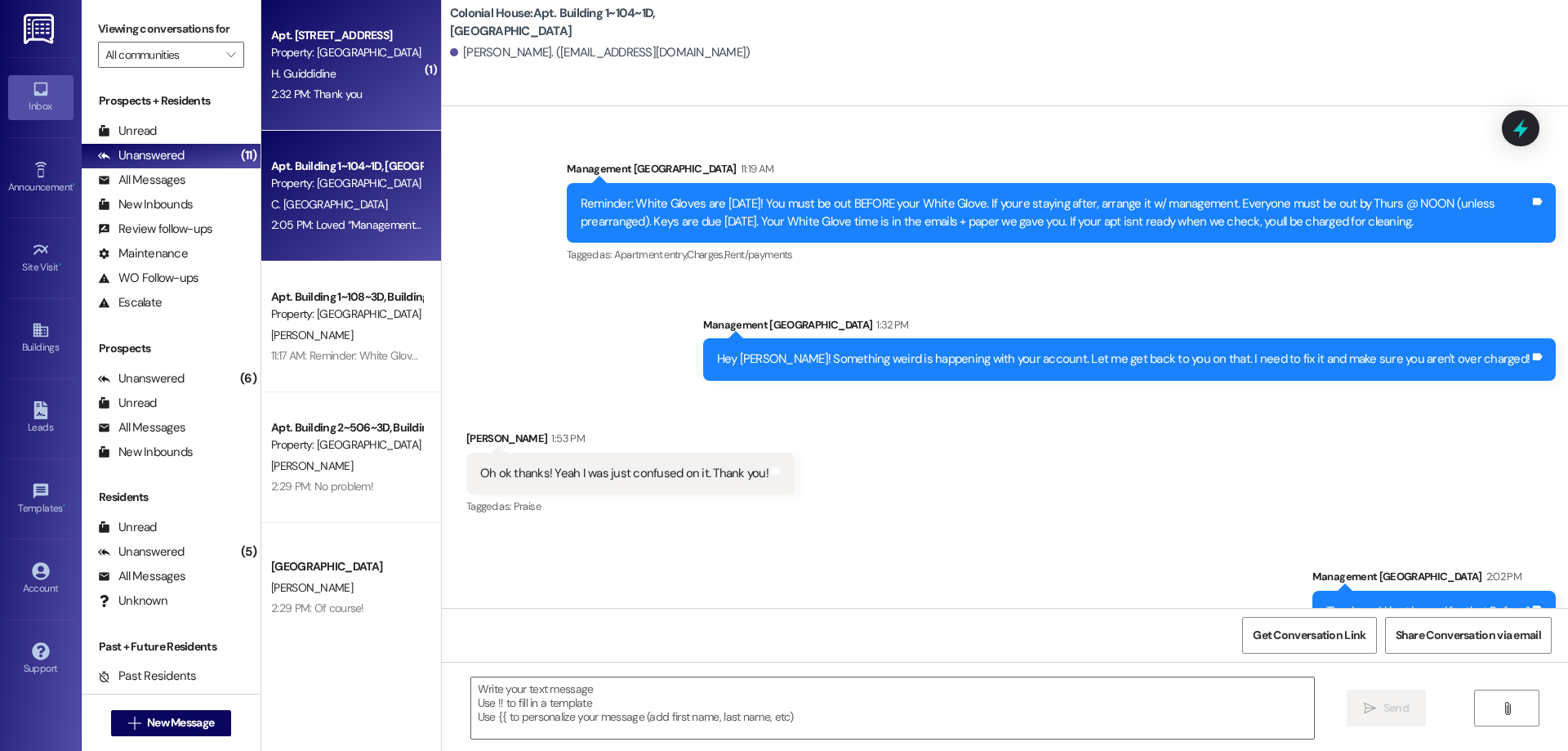
click at [335, 118] on div "Apt. Building 1~110~1W, Building 1 Colonial House Property: Colonial House H. G…" at bounding box center [351, 65] width 180 height 130
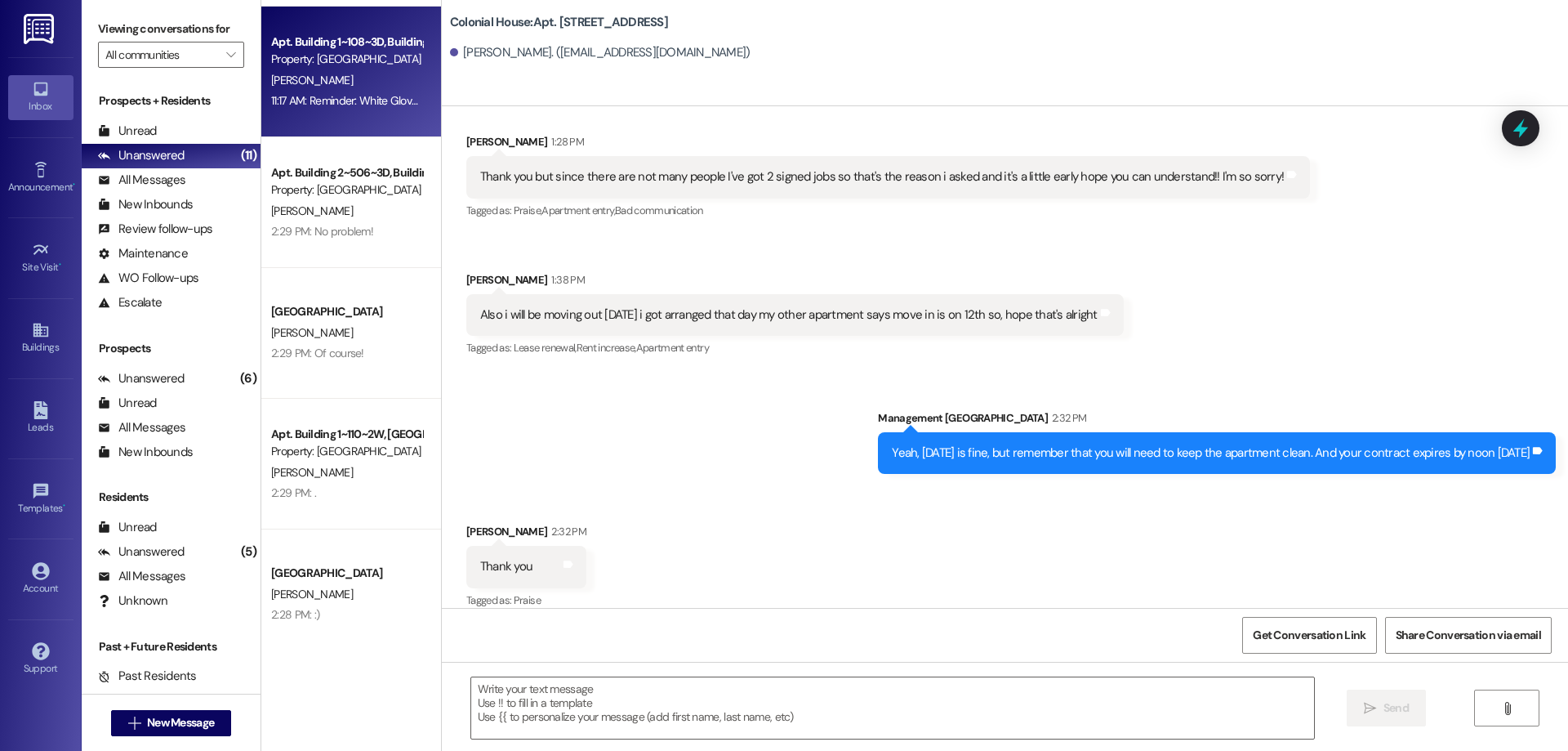
scroll to position [280, 0]
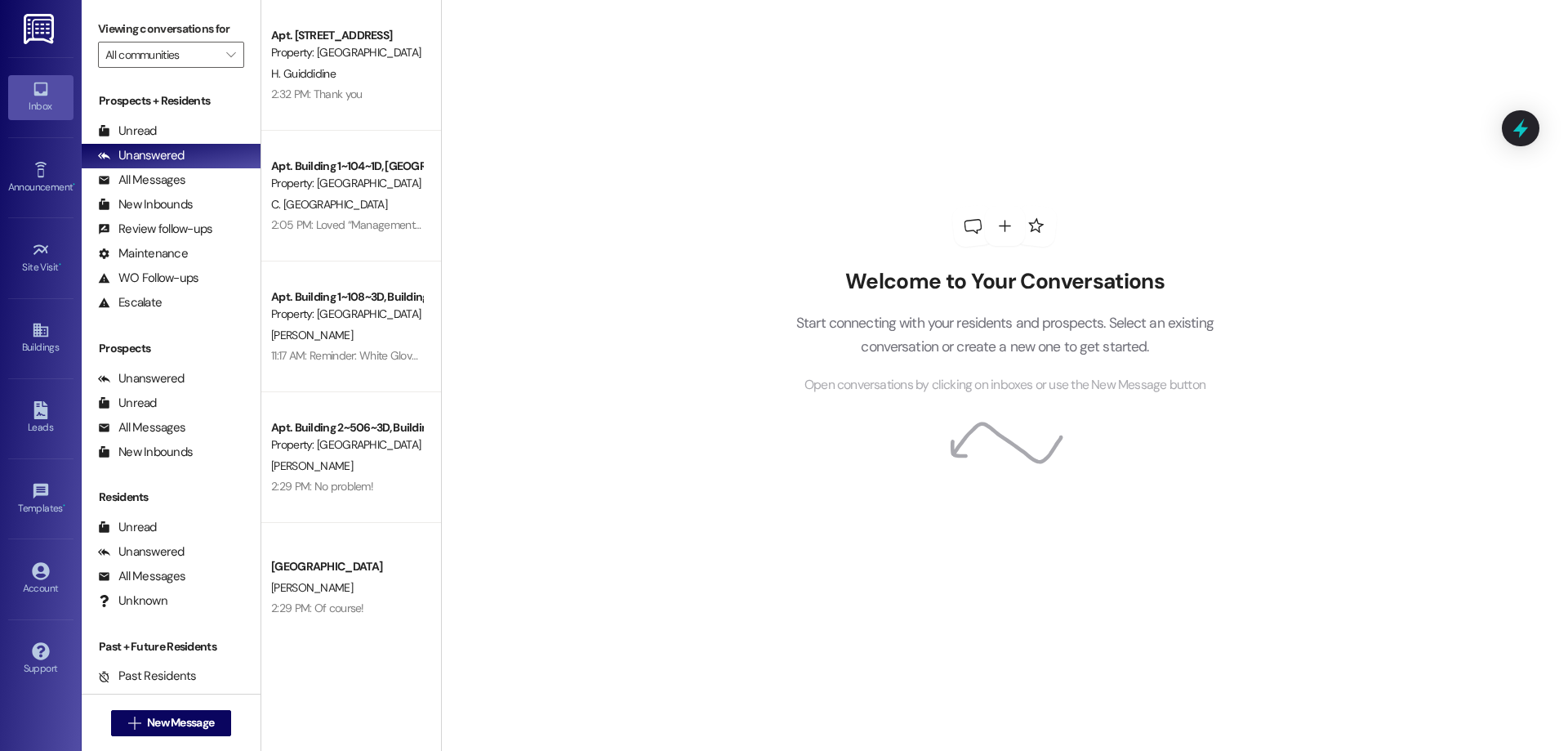
scroll to position [280, 0]
click at [175, 709] on div " New Message" at bounding box center [171, 722] width 121 height 41
click at [183, 712] on button " New Message" at bounding box center [171, 722] width 121 height 26
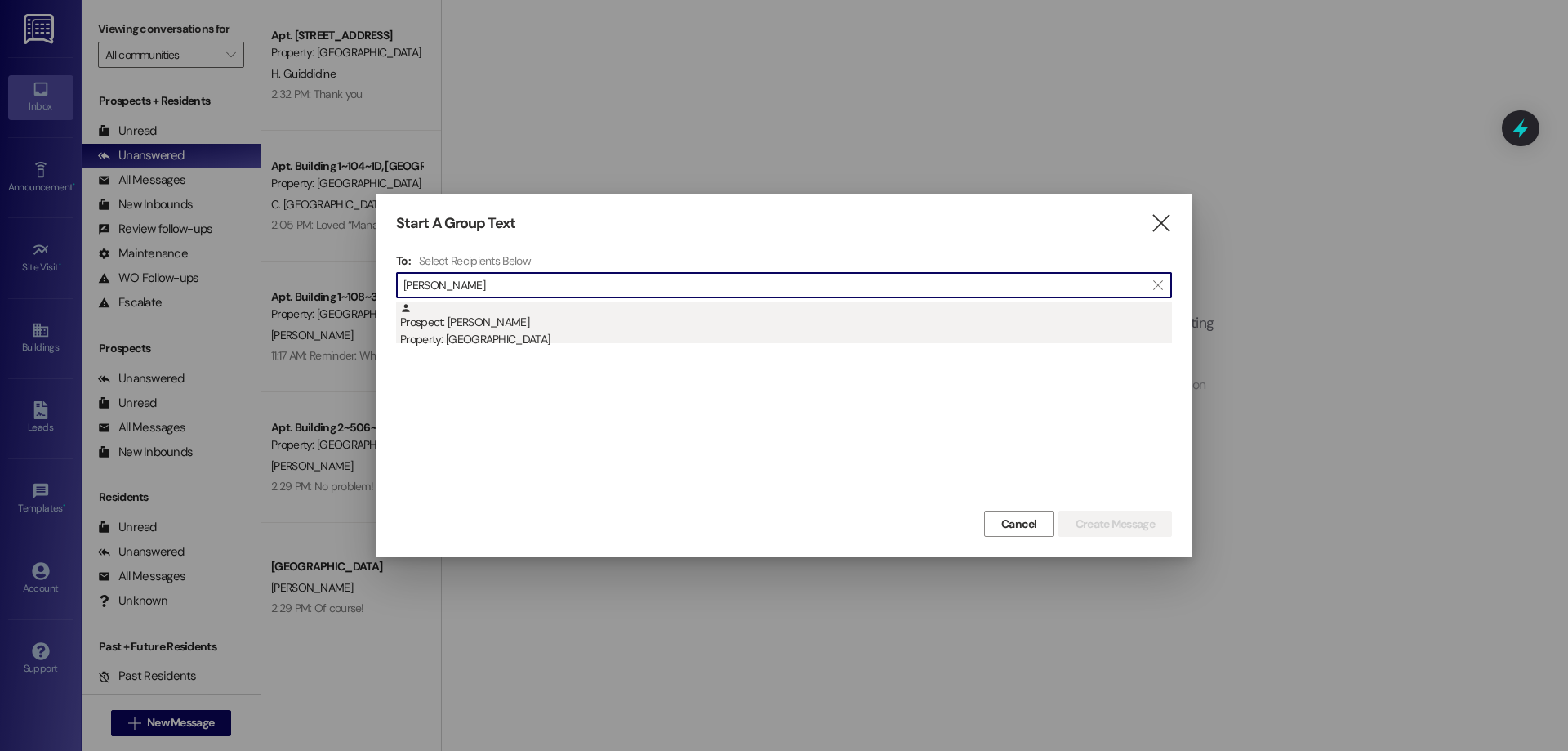
type input "[PERSON_NAME]"
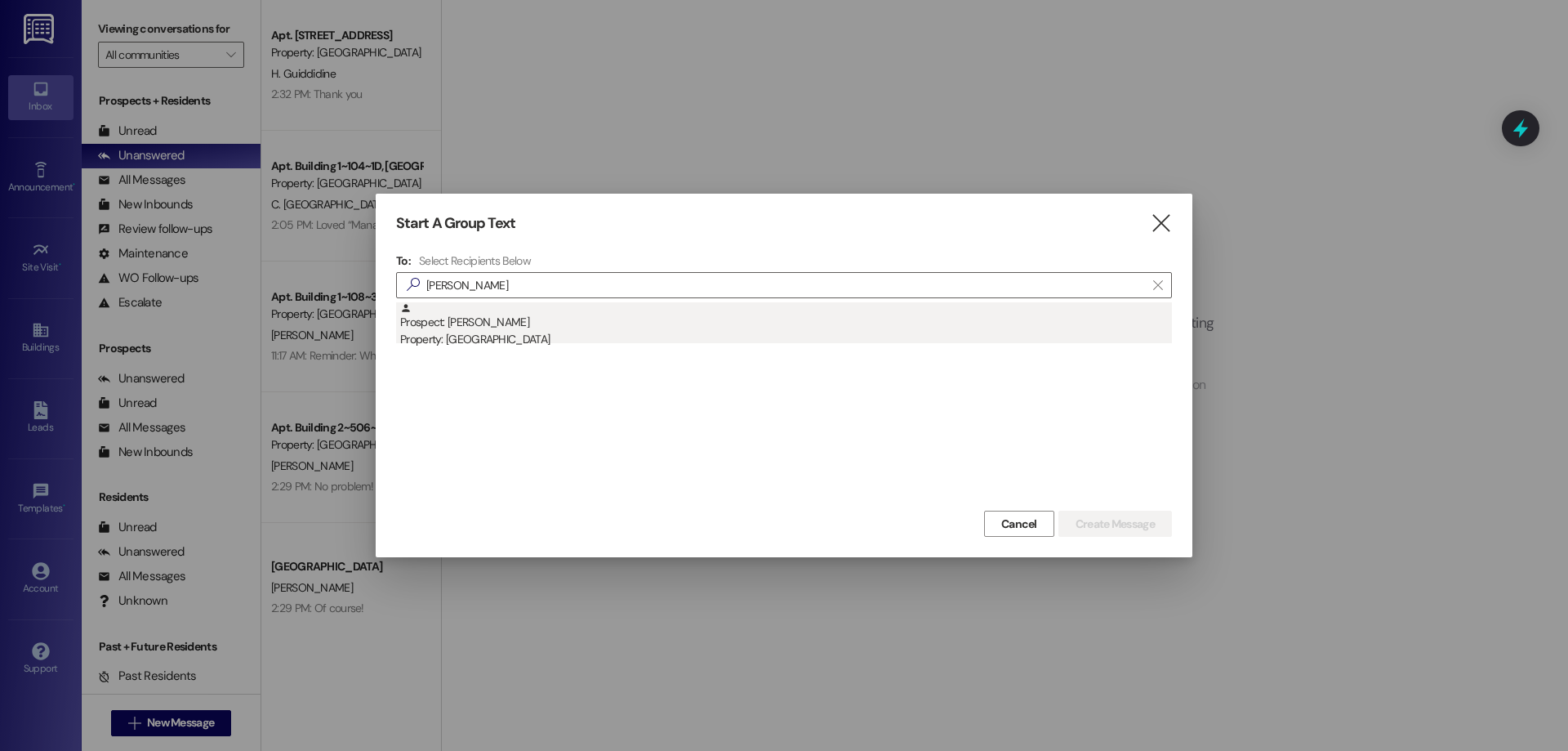
click at [506, 338] on div "Property: [GEOGRAPHIC_DATA]" at bounding box center [786, 339] width 772 height 18
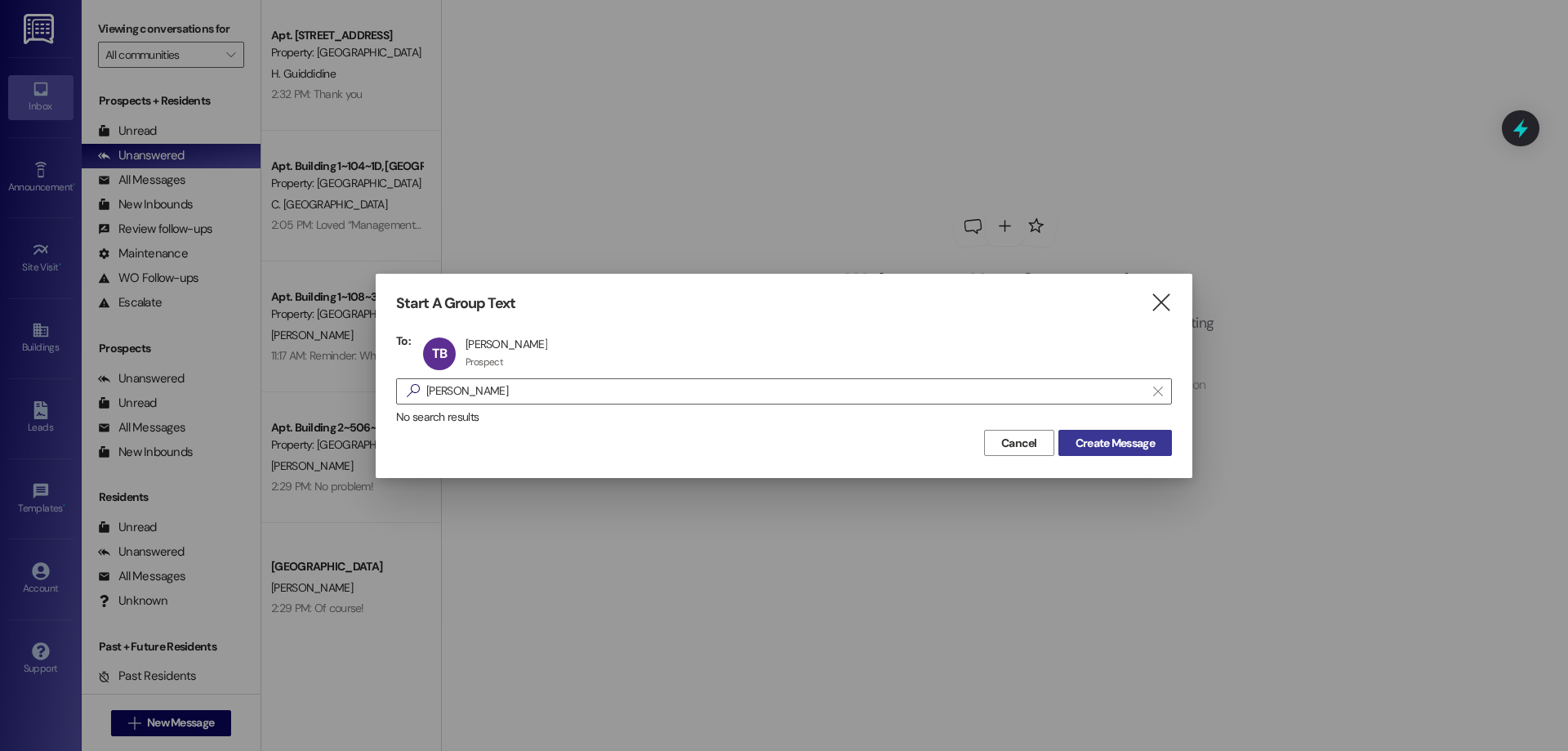
click at [1120, 448] on span "Create Message" at bounding box center [1116, 442] width 79 height 18
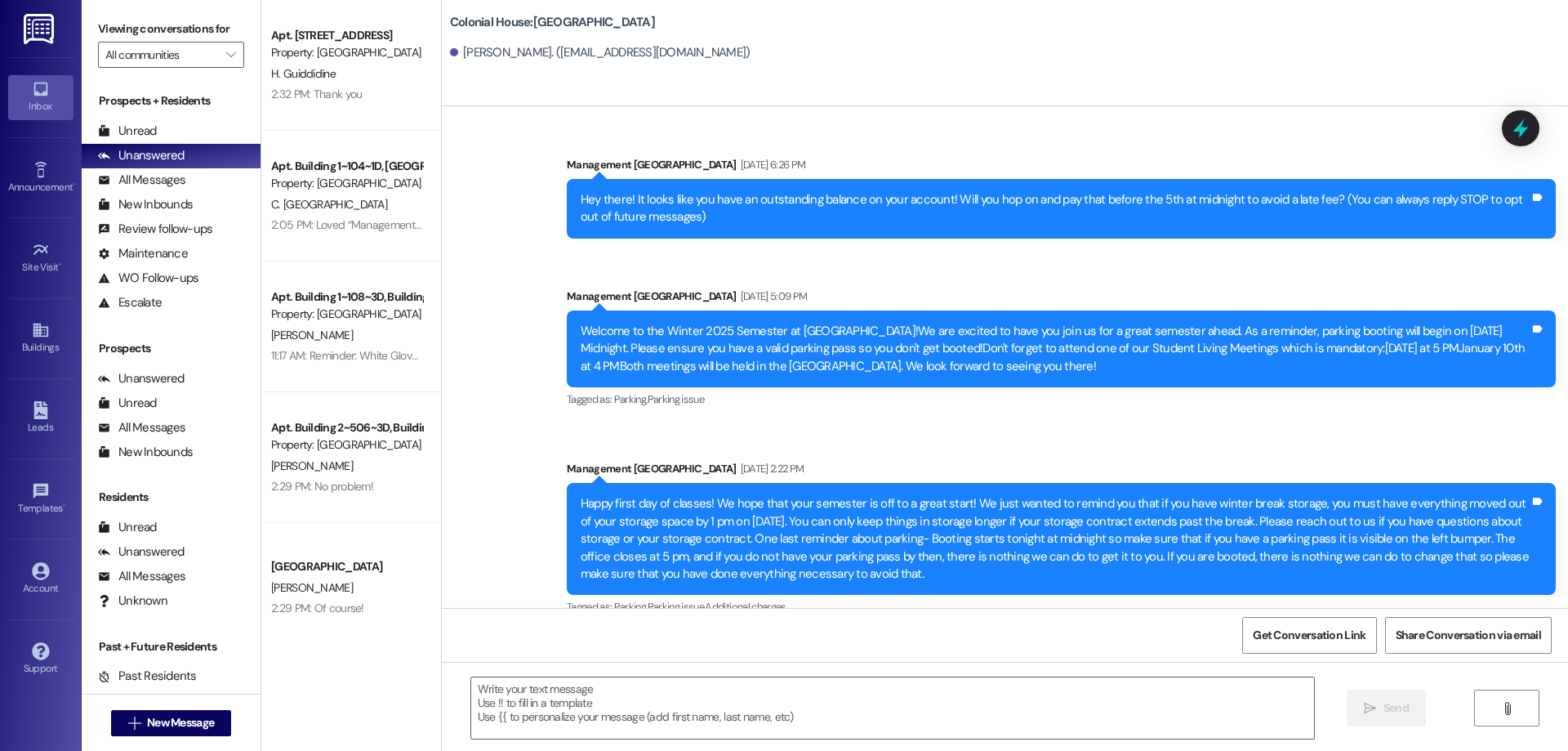
scroll to position [24318, 0]
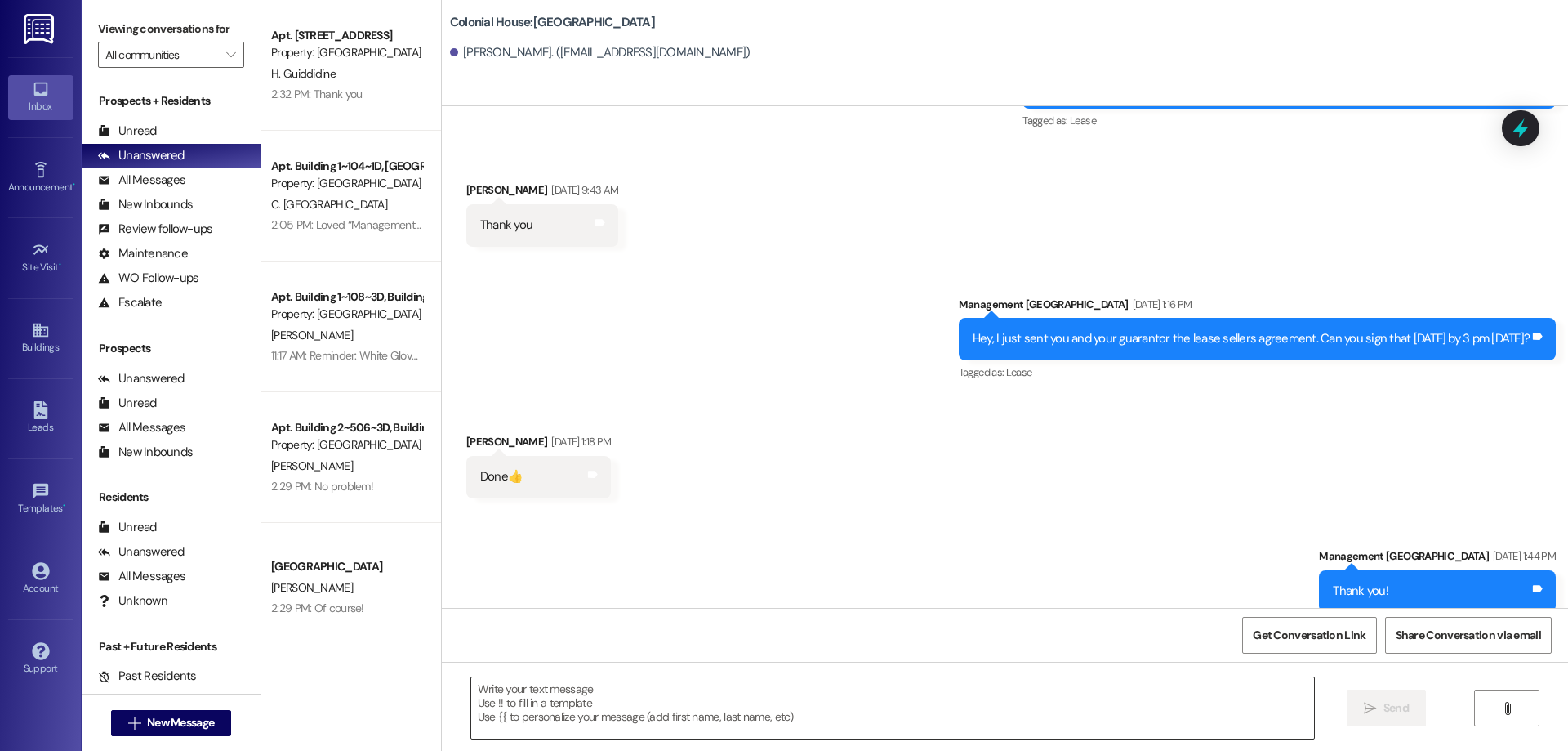
click at [992, 694] on textarea at bounding box center [892, 708] width 843 height 61
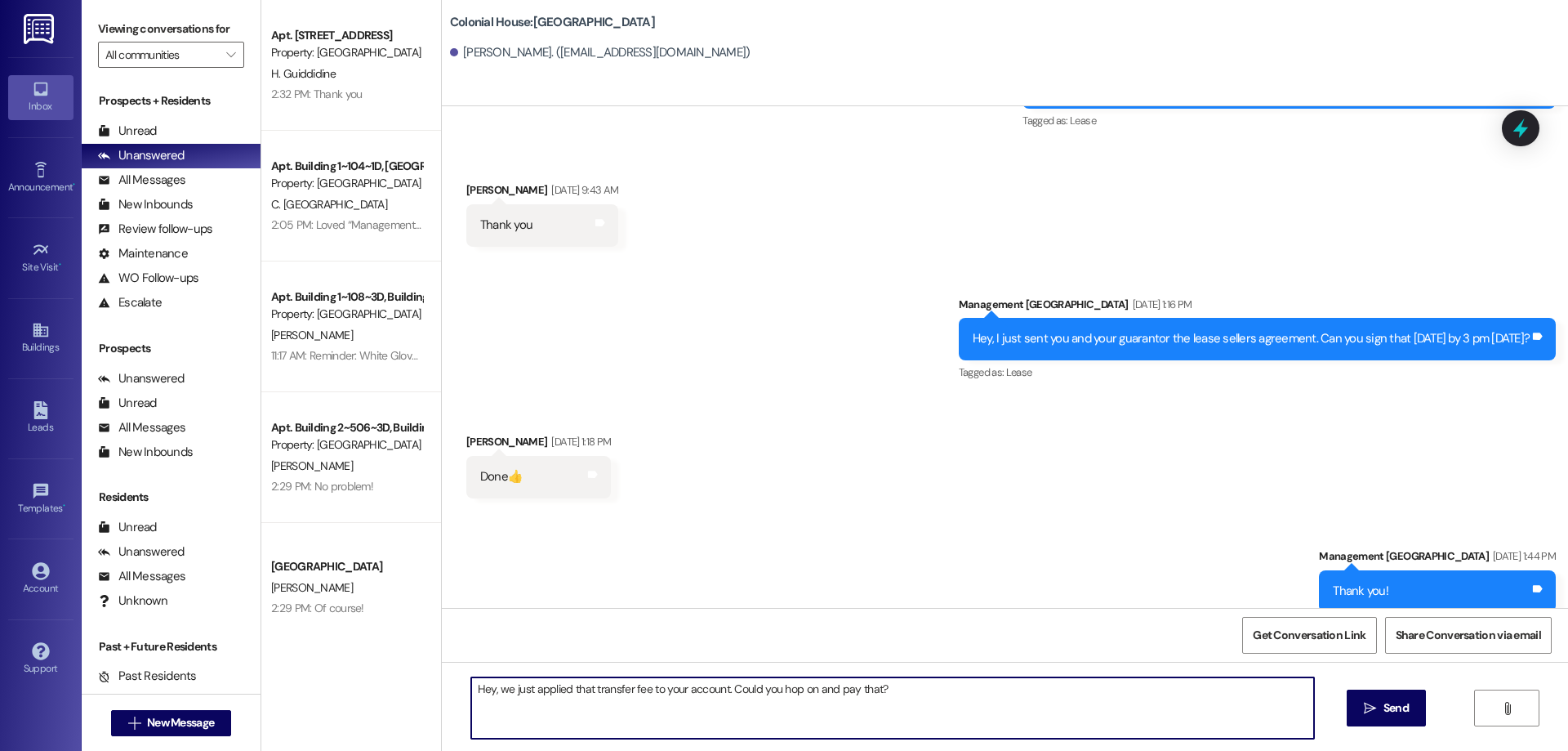
type textarea "Hey, we just applied that transfer fee to your account. Could you hop on and pa…"
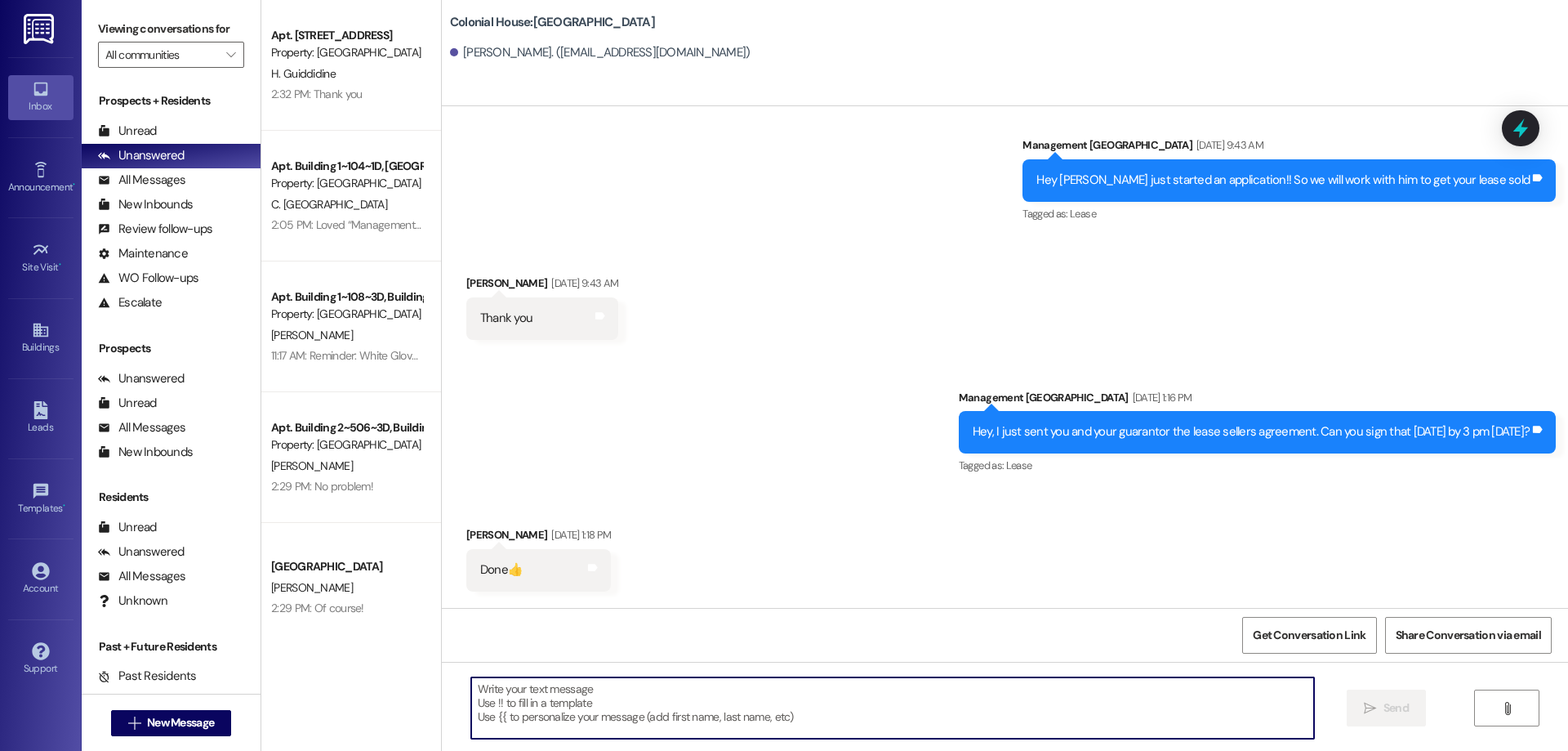
scroll to position [24432, 0]
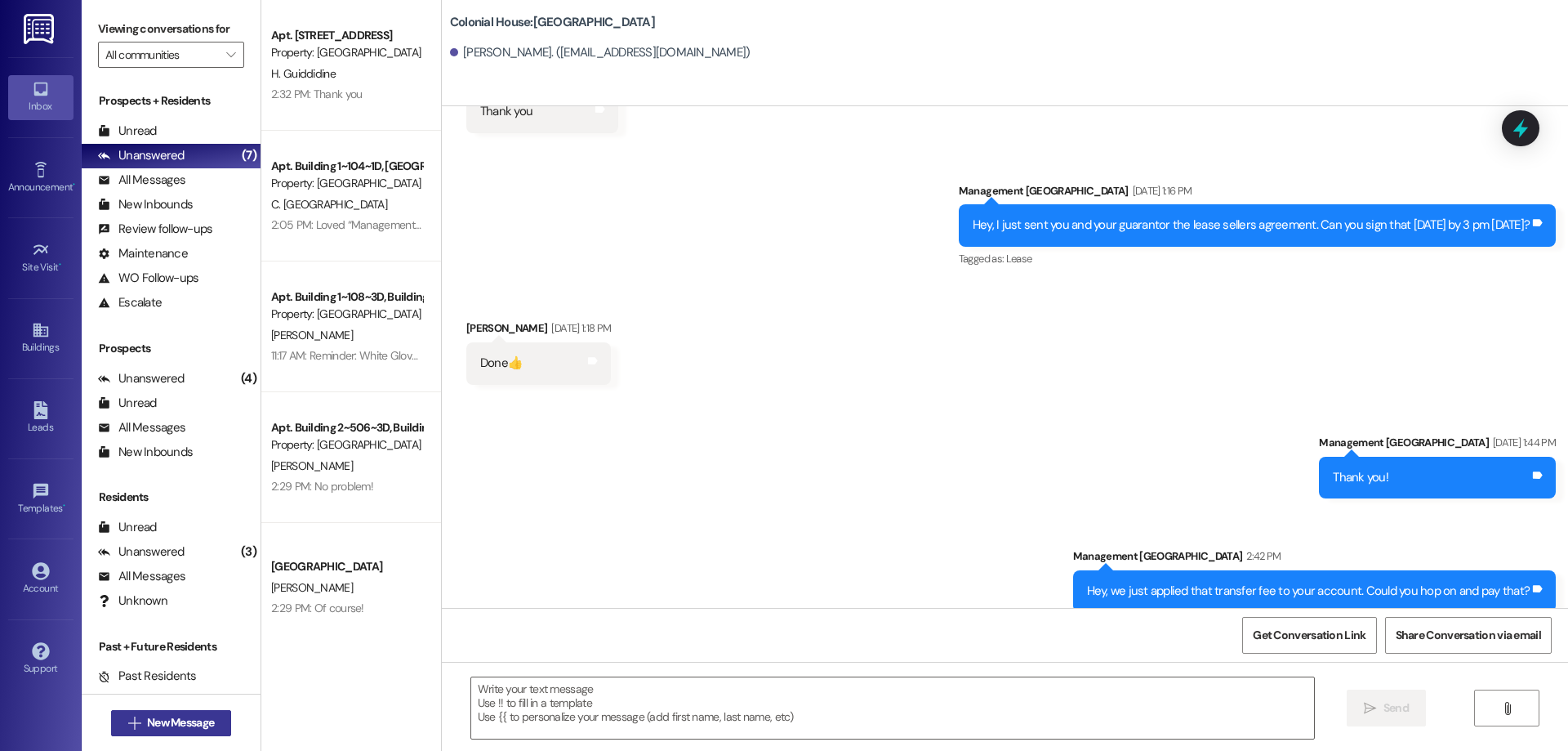
click at [211, 727] on span "New Message" at bounding box center [181, 722] width 74 height 18
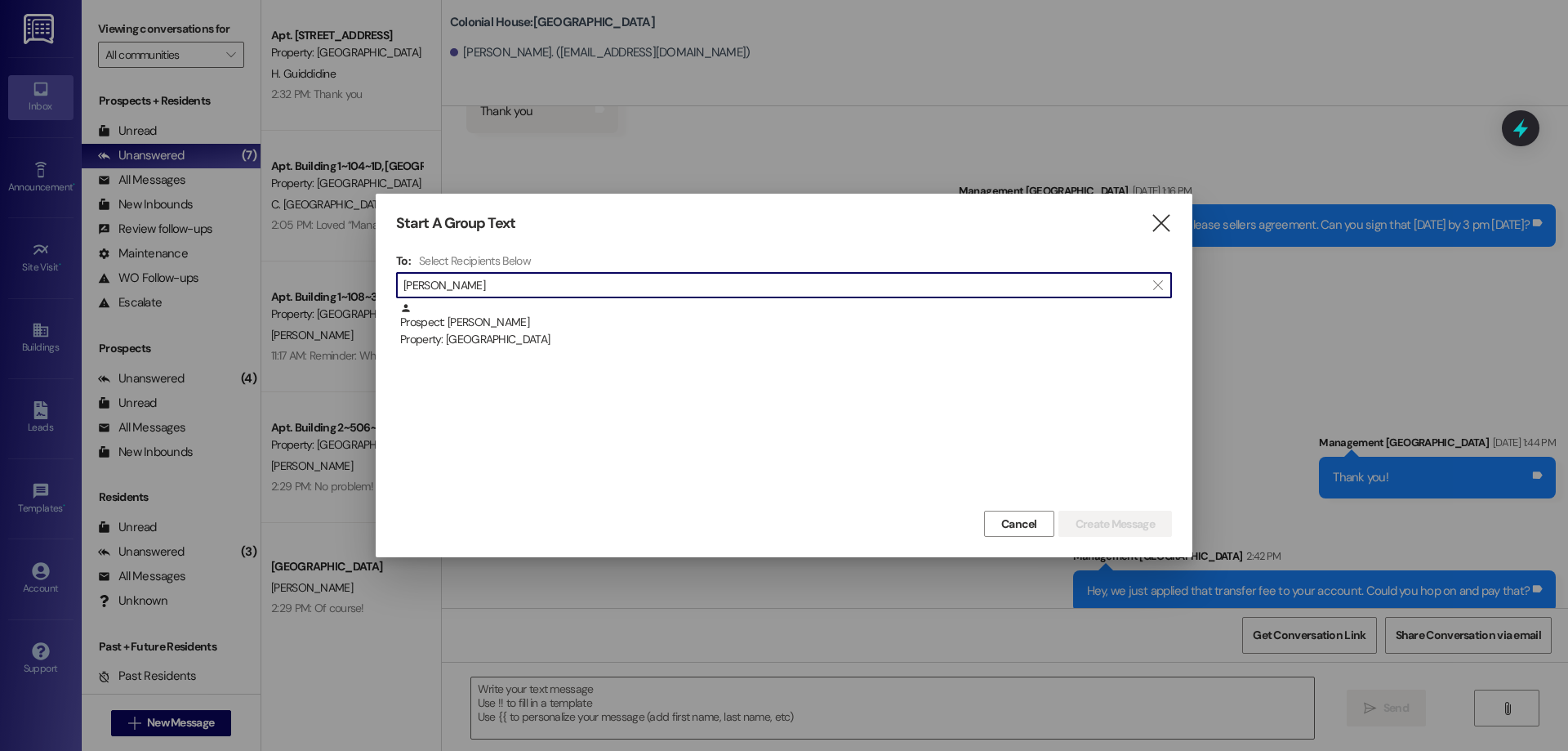
type input "[PERSON_NAME]"
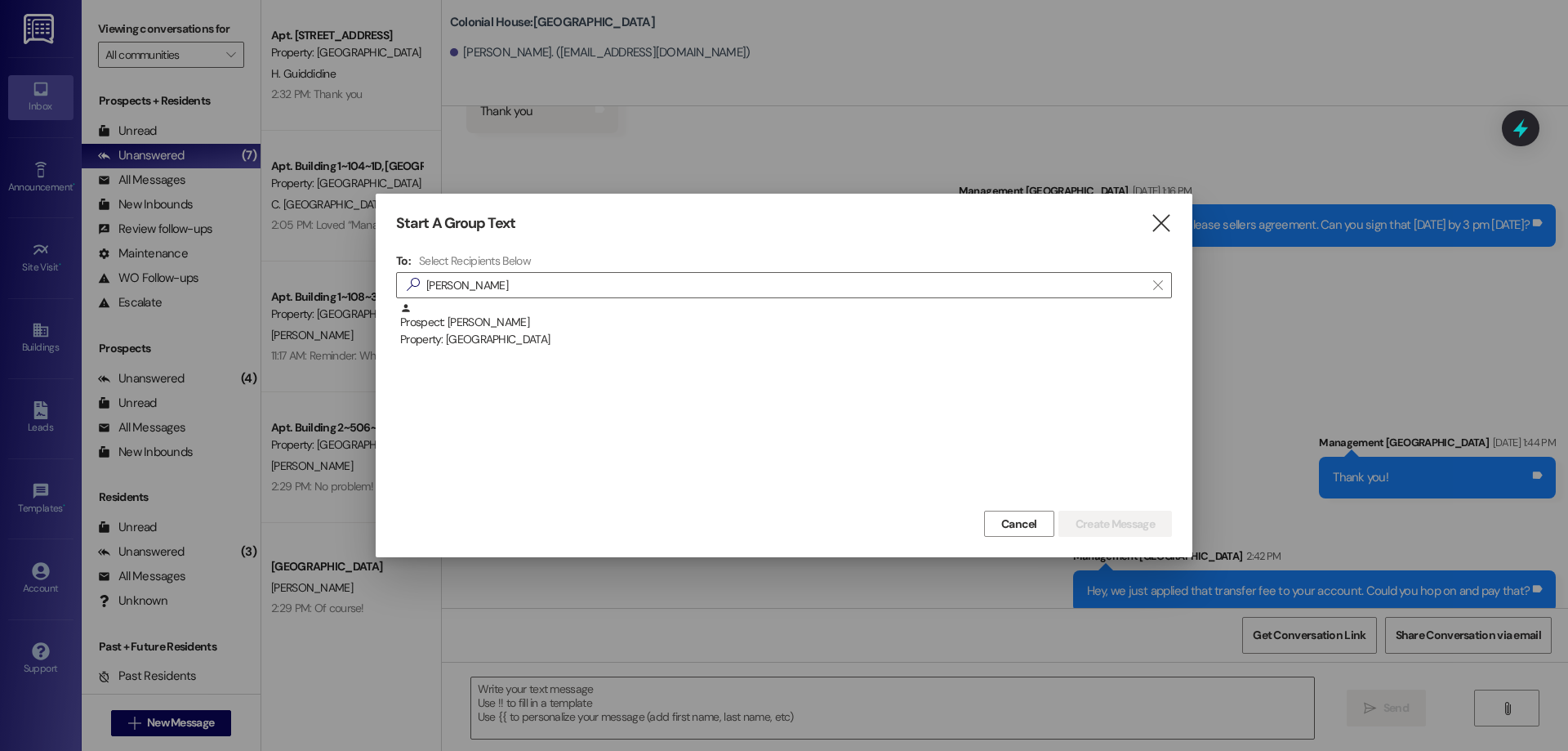
click at [537, 353] on div "Prospect: [PERSON_NAME] Property: [GEOGRAPHIC_DATA]" at bounding box center [784, 404] width 776 height 204
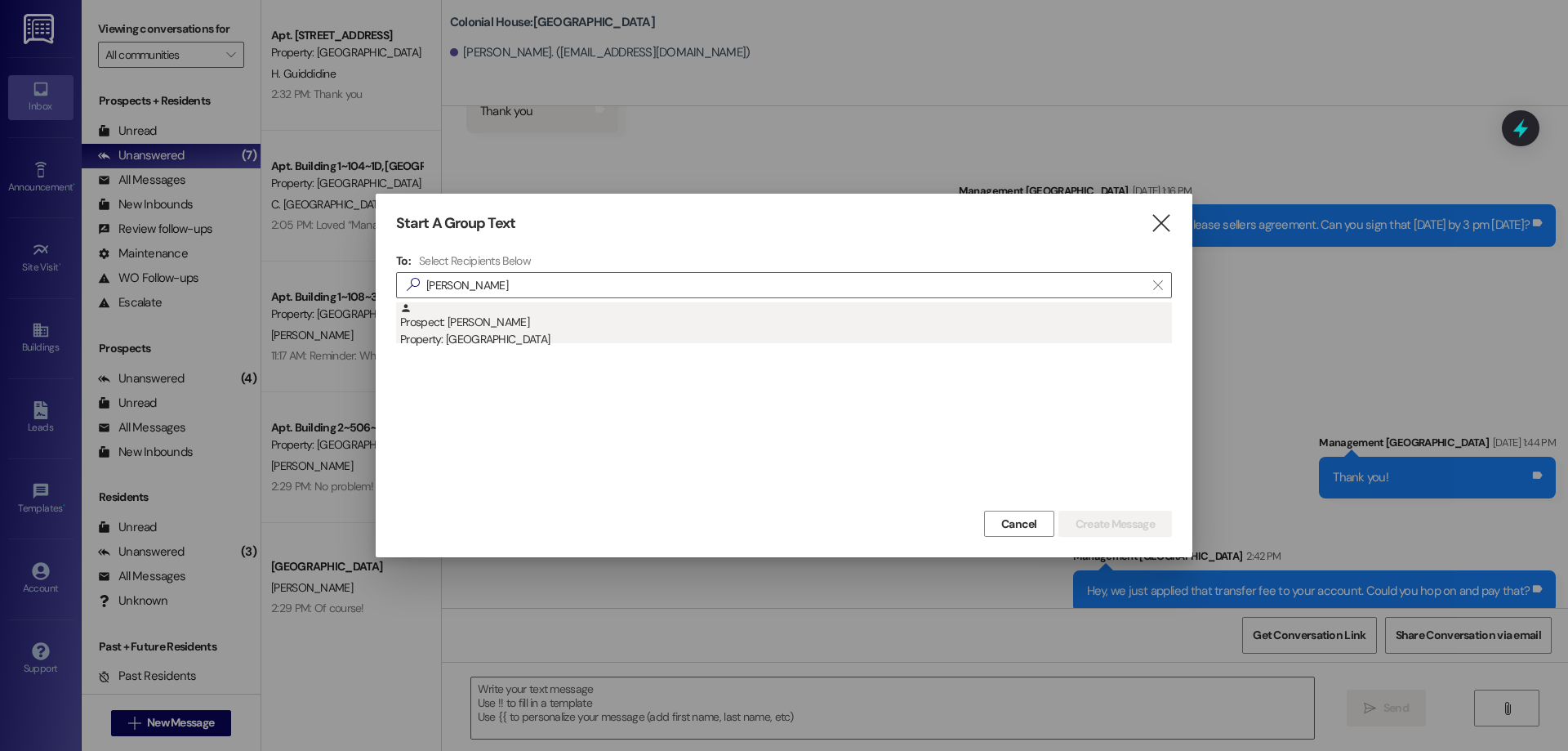
click at [513, 328] on div "Prospect: [PERSON_NAME] Property: [GEOGRAPHIC_DATA]" at bounding box center [786, 325] width 772 height 46
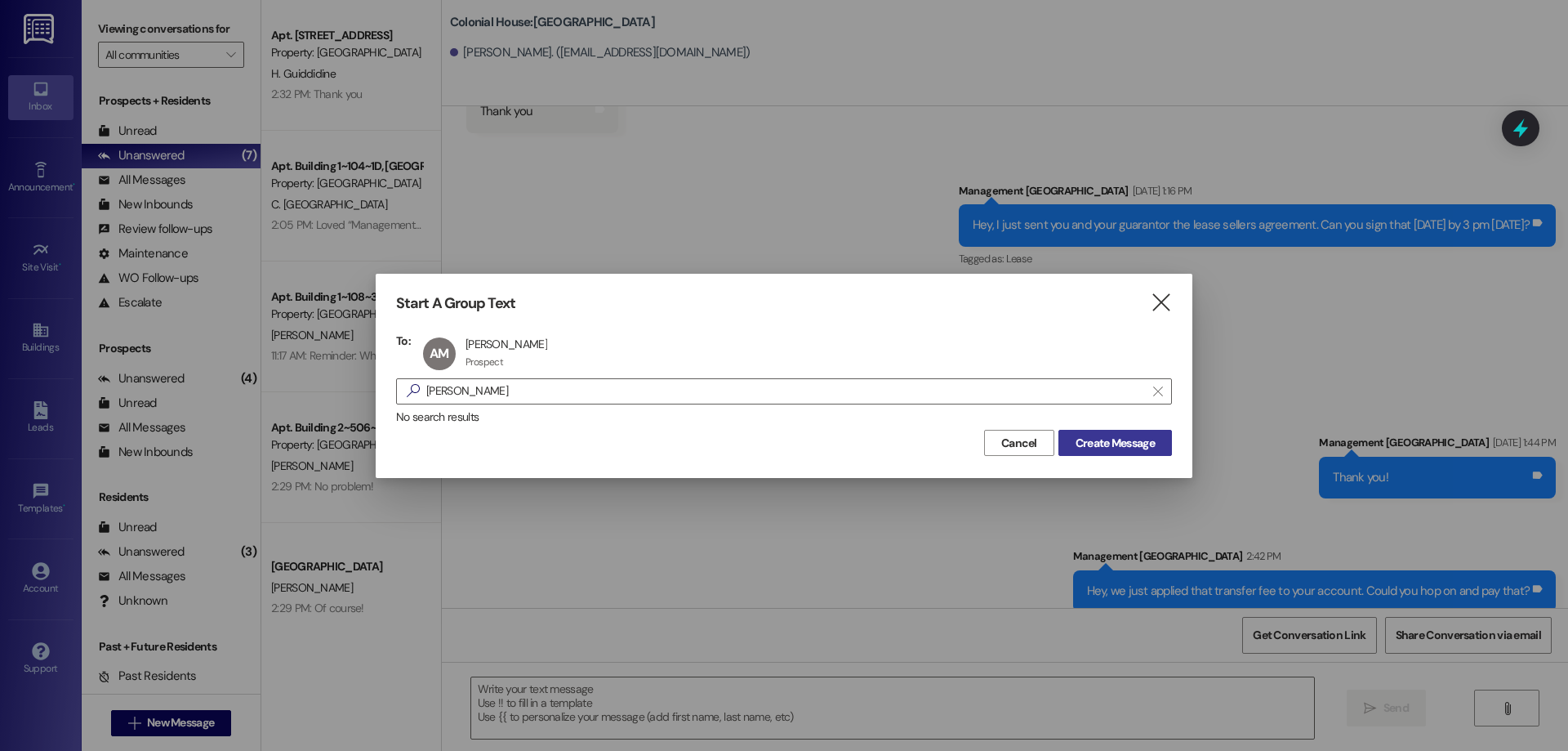
click at [1125, 444] on span "Create Message" at bounding box center [1116, 442] width 79 height 18
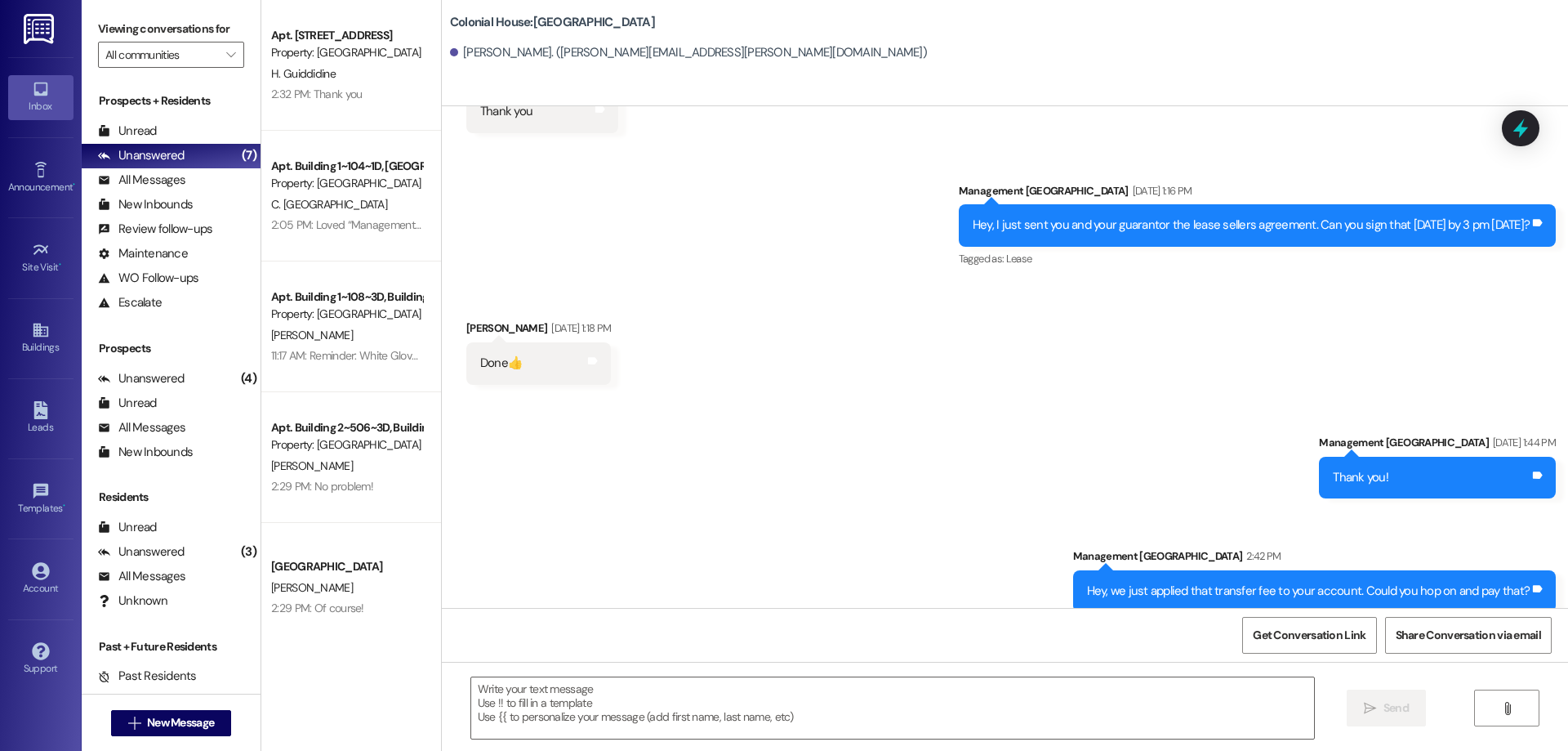
scroll to position [0, 0]
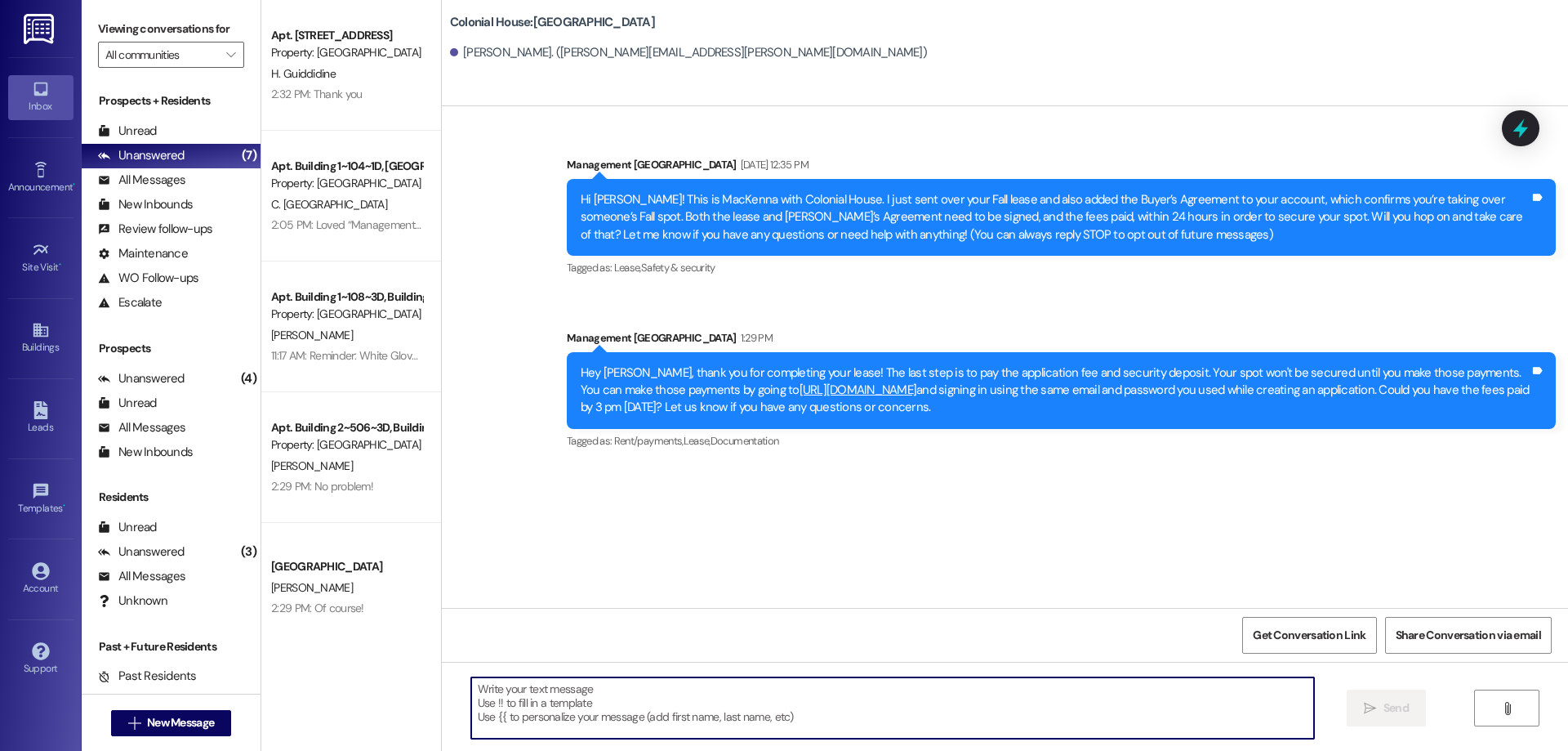
click at [766, 719] on textarea at bounding box center [892, 708] width 843 height 61
click at [587, 701] on textarea "Hey [PERSON_NAME]!" at bounding box center [892, 708] width 843 height 61
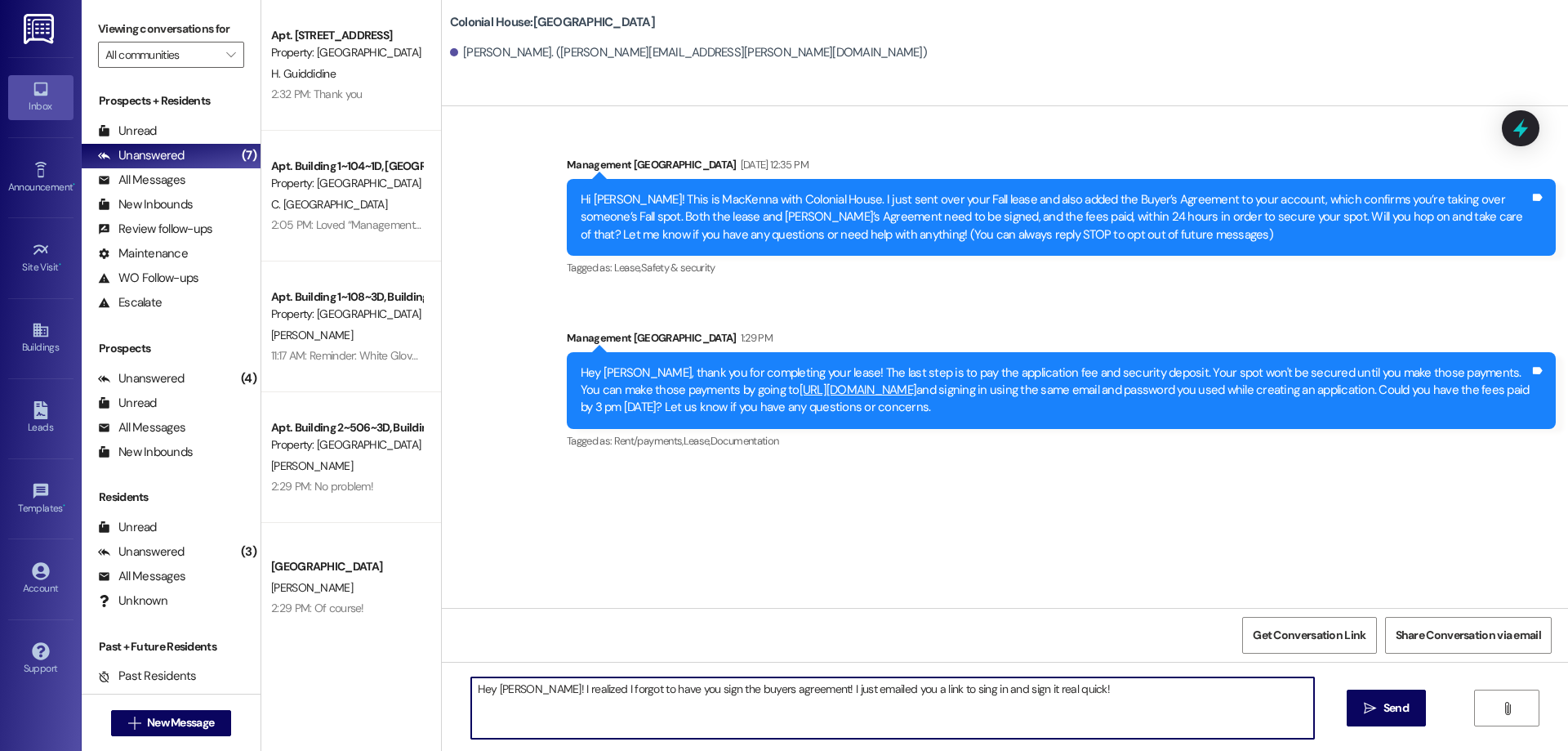
drag, startPoint x: 1268, startPoint y: 705, endPoint x: 455, endPoint y: 710, distance: 813.0
click at [462, 710] on div "Hey [PERSON_NAME]! I realized I forgot to have you sign the buyers agreement! I…" at bounding box center [884, 708] width 844 height 63
type textarea "Hey [PERSON_NAME]! I realized I forgot to have you sign the buyers agreement! I…"
click at [1378, 719] on button " Send" at bounding box center [1386, 708] width 79 height 37
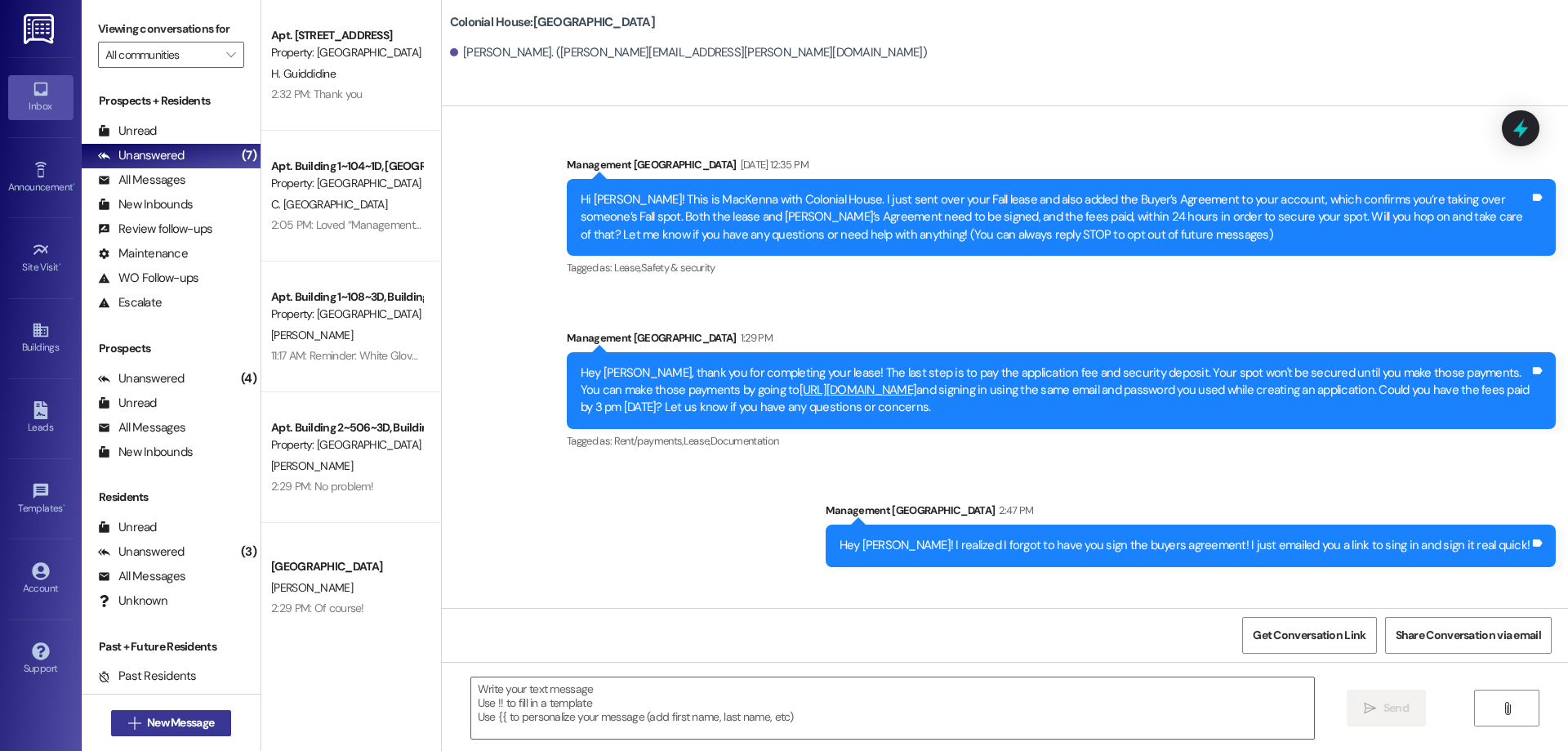
click at [180, 730] on span "New Message" at bounding box center [180, 722] width 67 height 18
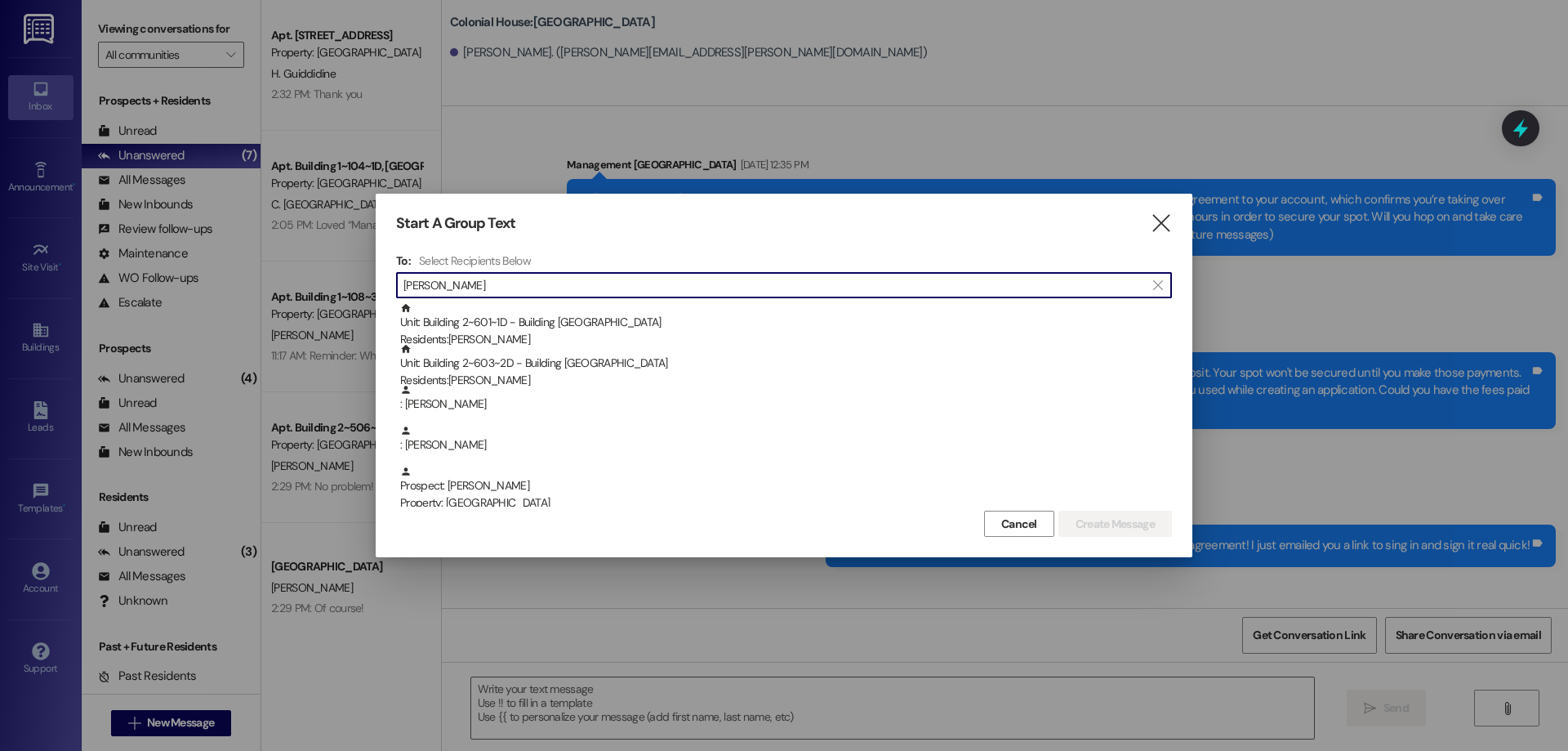
type input "[PERSON_NAME]"
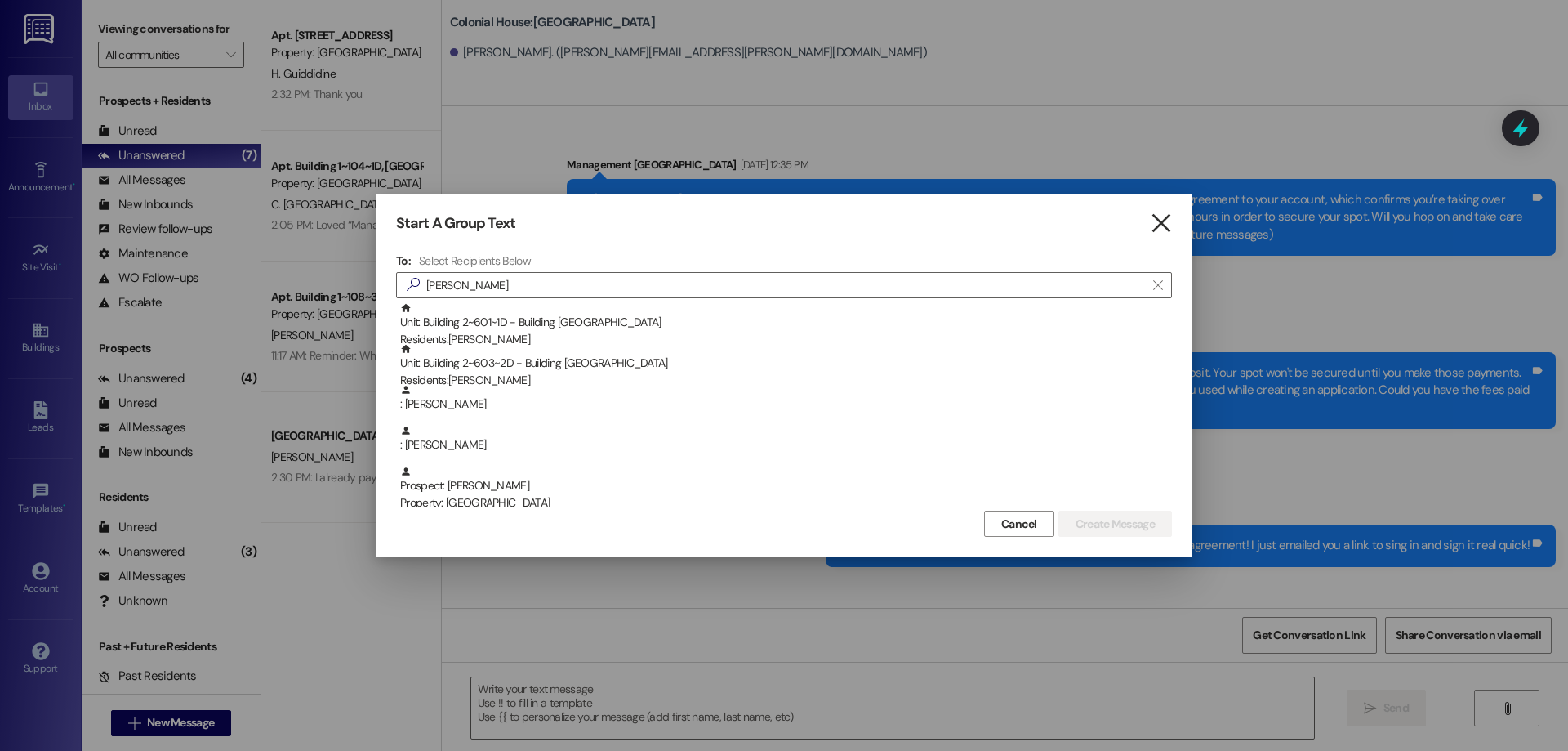
click at [1168, 228] on icon "" at bounding box center [1161, 224] width 22 height 18
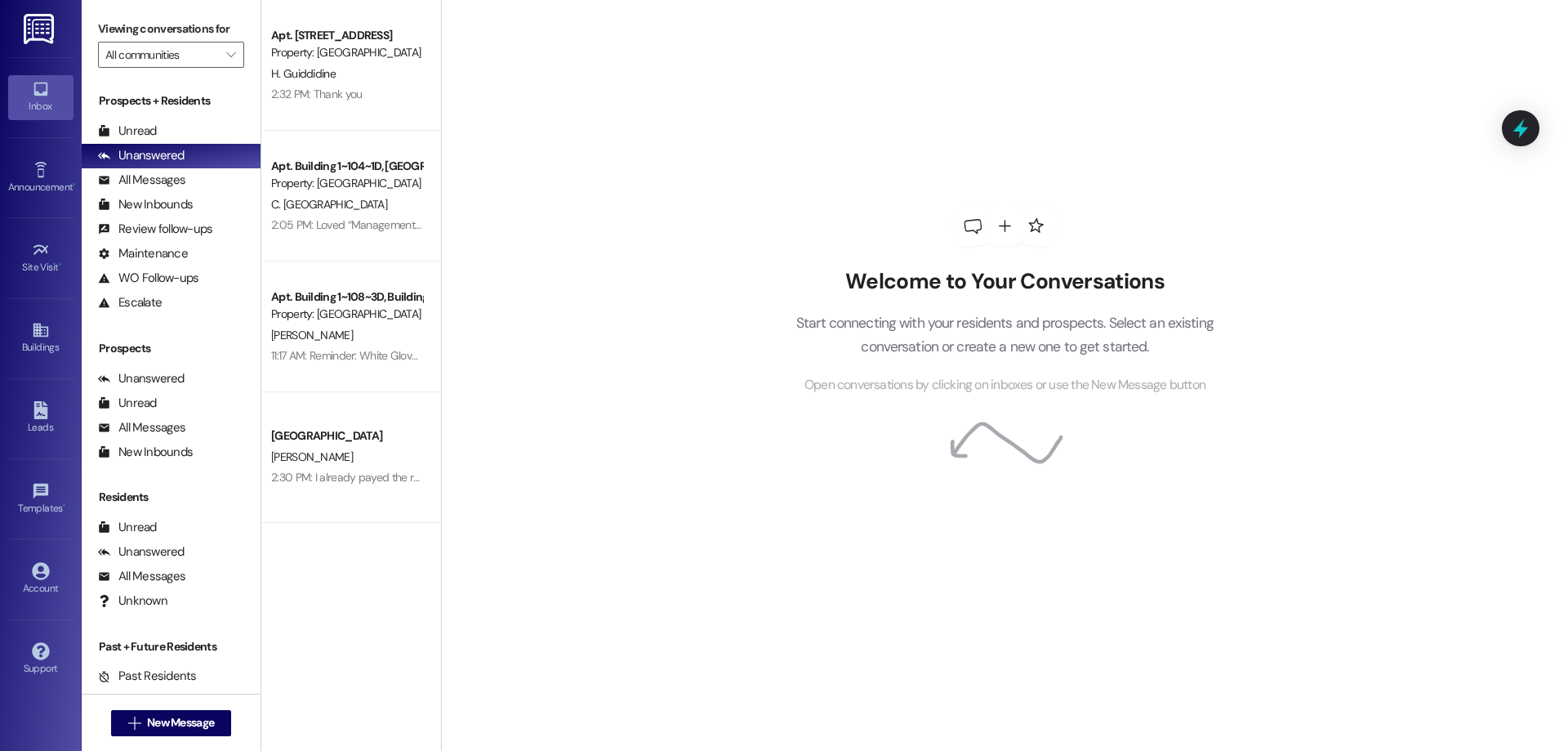
click at [329, 68] on div "H. Guiddidine" at bounding box center [346, 74] width 154 height 20
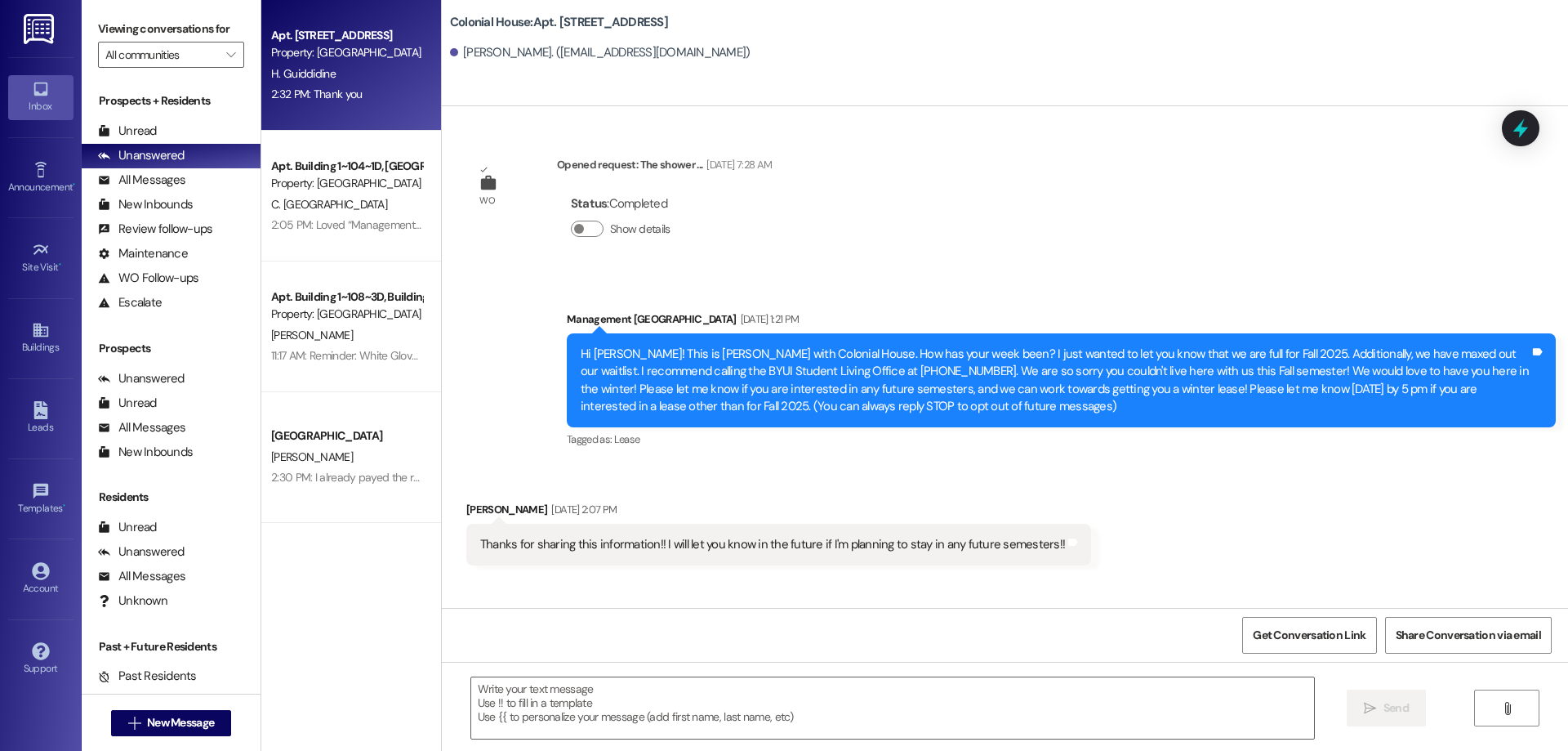
scroll to position [14660, 0]
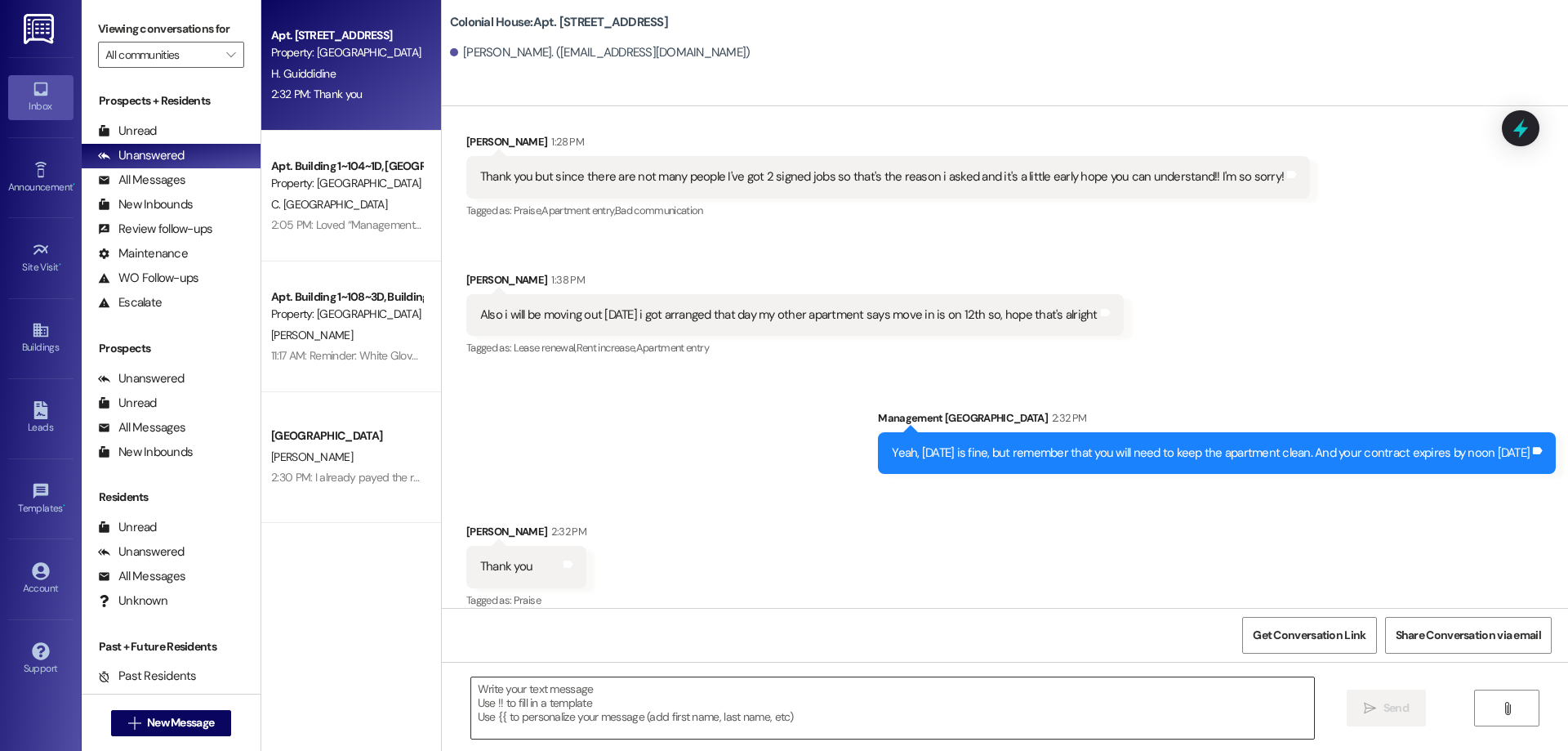
click at [908, 692] on textarea at bounding box center [892, 708] width 843 height 61
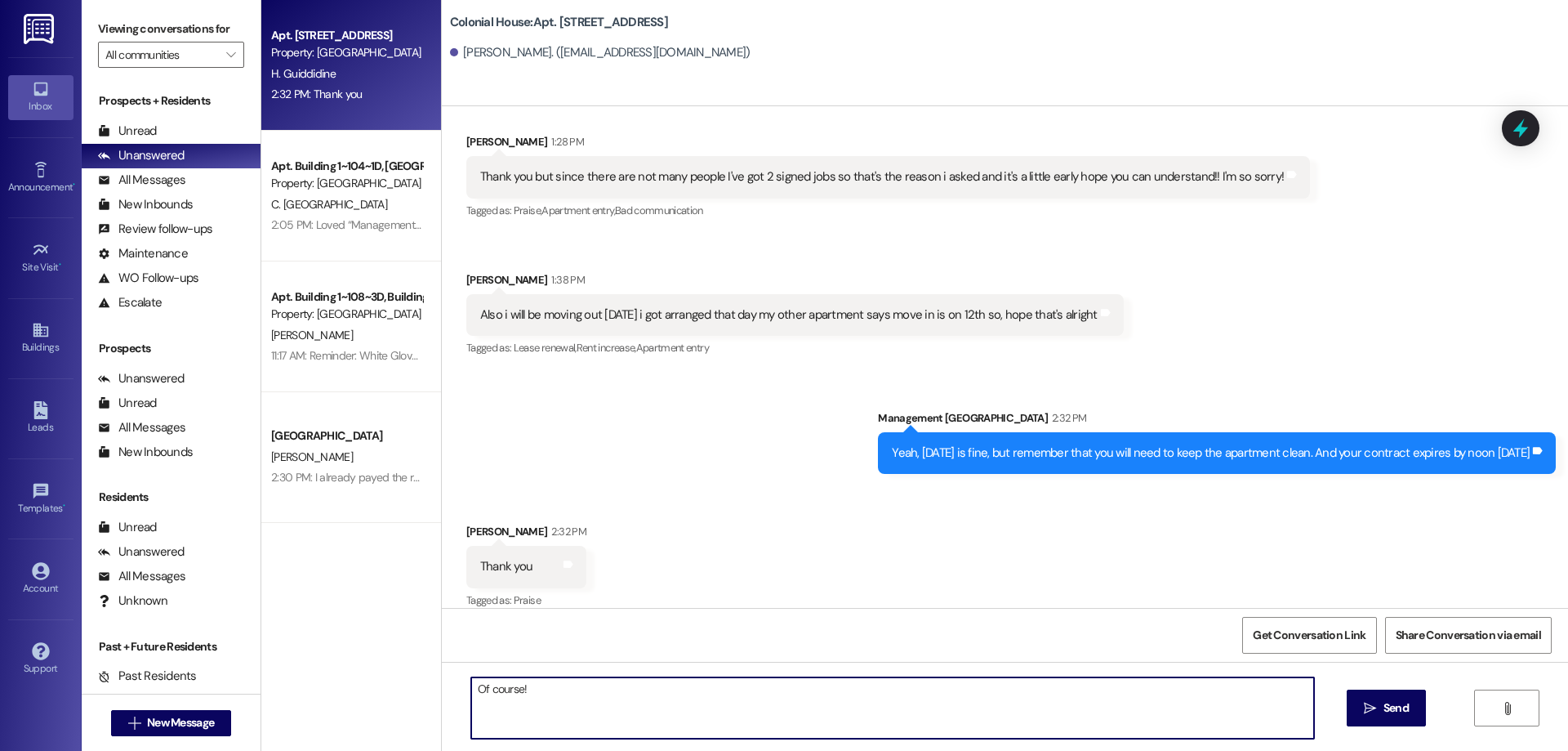
type textarea "Of course!"
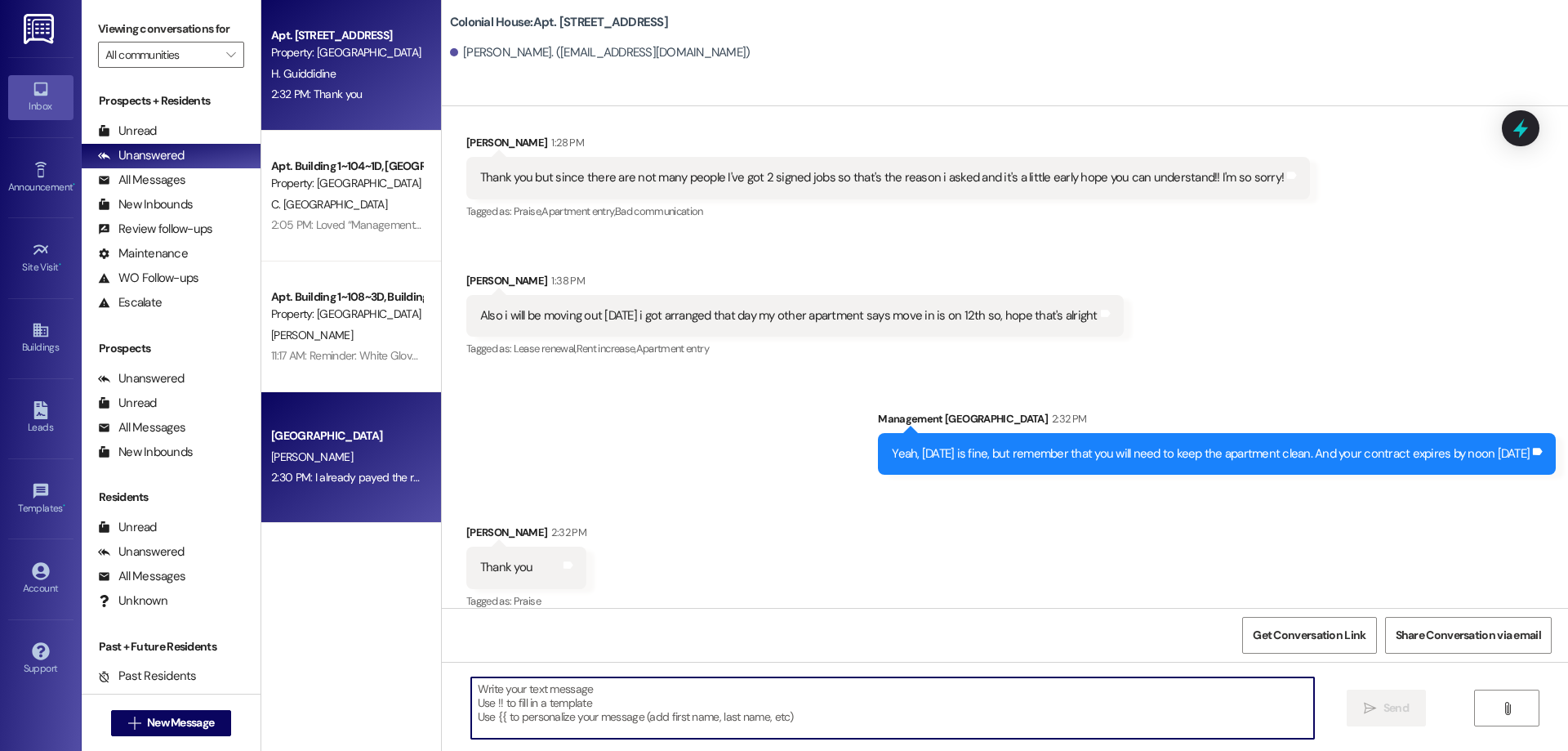
click at [295, 394] on div "Colonial House Prospect S. Thyberg 2:30 PM: I already payed the rent for fall s…" at bounding box center [351, 456] width 180 height 130
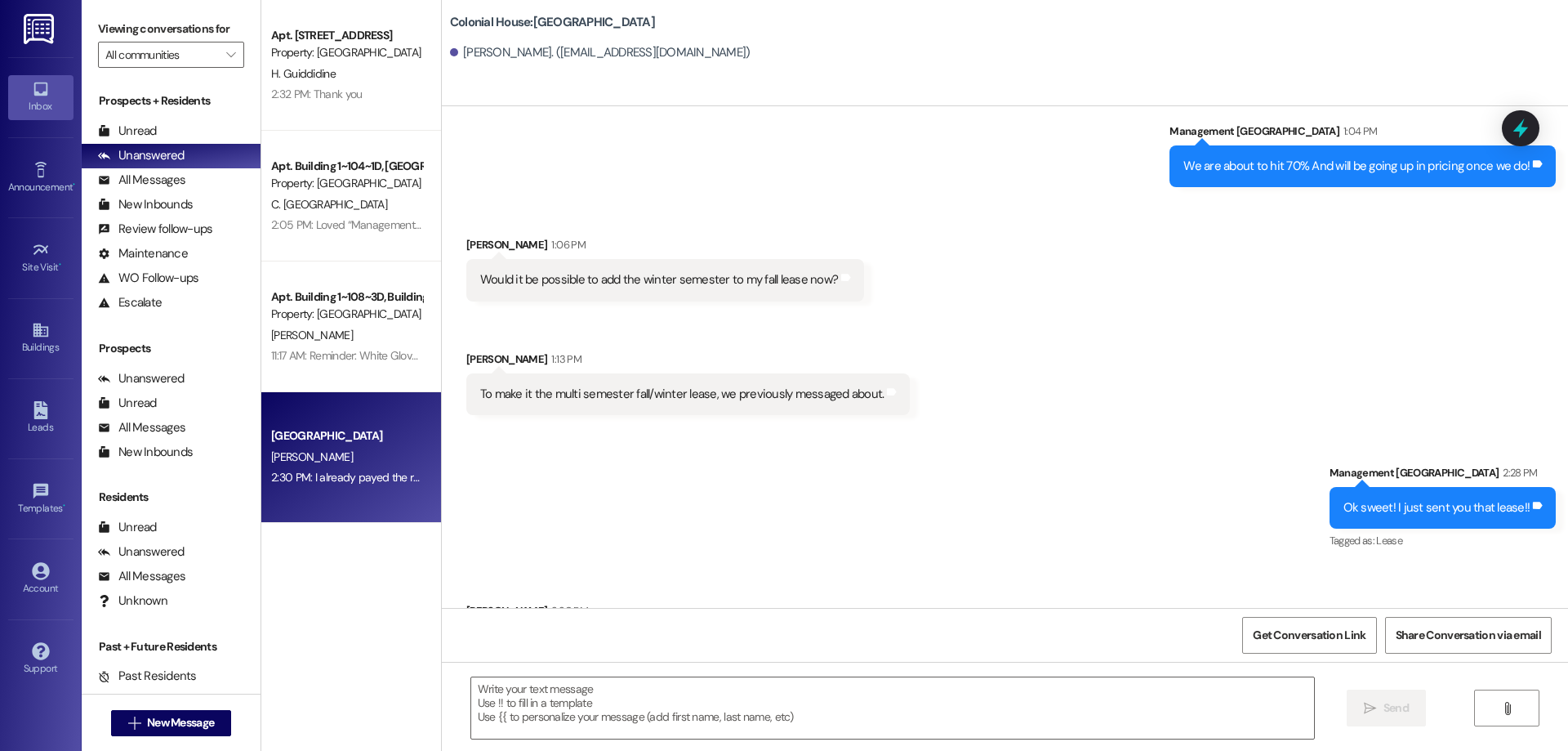
scroll to position [2913, 0]
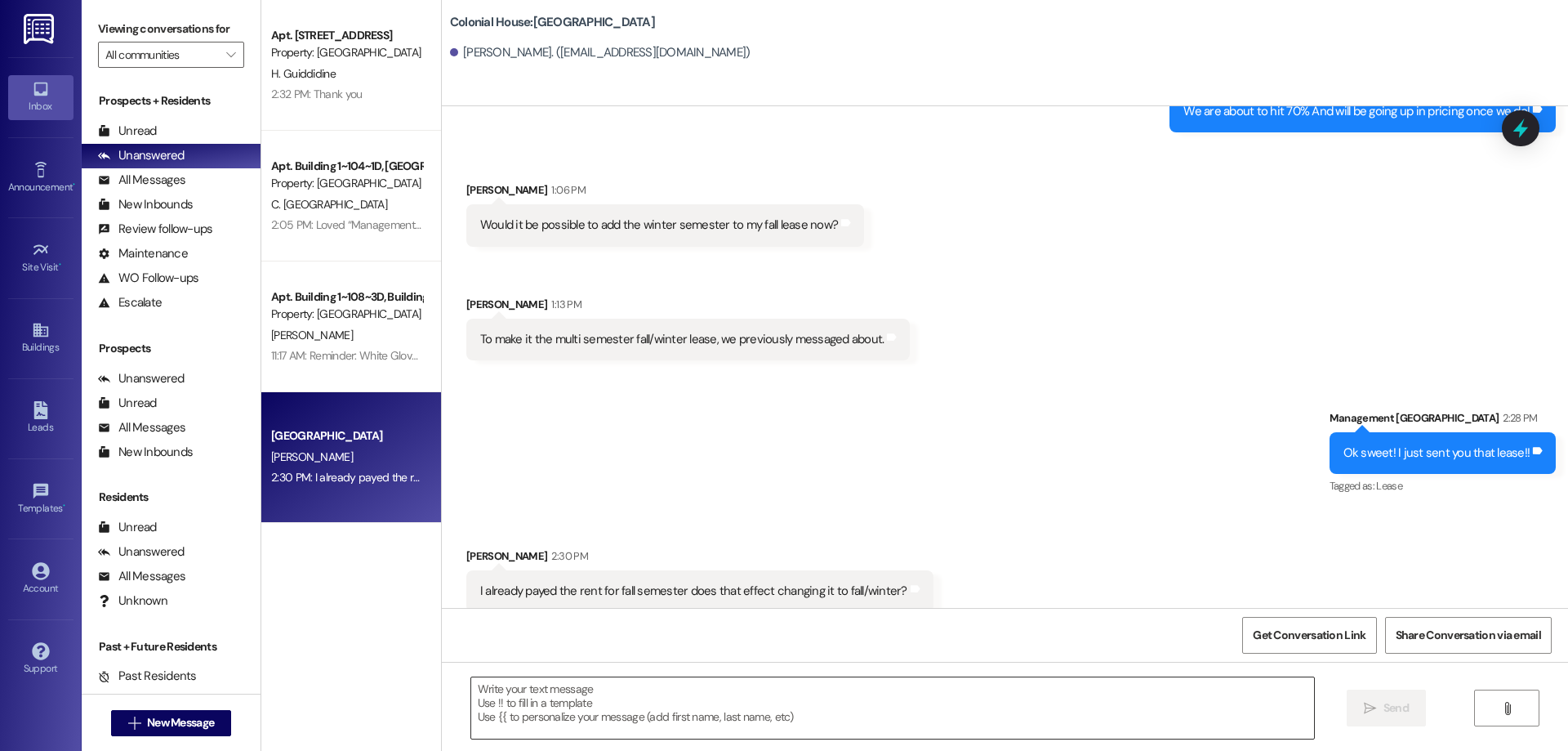
click at [961, 695] on textarea at bounding box center [892, 708] width 843 height 61
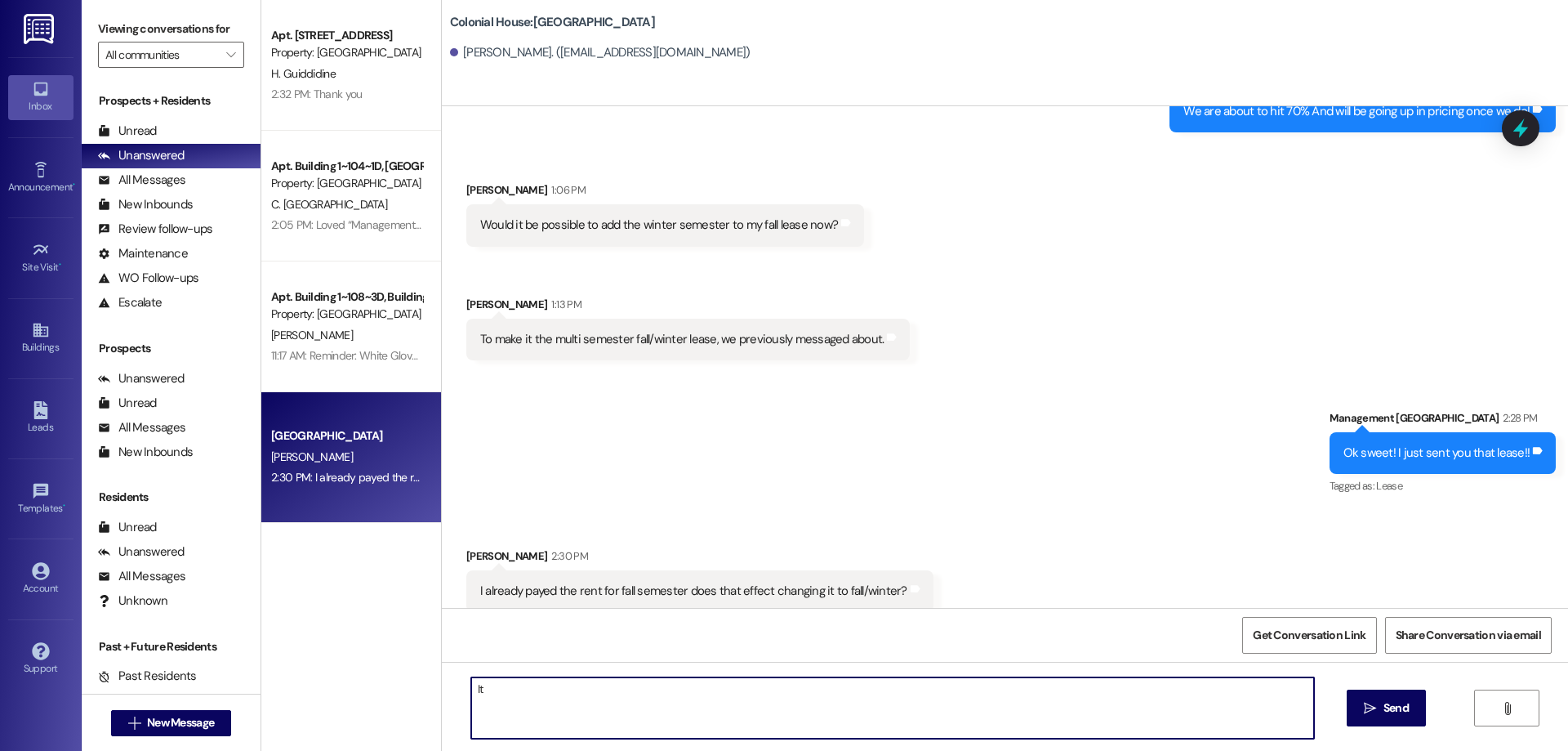
type textarea "I"
type textarea "Nope! :)"
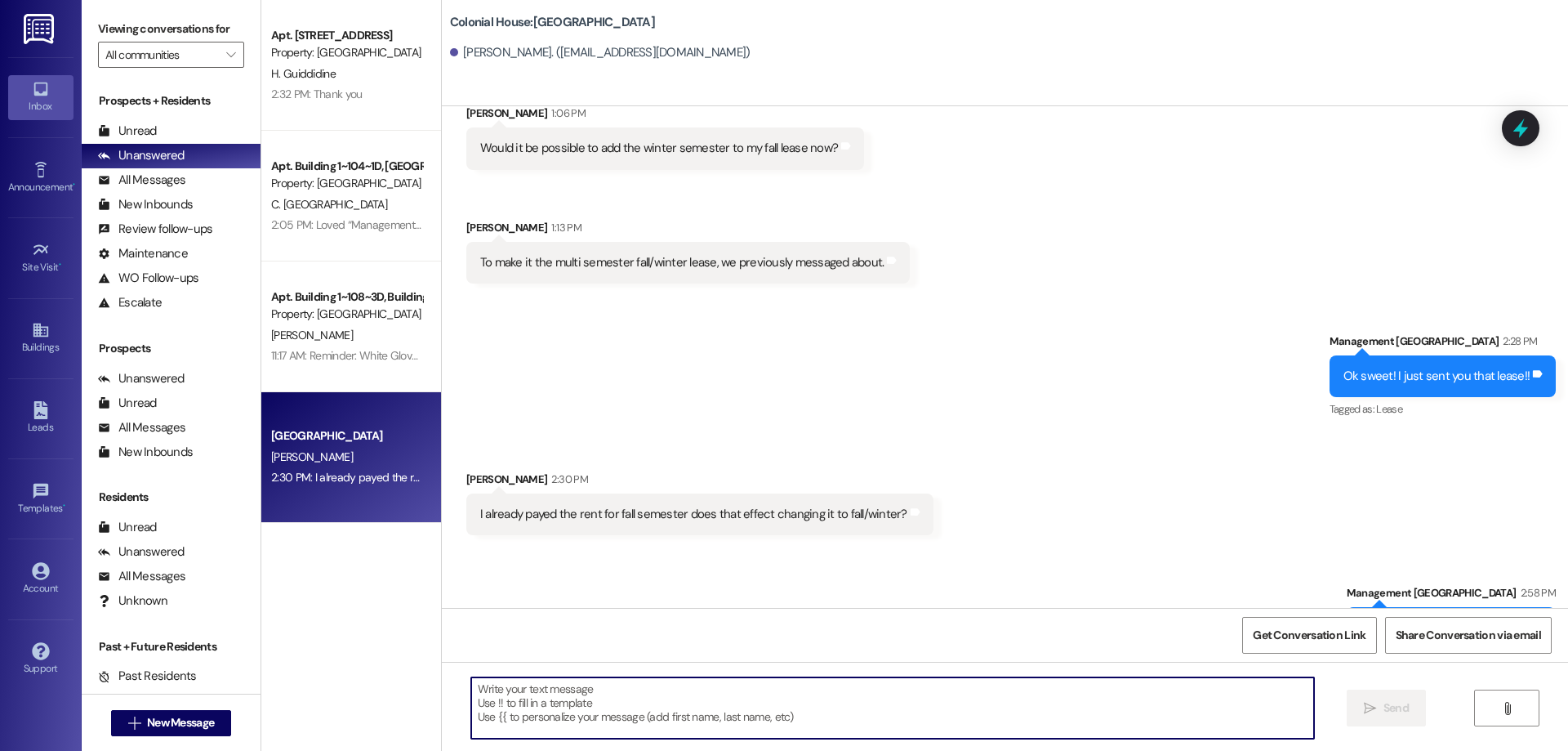
scroll to position [3027, 0]
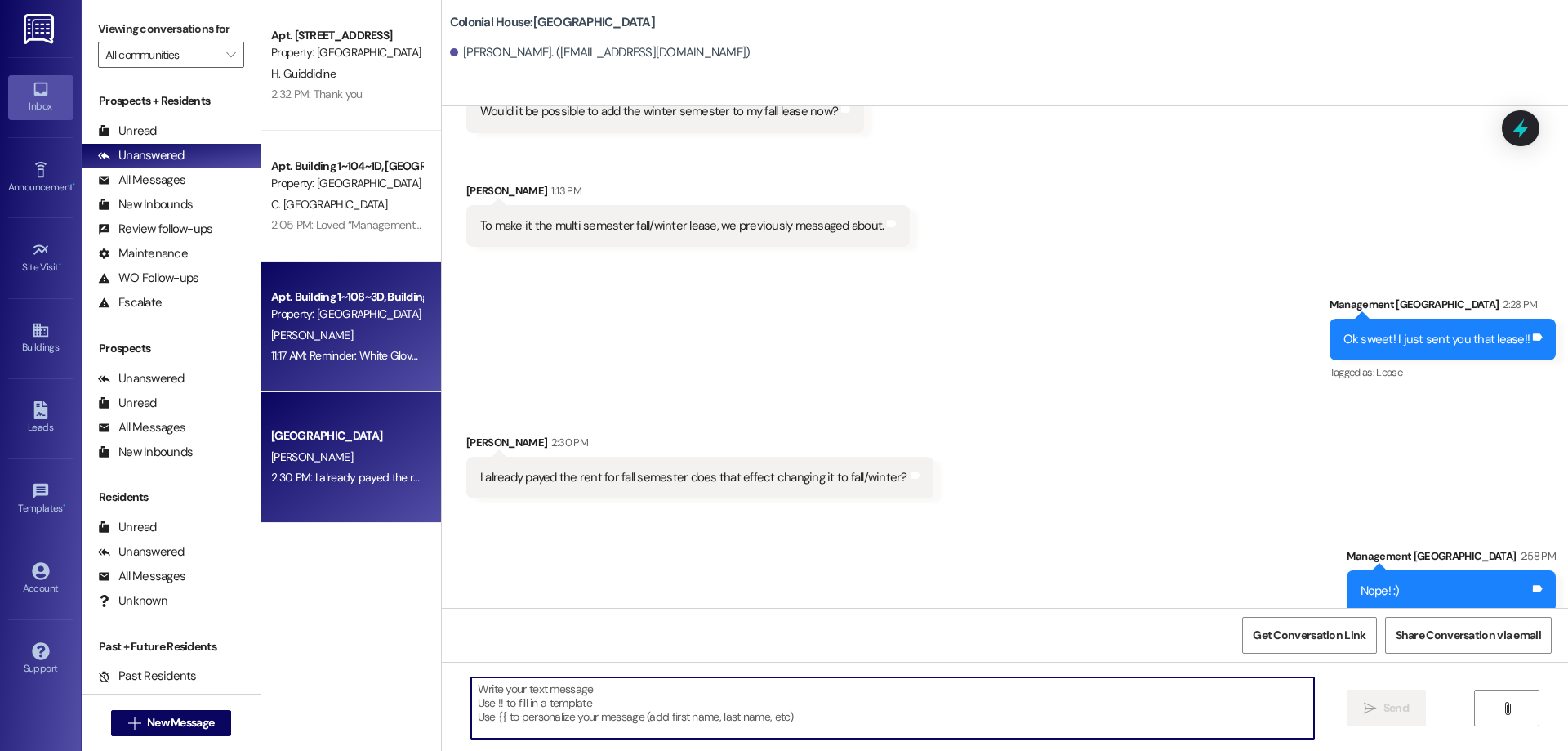
click at [293, 309] on div "Property: [GEOGRAPHIC_DATA]" at bounding box center [347, 314] width 151 height 18
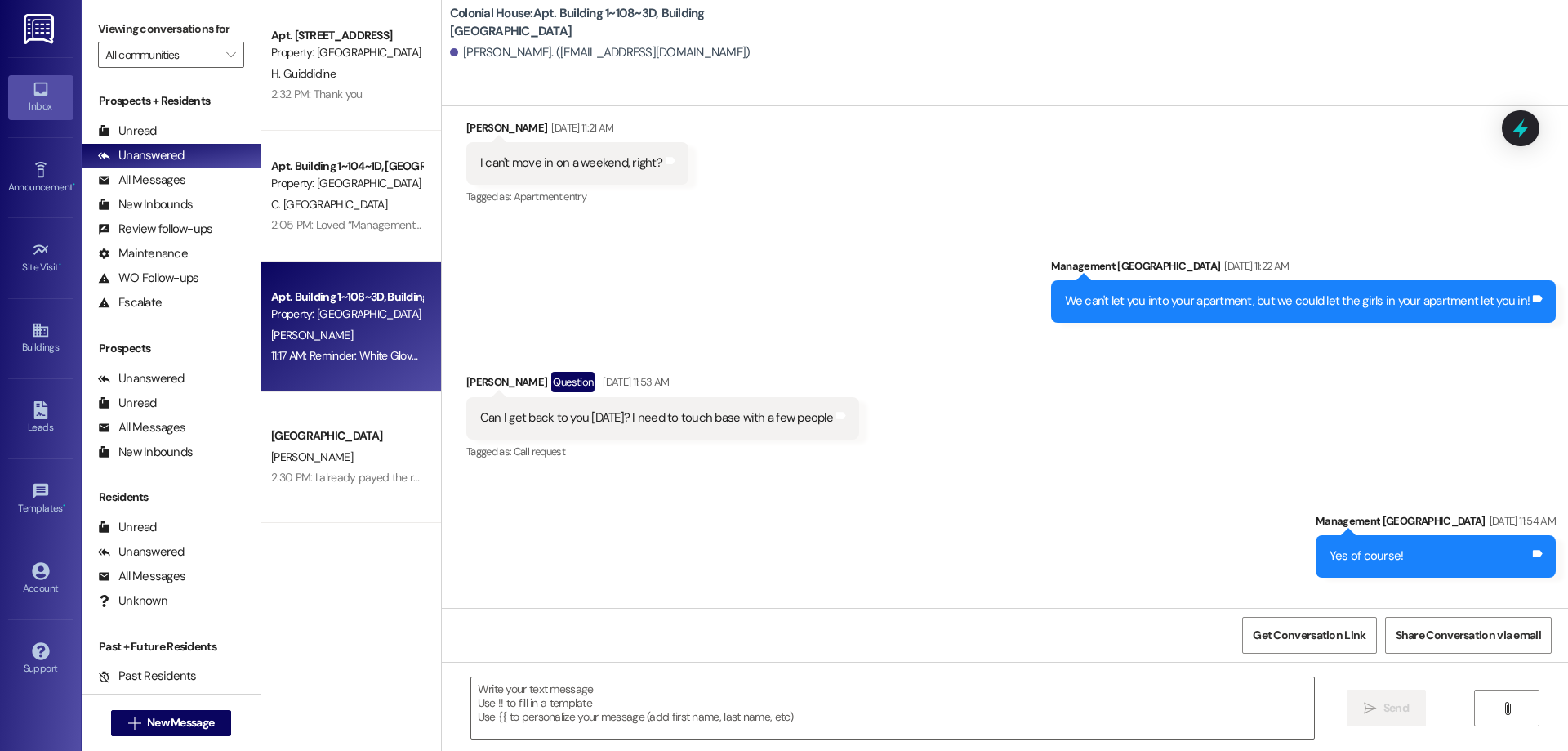
scroll to position [29782, 0]
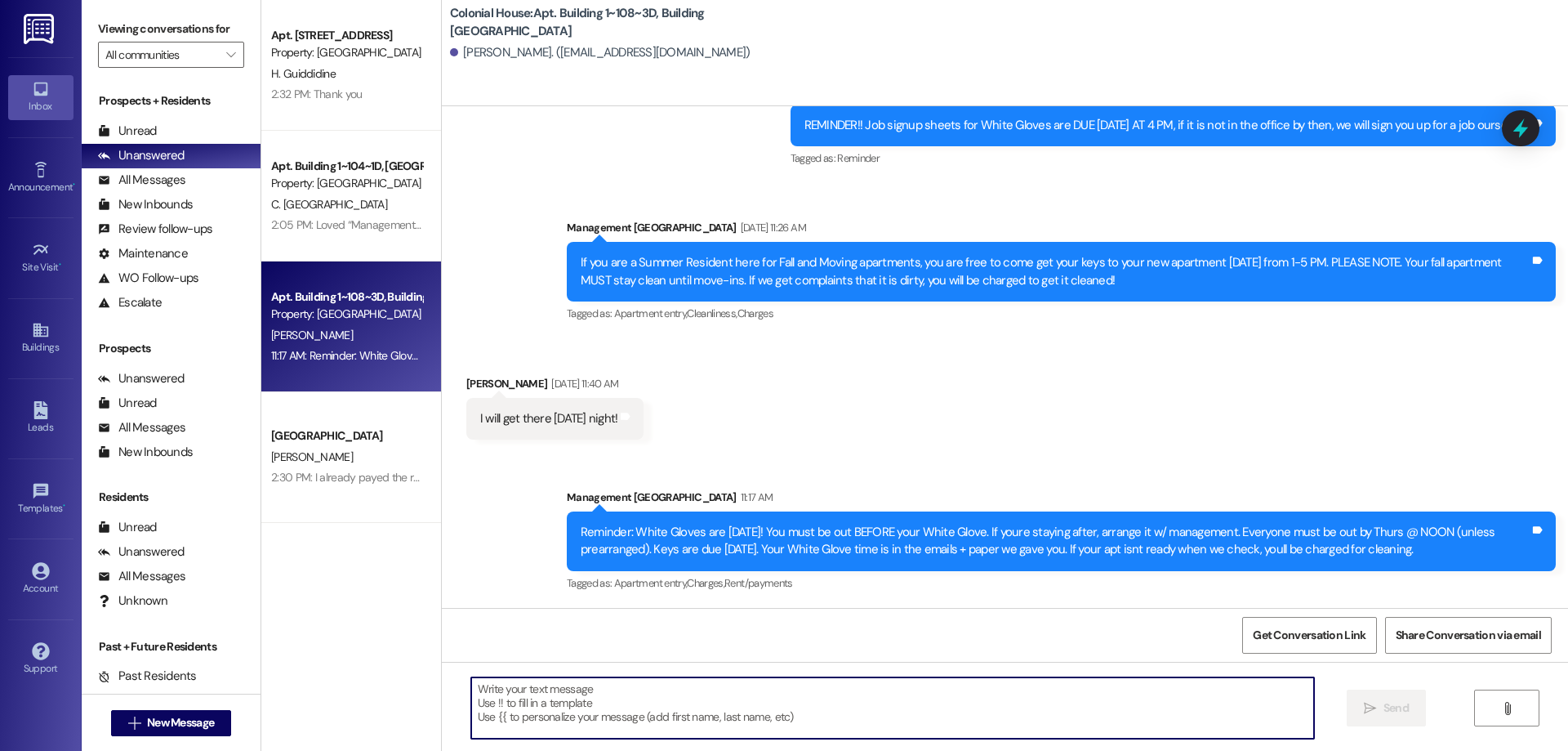
click at [770, 708] on textarea at bounding box center [892, 708] width 843 height 61
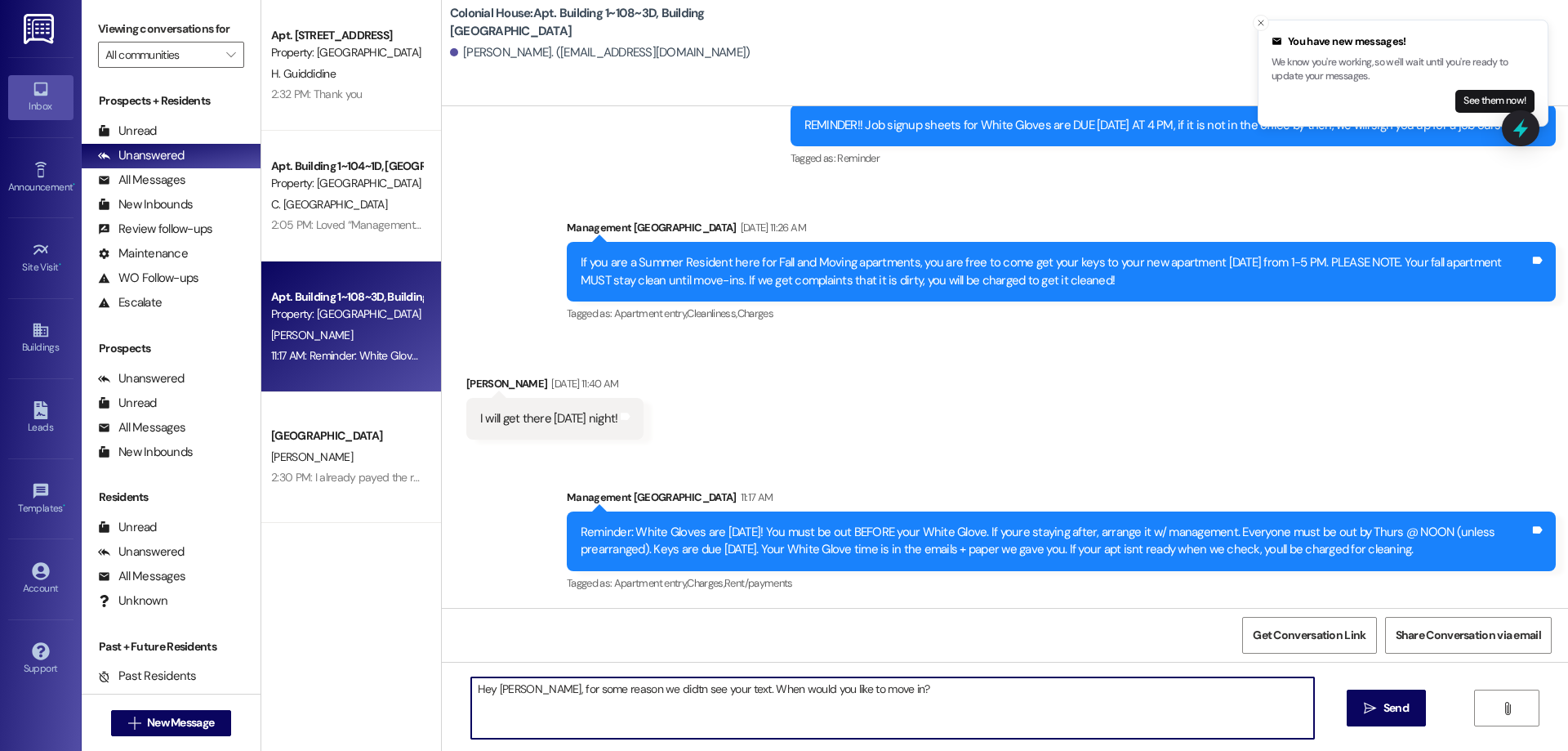
drag, startPoint x: 630, startPoint y: 690, endPoint x: 634, endPoint y: 728, distance: 38.2
click at [645, 745] on div "Hey Ashley, for some reason we didtn see your text. When would you like to move…" at bounding box center [1004, 722] width 1126 height 123
click at [615, 695] on textarea "Hey Ashley, for some reason we didtn see your text. When would you like to move…" at bounding box center [892, 708] width 843 height 61
click at [625, 692] on textarea "Hey Ashley, for some reason we didtn see your text. When would you like to move…" at bounding box center [892, 708] width 843 height 61
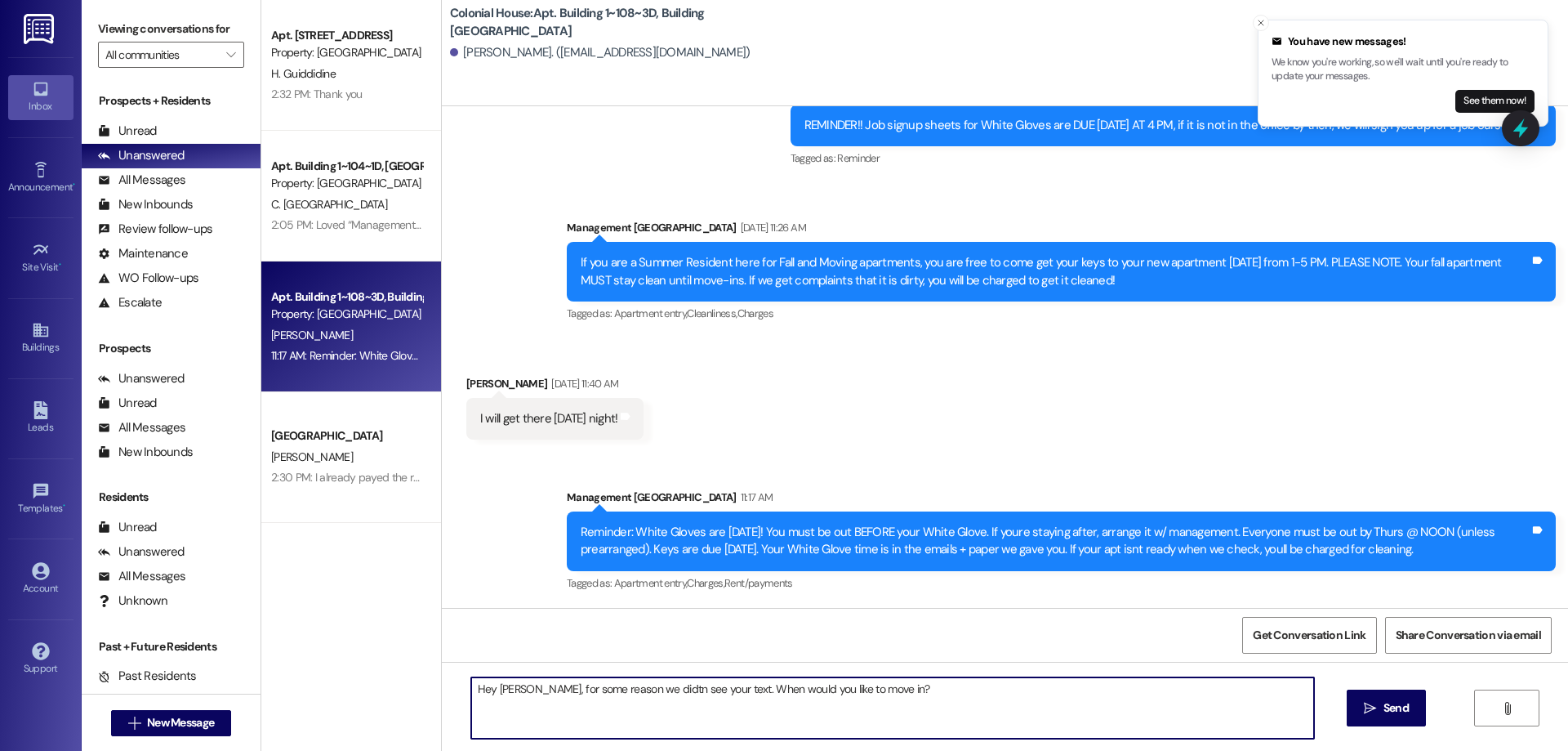
click at [625, 692] on textarea "Hey Ashley, for some reason we didtn see your text. When would you like to move…" at bounding box center [892, 708] width 843 height 61
drag, startPoint x: 614, startPoint y: 692, endPoint x: 831, endPoint y: 743, distance: 222.9
click at [832, 745] on div "Hey Ashley, for some reason we didnt see your text. When would you like to move…" at bounding box center [1004, 722] width 1126 height 123
click at [635, 687] on textarea "Hey Ashley, for some reason we didnt see your text. When would you like to move…" at bounding box center [892, 708] width 843 height 61
type textarea "Hey Ashley, for some reason we didn't see your text. When would you like to mov…"
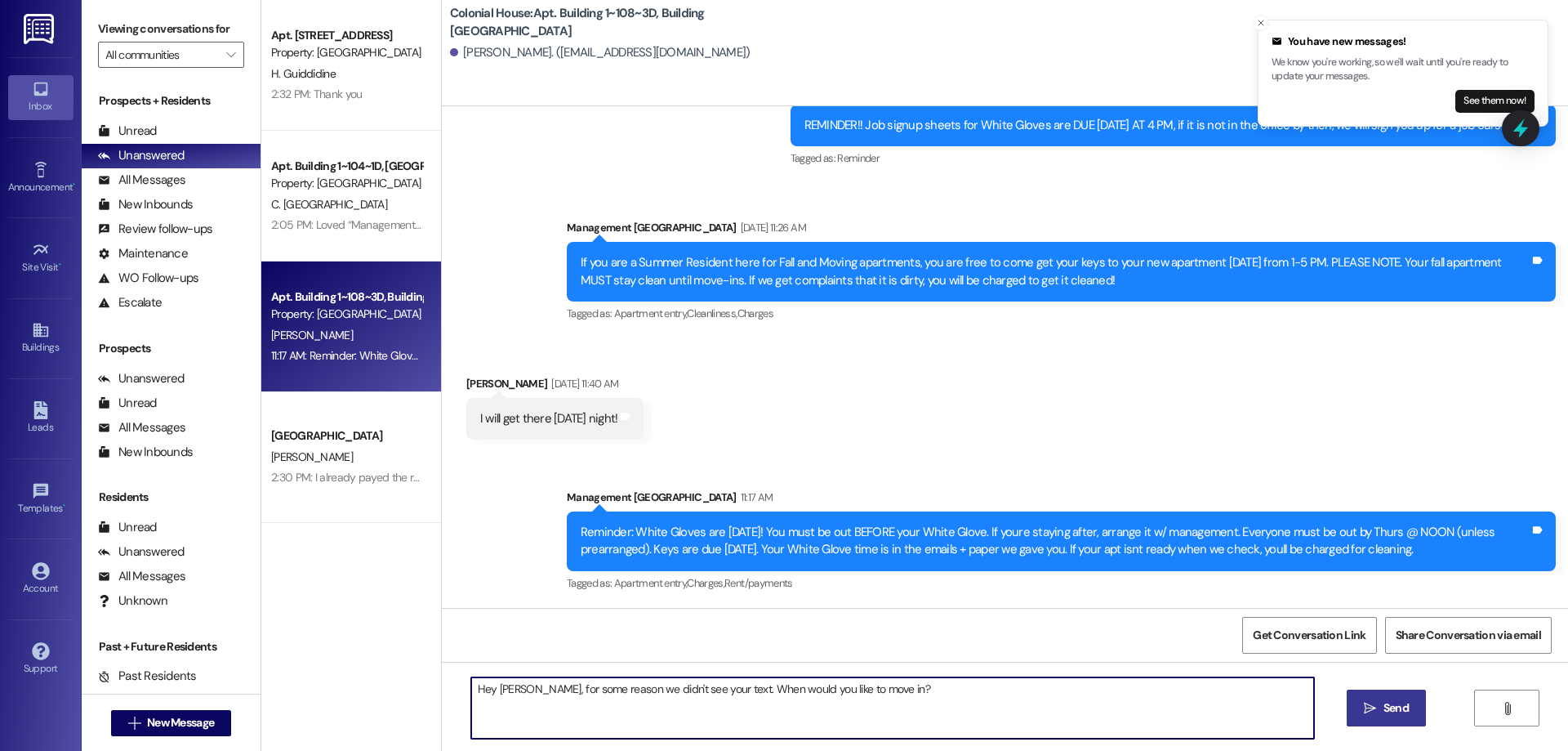
click at [1401, 706] on span "Send" at bounding box center [1395, 708] width 25 height 18
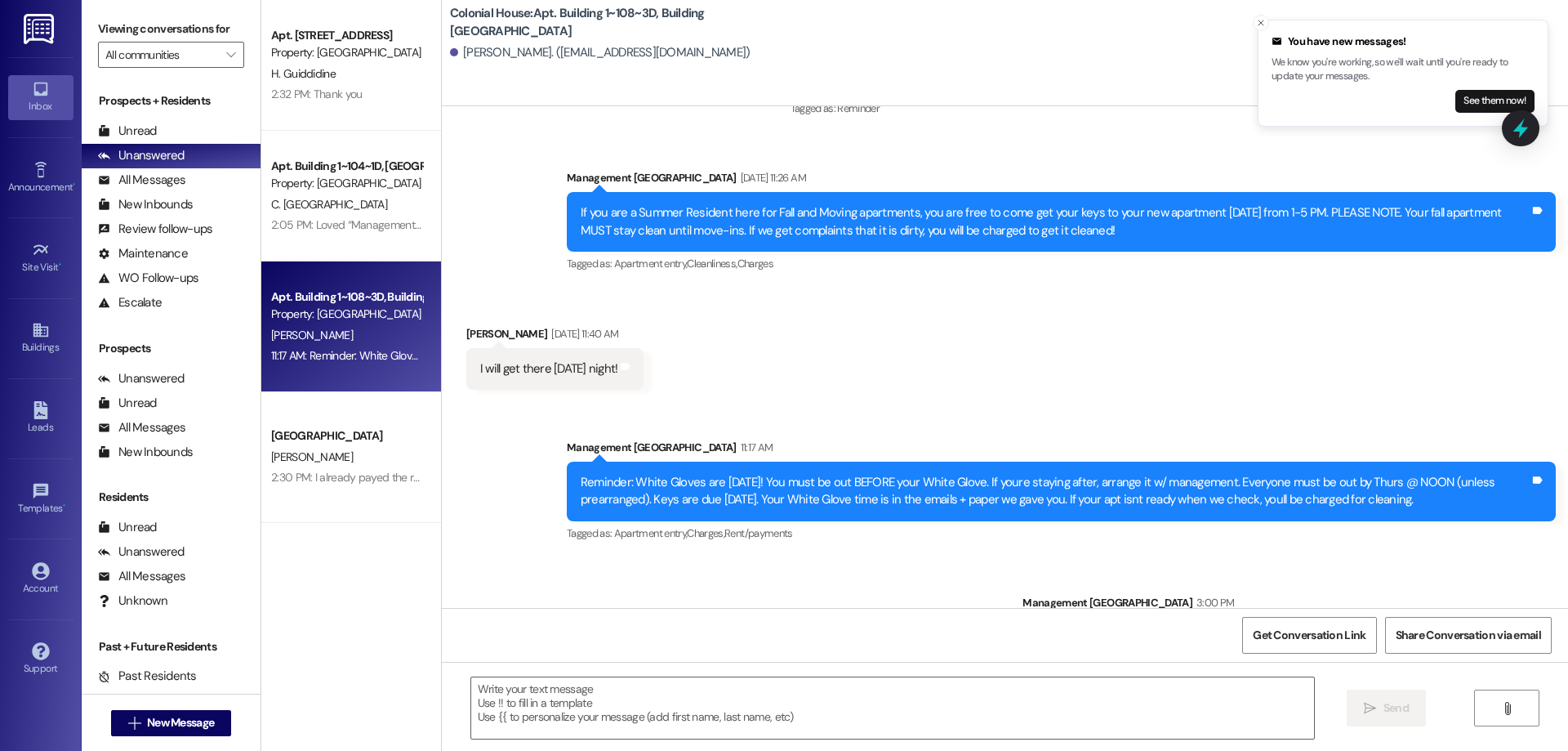
scroll to position [29897, 0]
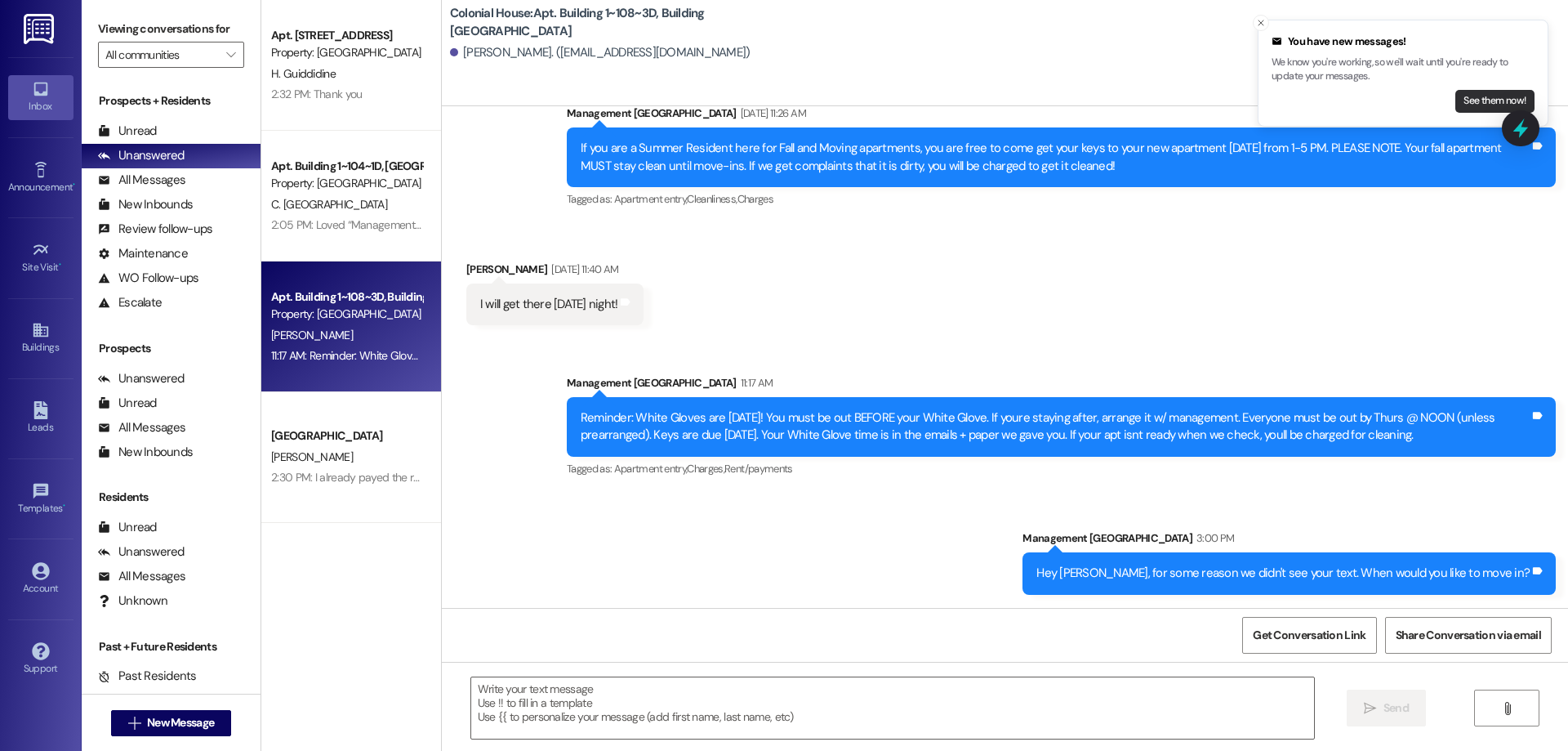
click at [1487, 93] on button "See them now!" at bounding box center [1495, 101] width 79 height 23
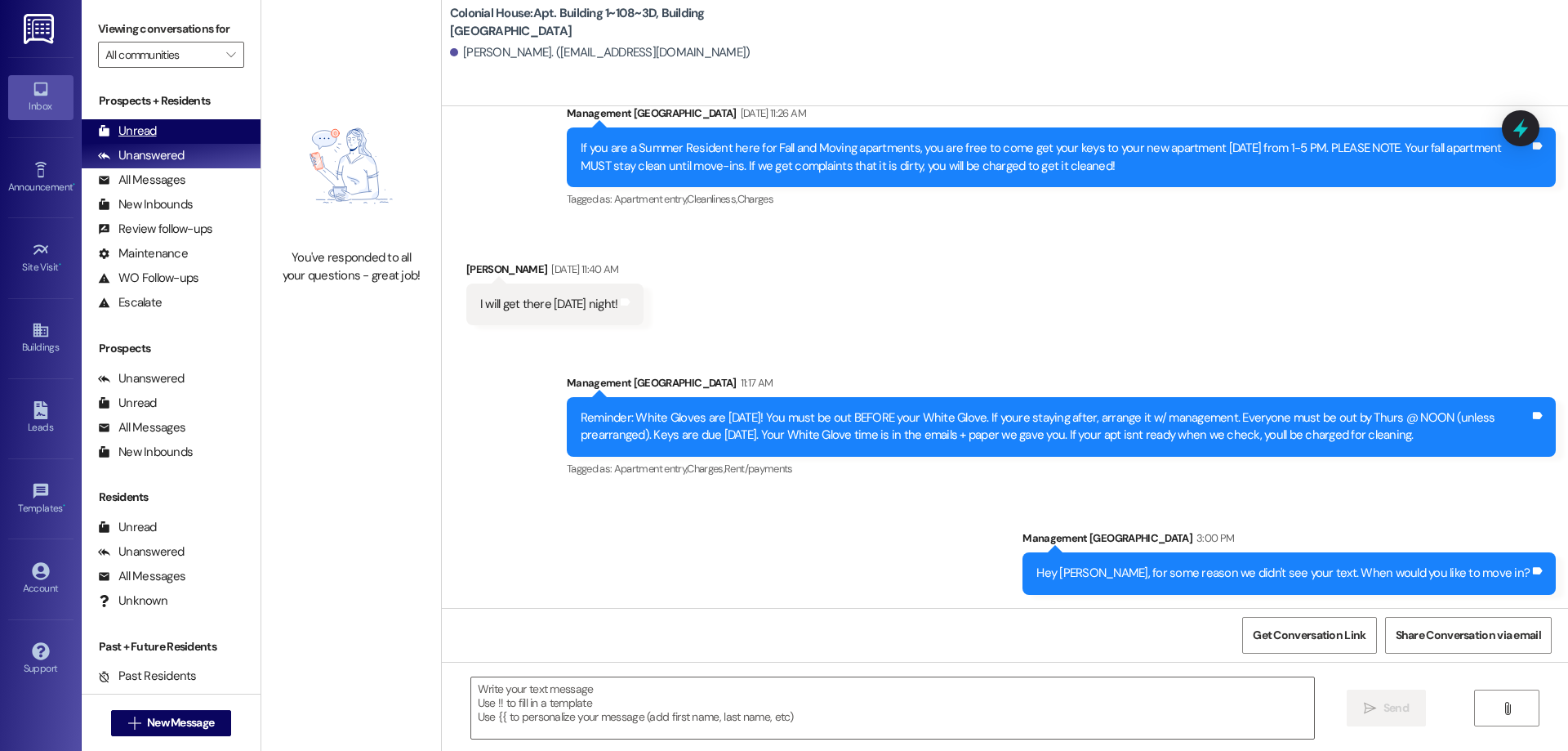
click at [172, 127] on div "Unread (0)" at bounding box center [171, 131] width 179 height 25
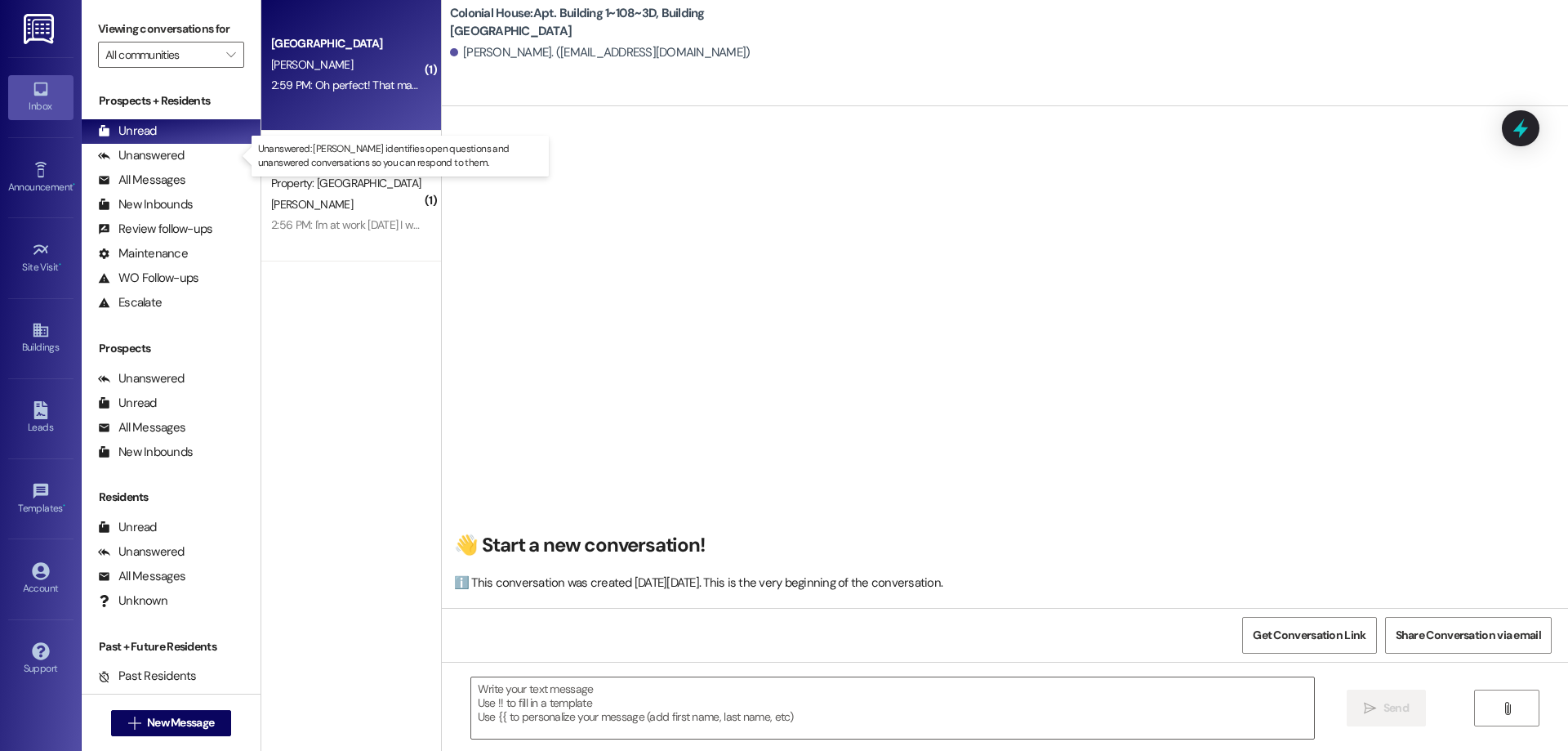
click at [331, 79] on div "2:59 PM: Oh perfect! That makes sense 2:59 PM: Oh perfect! That makes sense" at bounding box center [365, 85] width 187 height 15
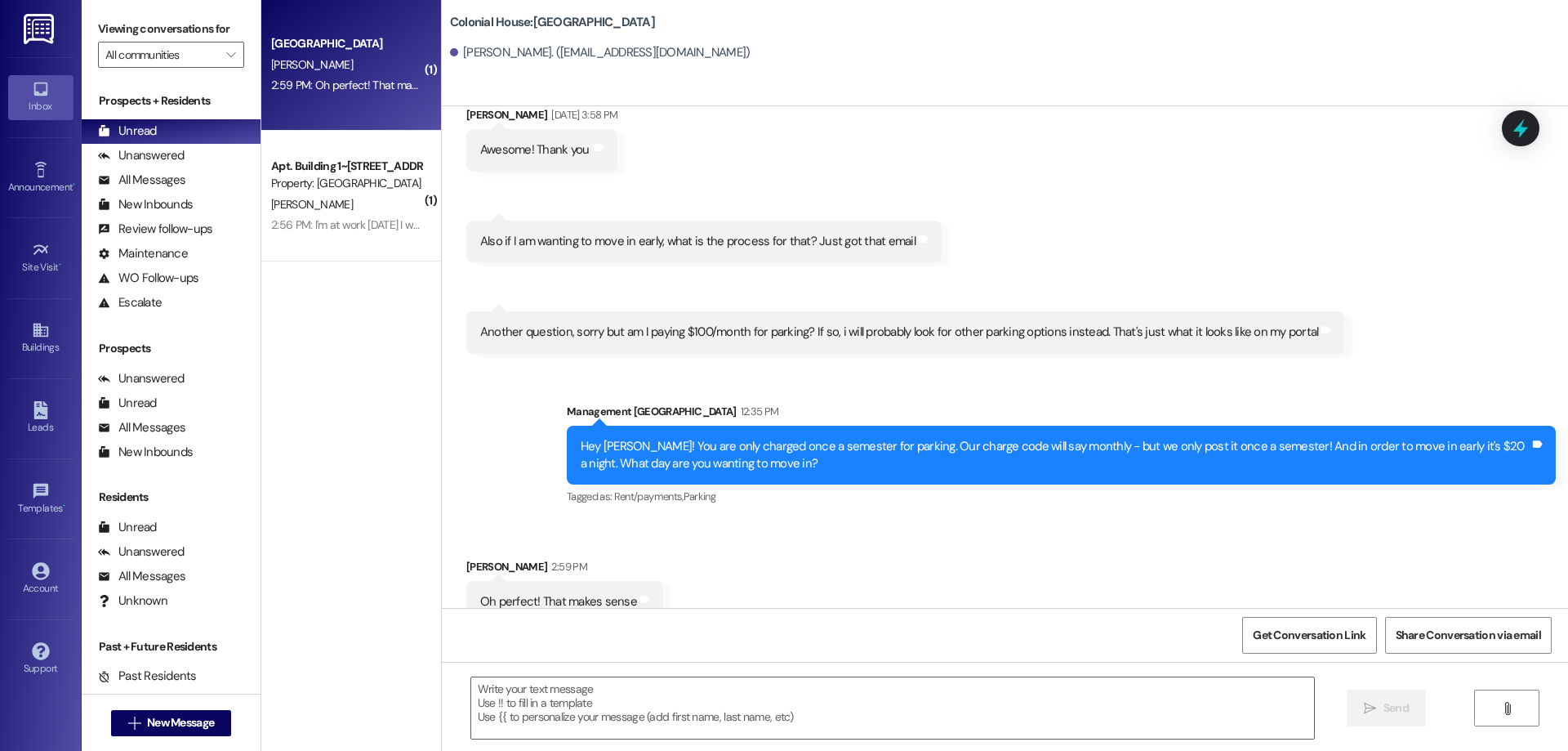
scroll to position [6004, 0]
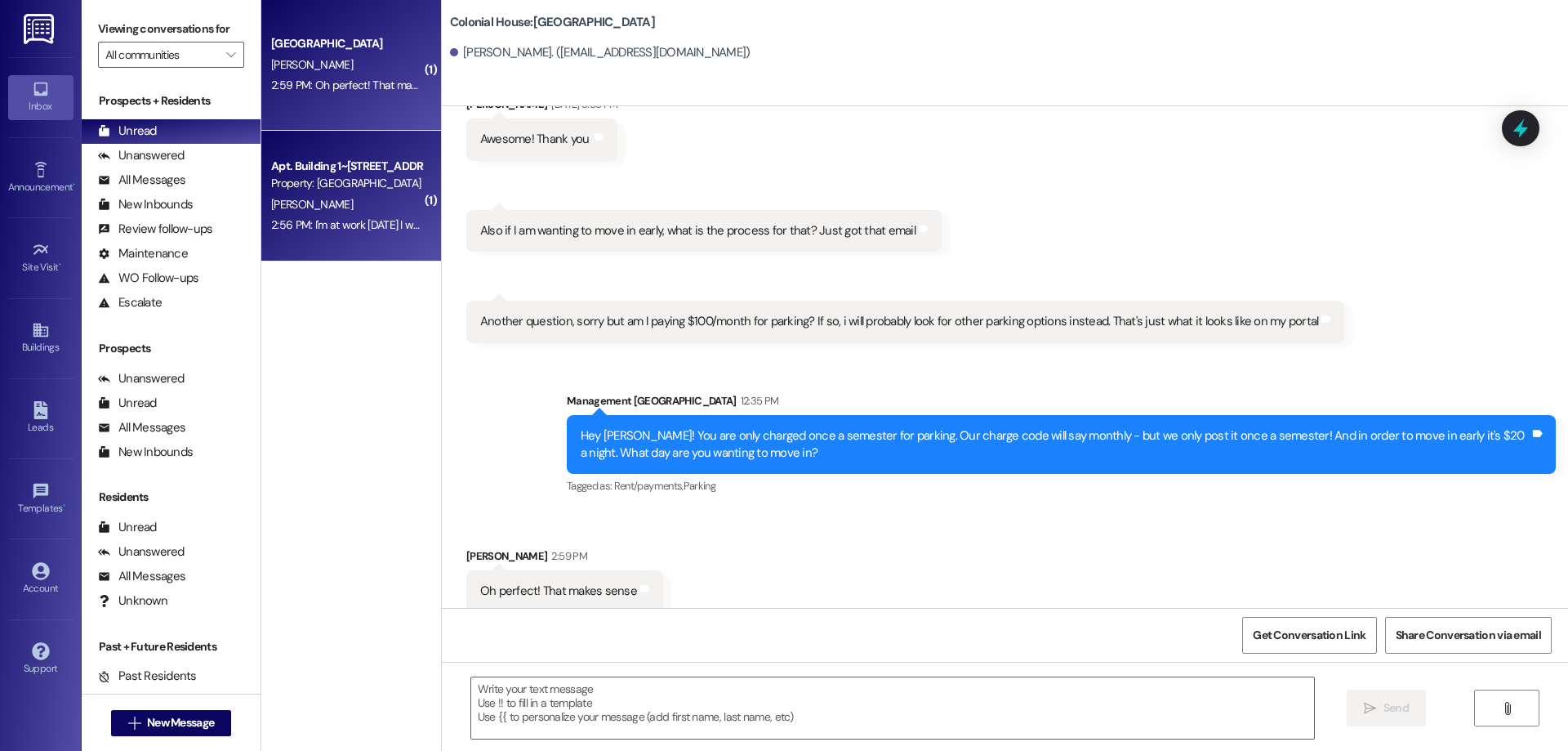
click at [308, 191] on div "Property: [GEOGRAPHIC_DATA]" at bounding box center [347, 183] width 151 height 18
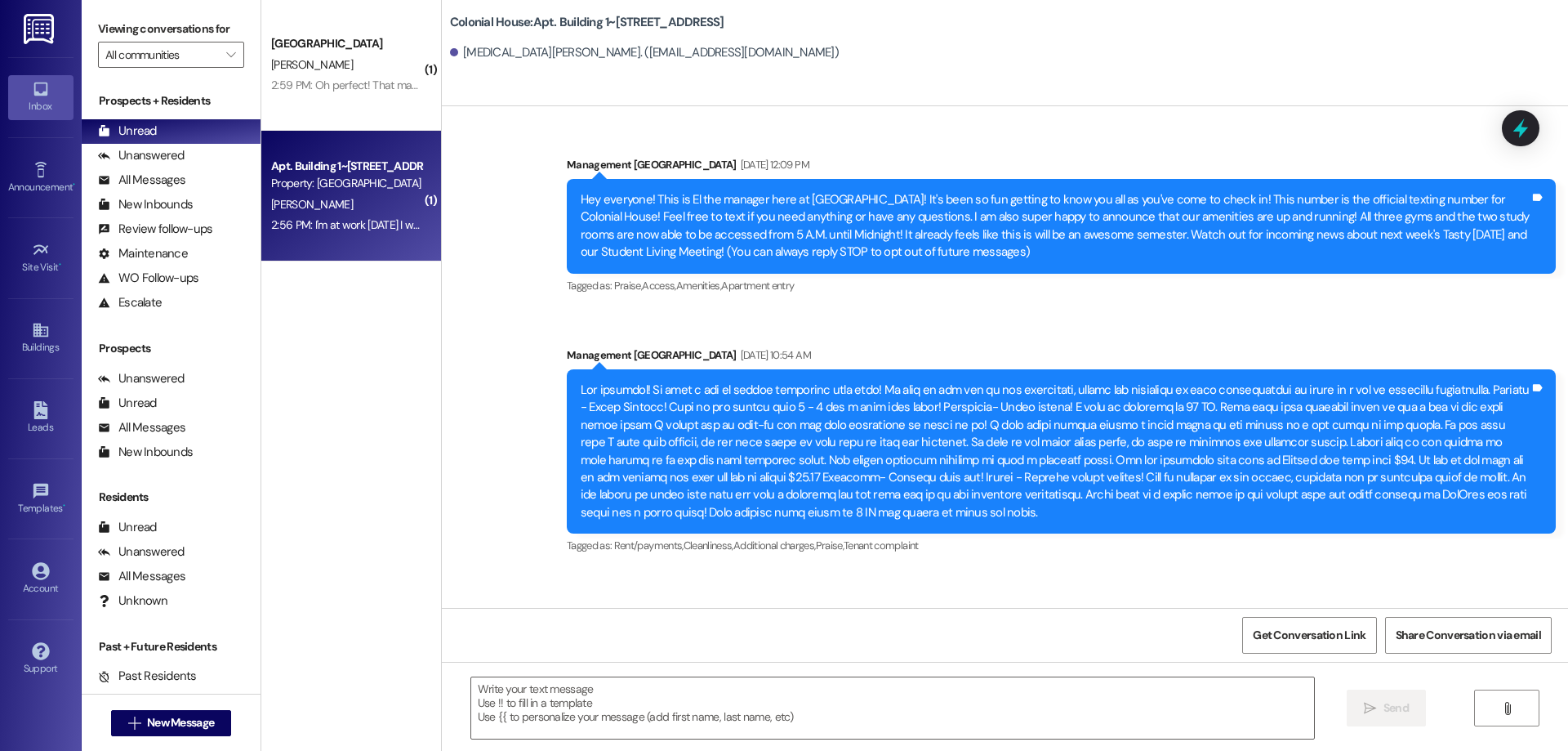
scroll to position [76247, 0]
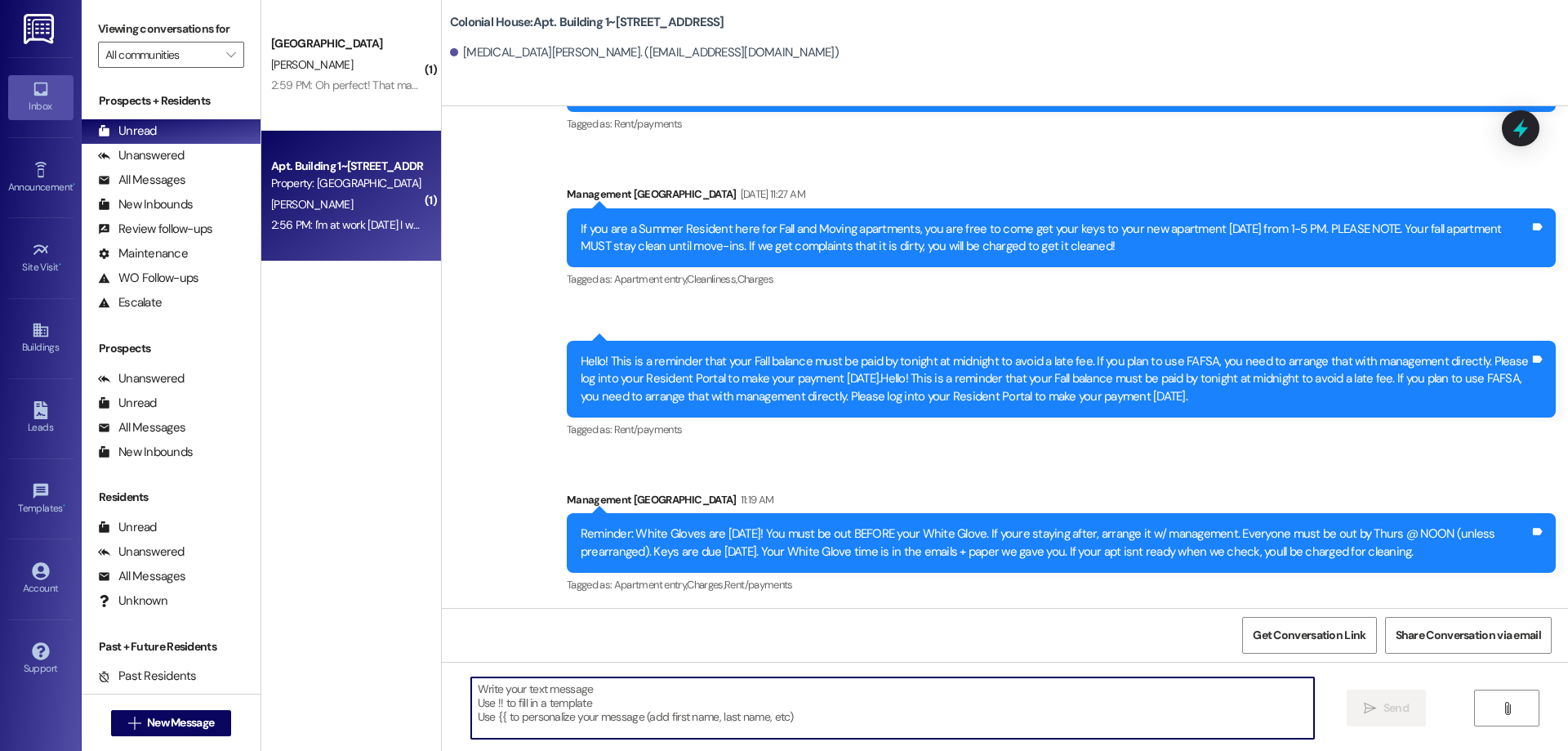
click at [905, 708] on textarea at bounding box center [892, 708] width 843 height 61
type textarea "No worries, Just as soon as you are able to!"
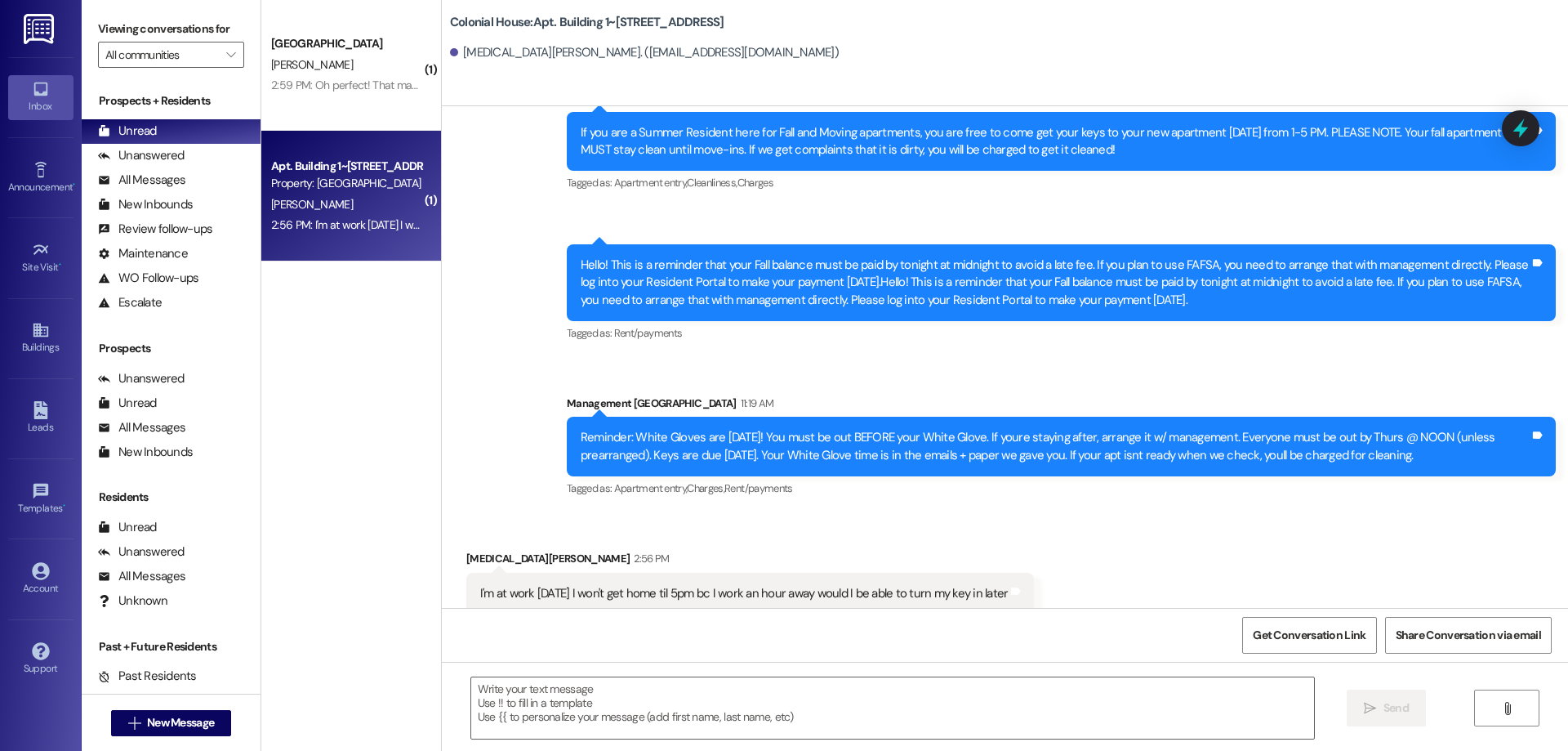
scroll to position [76361, 0]
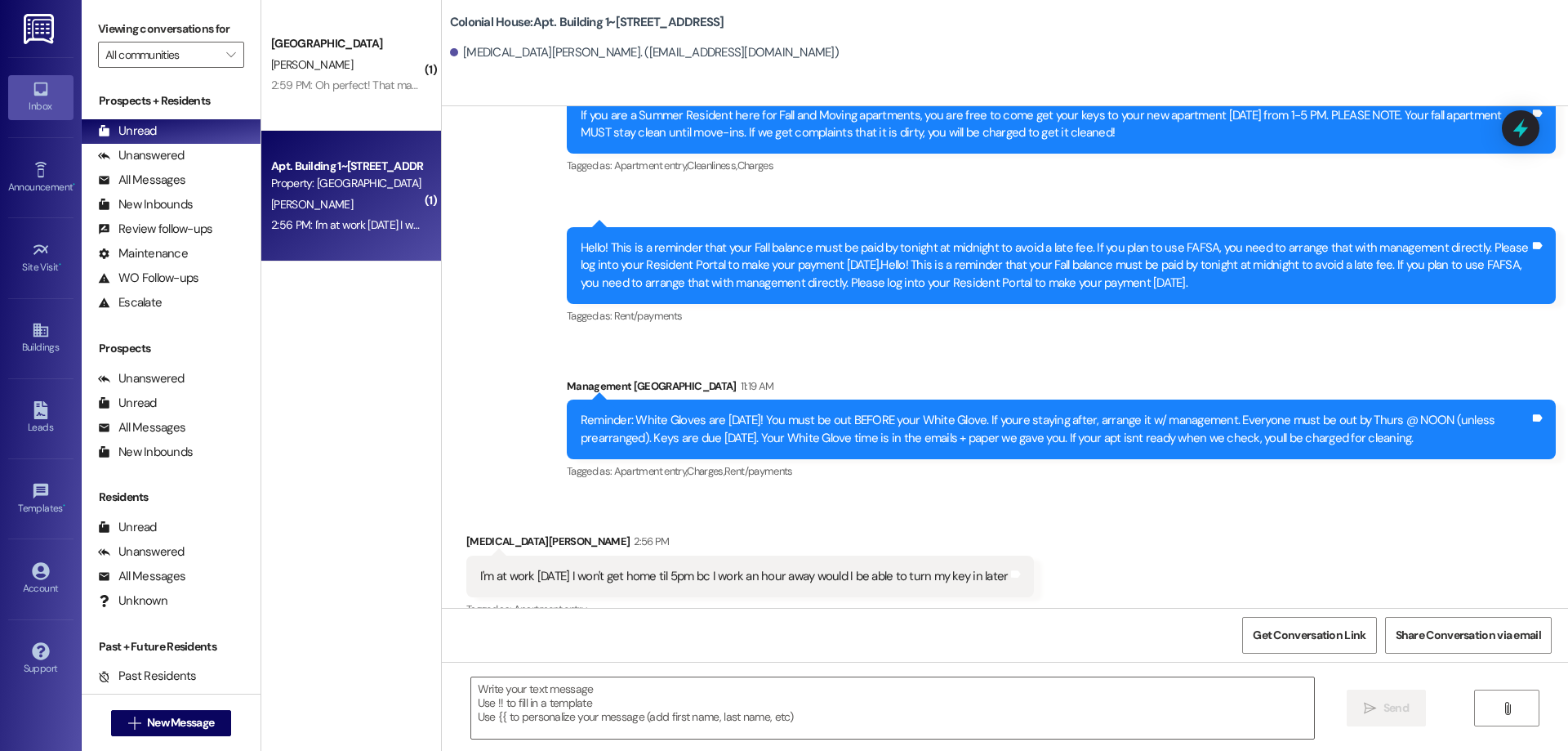
drag, startPoint x: 1446, startPoint y: 392, endPoint x: 1532, endPoint y: 383, distance: 86.5
click at [1532, 496] on div "Received via SMS Melena Sorenson 2:56 PM I'm at work today I won't get home til…" at bounding box center [1004, 564] width 1126 height 138
drag, startPoint x: 295, startPoint y: 42, endPoint x: 565, endPoint y: 78, distance: 272.4
click at [295, 42] on div "[GEOGRAPHIC_DATA]" at bounding box center [347, 43] width 151 height 18
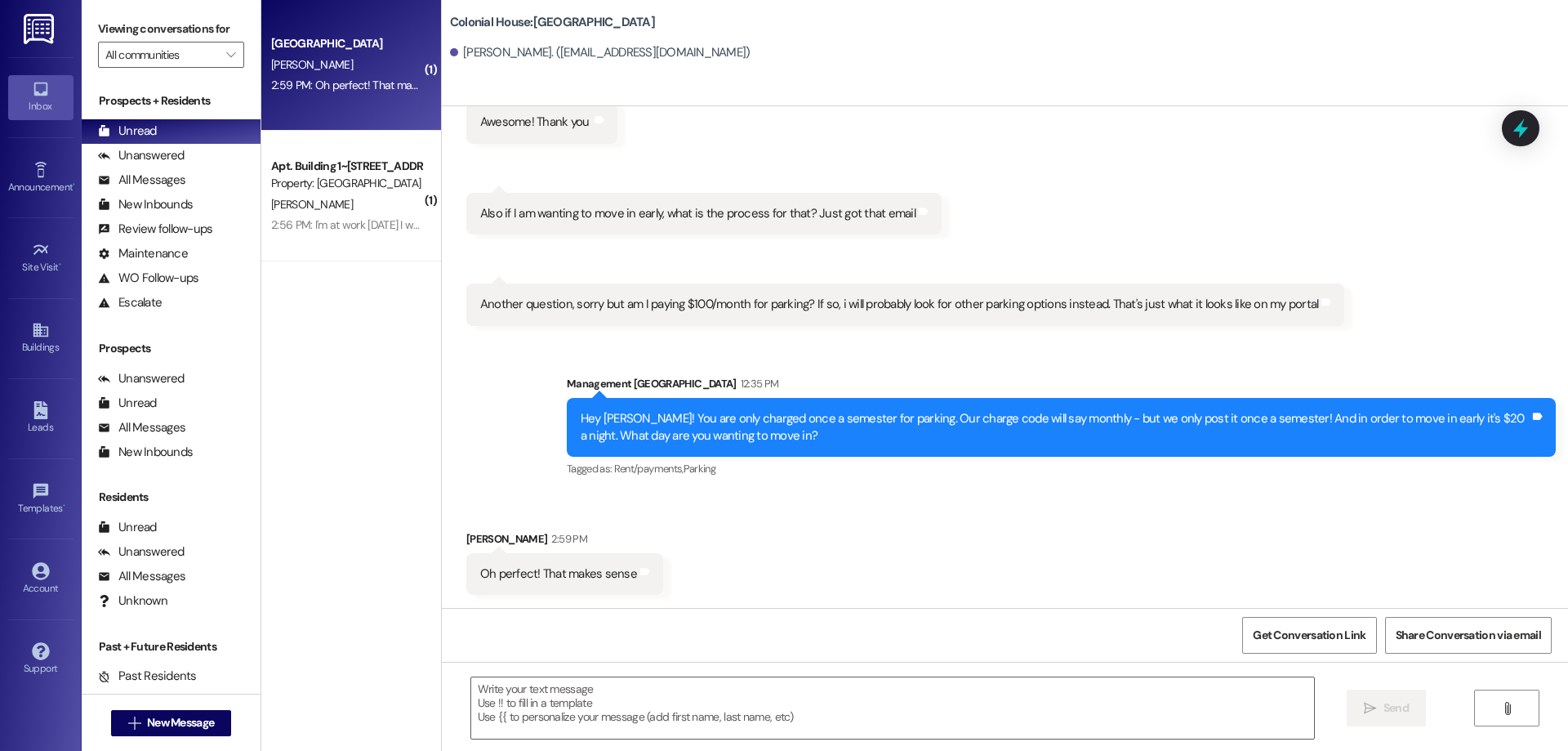
scroll to position [6004, 0]
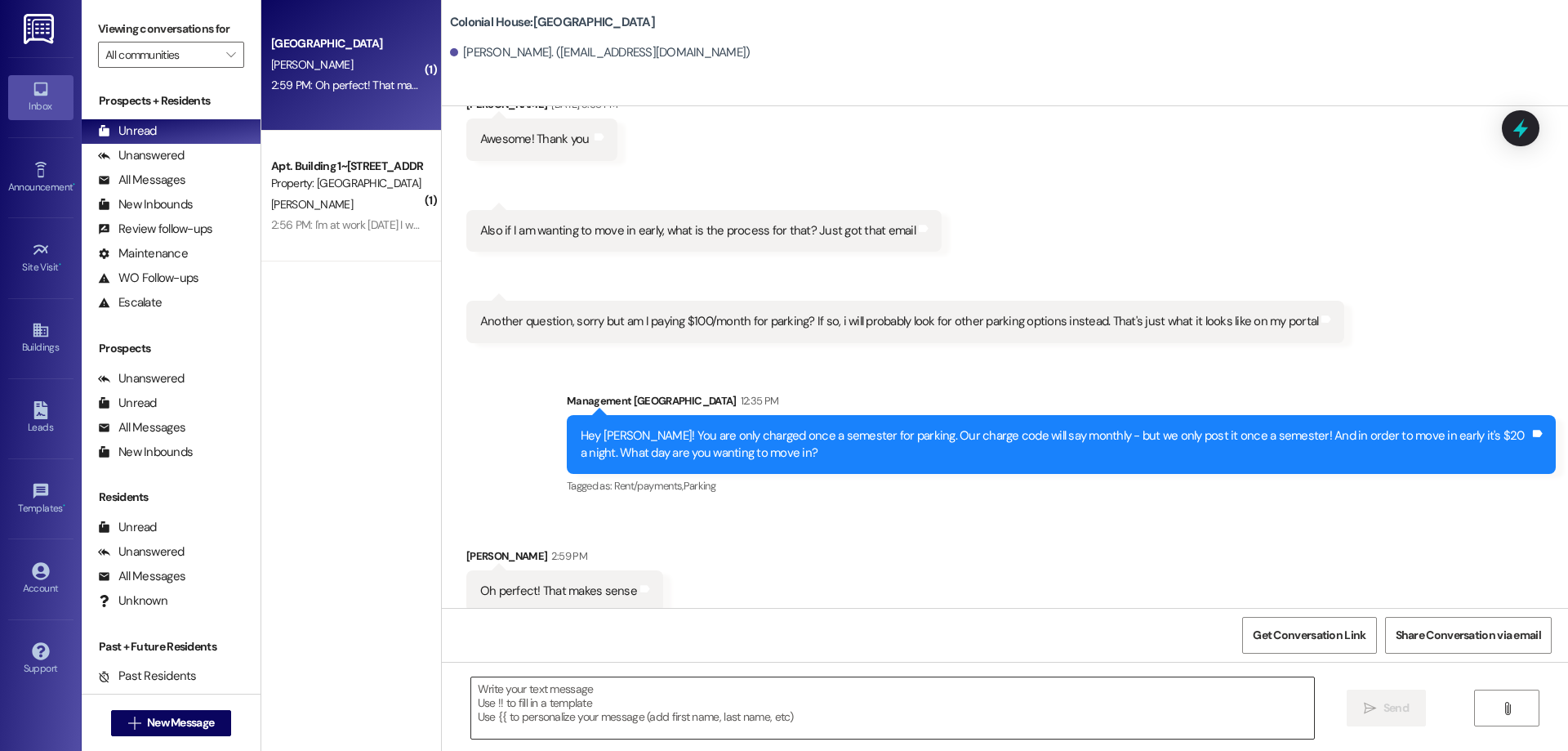
click at [901, 683] on textarea at bounding box center [892, 708] width 843 height 61
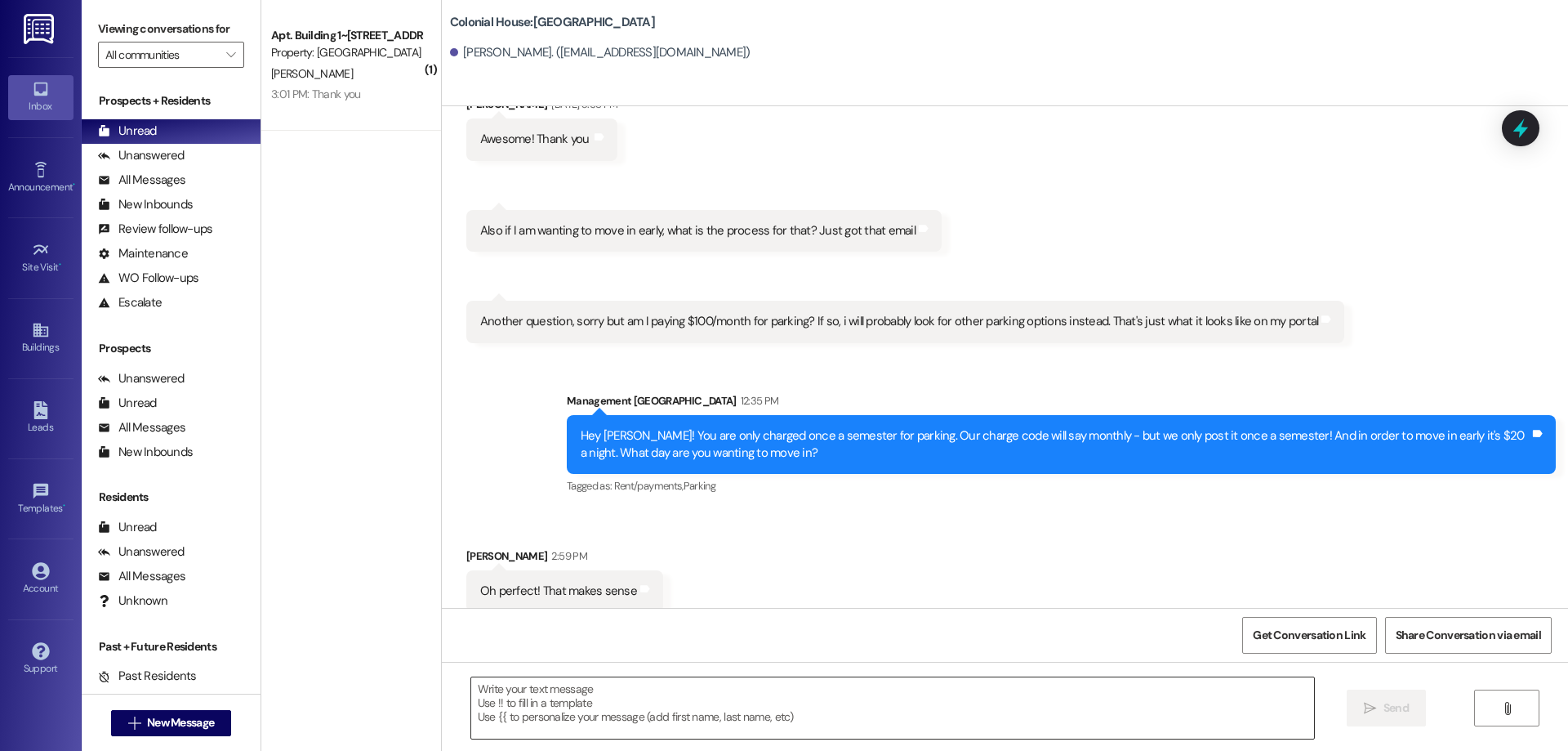
click at [871, 720] on textarea at bounding box center [892, 708] width 843 height 61
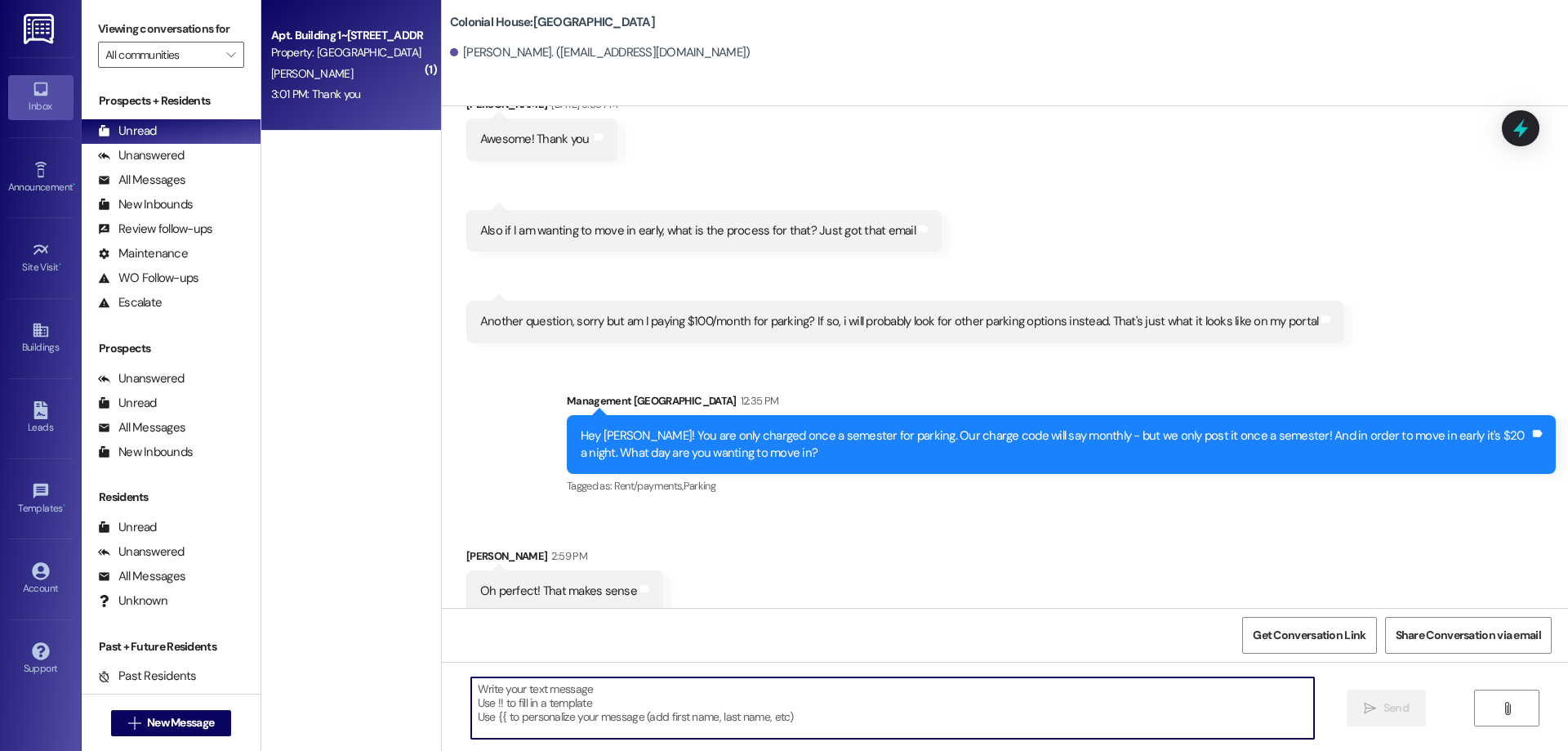
click at [380, 42] on div "Apt. Building 1~210~2D, Building 1 Colonial House" at bounding box center [347, 35] width 151 height 18
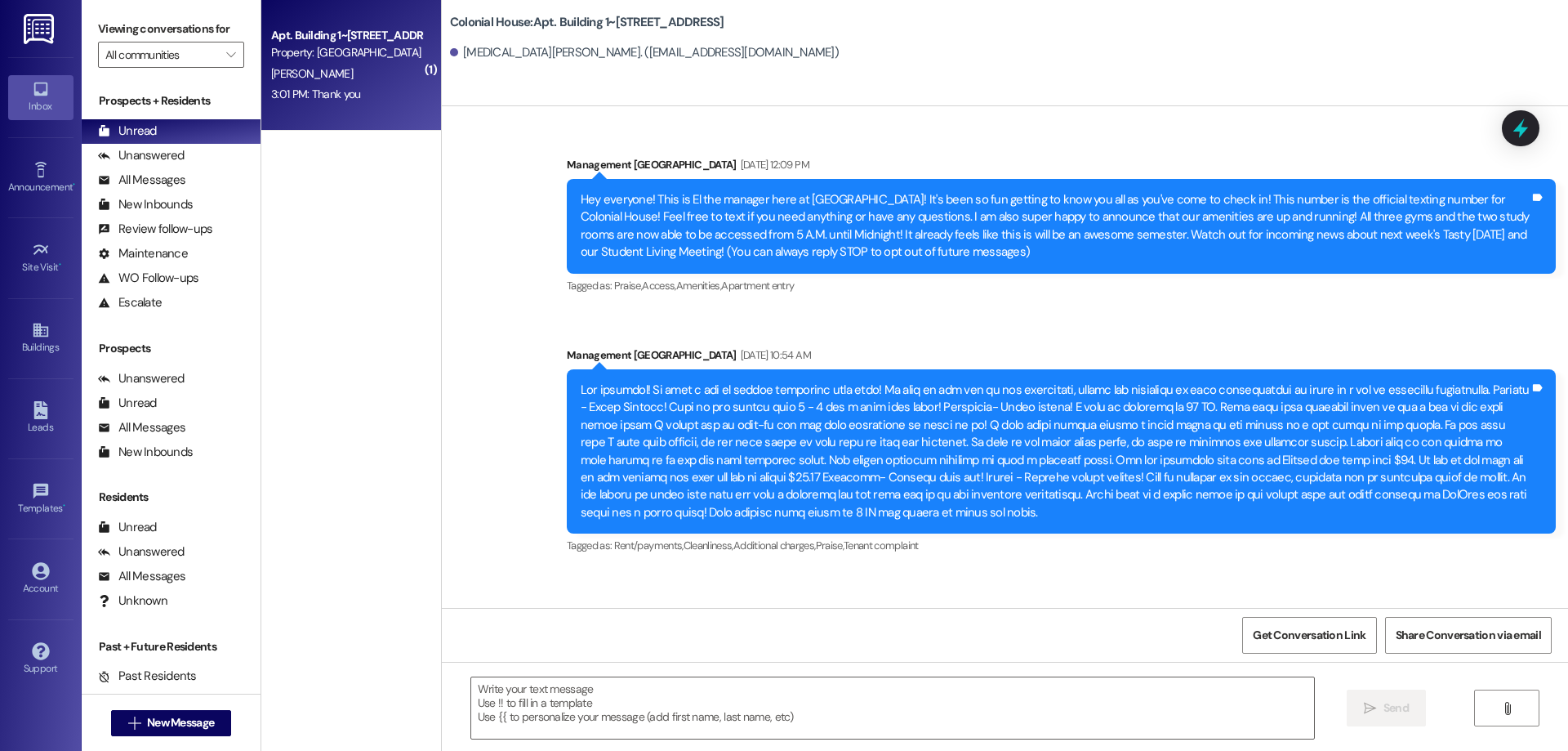
click at [728, 700] on textarea at bounding box center [892, 708] width 843 height 61
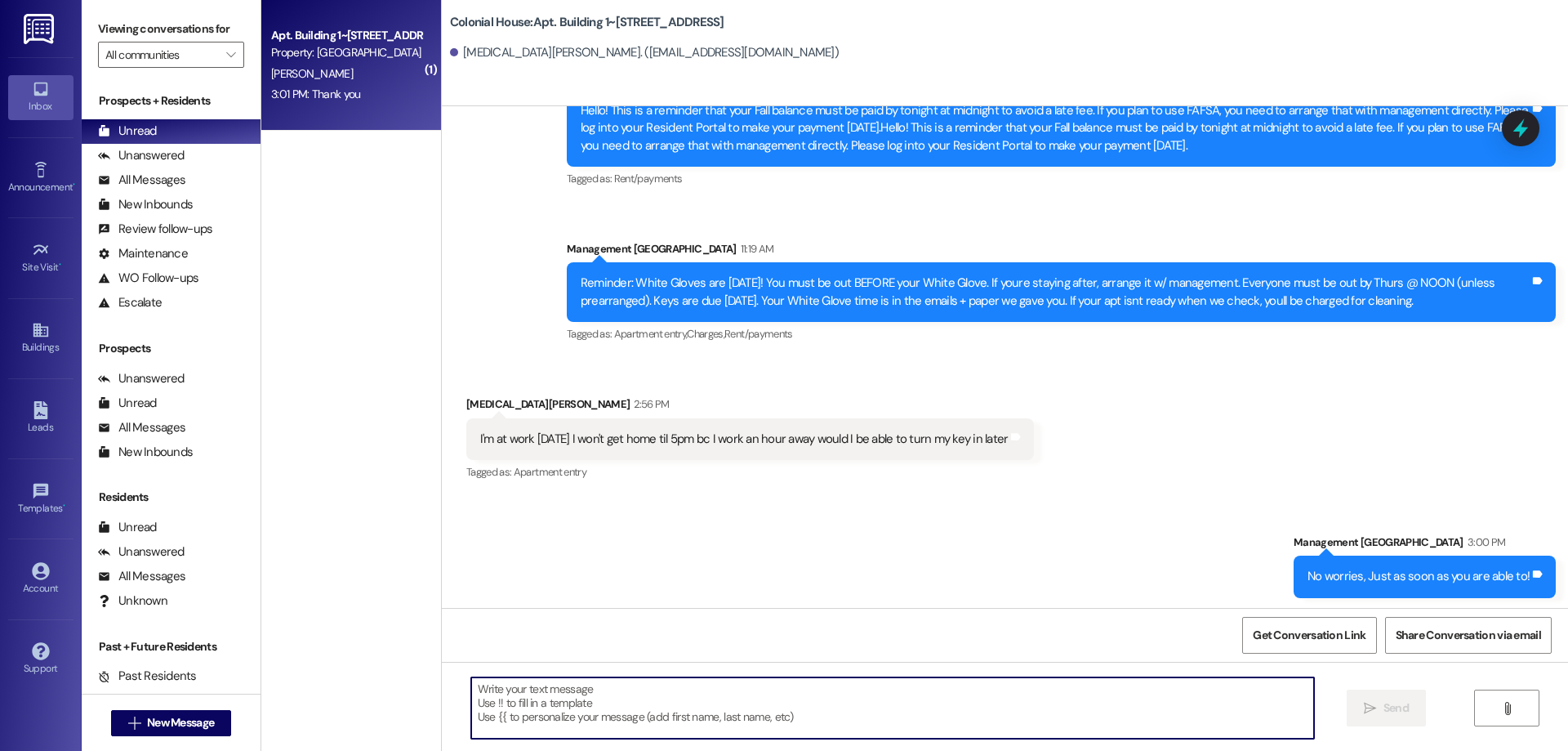
scroll to position [76499, 0]
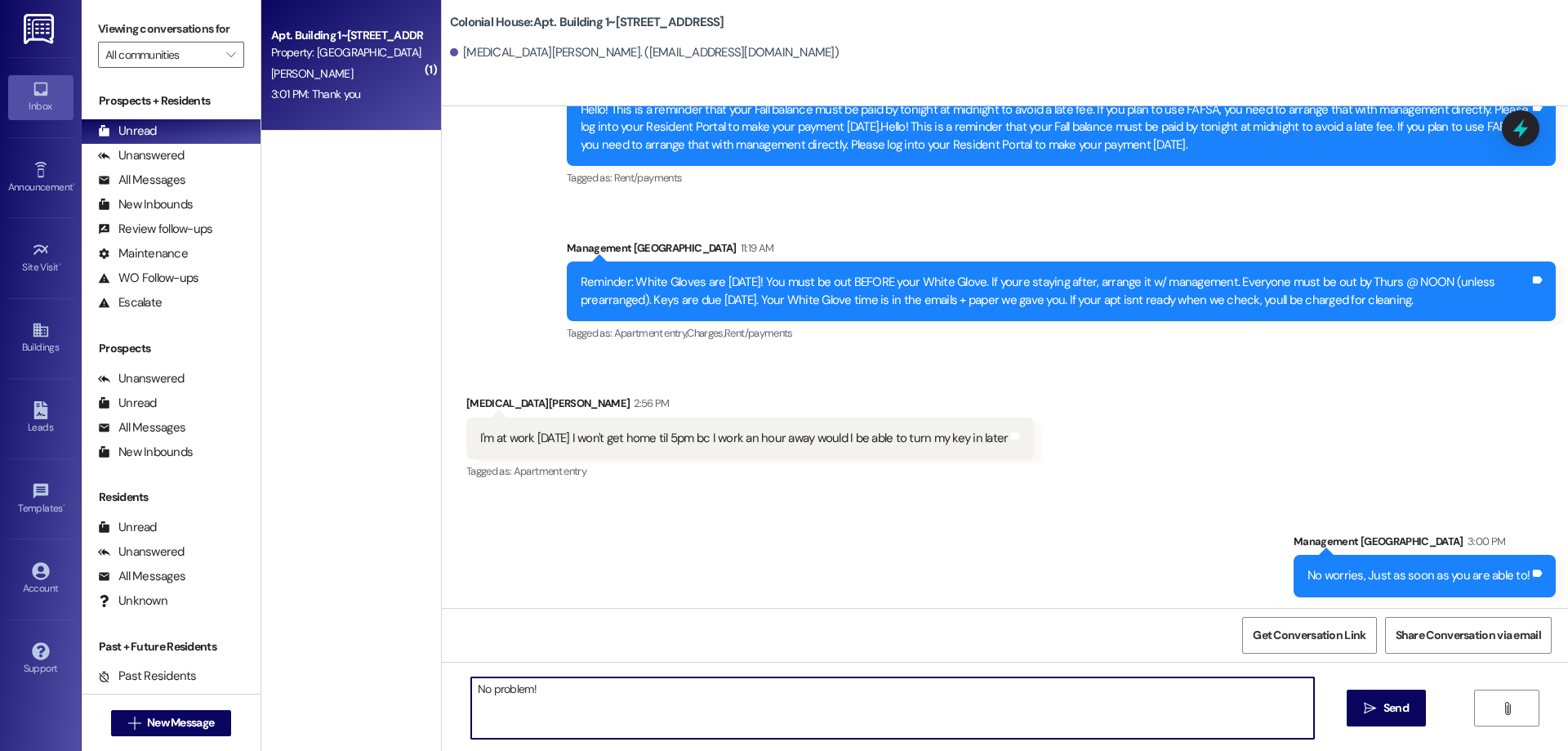
type textarea "No problem!"
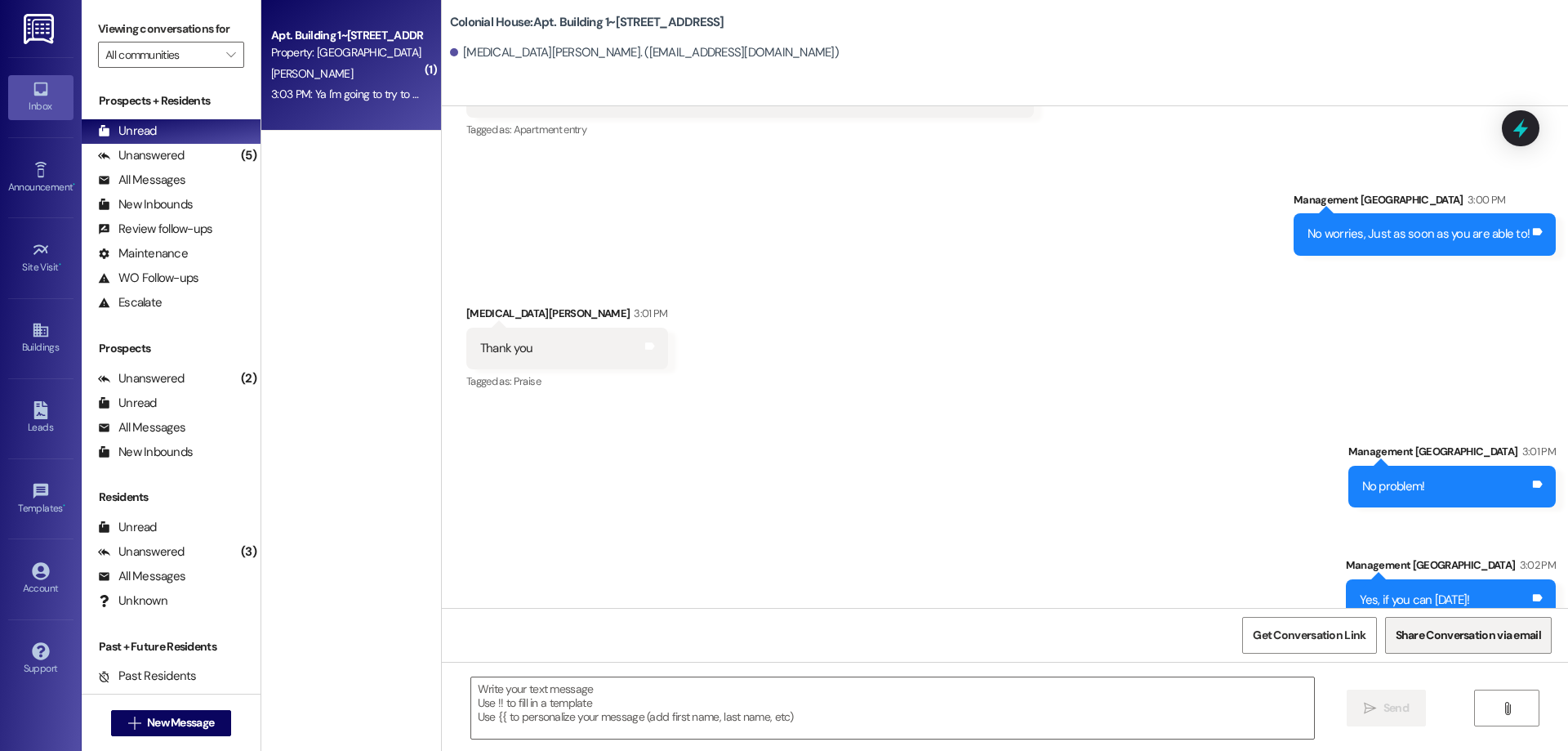
scroll to position [76840, 0]
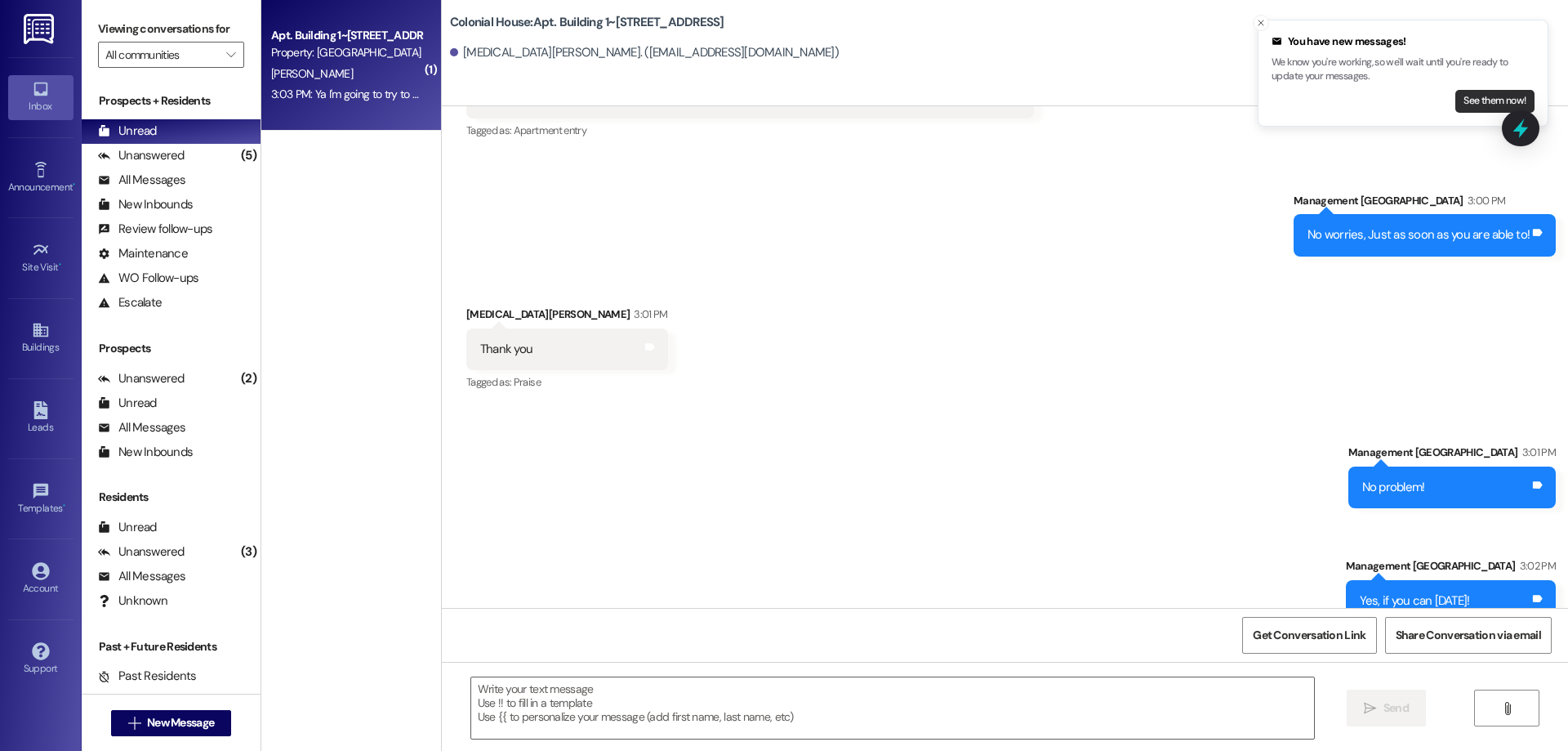
click at [1493, 103] on button "See them now!" at bounding box center [1495, 101] width 79 height 23
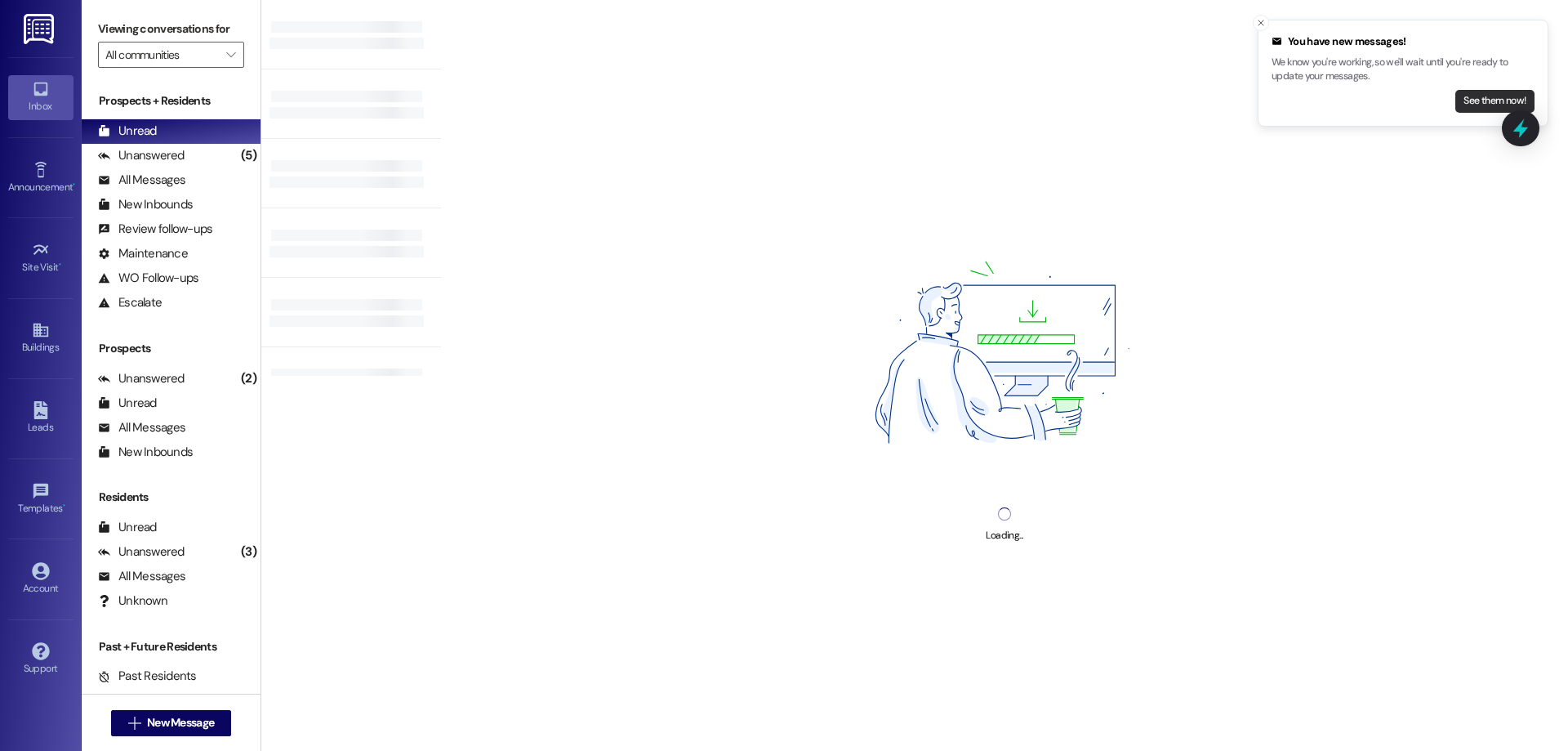
click at [1471, 97] on button "See them now!" at bounding box center [1495, 101] width 79 height 23
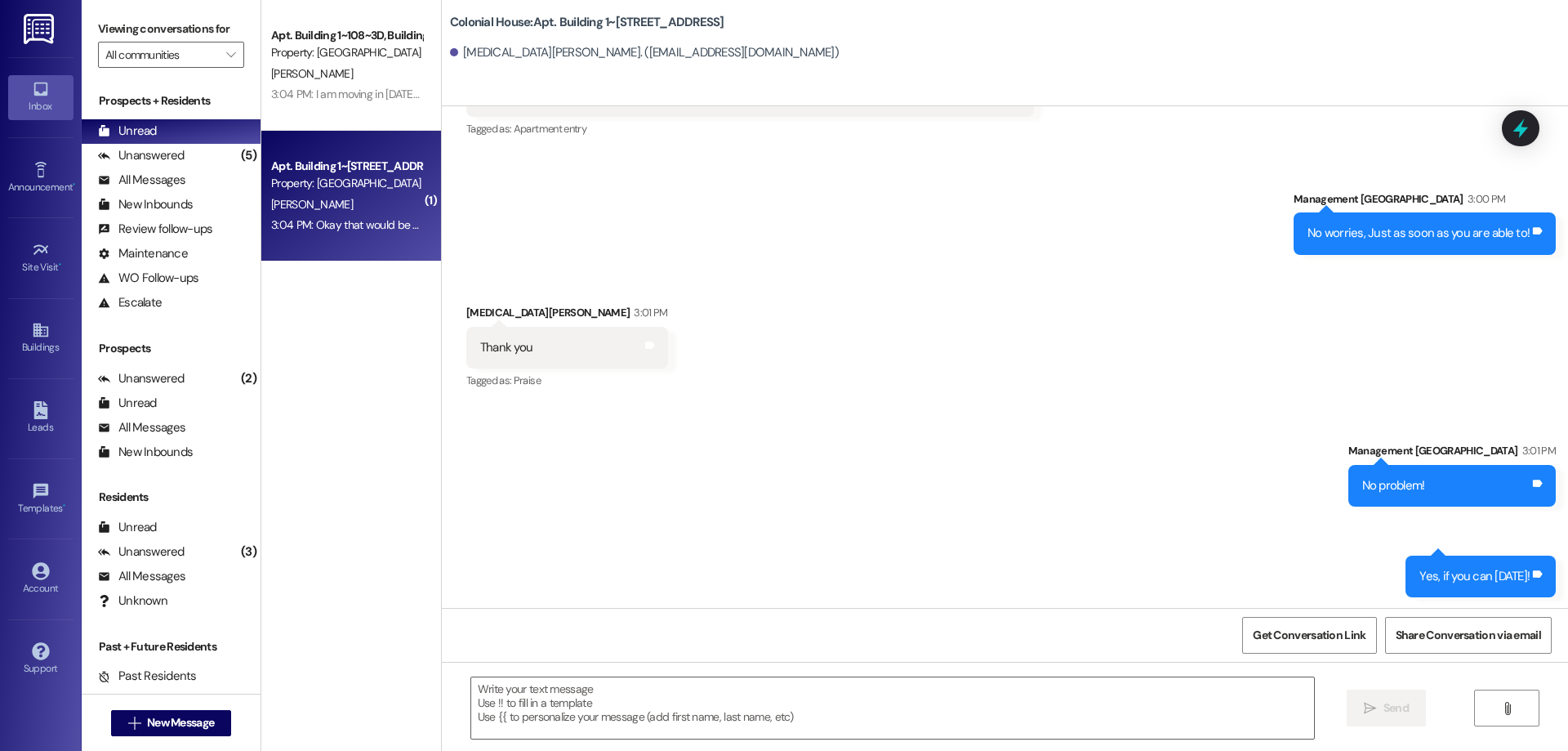
scroll to position [76841, 0]
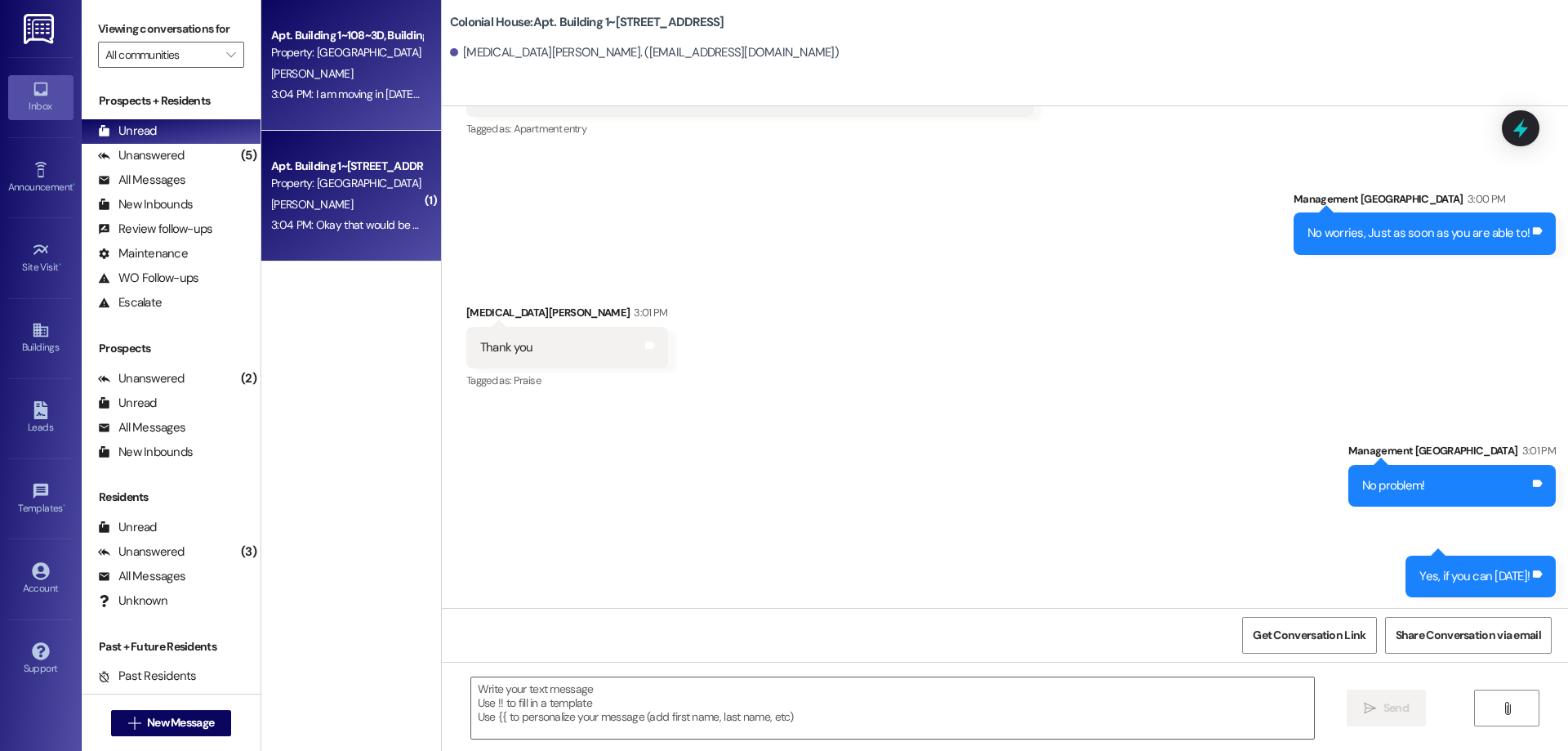
click at [341, 124] on div "Apt. Building 1~108~3D, Building 1 Colonial House Property: Colonial House A. B…" at bounding box center [351, 65] width 180 height 130
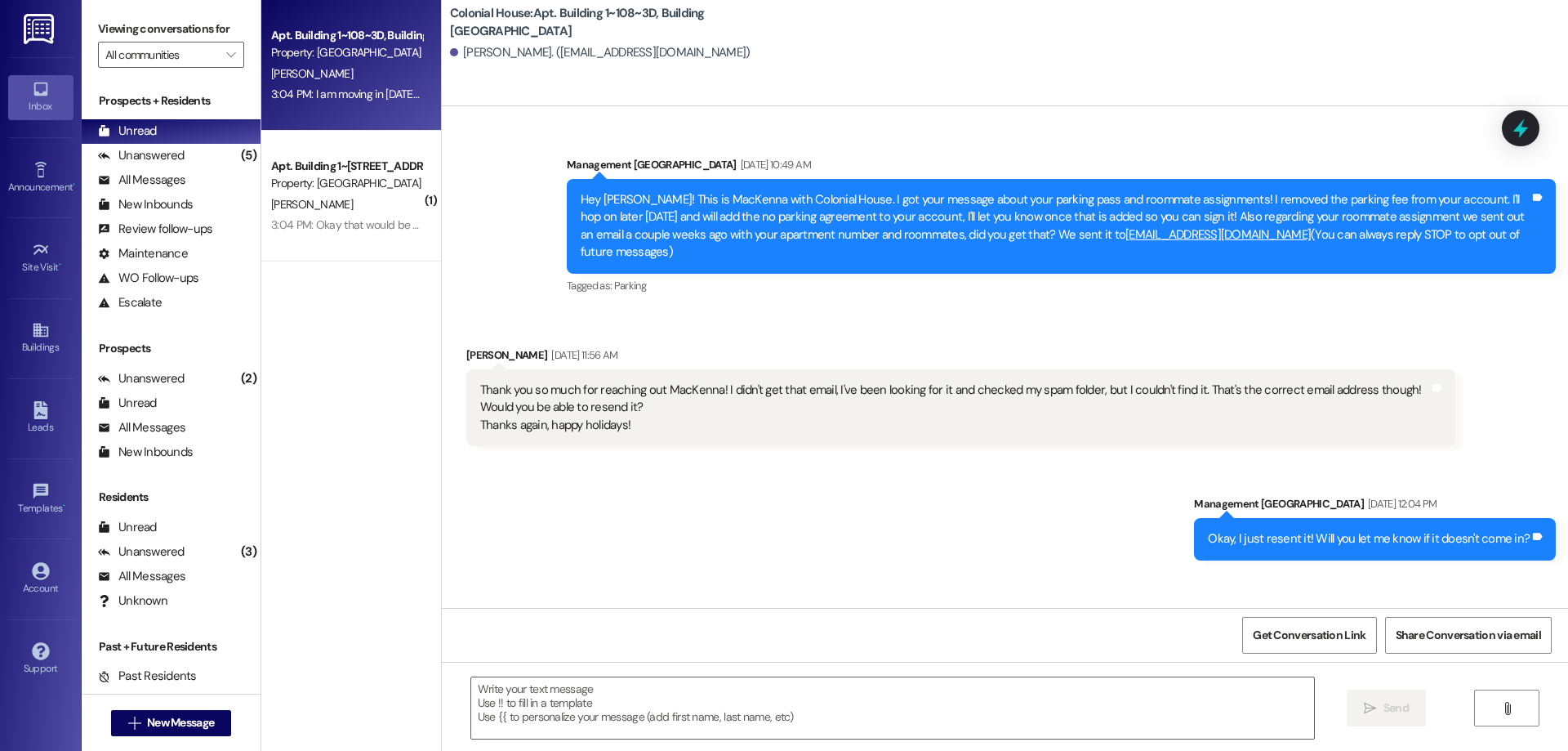
scroll to position [30034, 0]
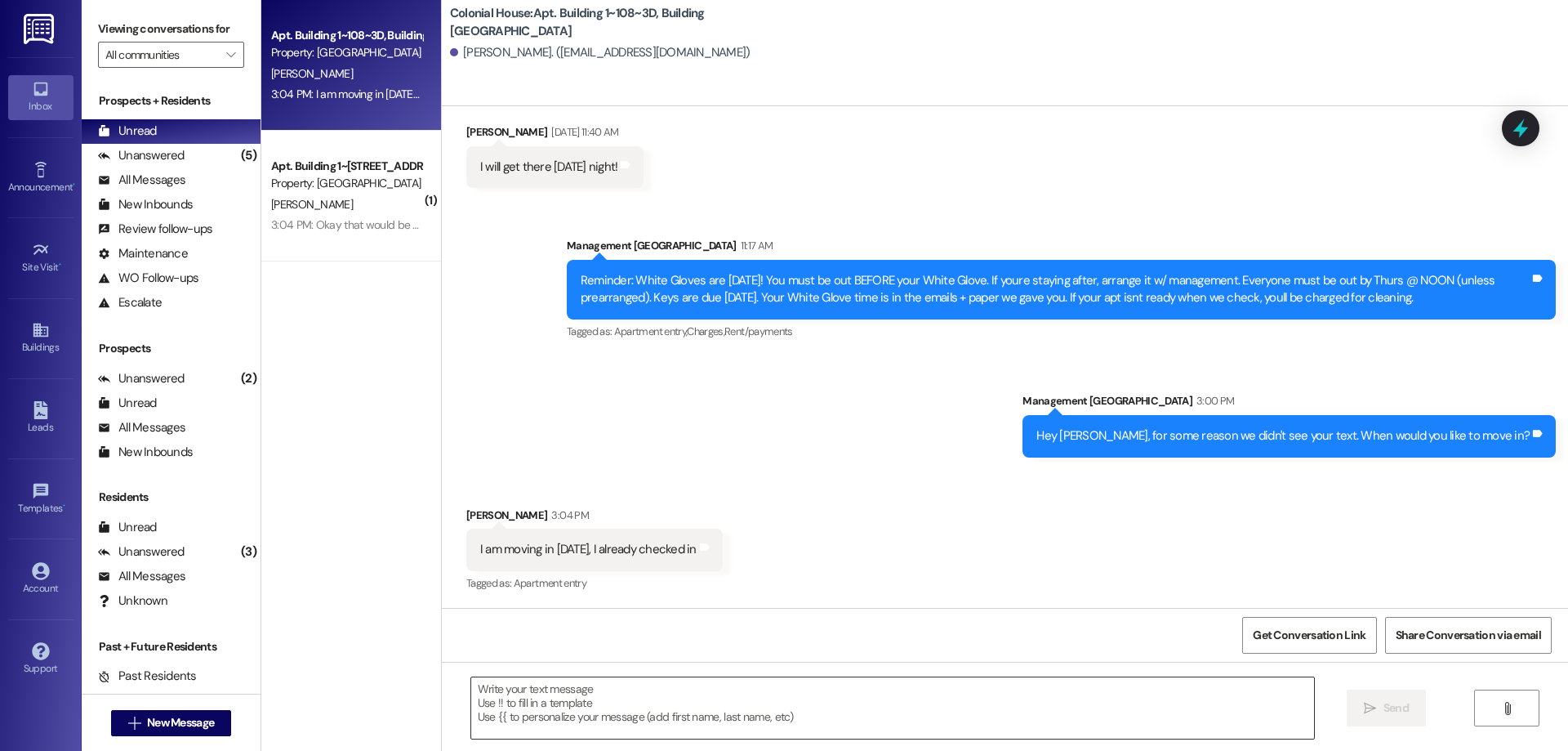
click at [1009, 712] on textarea at bounding box center [892, 708] width 843 height 61
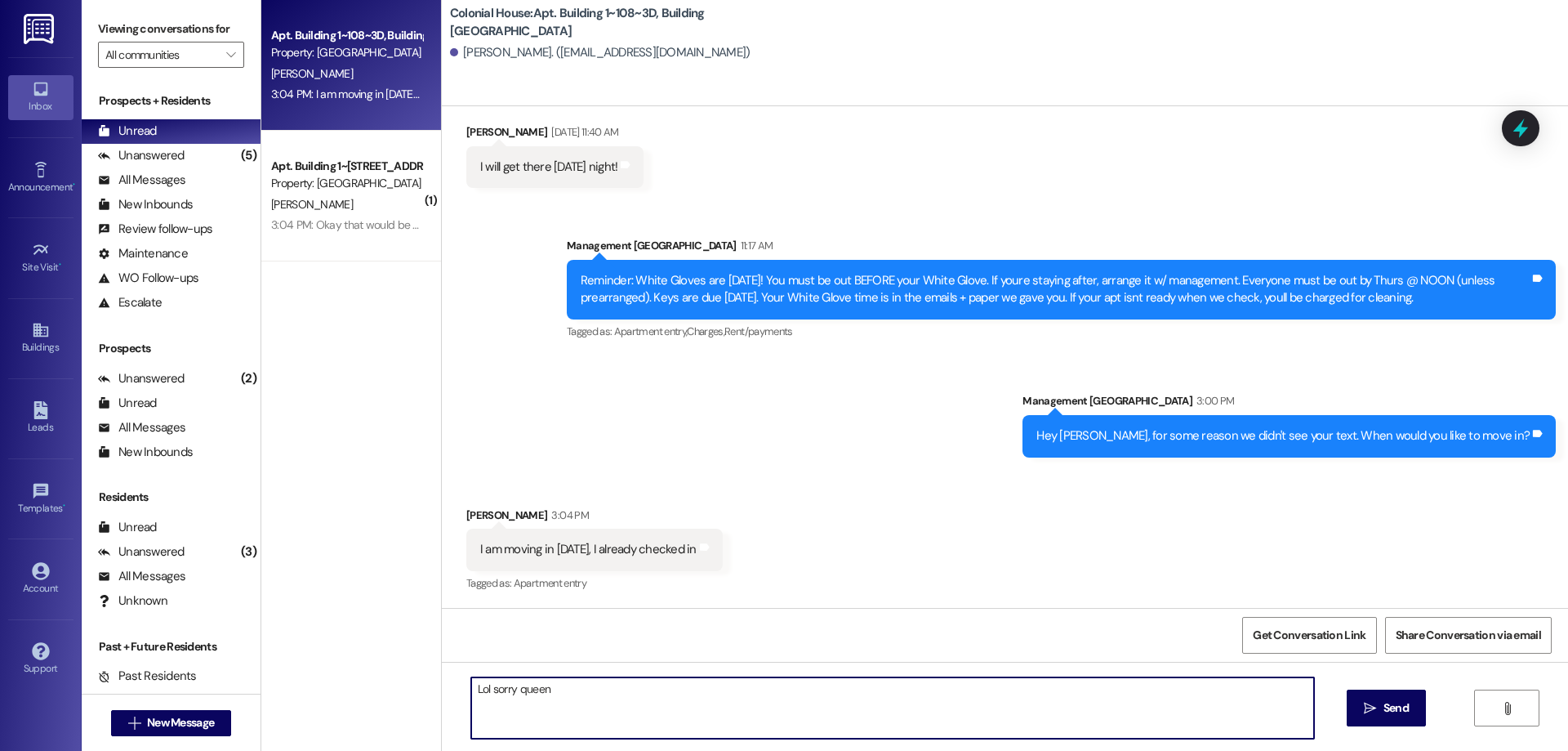
type textarea "Lol sorry queen"
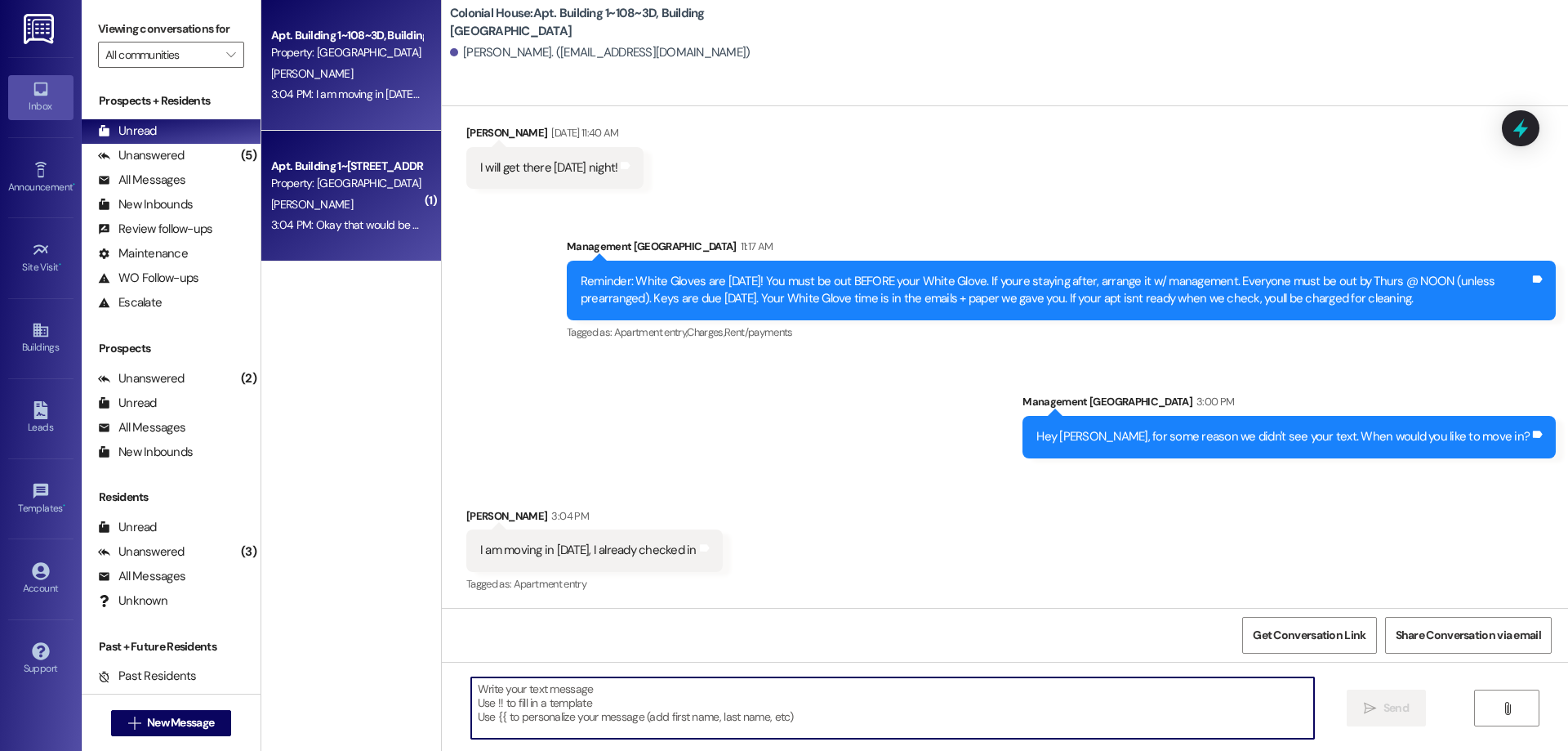
click at [362, 223] on div "3:04 PM: Okay that would be great! 3:04 PM: Okay that would be great!" at bounding box center [356, 224] width 169 height 15
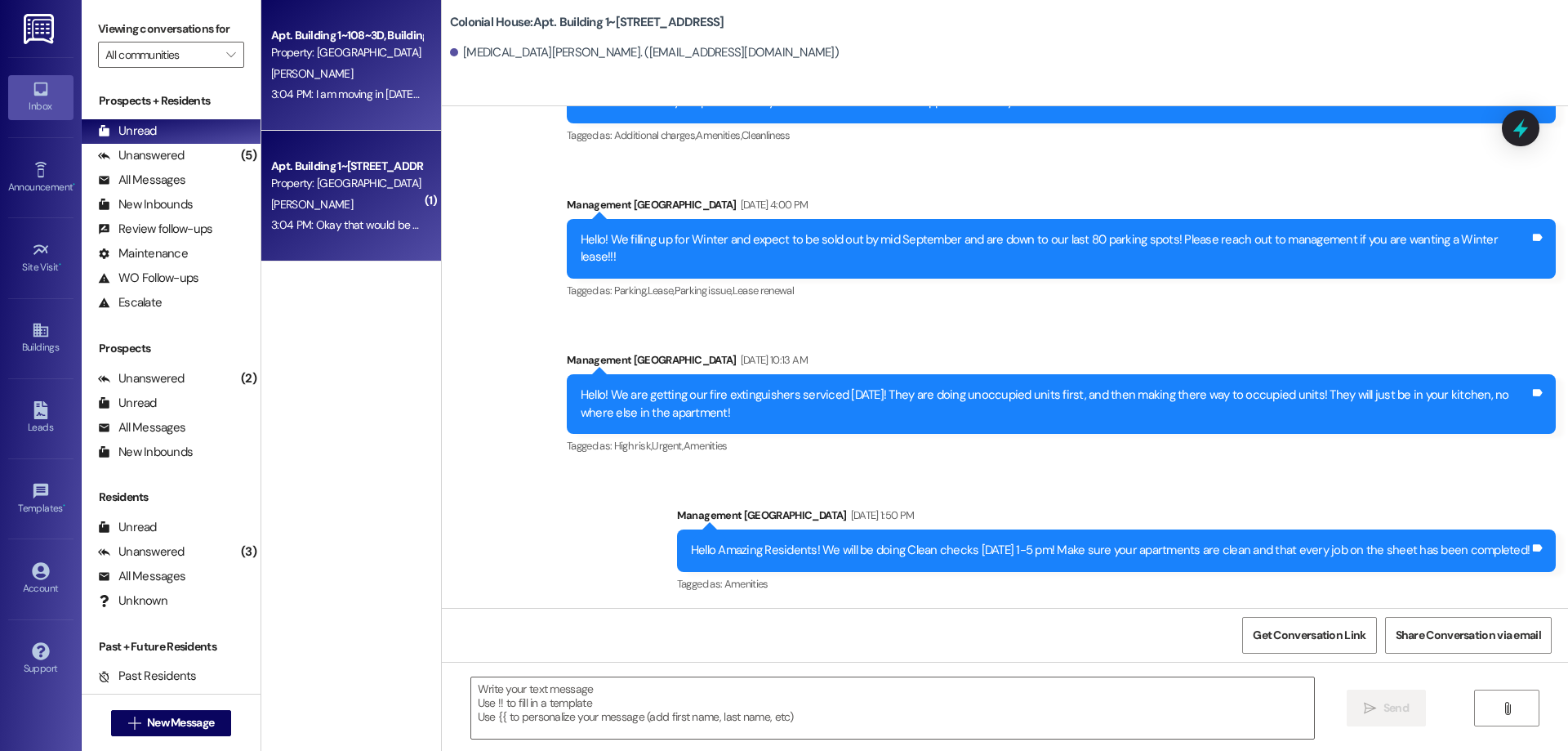
scroll to position [76956, 0]
